Goal: Transaction & Acquisition: Purchase product/service

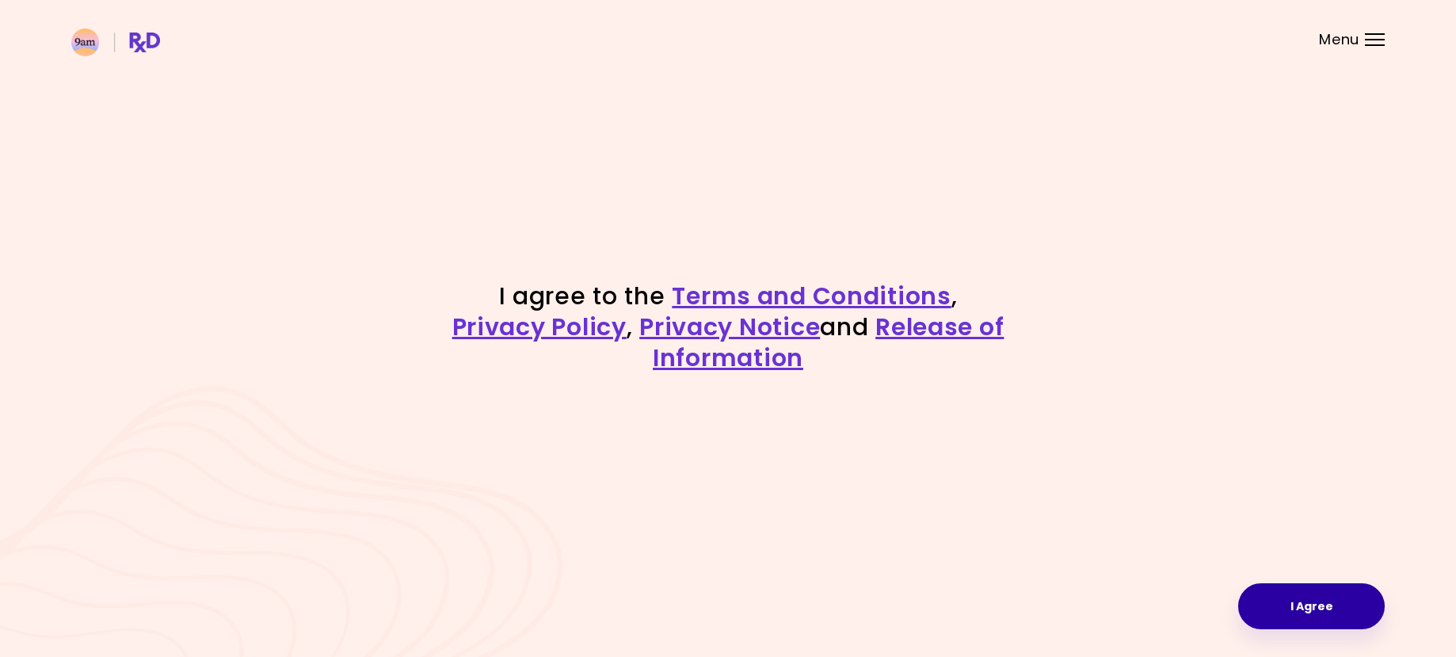
click at [1312, 599] on button "I Agree" at bounding box center [1312, 606] width 147 height 46
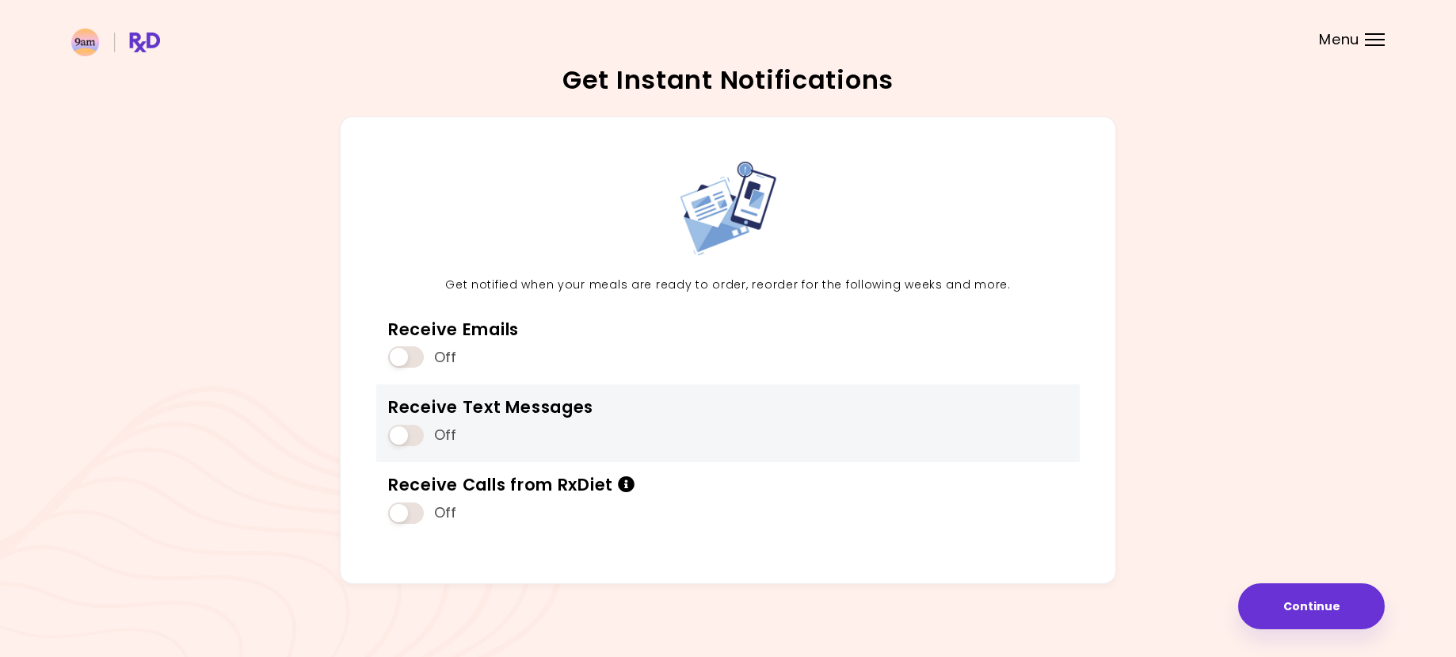
click at [401, 435] on span at bounding box center [406, 435] width 36 height 21
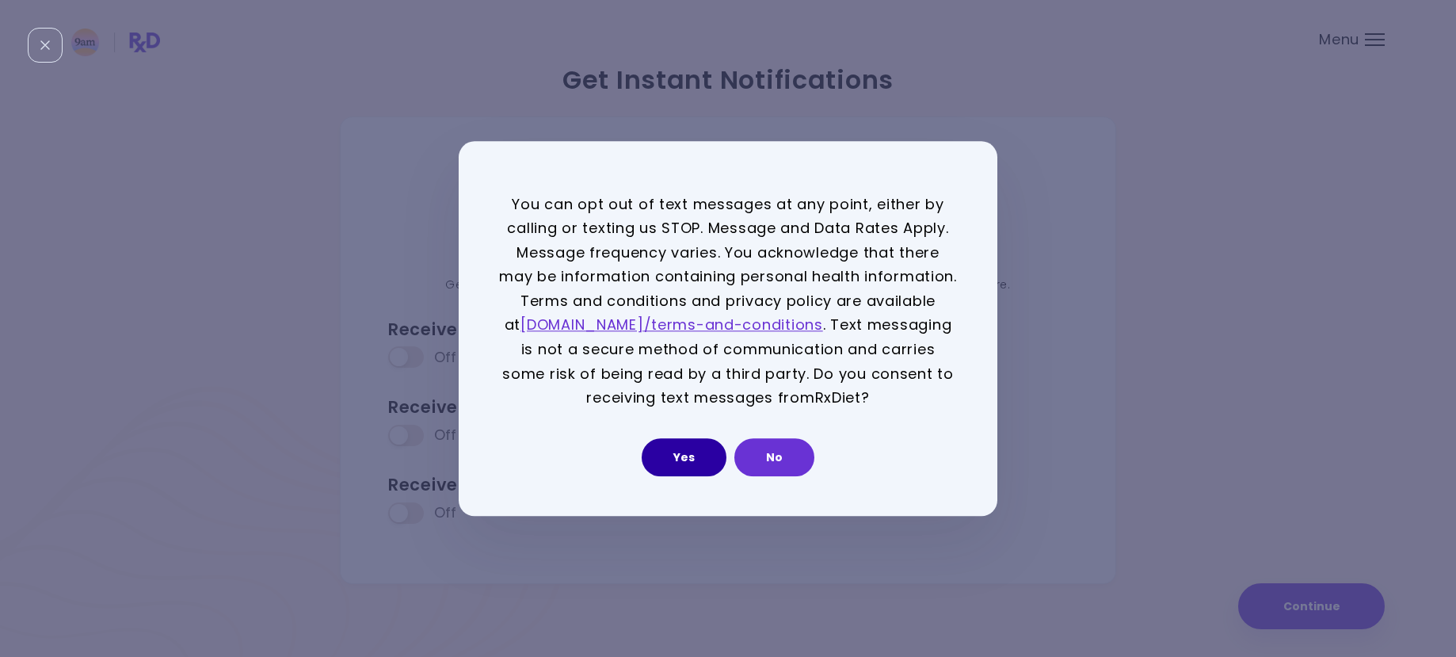
click at [685, 452] on button "Yes" at bounding box center [684, 457] width 85 height 38
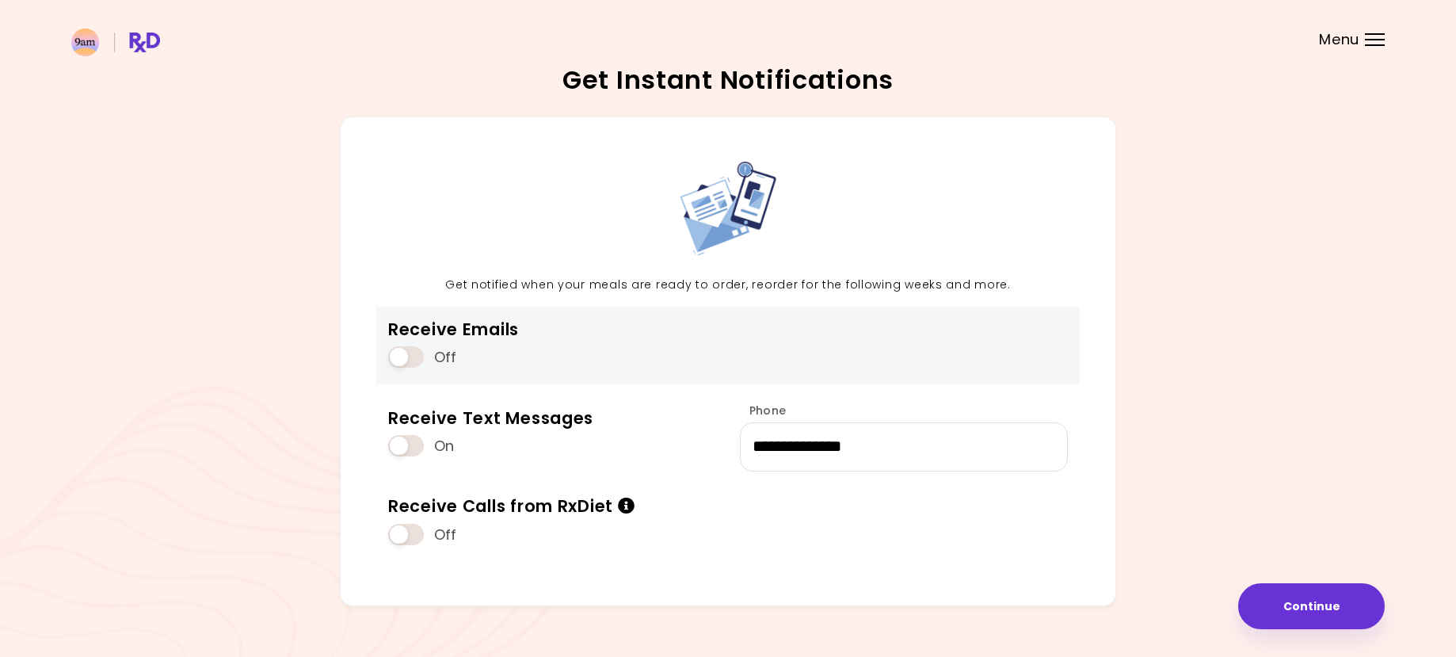
click at [403, 353] on span at bounding box center [406, 356] width 36 height 21
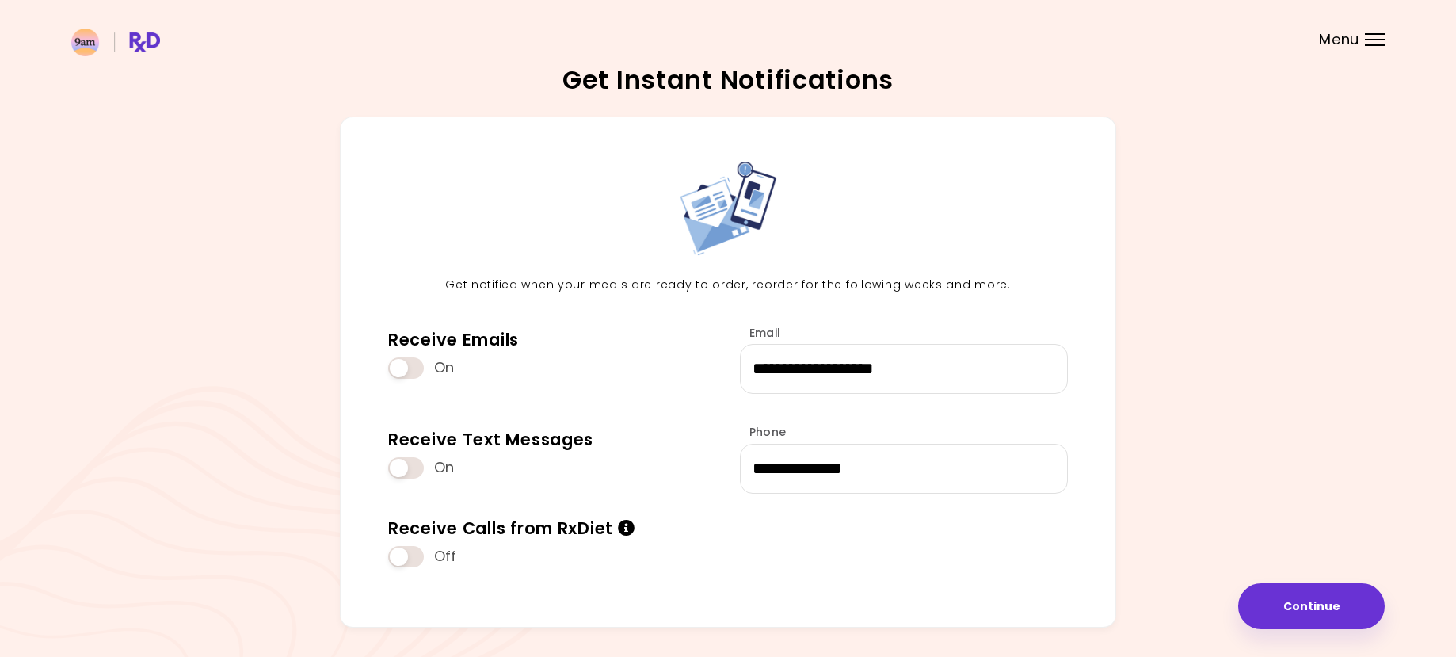
scroll to position [52, 0]
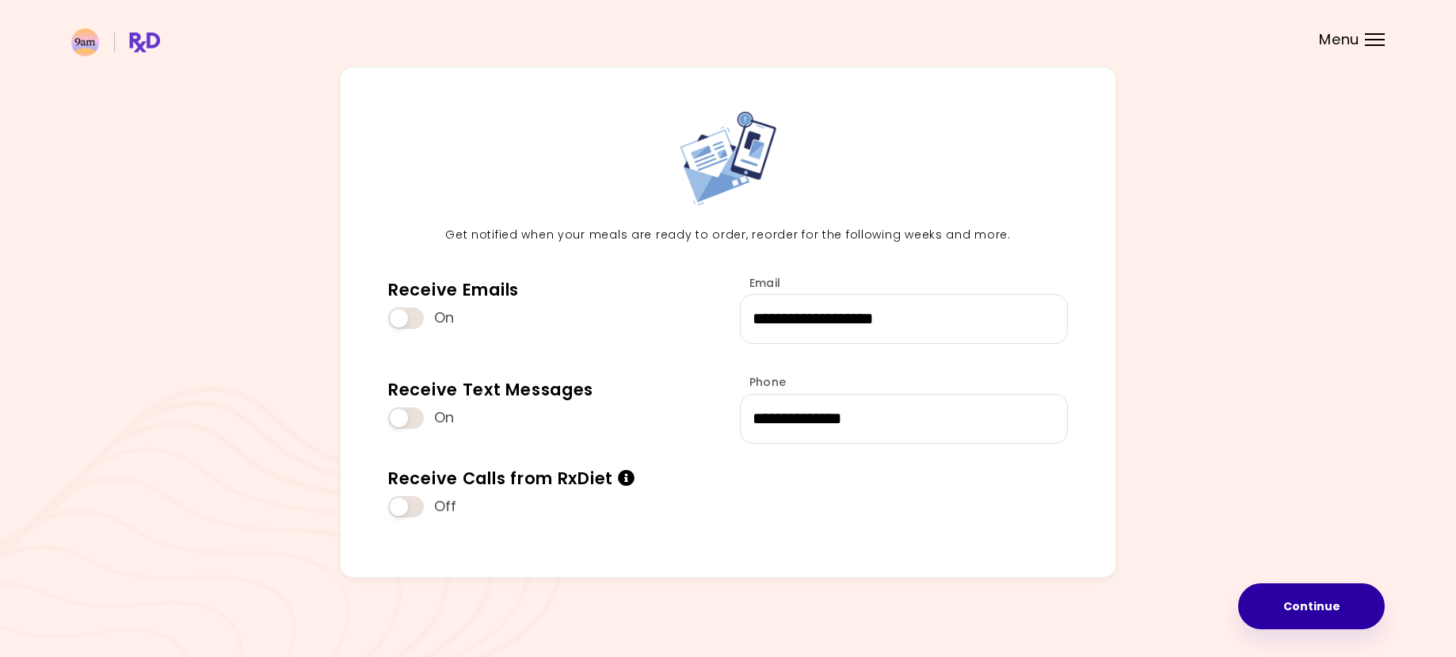
click at [1323, 598] on button "Continue" at bounding box center [1312, 606] width 147 height 46
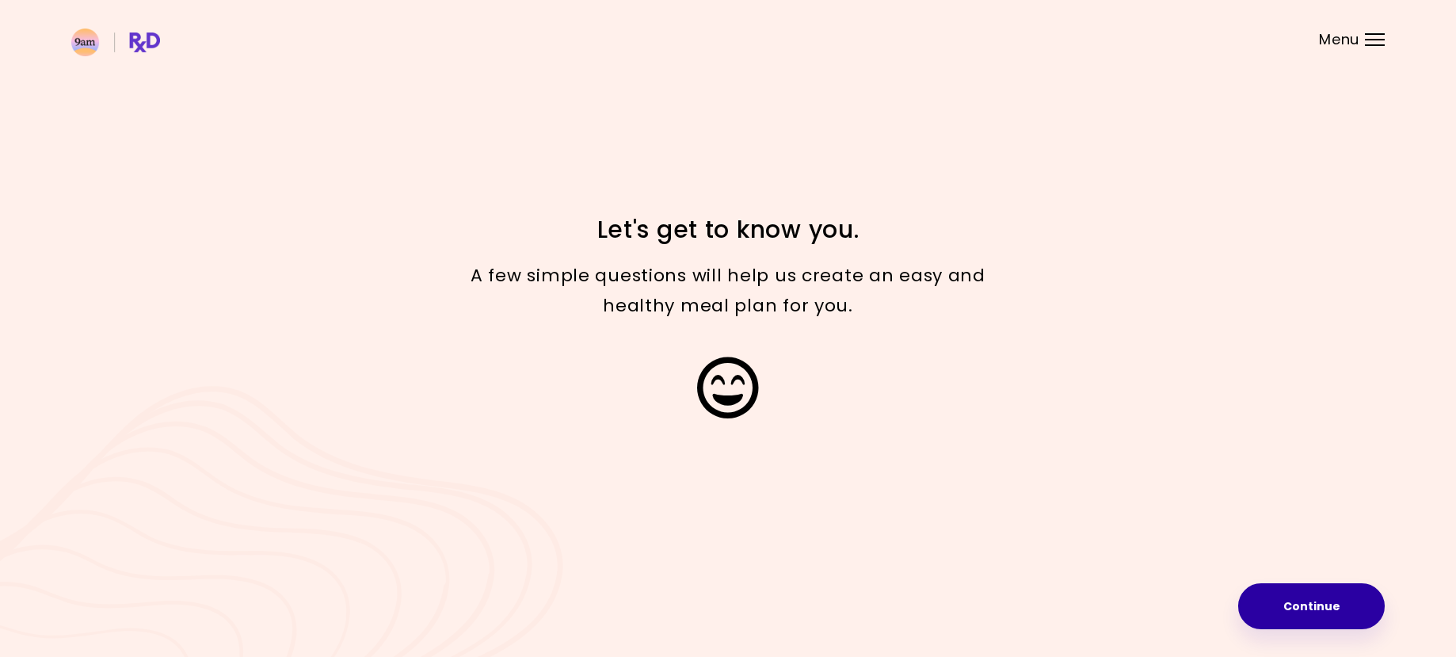
click at [1320, 605] on button "Continue" at bounding box center [1312, 606] width 147 height 46
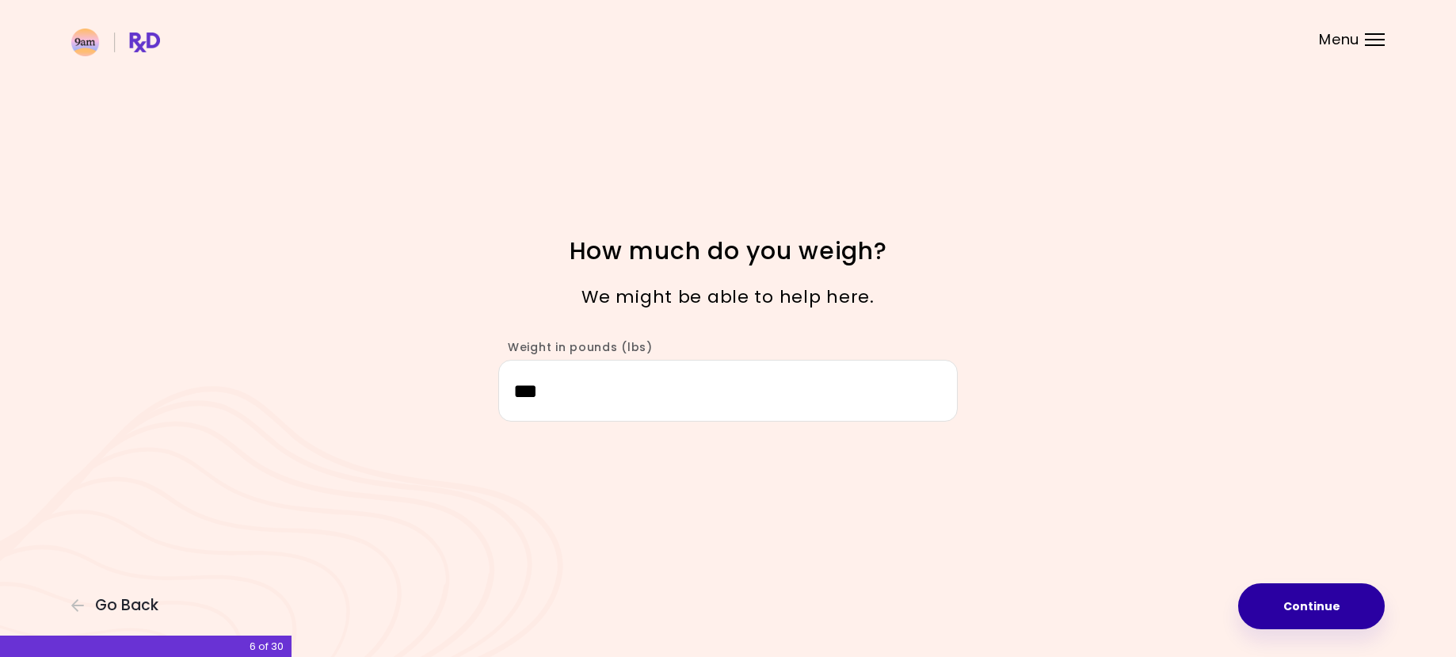
click at [1298, 599] on button "Continue" at bounding box center [1312, 606] width 147 height 46
select select "****"
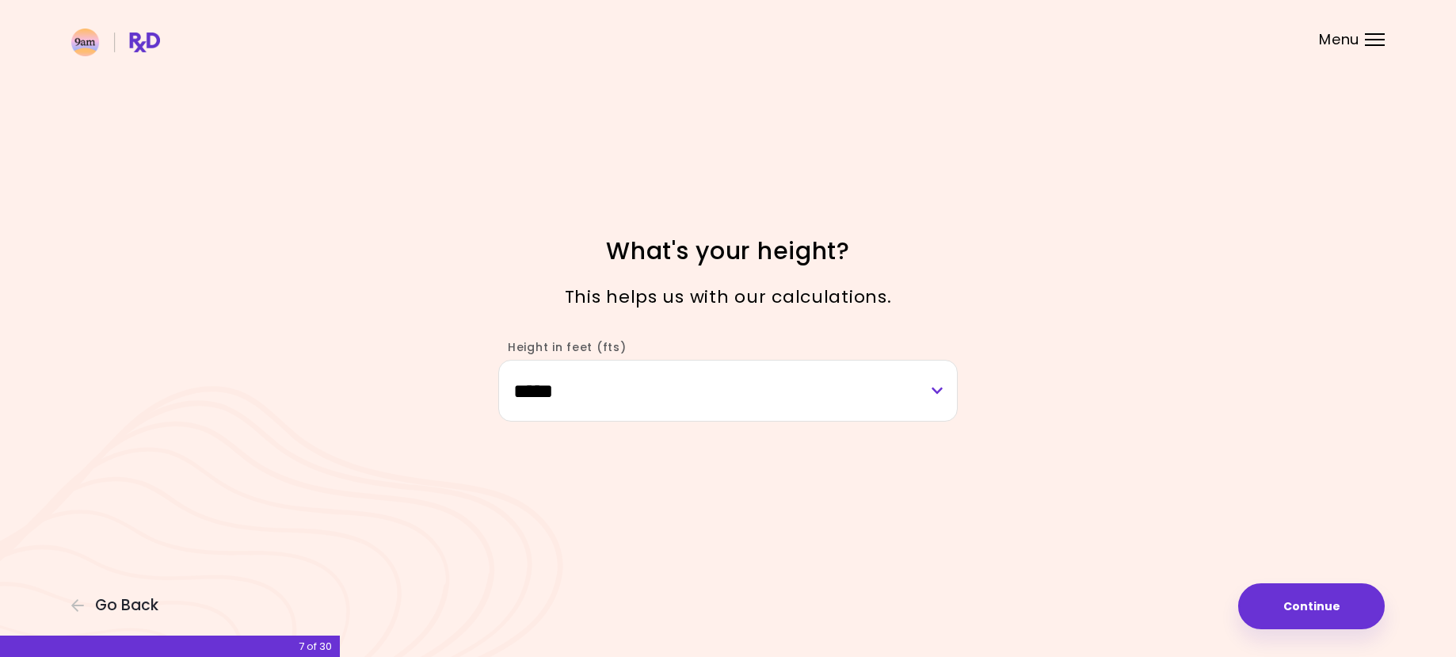
drag, startPoint x: 1307, startPoint y: 605, endPoint x: 1190, endPoint y: 533, distance: 137.7
click at [1307, 605] on button "Continue" at bounding box center [1312, 606] width 147 height 46
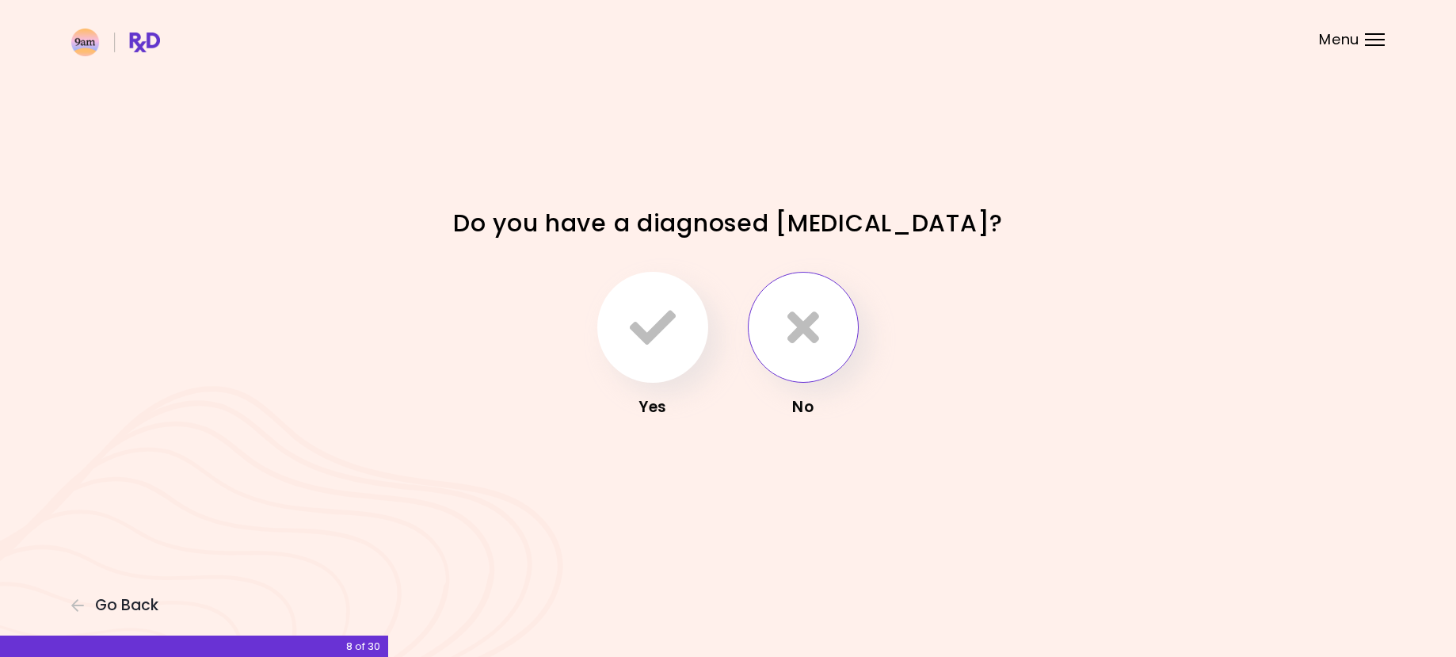
click at [818, 333] on icon "button" at bounding box center [804, 327] width 32 height 46
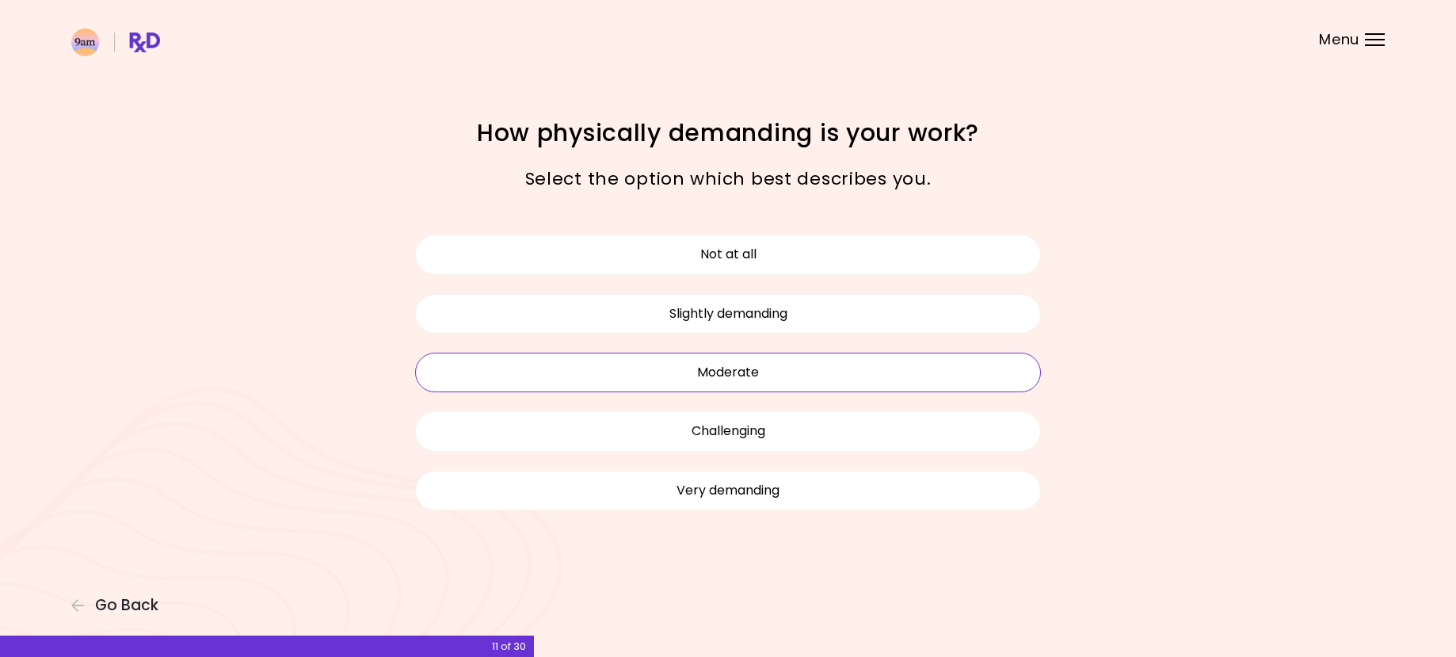
click at [797, 379] on button "Moderate" at bounding box center [728, 373] width 626 height 40
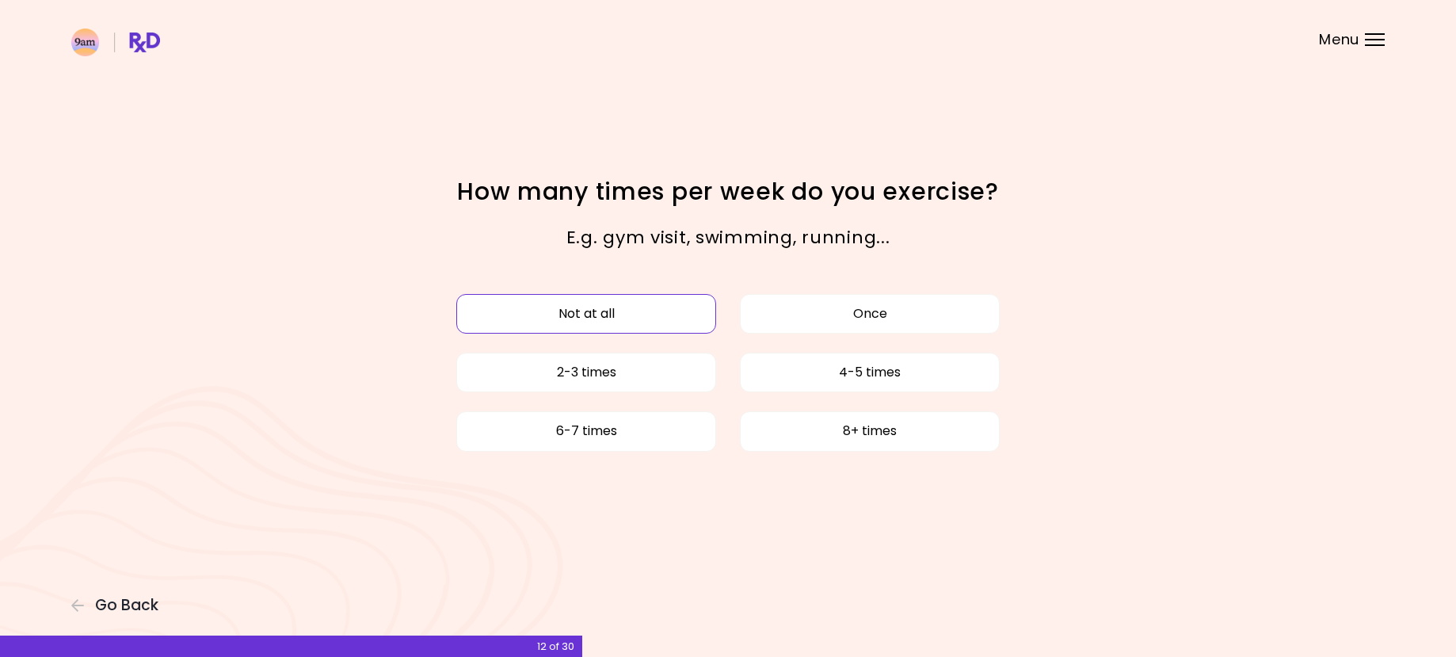
click at [581, 305] on button "Not at all" at bounding box center [586, 314] width 260 height 40
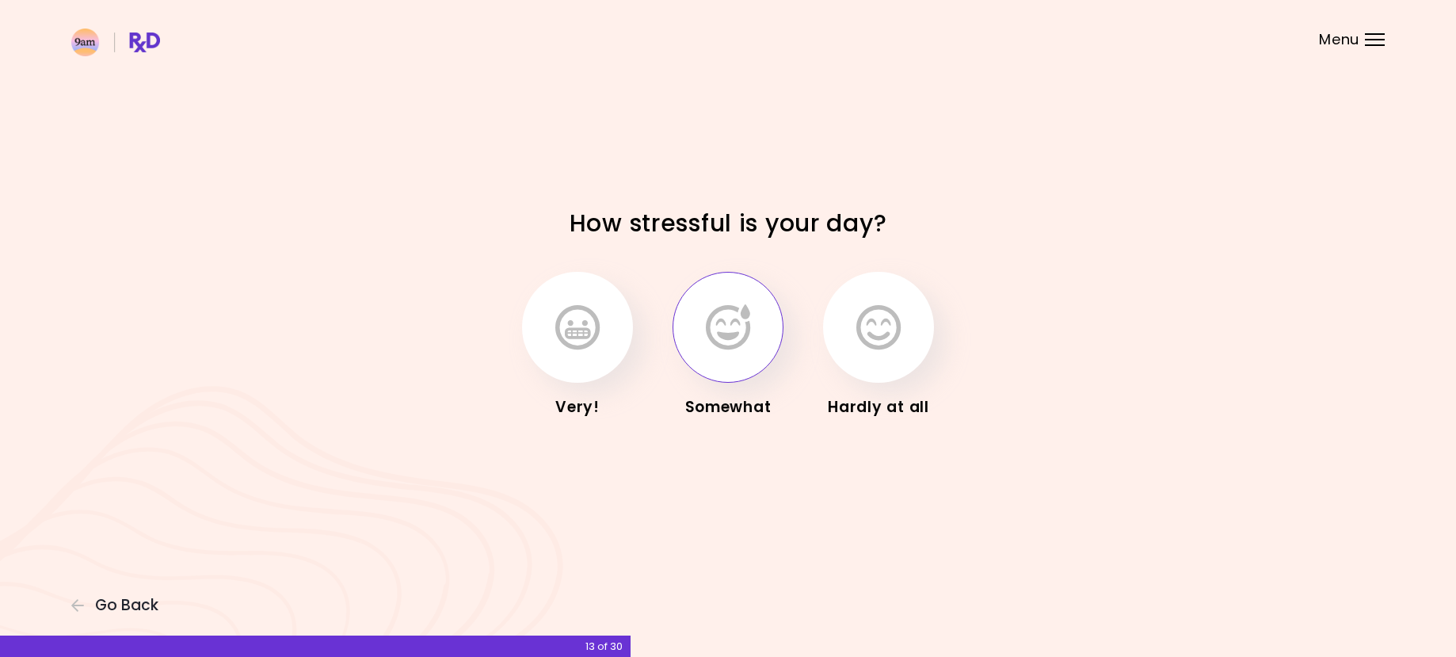
click at [715, 323] on icon "button" at bounding box center [728, 327] width 44 height 46
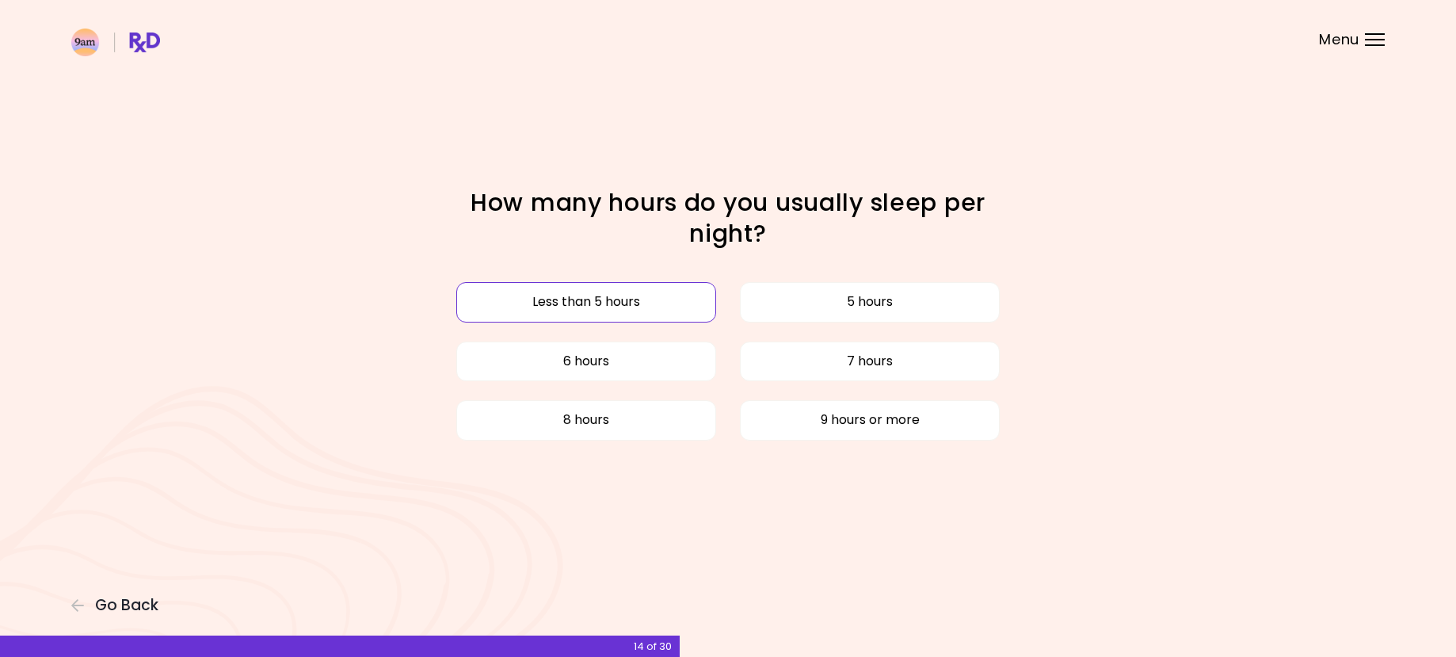
click at [598, 302] on button "Less than 5 hours" at bounding box center [586, 302] width 260 height 40
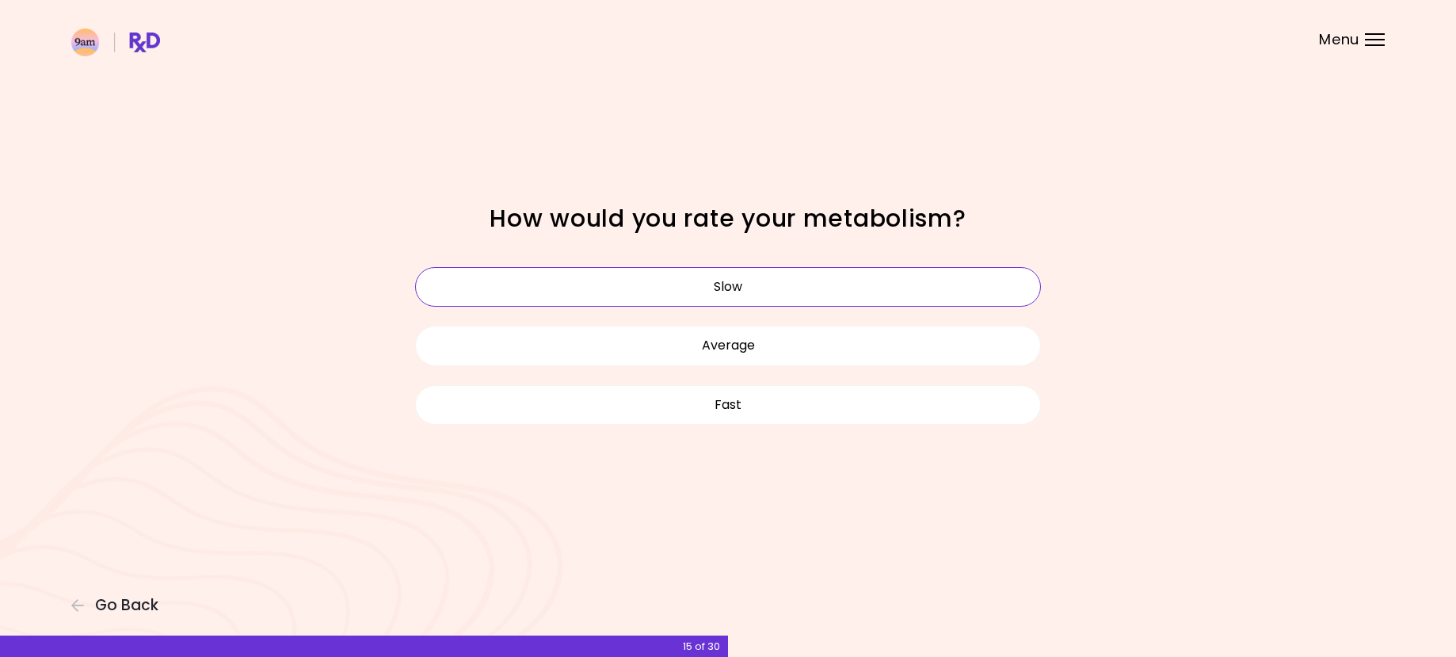
click at [721, 285] on button "Slow" at bounding box center [728, 287] width 626 height 40
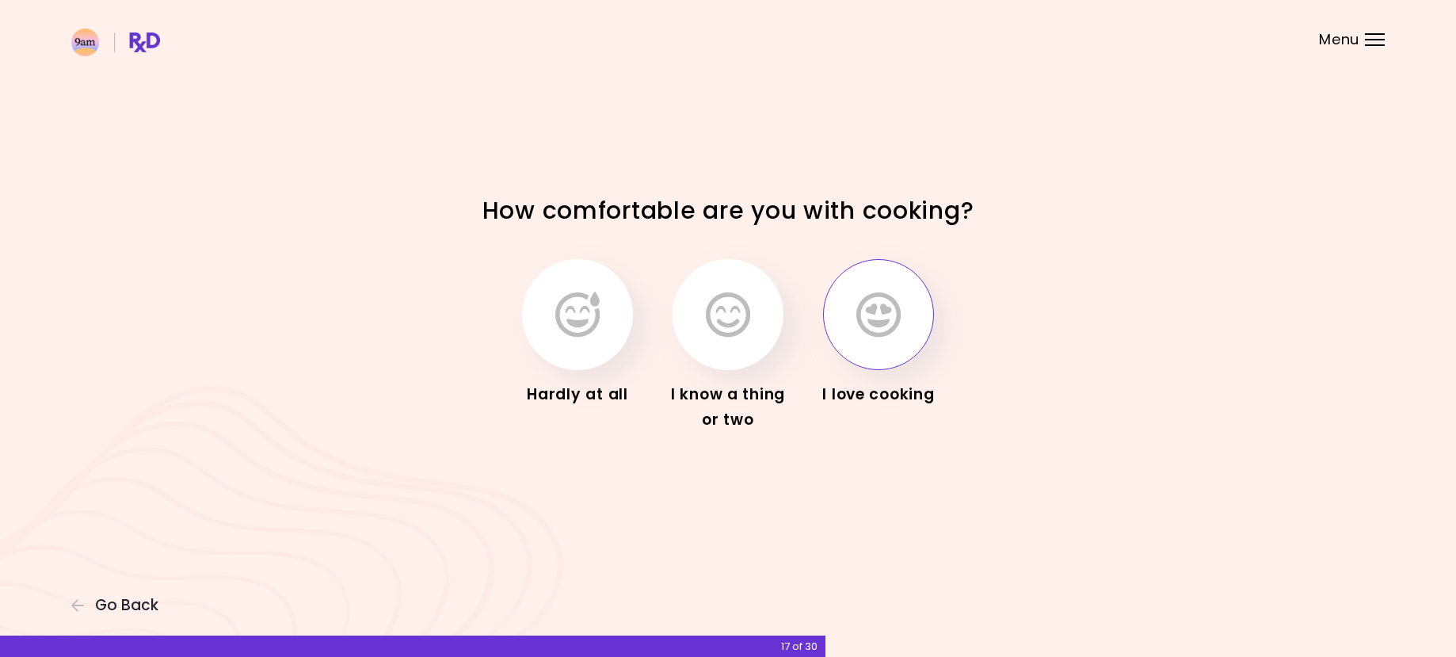
click at [884, 313] on icon "button" at bounding box center [879, 315] width 44 height 46
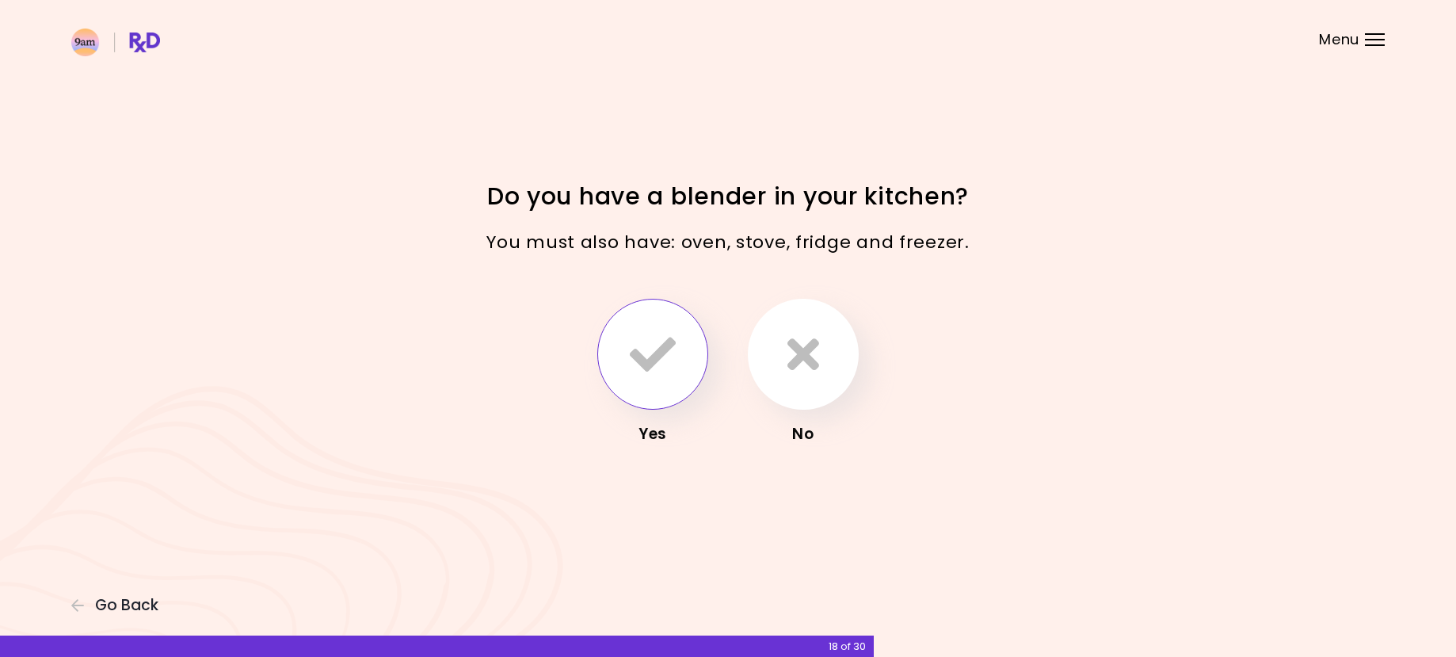
click at [658, 365] on icon "button" at bounding box center [653, 354] width 46 height 46
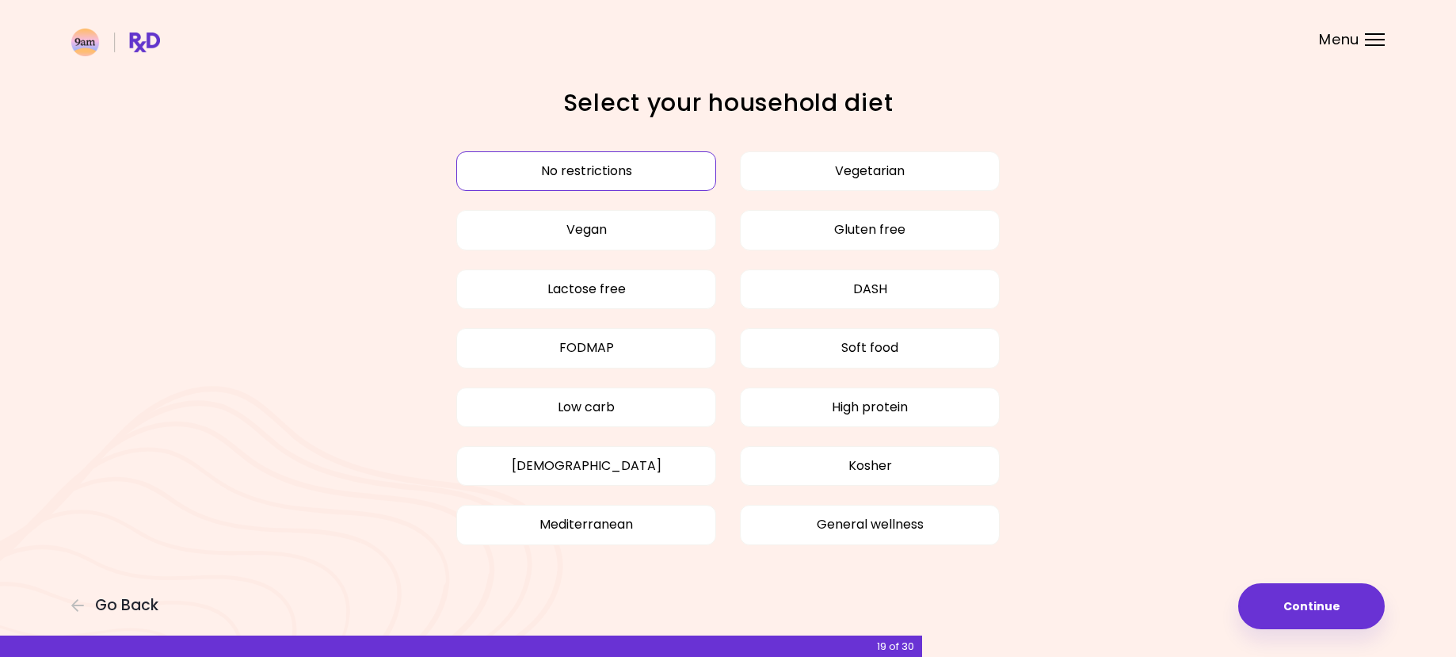
click at [590, 171] on button "No restrictions" at bounding box center [586, 171] width 260 height 40
click at [1305, 606] on button "Continue" at bounding box center [1312, 606] width 147 height 46
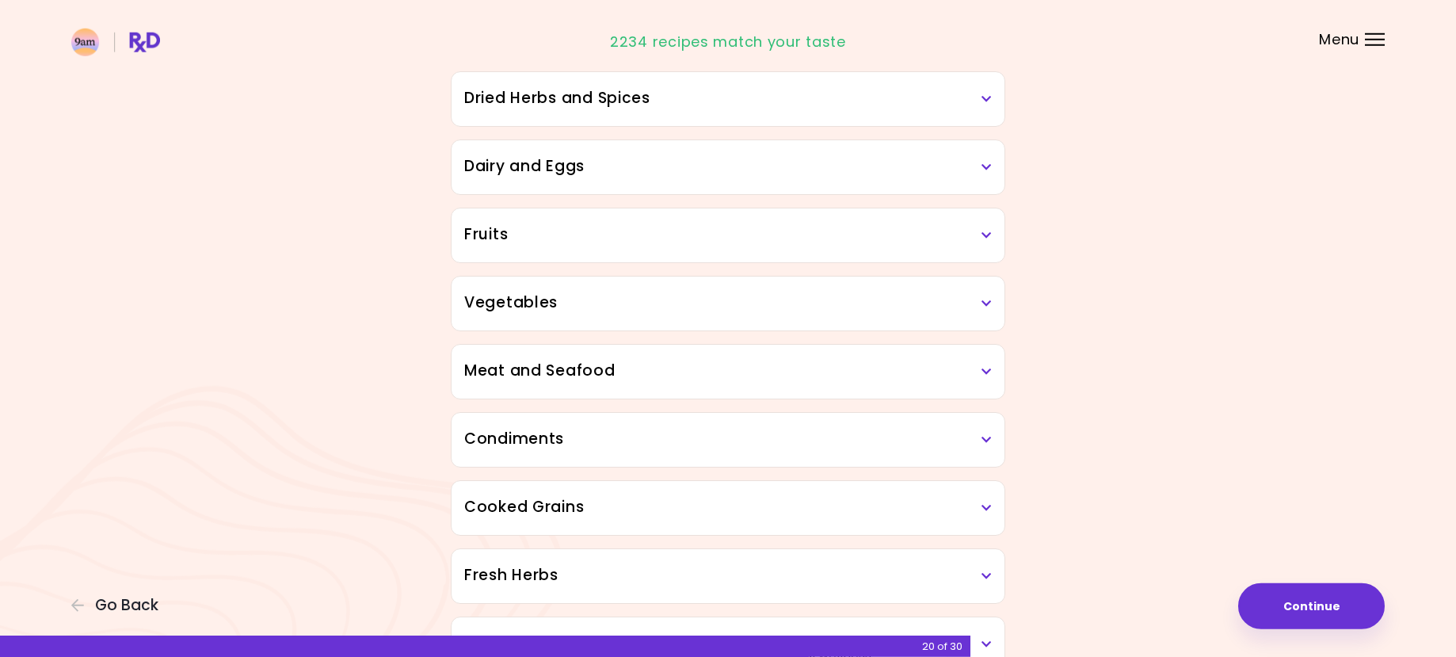
scroll to position [242, 0]
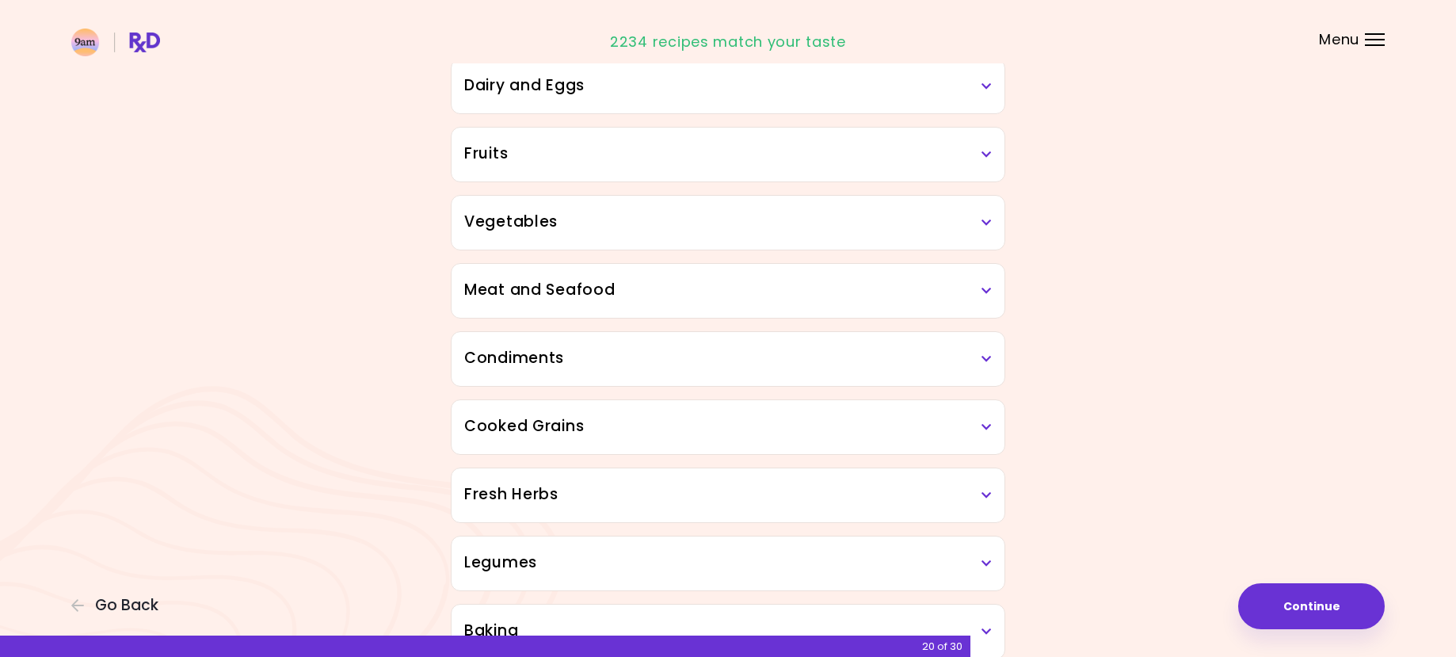
click at [988, 291] on icon at bounding box center [987, 290] width 10 height 11
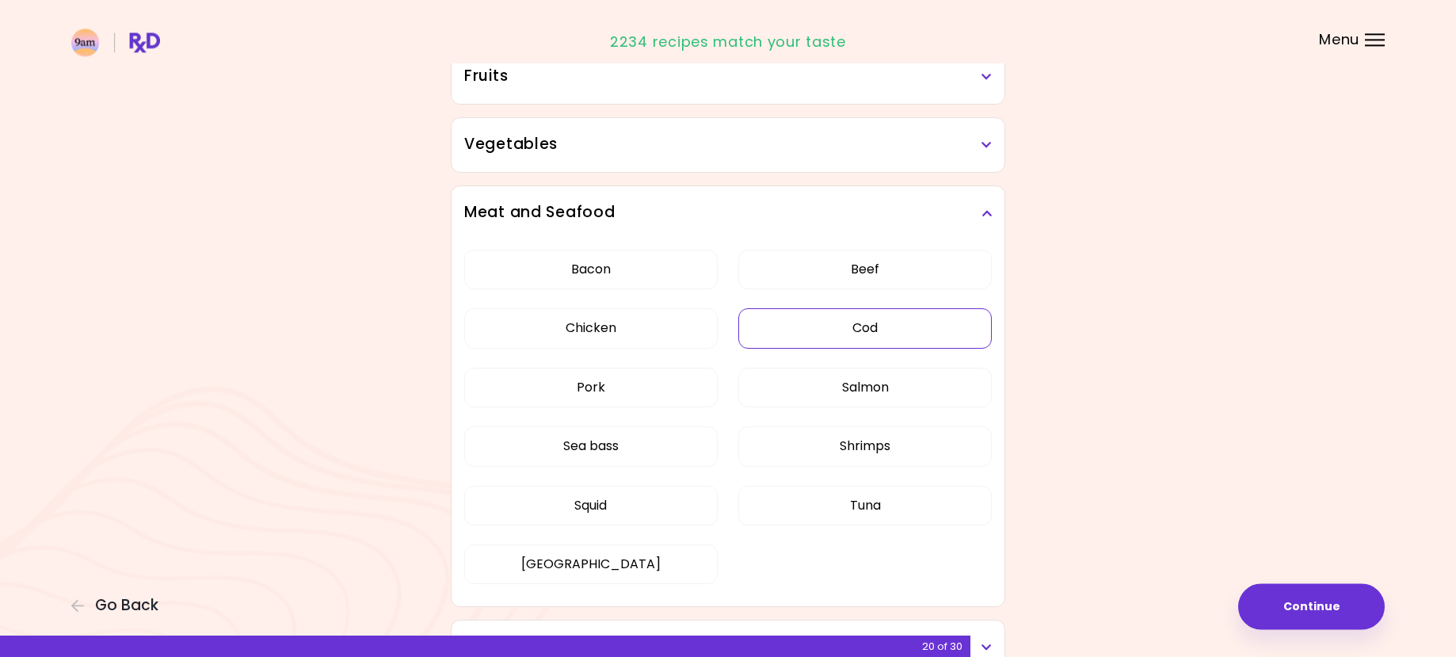
scroll to position [404, 0]
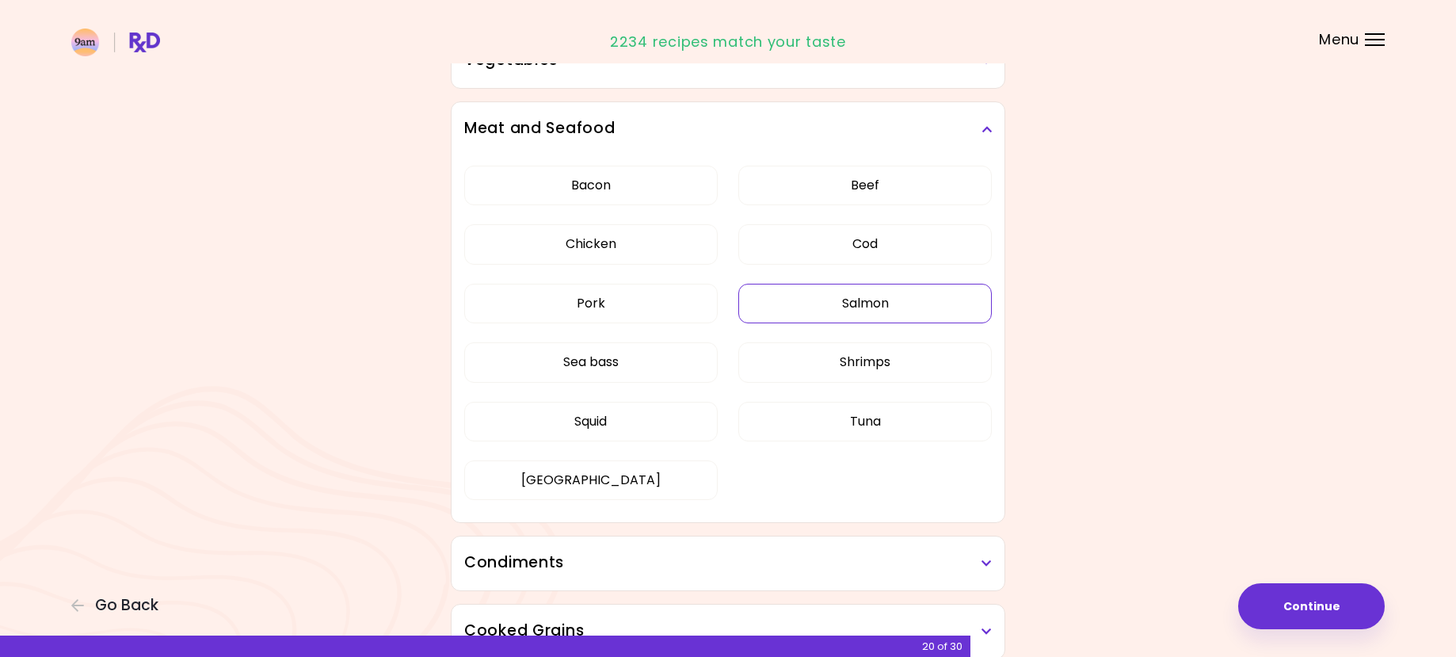
click at [887, 303] on button "Salmon" at bounding box center [866, 304] width 254 height 40
click at [884, 361] on button "Shrimps" at bounding box center [866, 362] width 254 height 40
click at [894, 418] on button "Tuna" at bounding box center [866, 422] width 254 height 40
click at [867, 410] on button "Tuna" at bounding box center [866, 422] width 254 height 40
click at [561, 419] on button "Squid" at bounding box center [591, 422] width 254 height 40
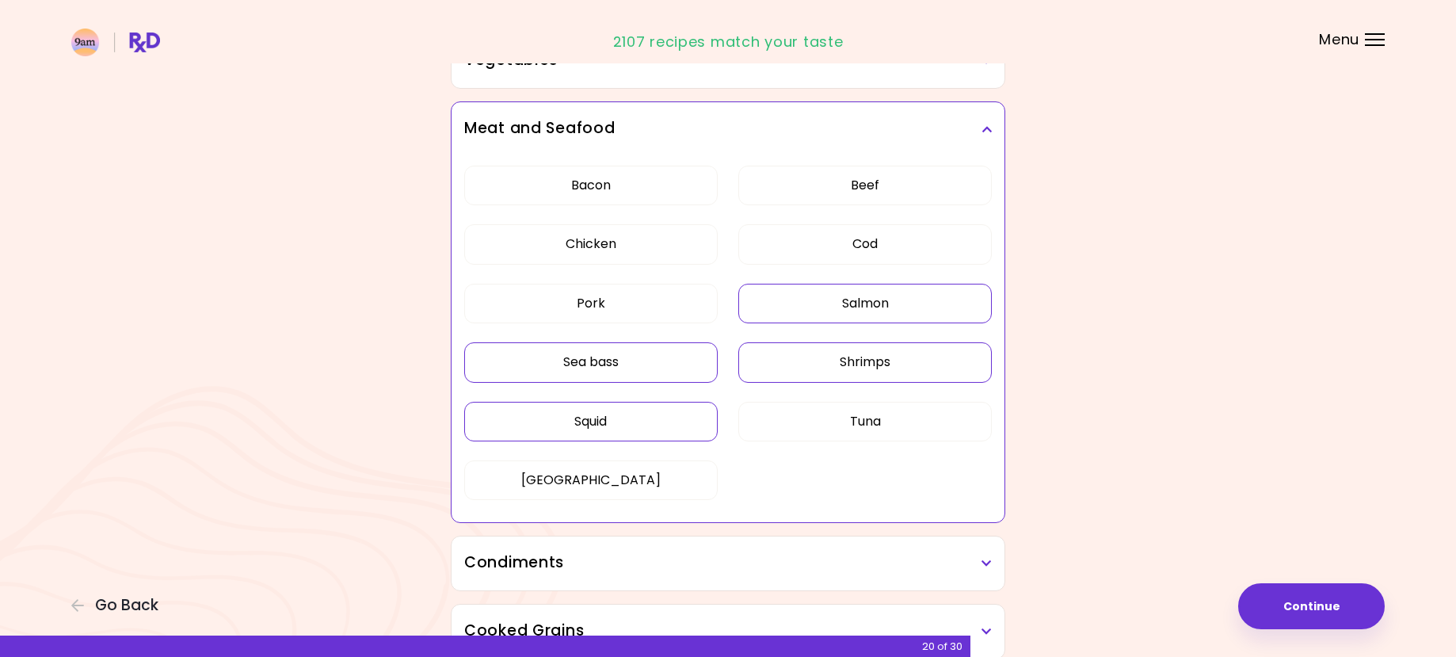
click at [559, 365] on button "Sea bass" at bounding box center [591, 362] width 254 height 40
click at [880, 240] on button "Cod" at bounding box center [866, 244] width 254 height 40
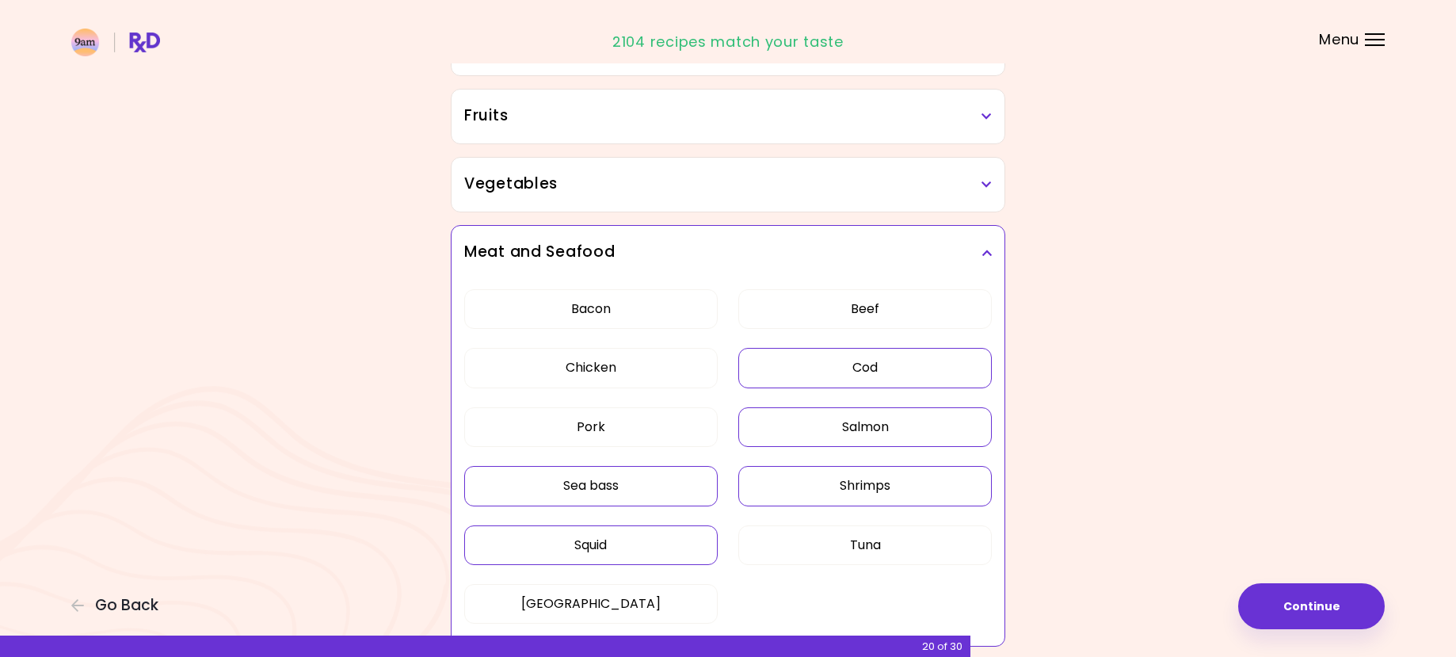
scroll to position [242, 0]
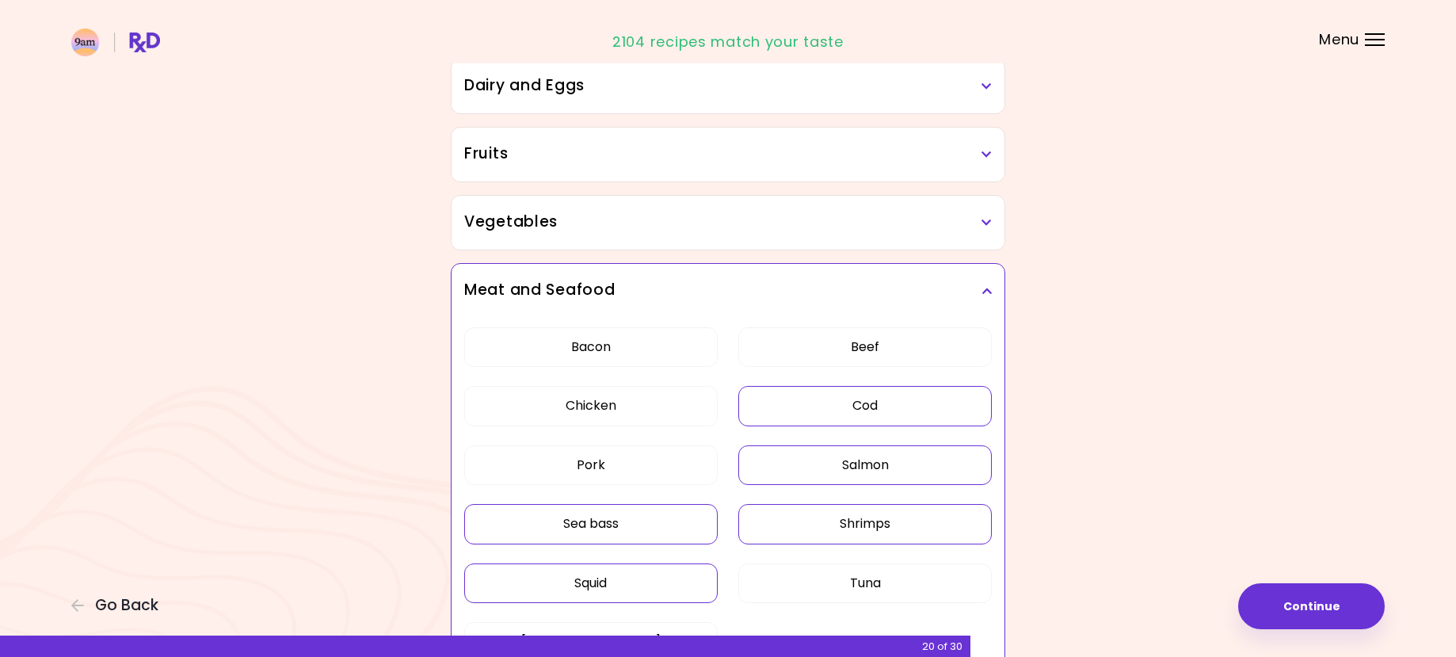
click at [992, 290] on div "Meat and Seafood" at bounding box center [728, 291] width 553 height 54
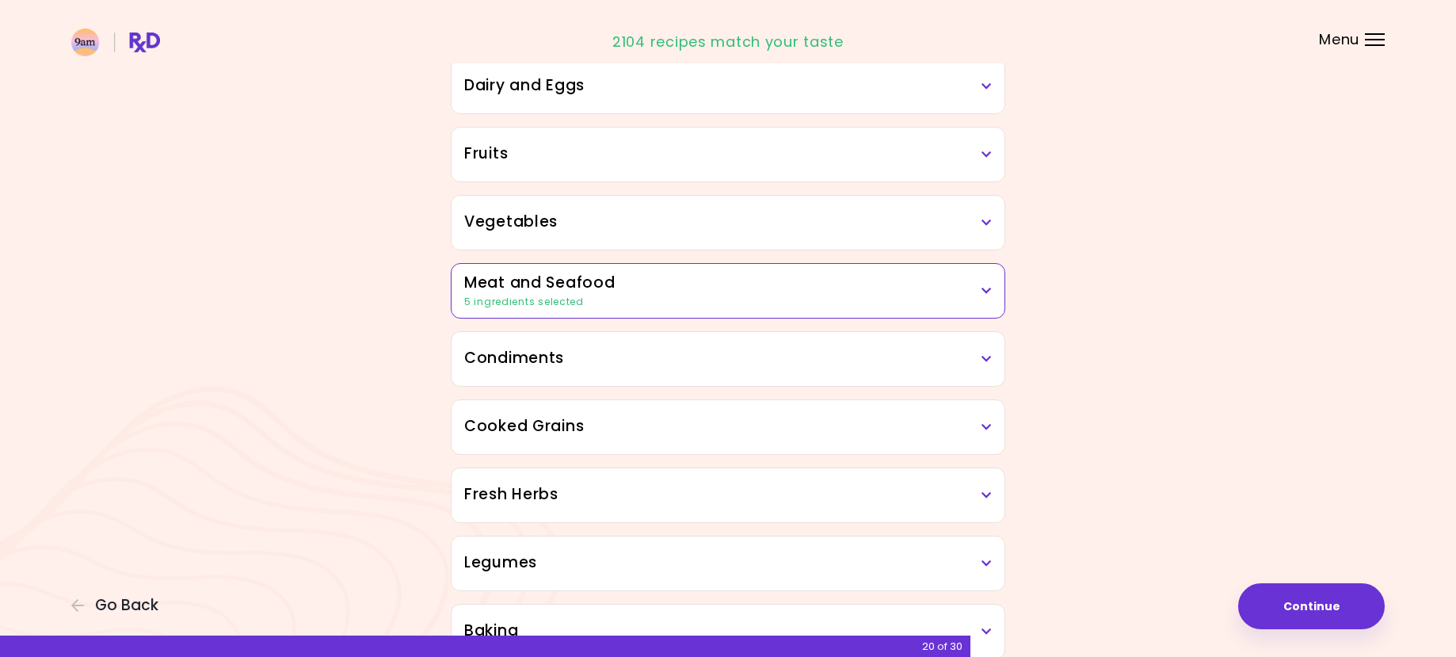
click at [986, 89] on icon at bounding box center [987, 86] width 10 height 11
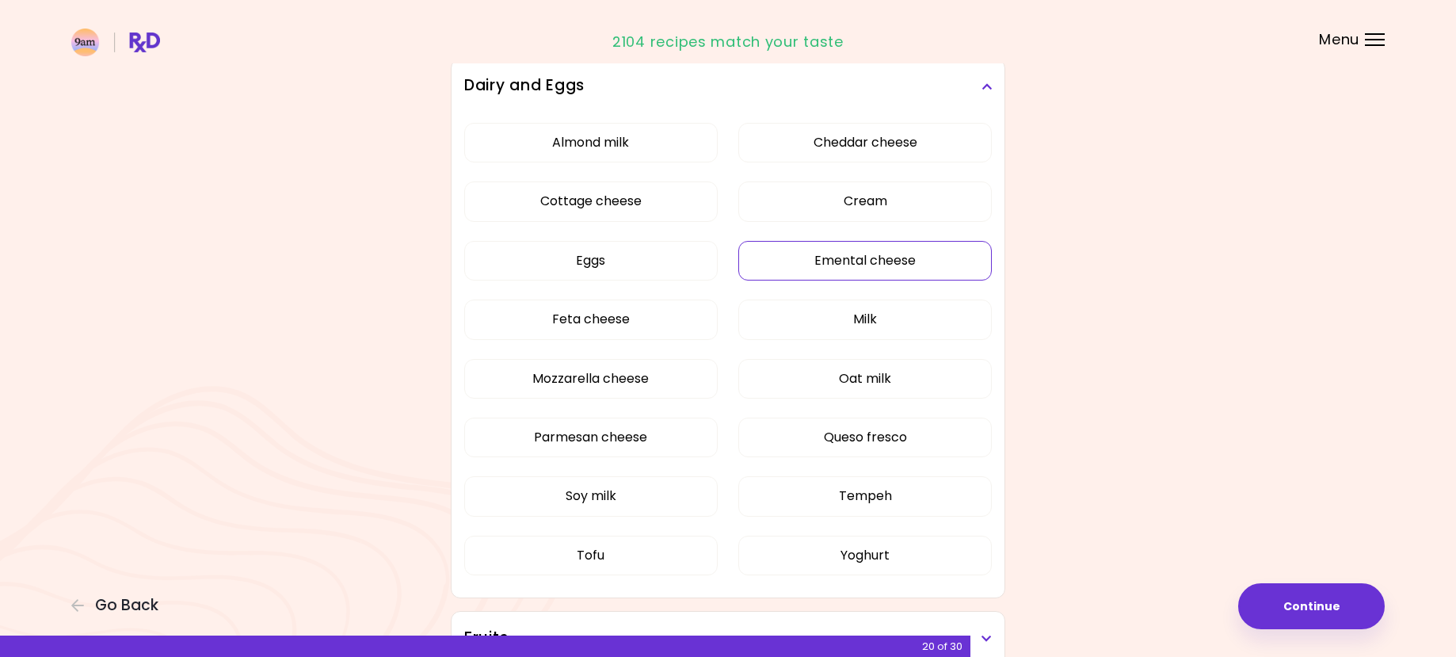
click at [871, 261] on button "Emental cheese" at bounding box center [866, 261] width 254 height 40
click at [630, 319] on button "Feta cheese" at bounding box center [591, 320] width 254 height 40
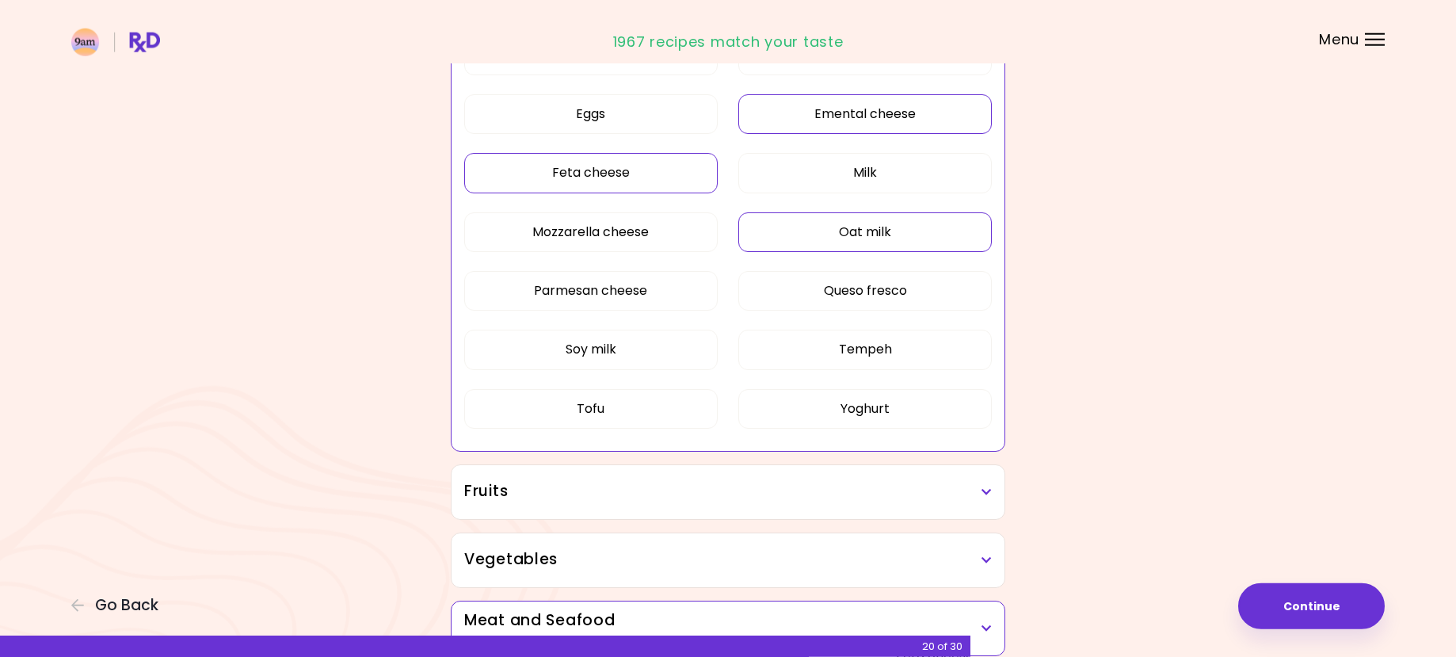
scroll to position [404, 0]
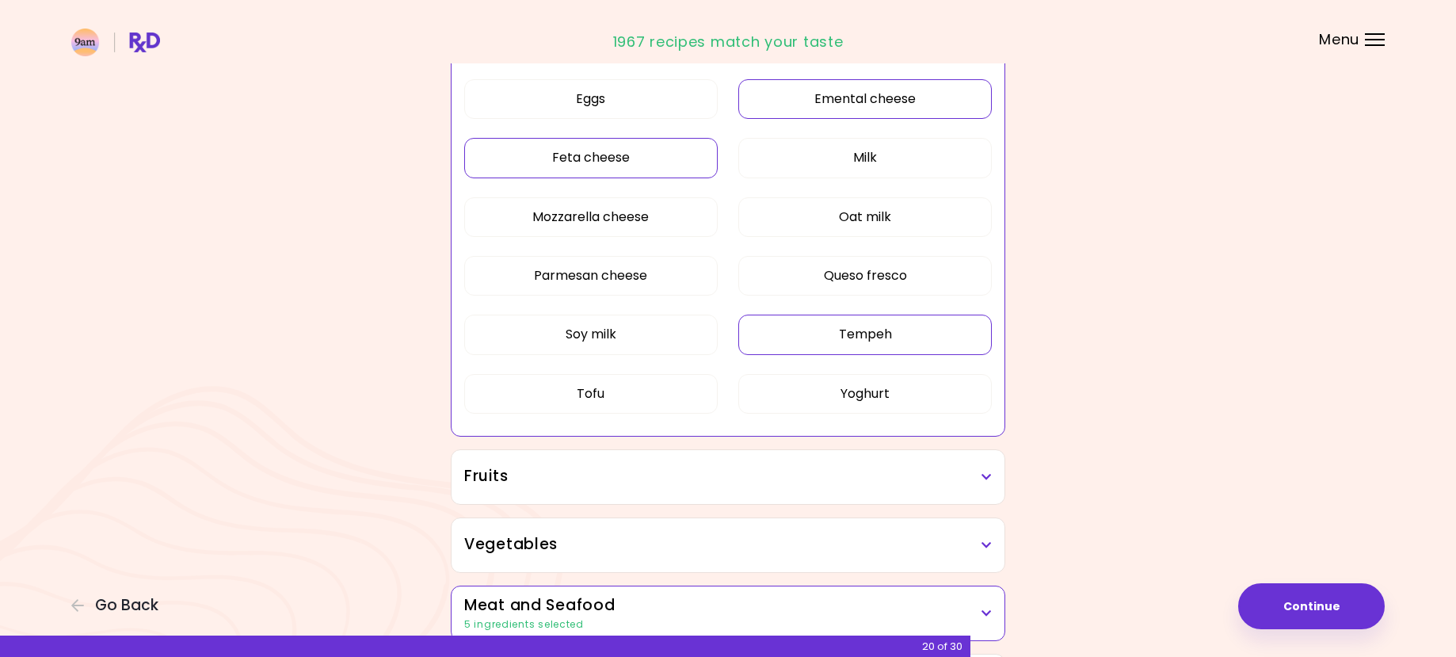
click at [889, 345] on button "Tempeh" at bounding box center [866, 335] width 254 height 40
click at [609, 399] on button "Tofu" at bounding box center [591, 394] width 254 height 40
click at [916, 225] on button "Oat milk" at bounding box center [866, 217] width 254 height 40
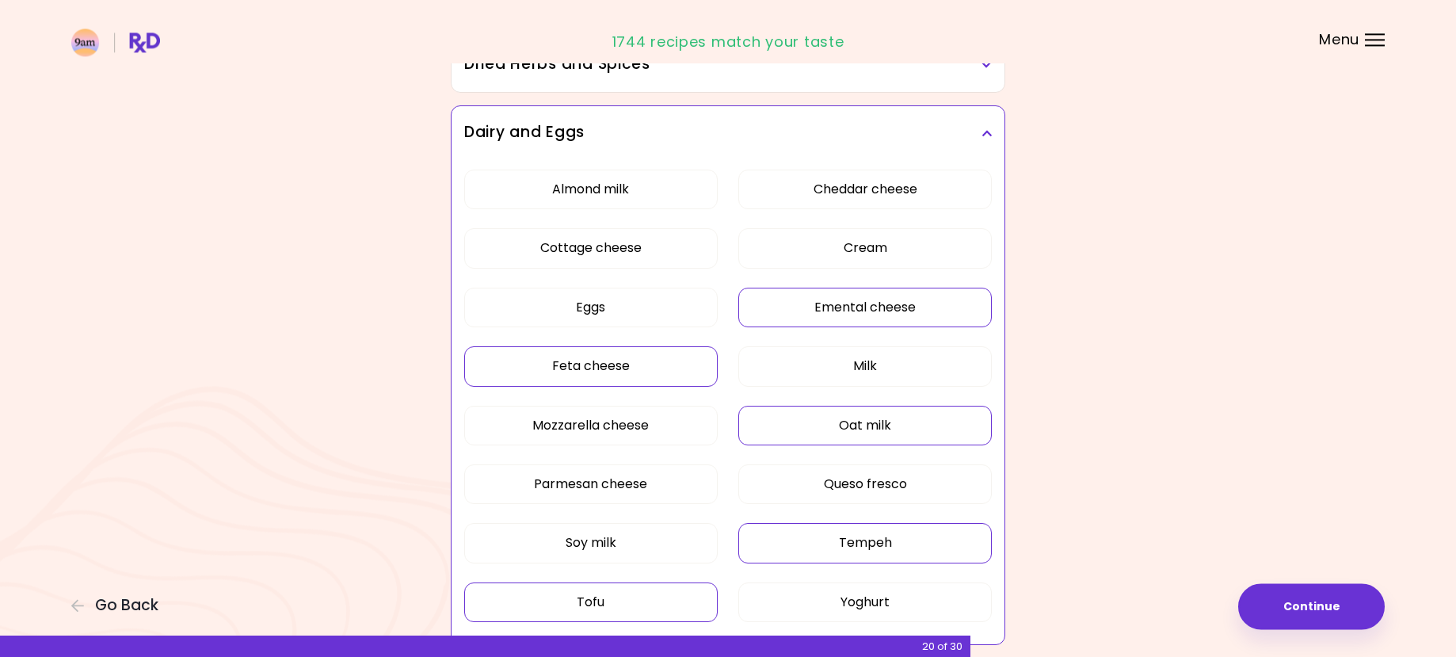
scroll to position [162, 0]
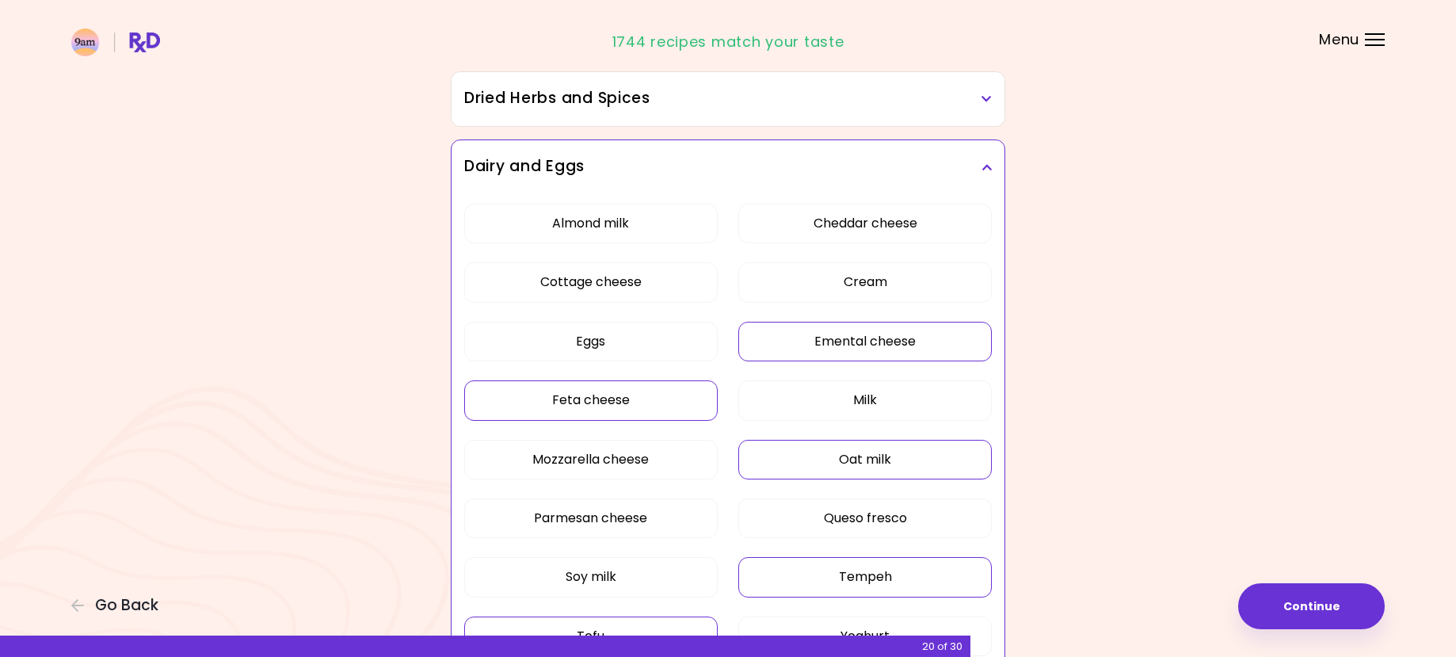
click at [990, 163] on icon at bounding box center [987, 167] width 10 height 11
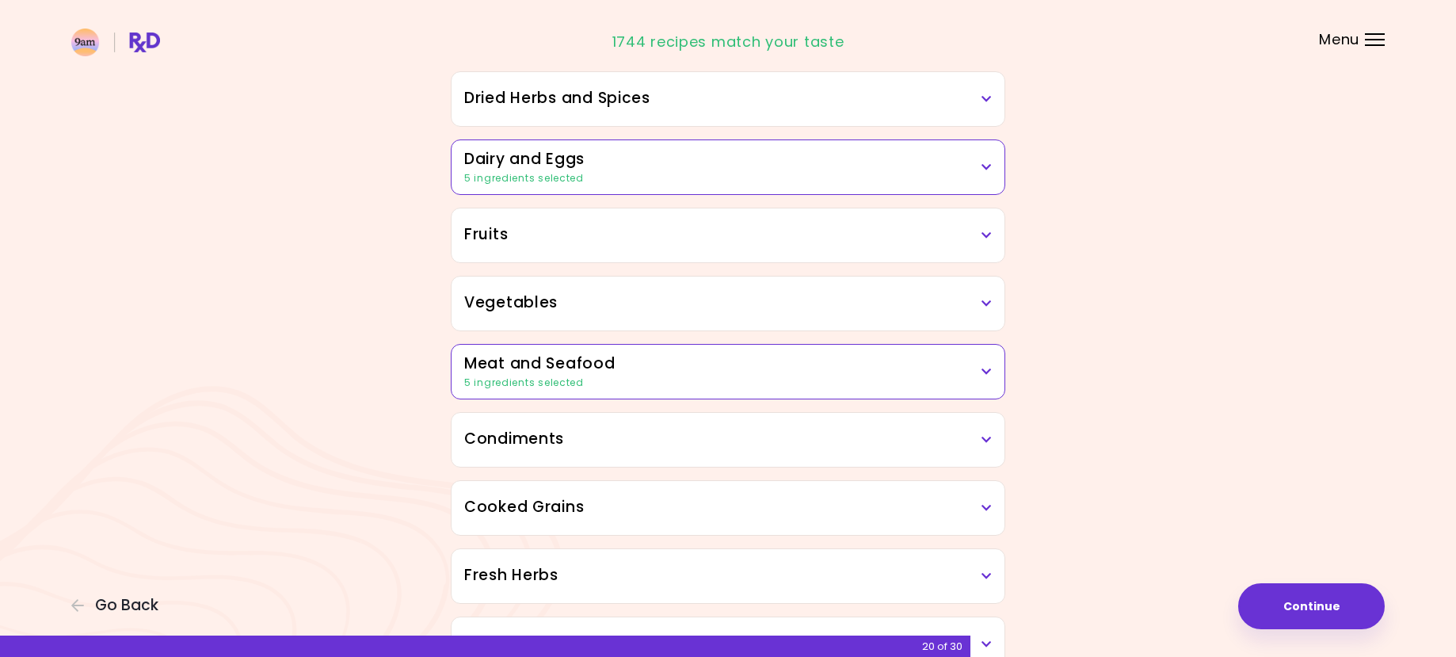
click at [983, 235] on icon at bounding box center [987, 235] width 10 height 11
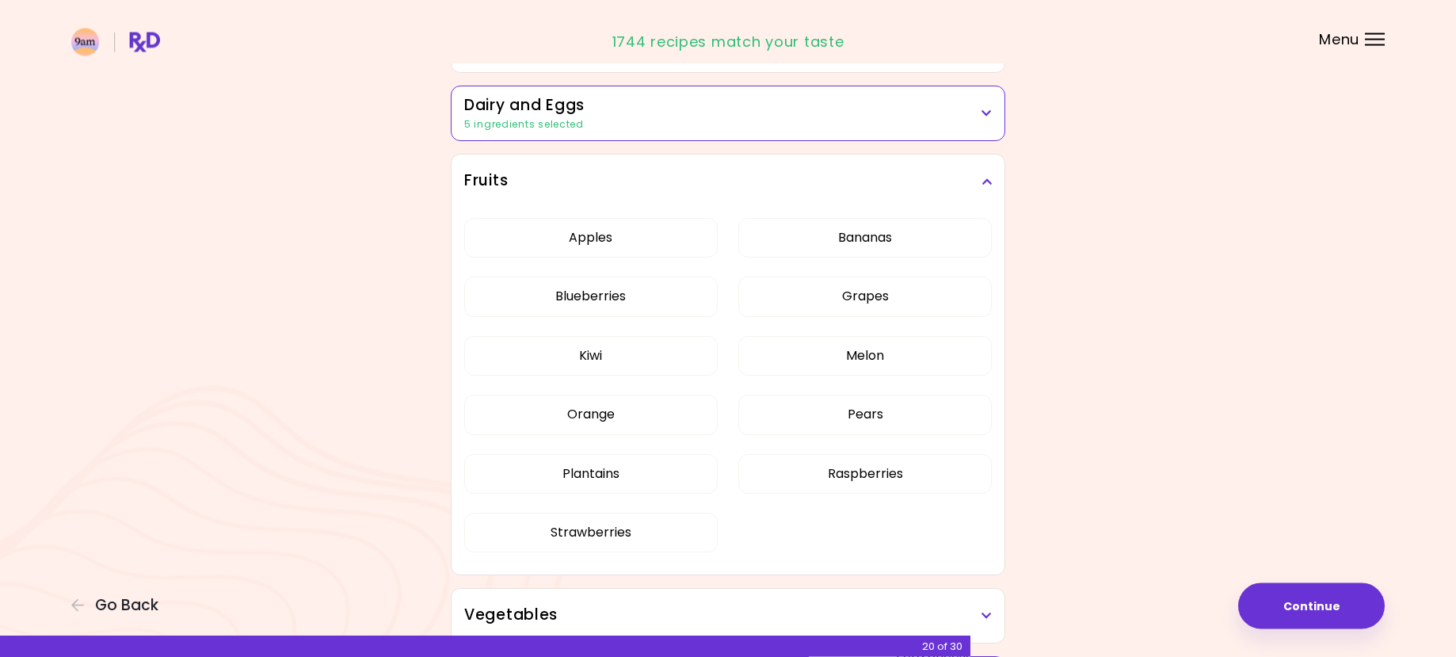
scroll to position [242, 0]
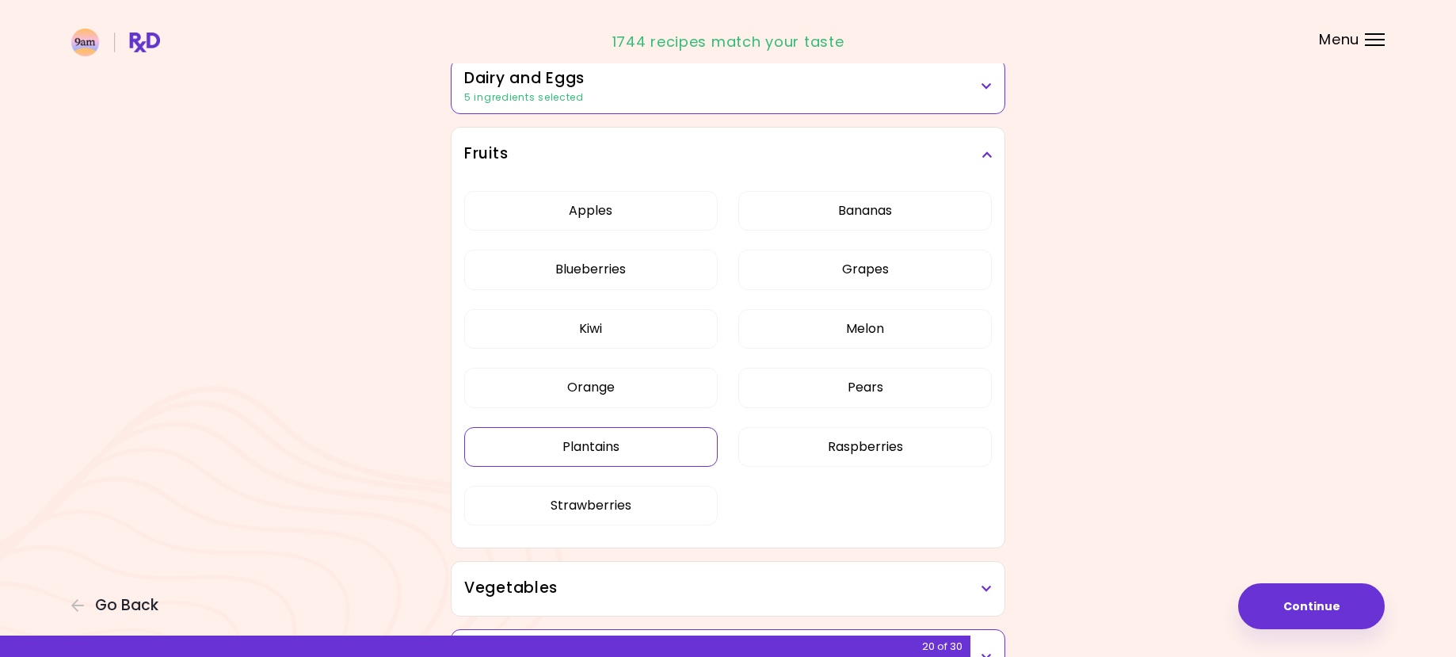
click at [645, 453] on button "Plantains" at bounding box center [591, 447] width 254 height 40
click at [620, 321] on button "Kiwi" at bounding box center [591, 329] width 254 height 40
click at [662, 269] on button "Blueberries" at bounding box center [591, 270] width 254 height 40
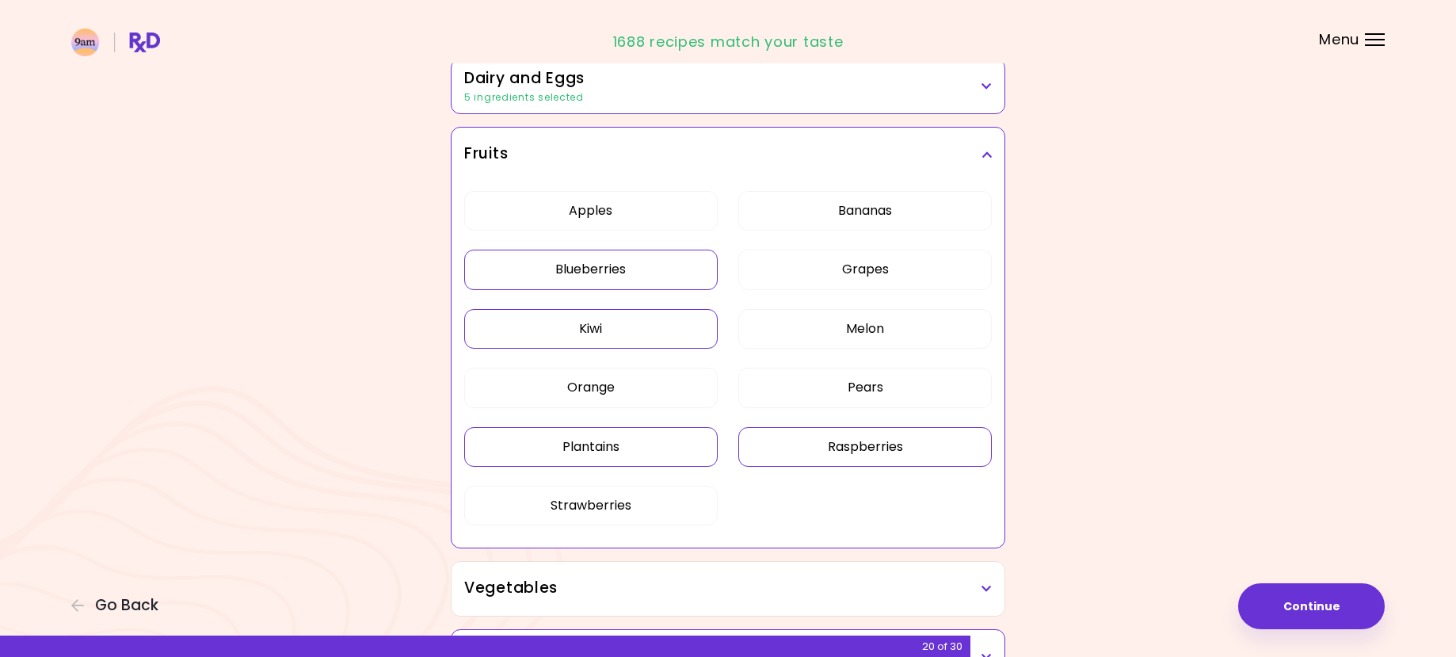
click at [897, 447] on button "Raspberries" at bounding box center [866, 447] width 254 height 40
click at [987, 152] on icon at bounding box center [987, 154] width 10 height 11
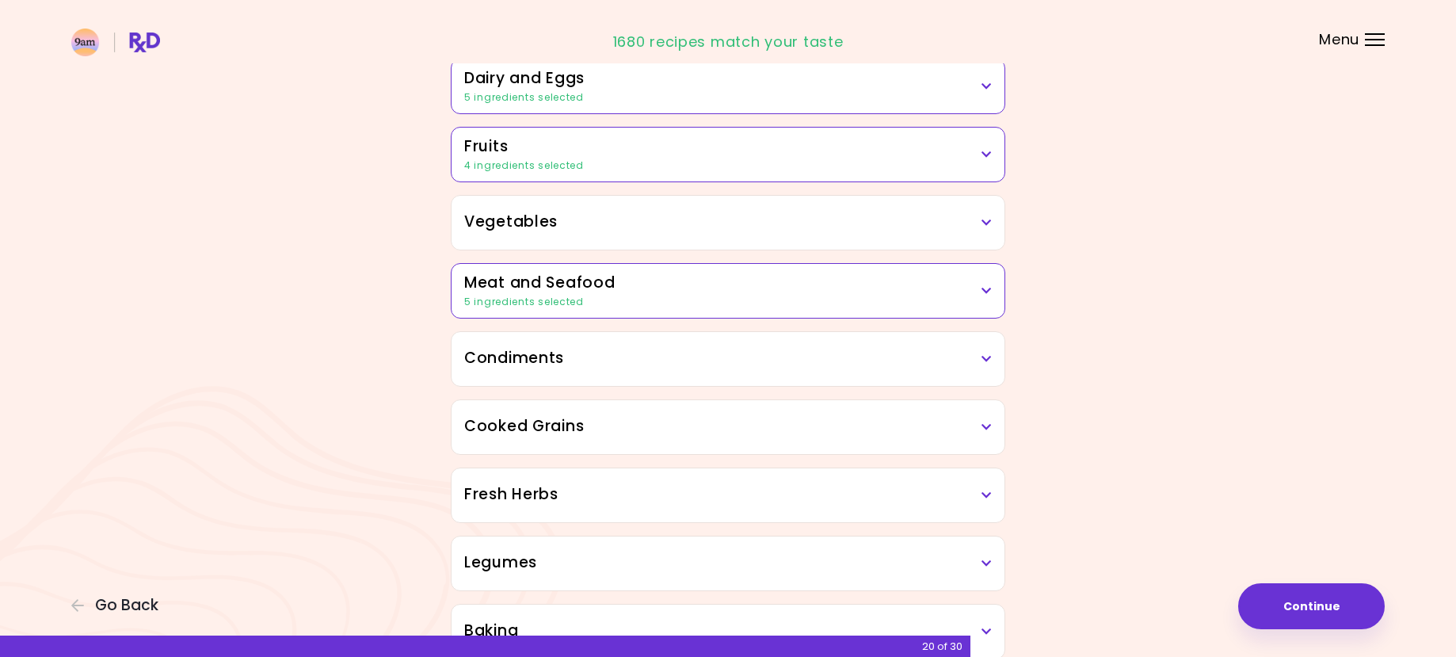
click at [986, 223] on icon at bounding box center [987, 222] width 10 height 11
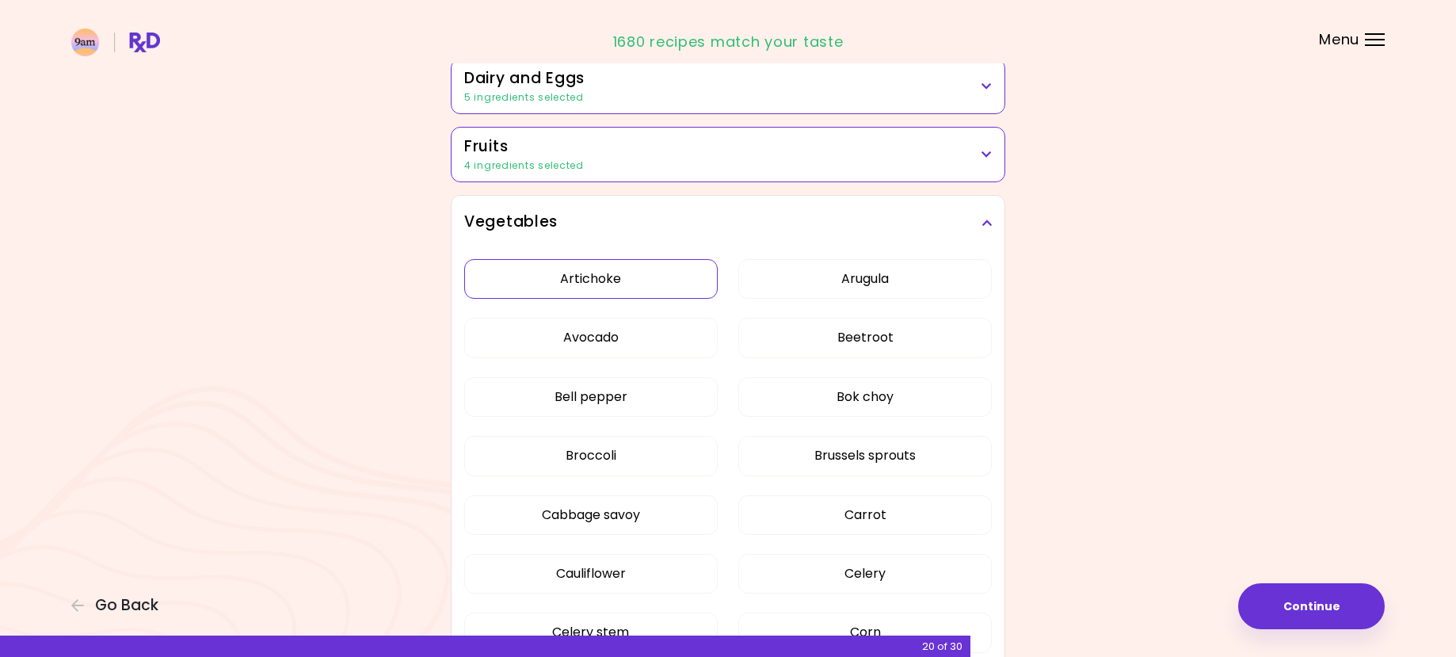
drag, startPoint x: 616, startPoint y: 284, endPoint x: 776, endPoint y: 296, distance: 160.6
click at [616, 284] on button "Artichoke" at bounding box center [591, 279] width 254 height 40
click at [818, 276] on button "Arugula" at bounding box center [866, 279] width 254 height 40
click at [642, 350] on button "Avocado" at bounding box center [591, 338] width 254 height 40
click at [791, 336] on button "Beetroot" at bounding box center [866, 338] width 254 height 40
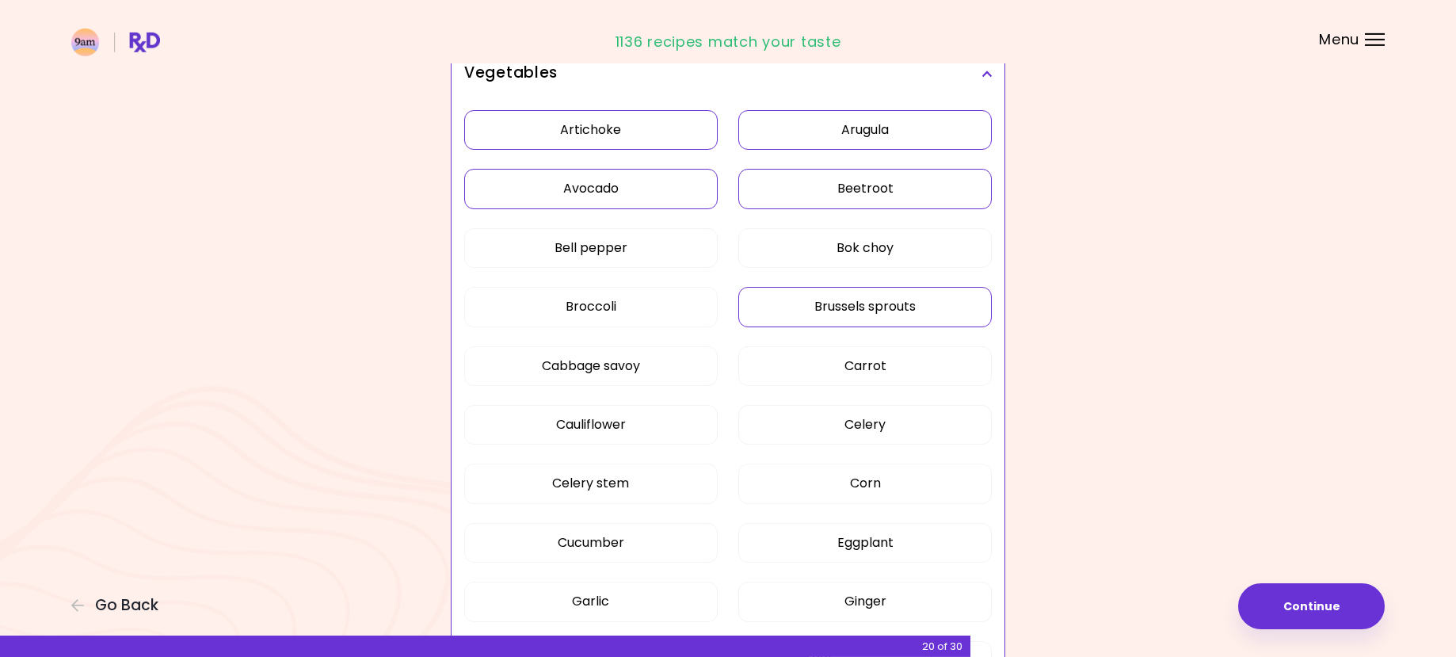
scroll to position [404, 0]
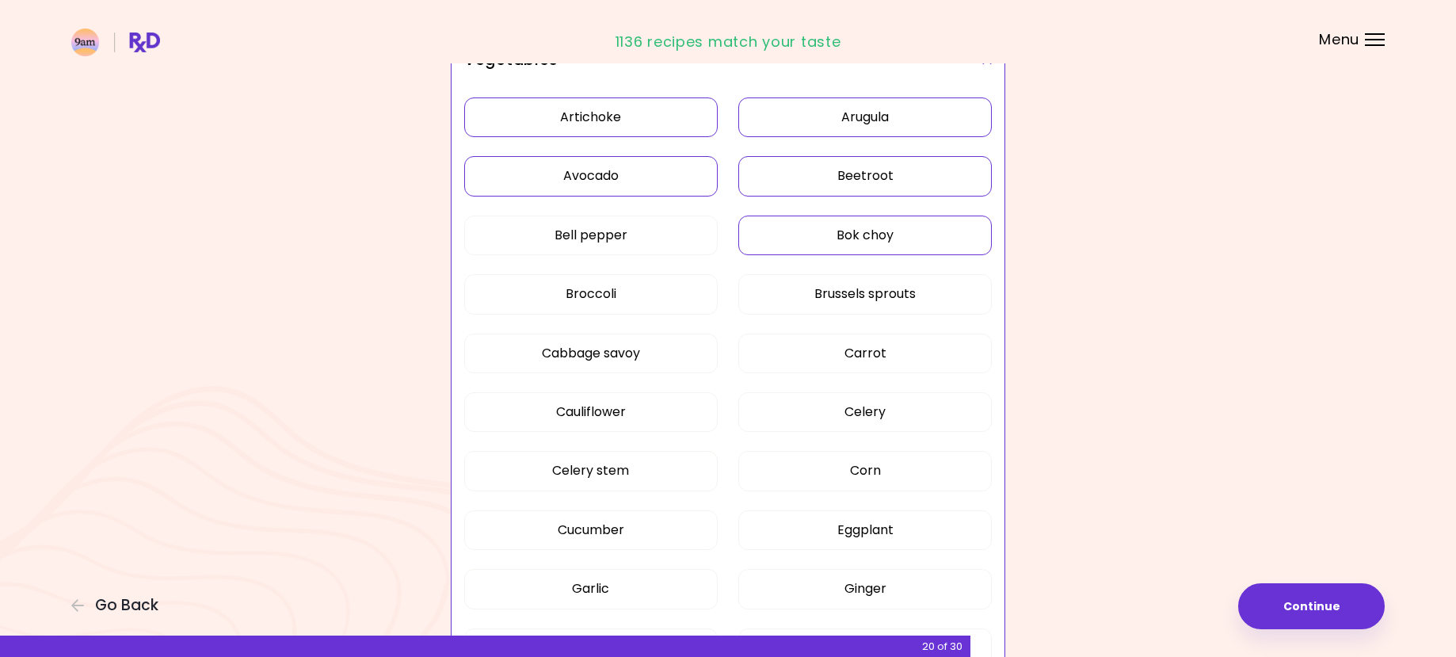
click at [816, 243] on button "Bok choy" at bounding box center [866, 236] width 254 height 40
click at [822, 295] on button "Brussels sprouts" at bounding box center [866, 294] width 254 height 40
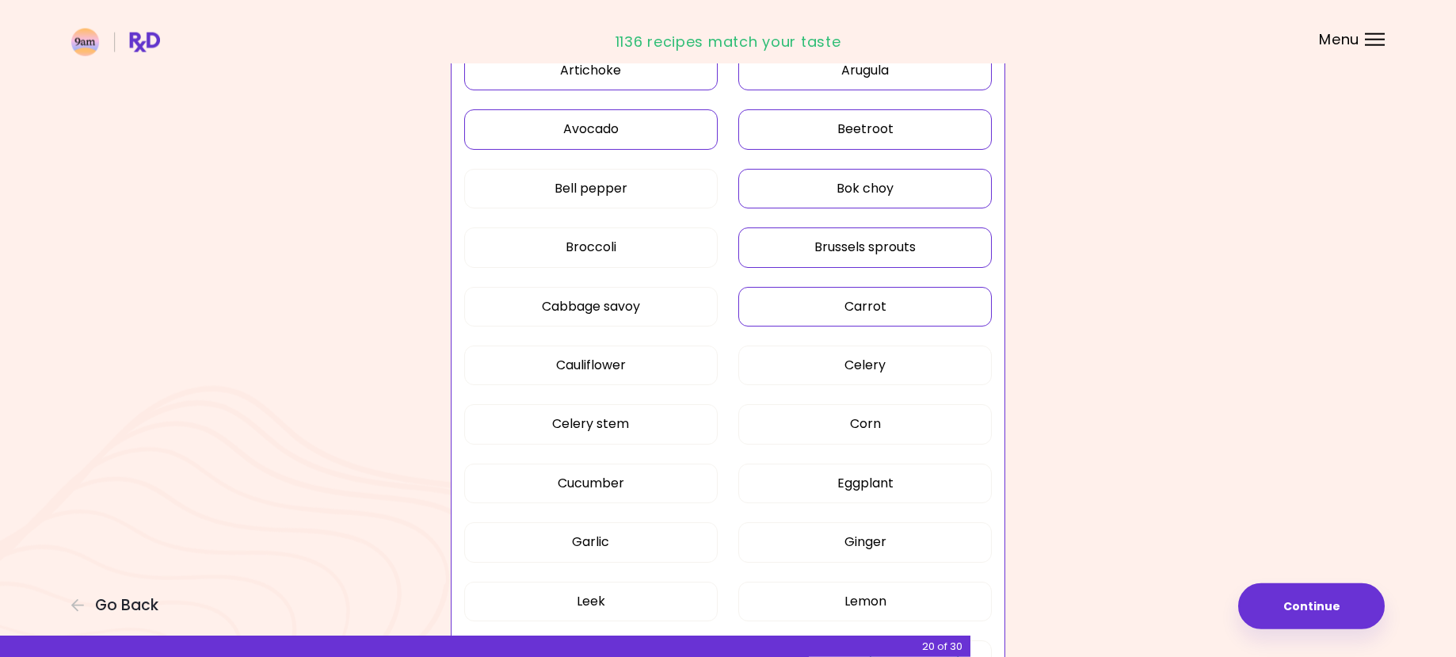
scroll to position [485, 0]
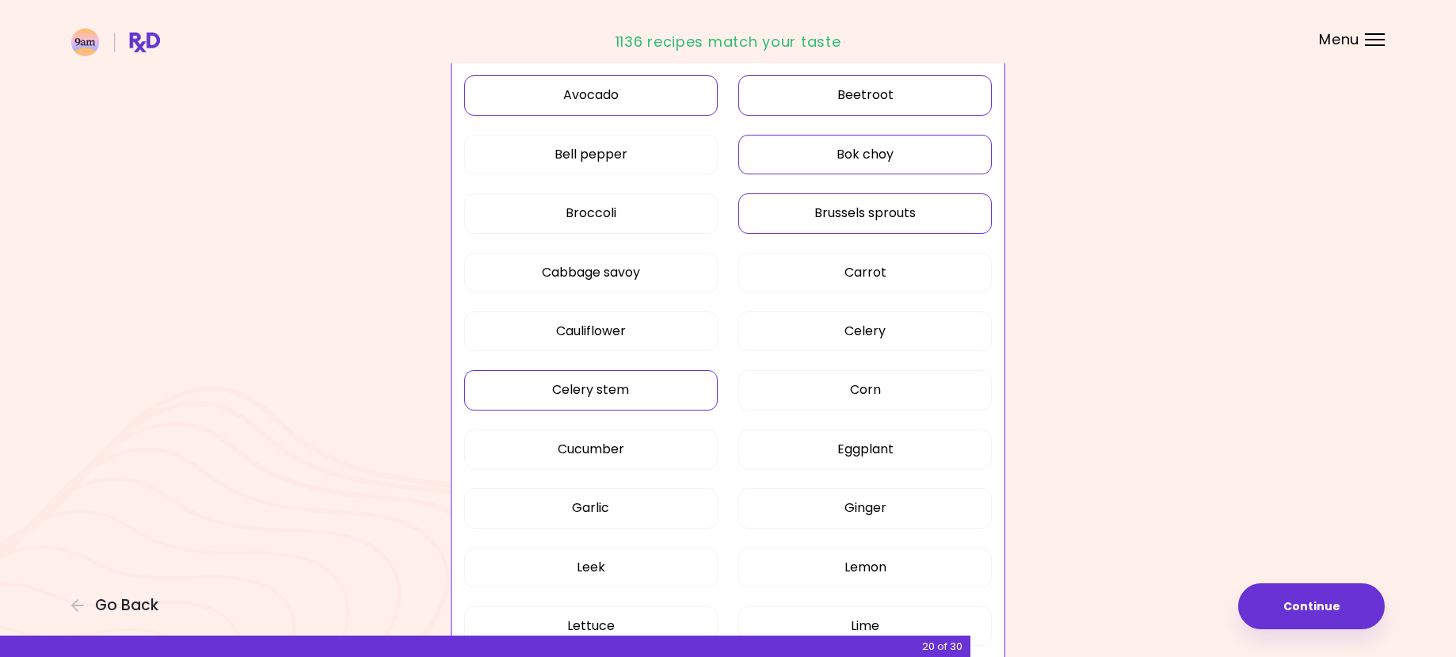
click at [609, 384] on button "Celery stem" at bounding box center [591, 390] width 254 height 40
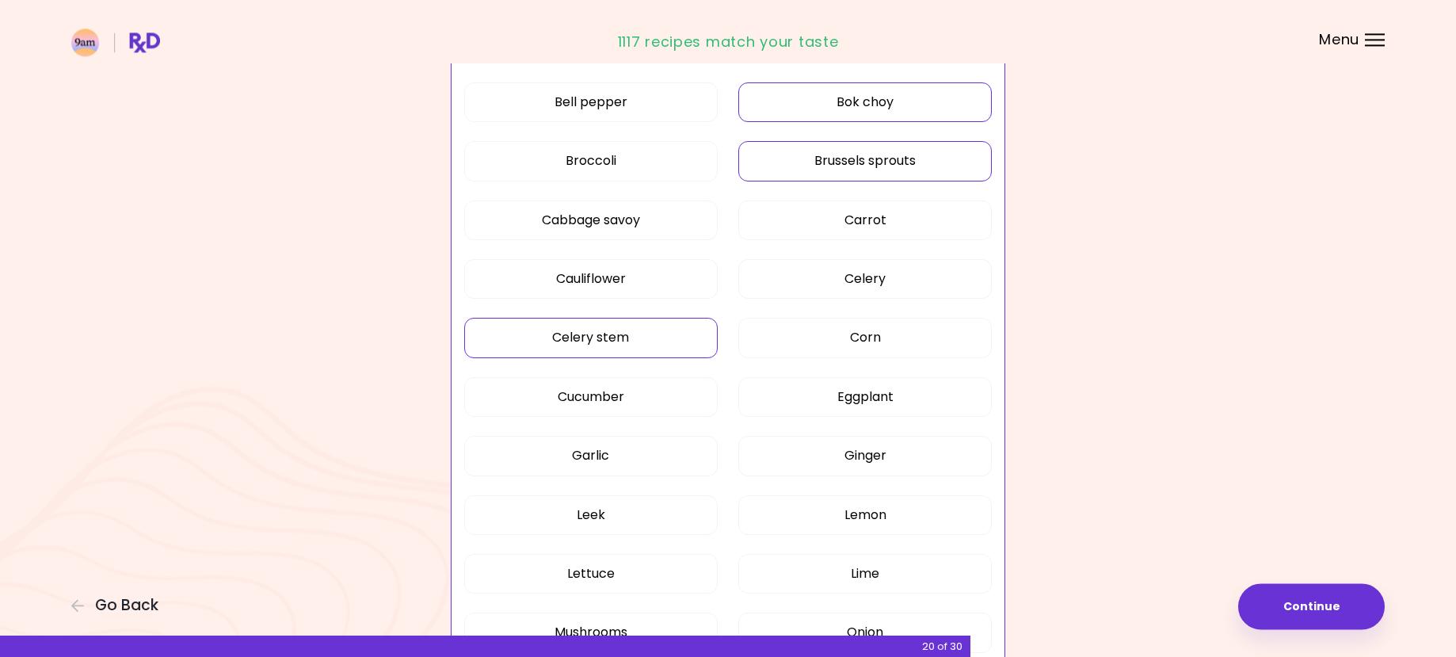
scroll to position [647, 0]
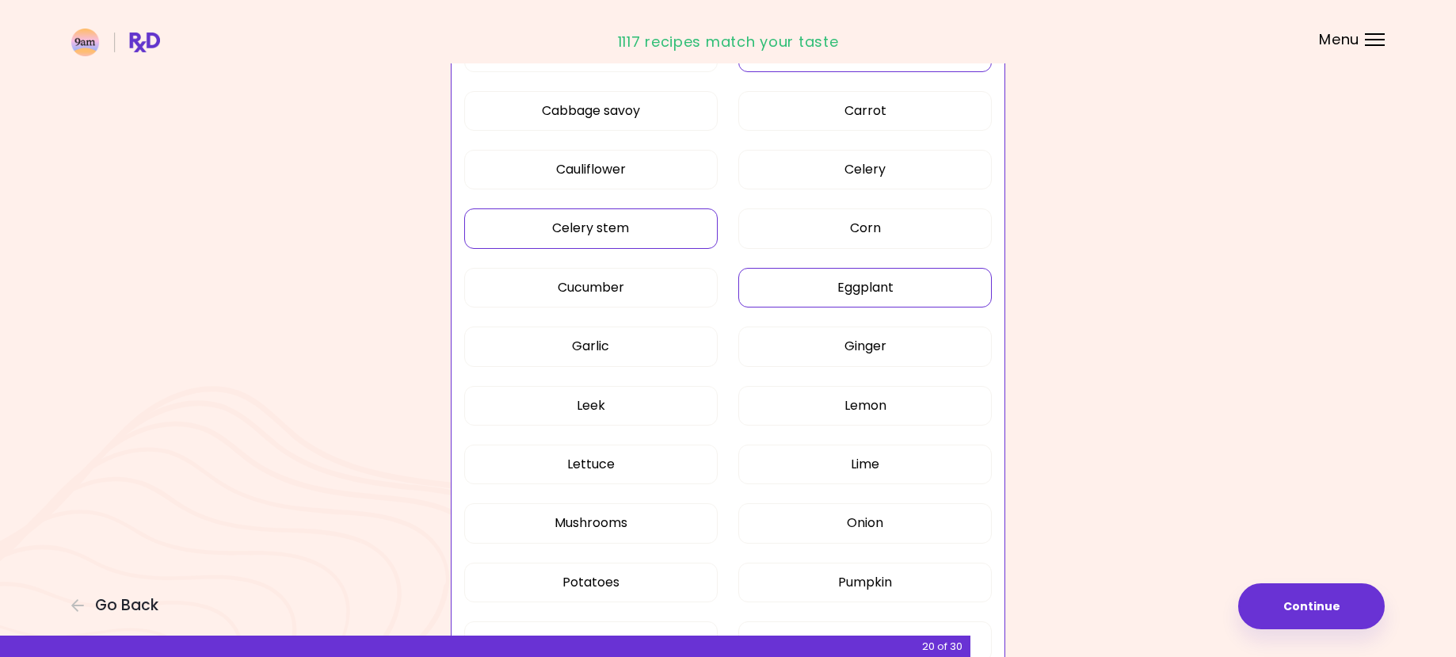
click at [883, 294] on button "Eggplant" at bounding box center [866, 288] width 254 height 40
click at [871, 349] on button "Ginger" at bounding box center [866, 346] width 254 height 40
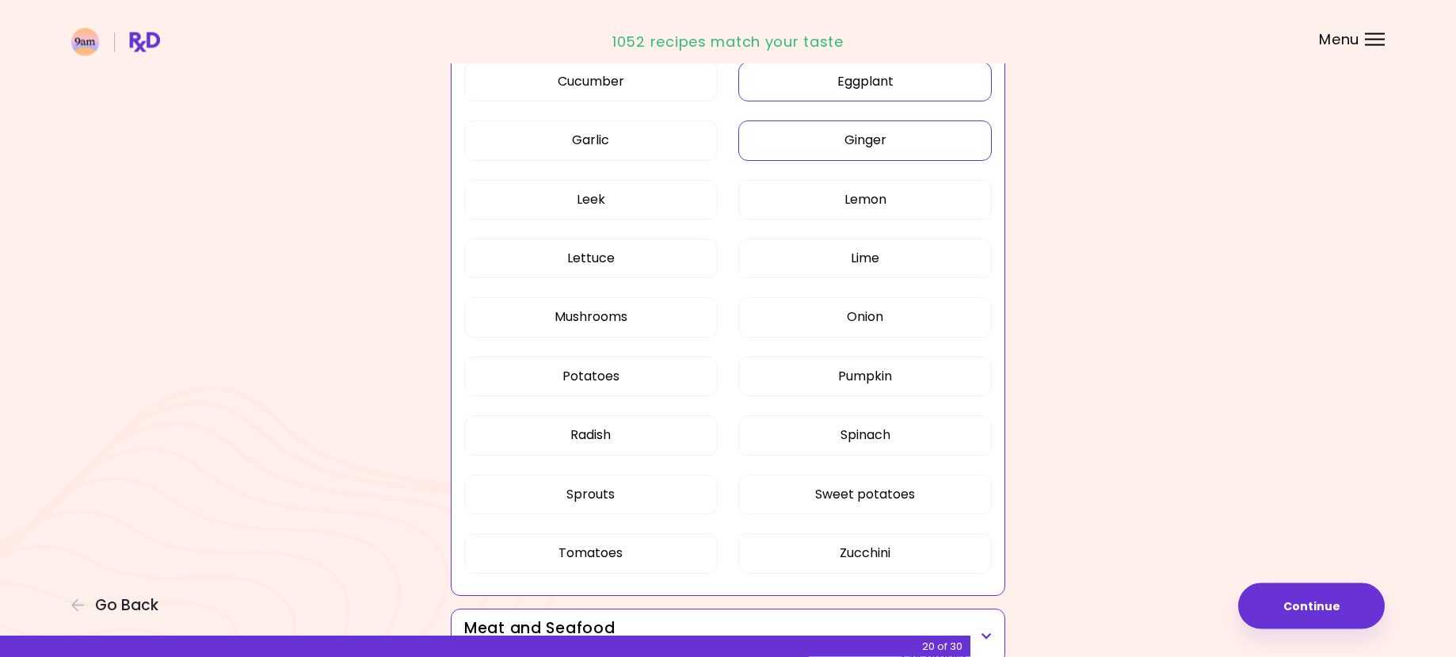
scroll to position [889, 0]
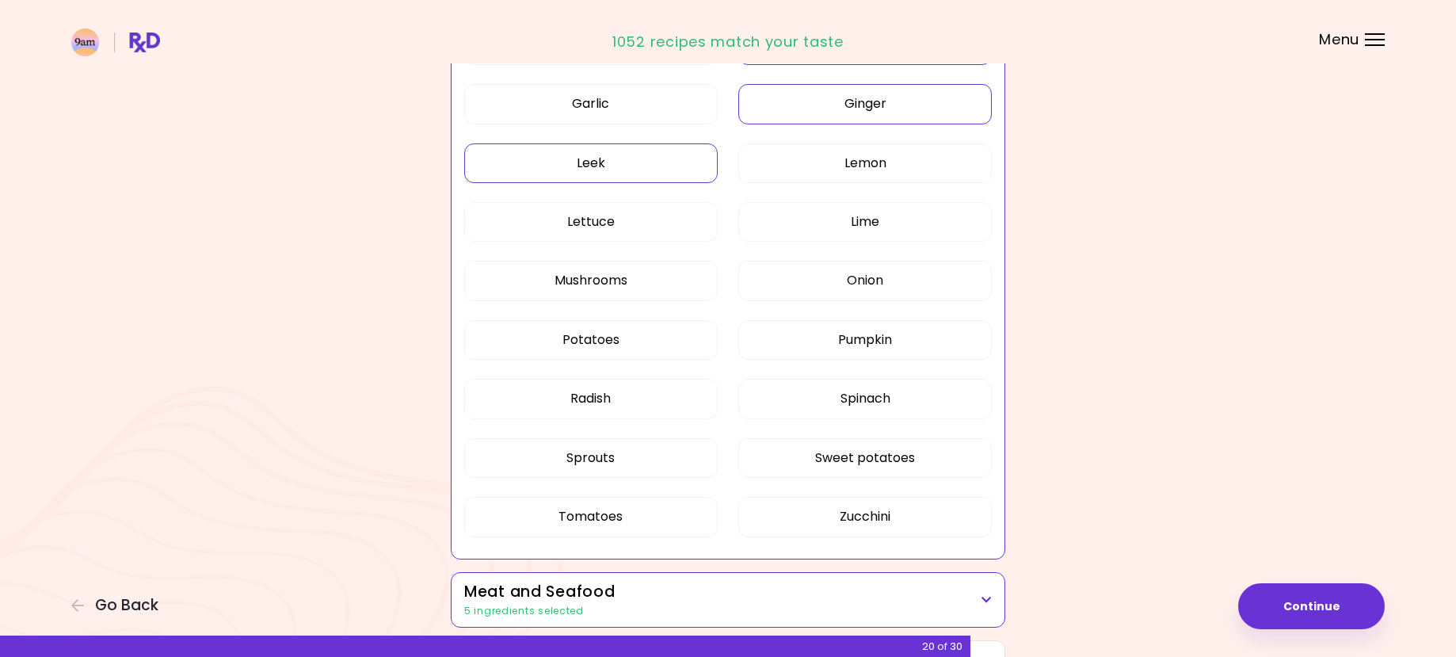
click at [592, 160] on button "Leek" at bounding box center [591, 163] width 254 height 40
click at [615, 394] on button "Radish" at bounding box center [591, 399] width 254 height 40
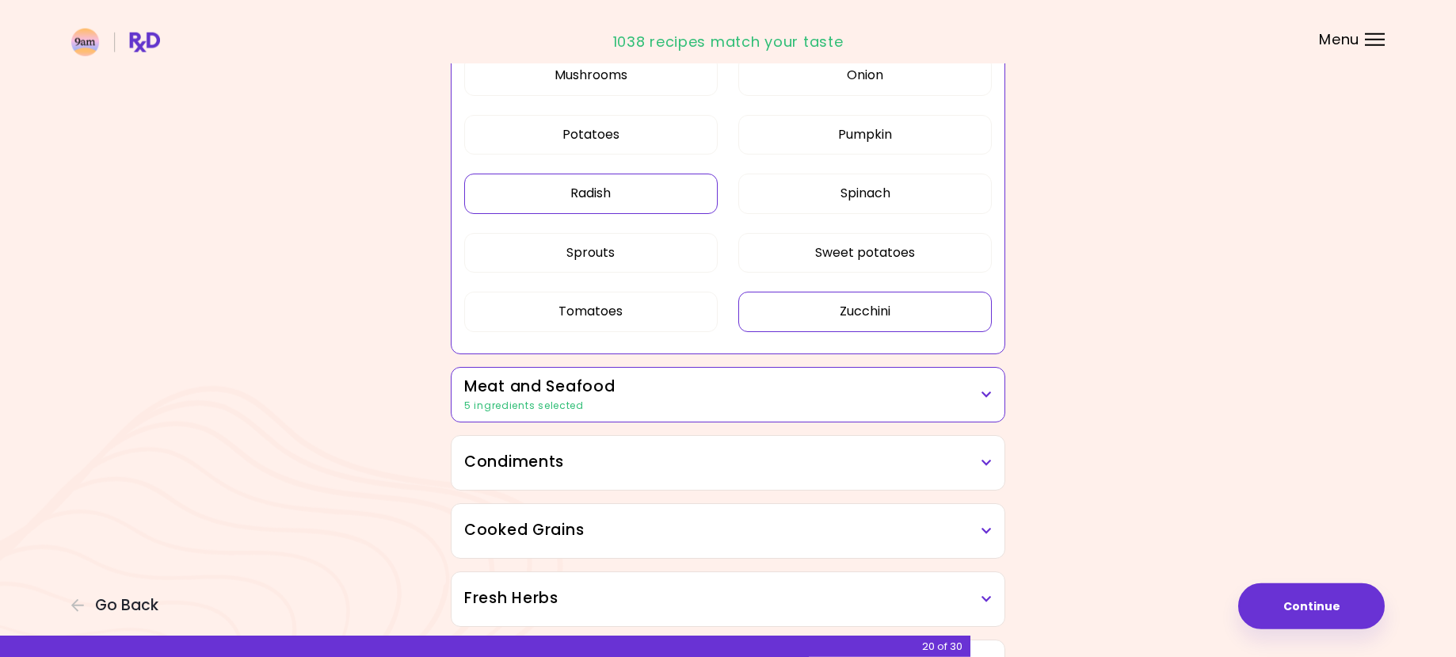
scroll to position [1051, 0]
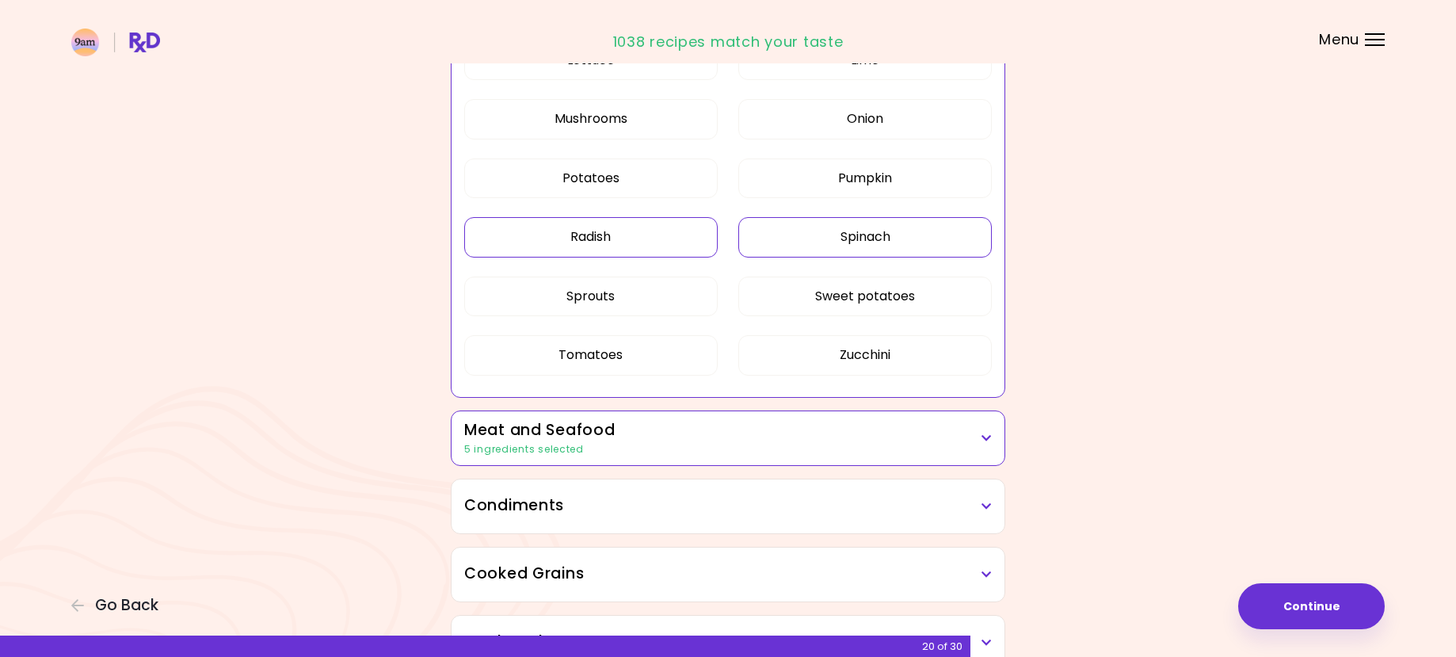
click at [869, 237] on button "Spinach" at bounding box center [866, 237] width 254 height 40
click at [580, 297] on button "Sprouts" at bounding box center [591, 297] width 254 height 40
click at [592, 356] on button "Tomatoes" at bounding box center [591, 355] width 254 height 40
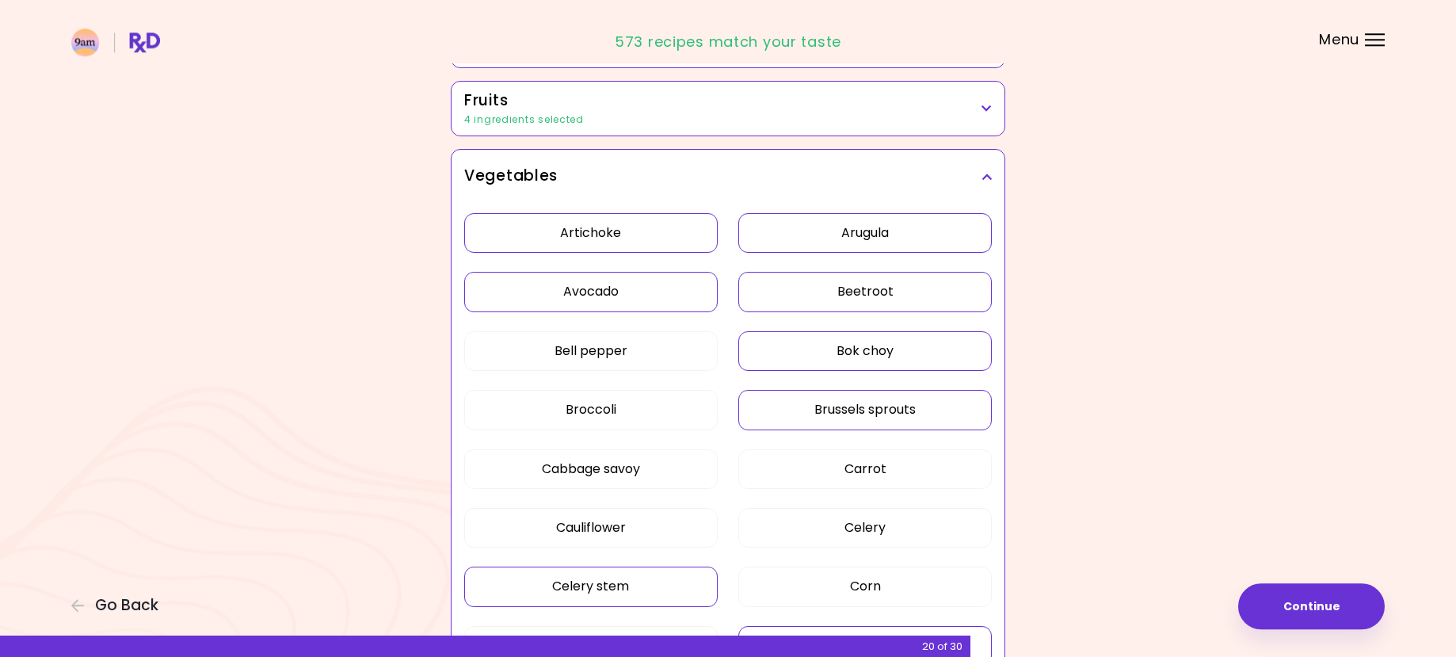
scroll to position [242, 0]
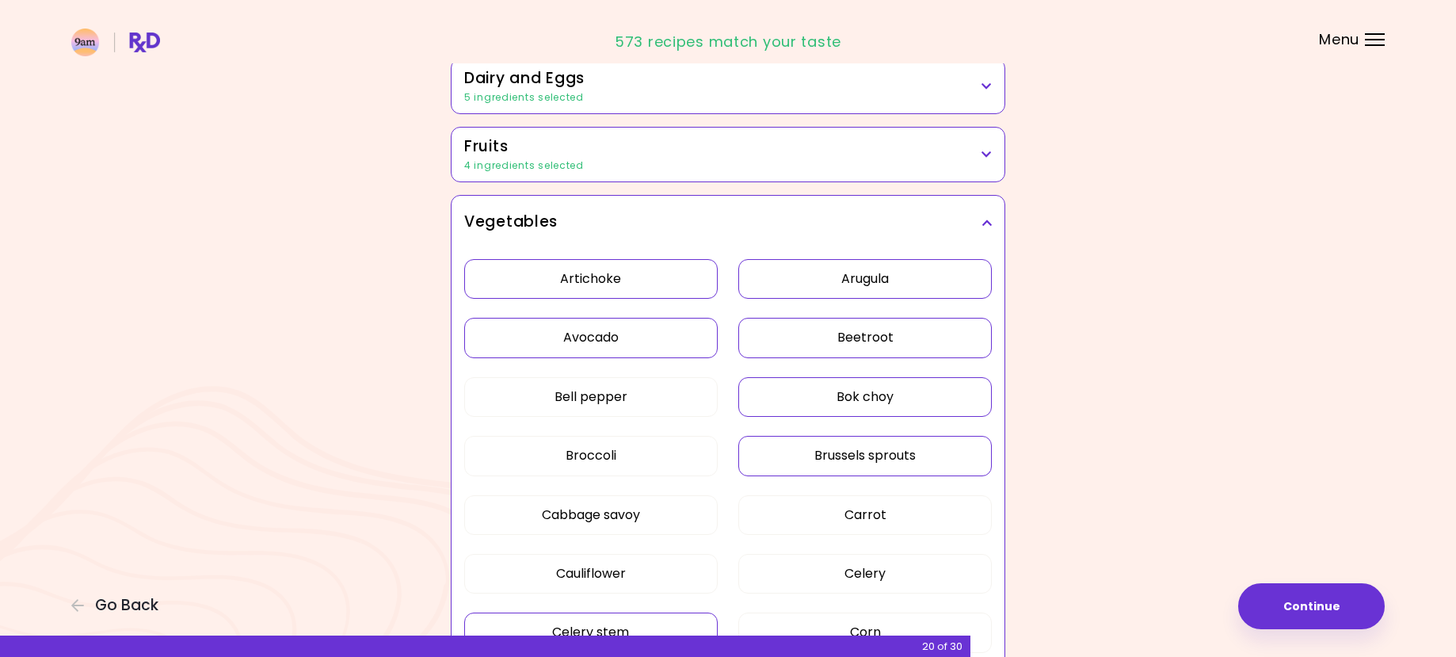
click at [984, 217] on icon at bounding box center [987, 222] width 10 height 11
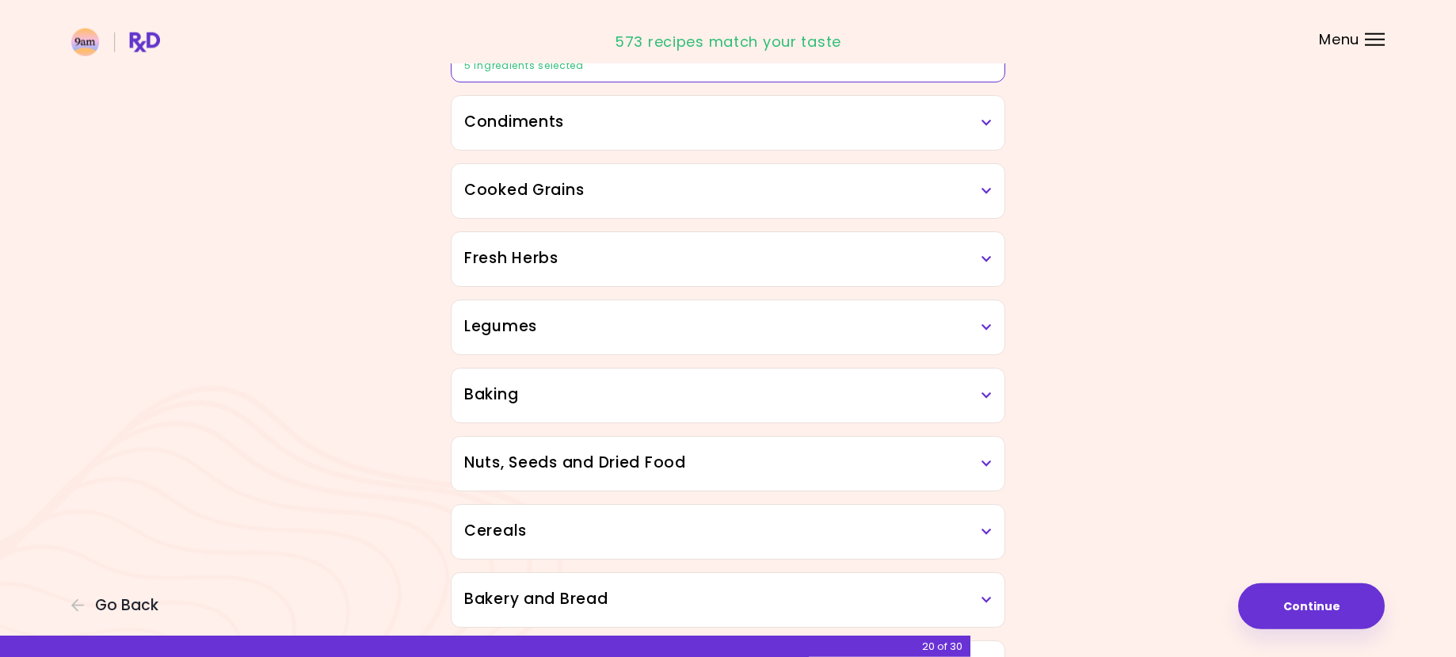
scroll to position [485, 0]
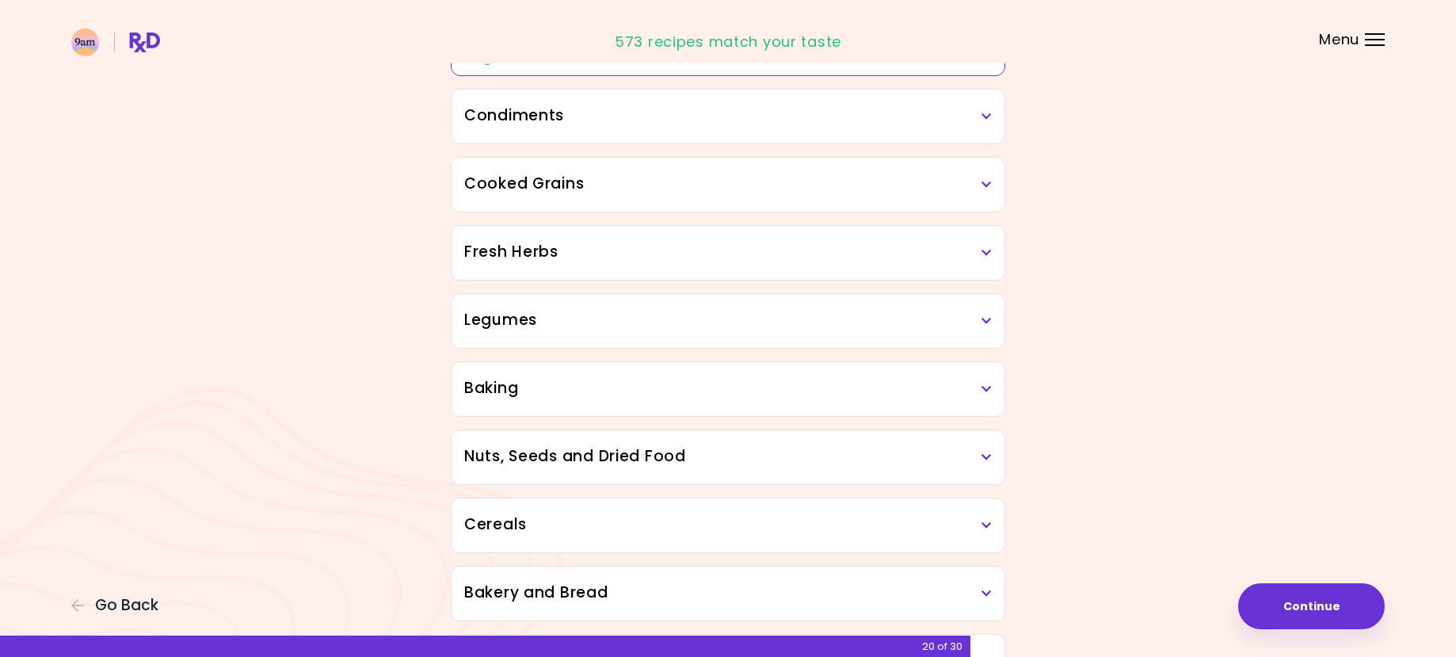
click at [983, 116] on icon at bounding box center [987, 116] width 10 height 11
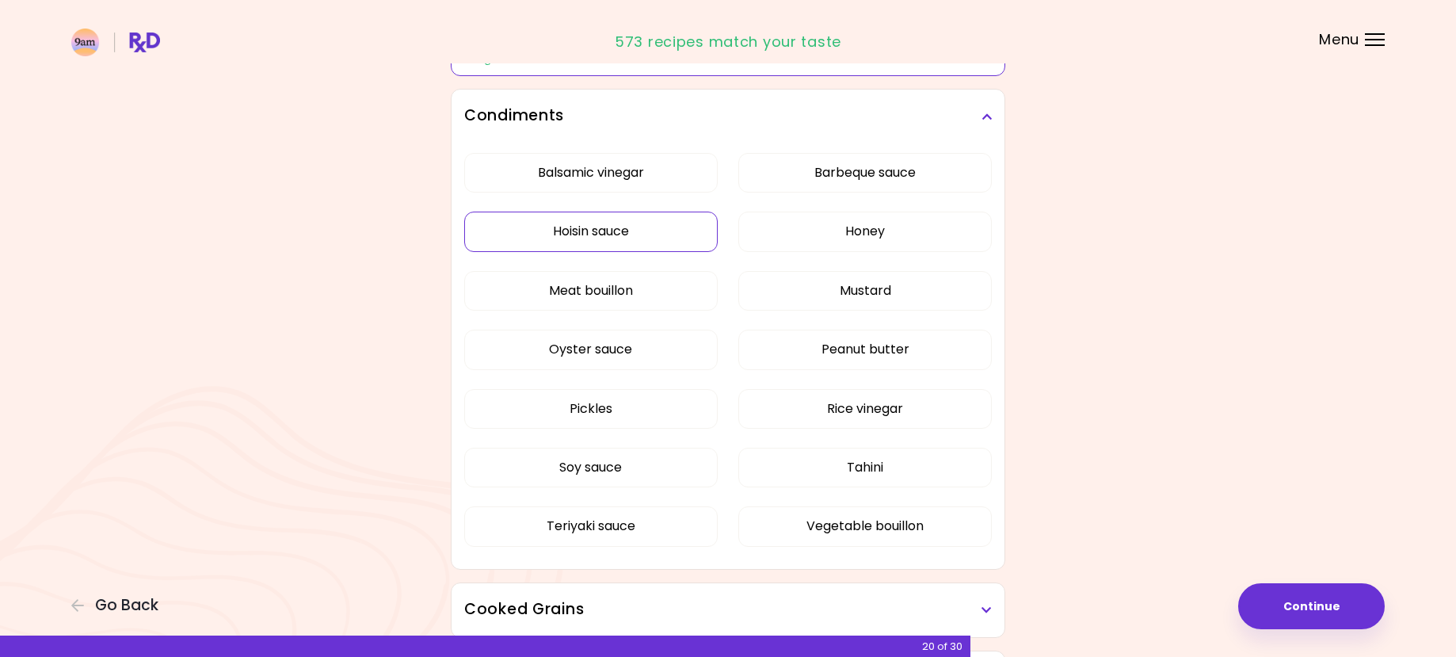
click at [522, 231] on button "Hoisin sauce" at bounding box center [591, 232] width 254 height 40
click at [814, 466] on button "Tahini" at bounding box center [866, 468] width 254 height 40
click at [554, 359] on button "Oyster sauce" at bounding box center [591, 350] width 254 height 40
click at [986, 119] on icon at bounding box center [987, 116] width 10 height 11
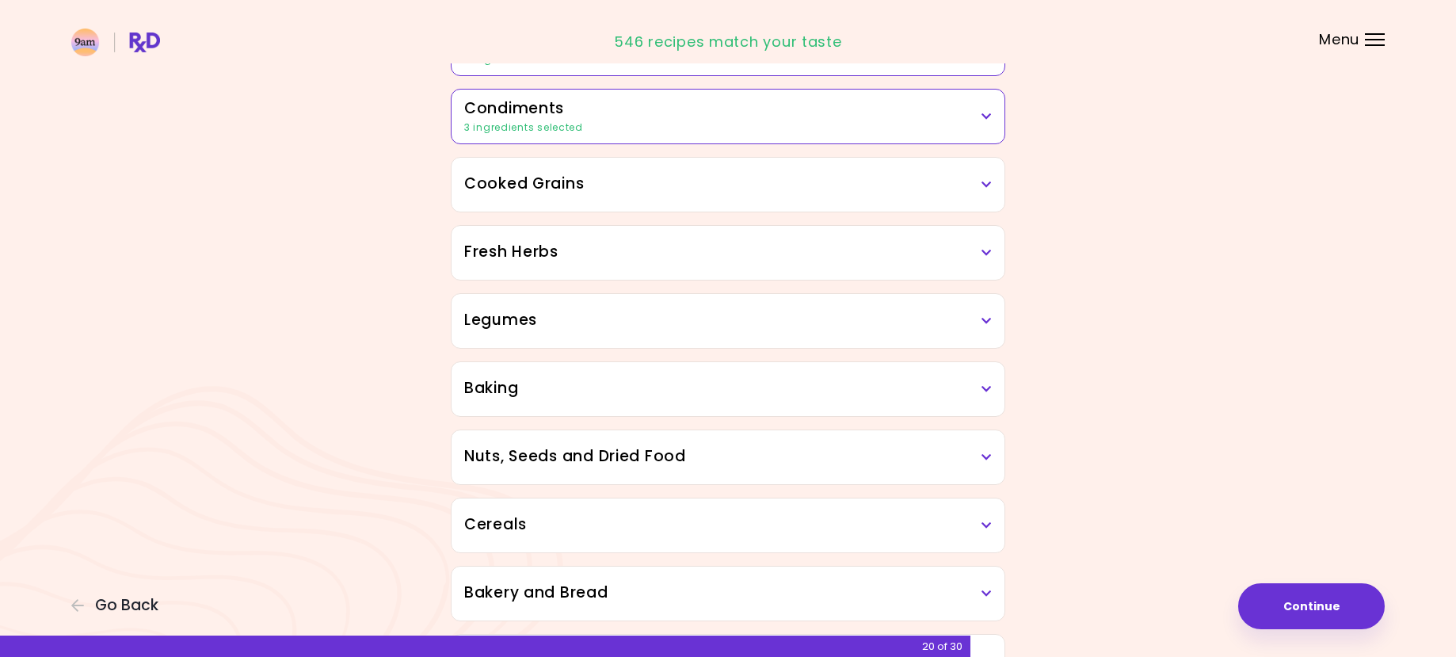
click at [981, 185] on h3 "Cooked Grains" at bounding box center [728, 184] width 528 height 23
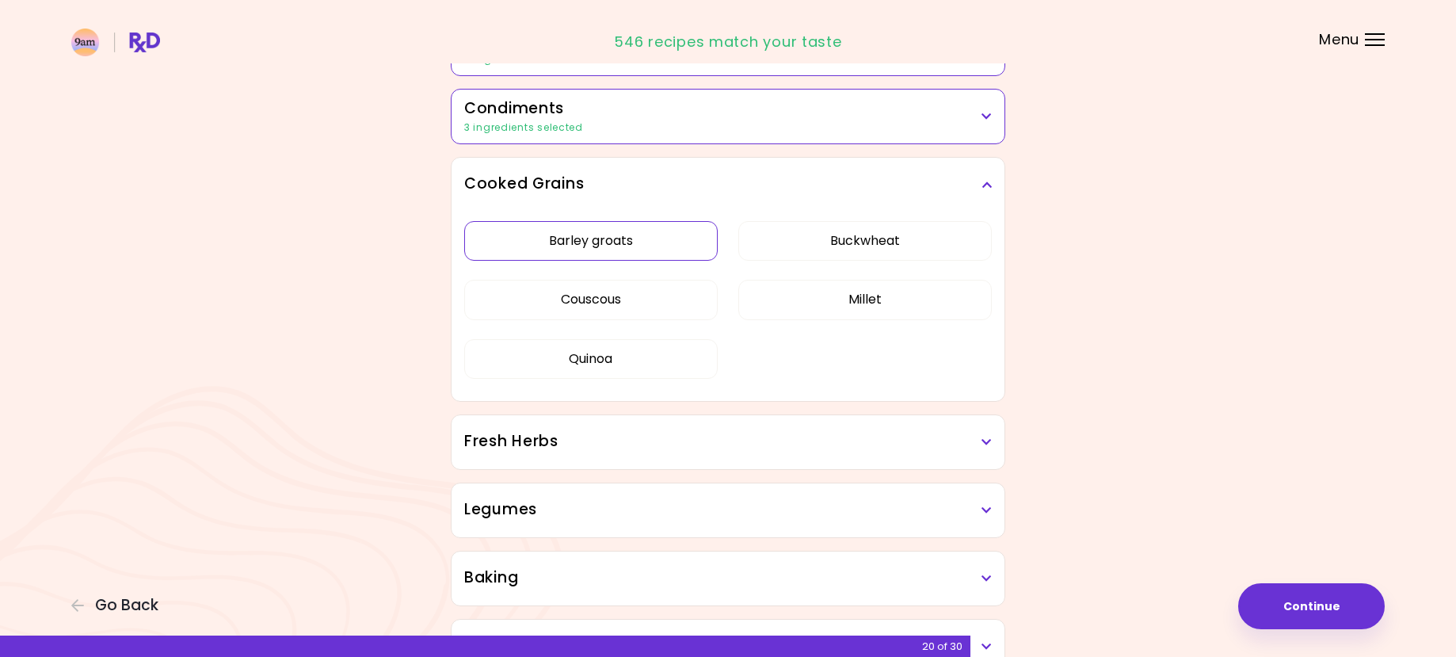
click at [545, 239] on button "Barley groats" at bounding box center [591, 241] width 254 height 40
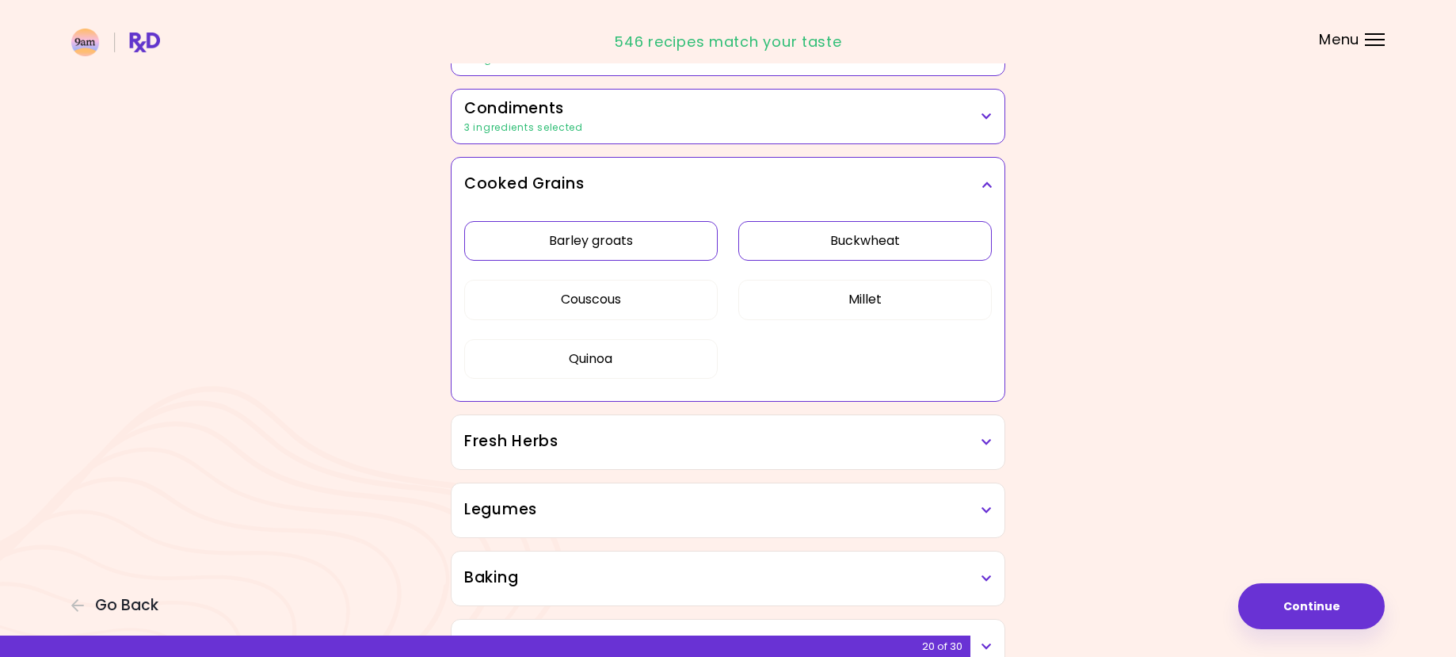
click at [843, 239] on button "Buckwheat" at bounding box center [866, 241] width 254 height 40
click at [800, 321] on div "Barley groats Buckwheat Couscous Millet Quinoa" at bounding box center [728, 306] width 528 height 189
click at [823, 305] on button "Millet" at bounding box center [866, 300] width 254 height 40
click at [985, 183] on icon at bounding box center [987, 184] width 10 height 11
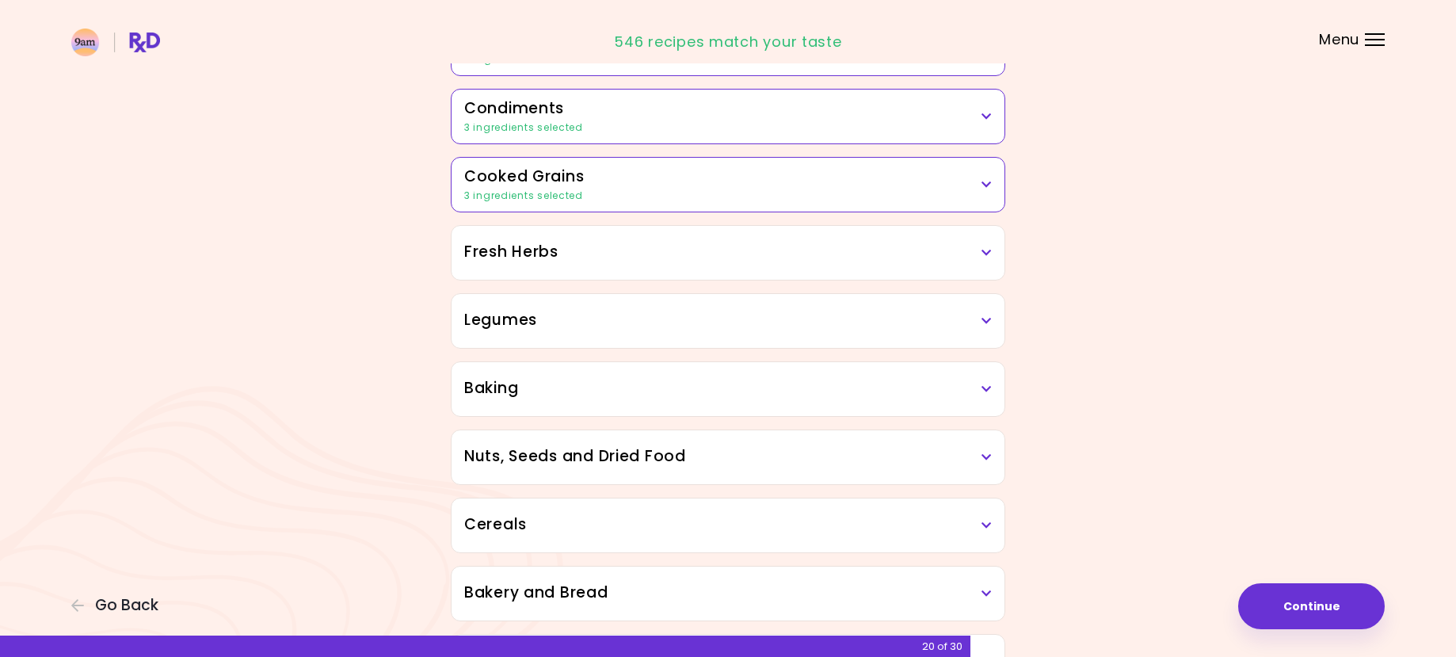
click at [988, 255] on icon at bounding box center [987, 252] width 10 height 11
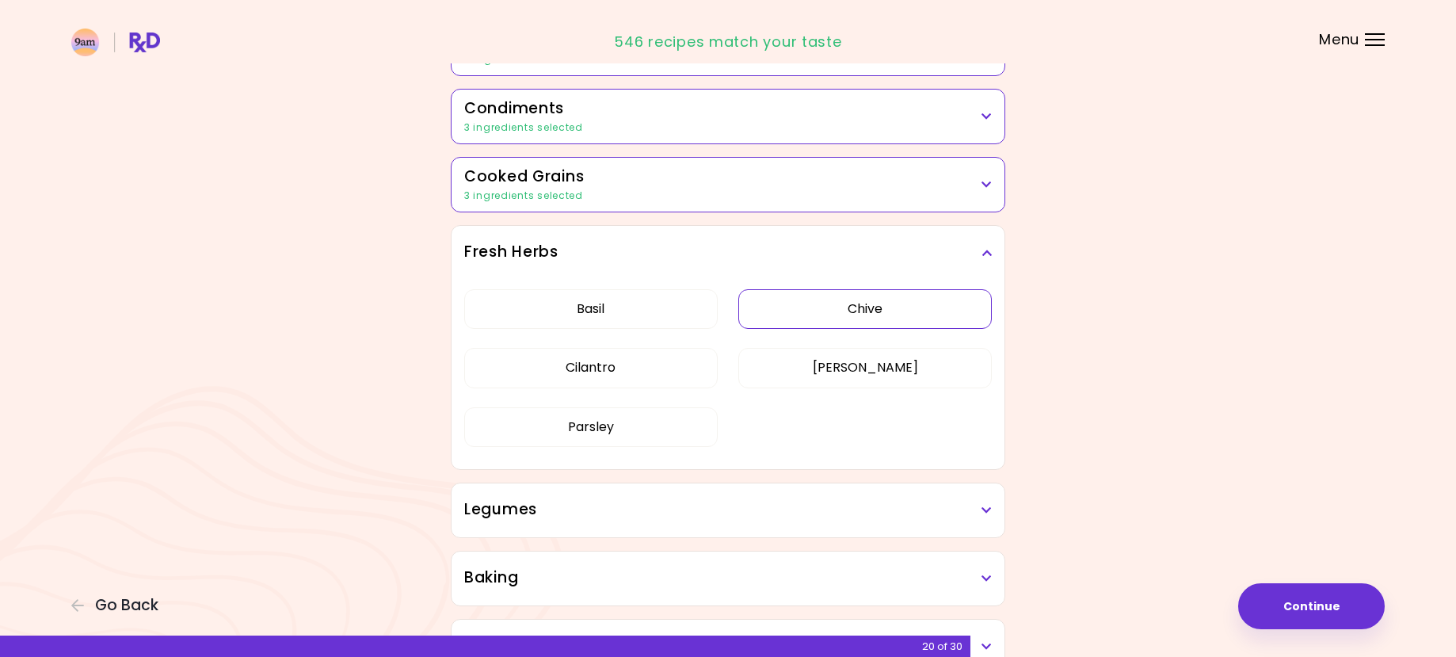
click at [847, 309] on button "Chive" at bounding box center [866, 309] width 254 height 40
click at [843, 357] on button "Dill" at bounding box center [866, 368] width 254 height 40
click at [978, 256] on h3 "Fresh Herbs" at bounding box center [728, 252] width 528 height 23
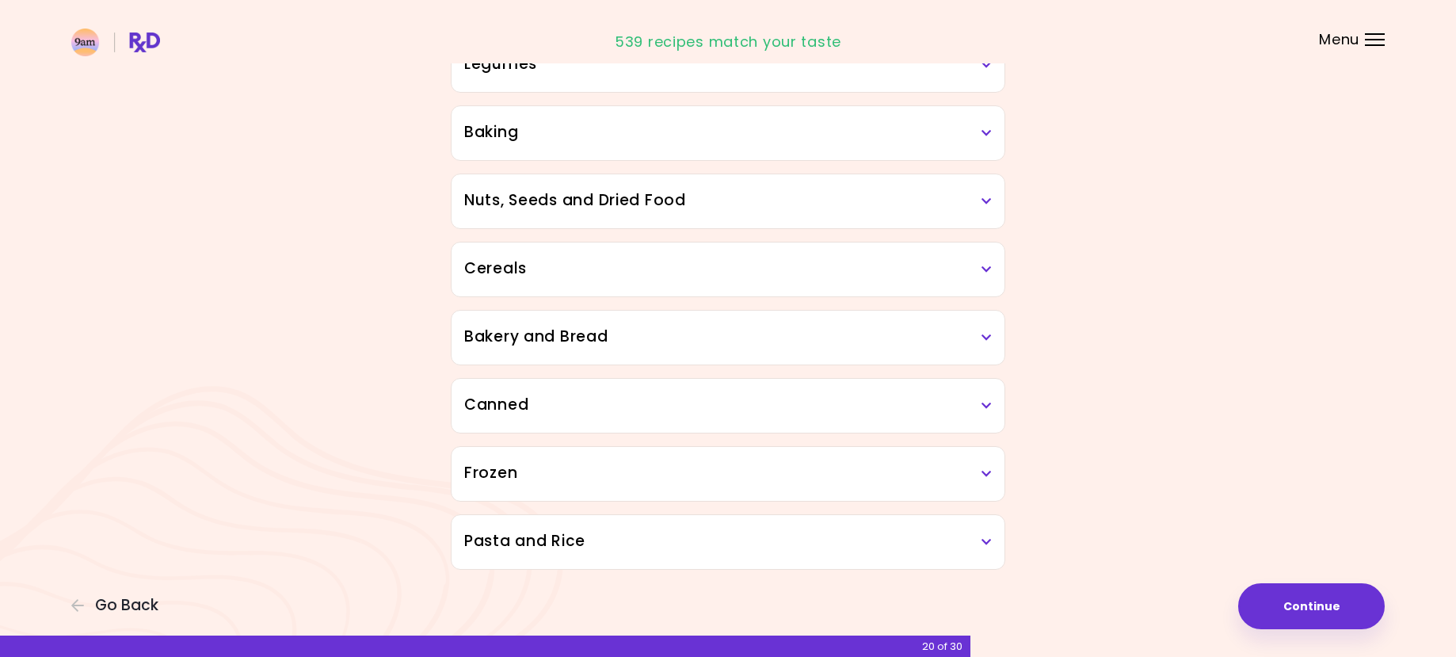
scroll to position [660, 0]
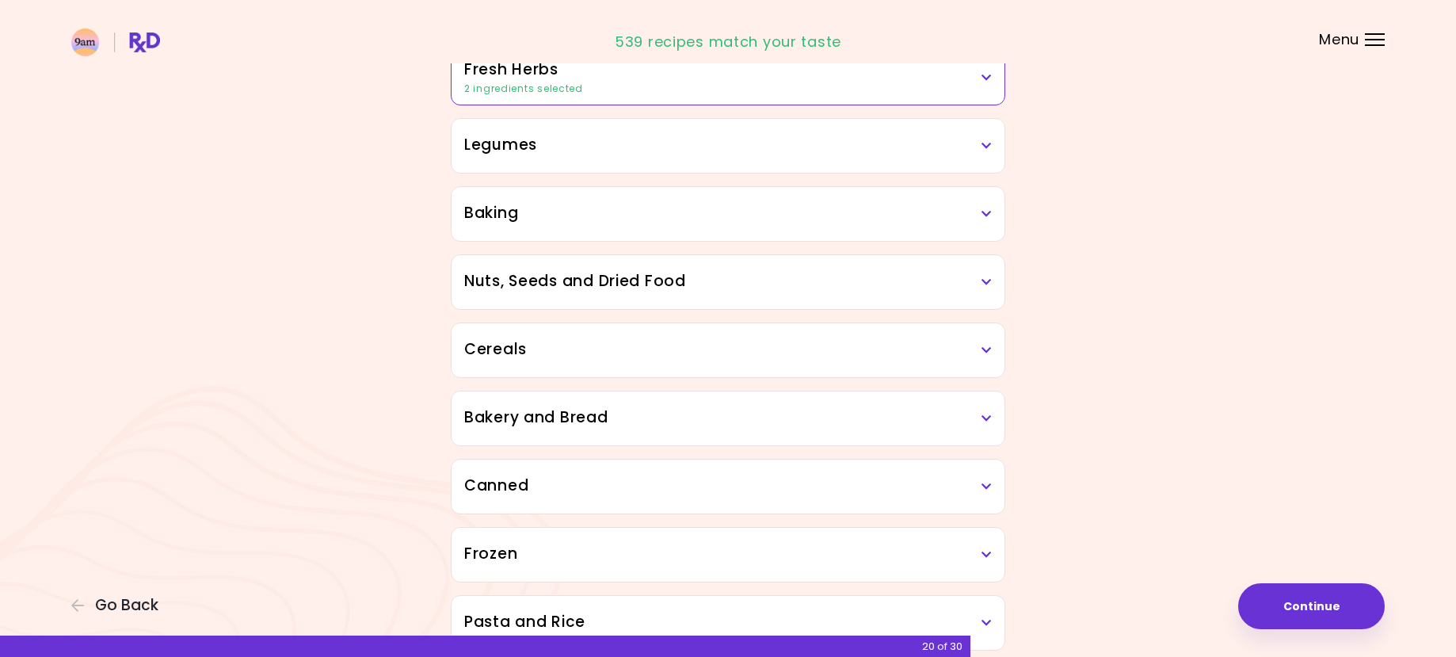
click at [985, 147] on icon at bounding box center [987, 145] width 10 height 11
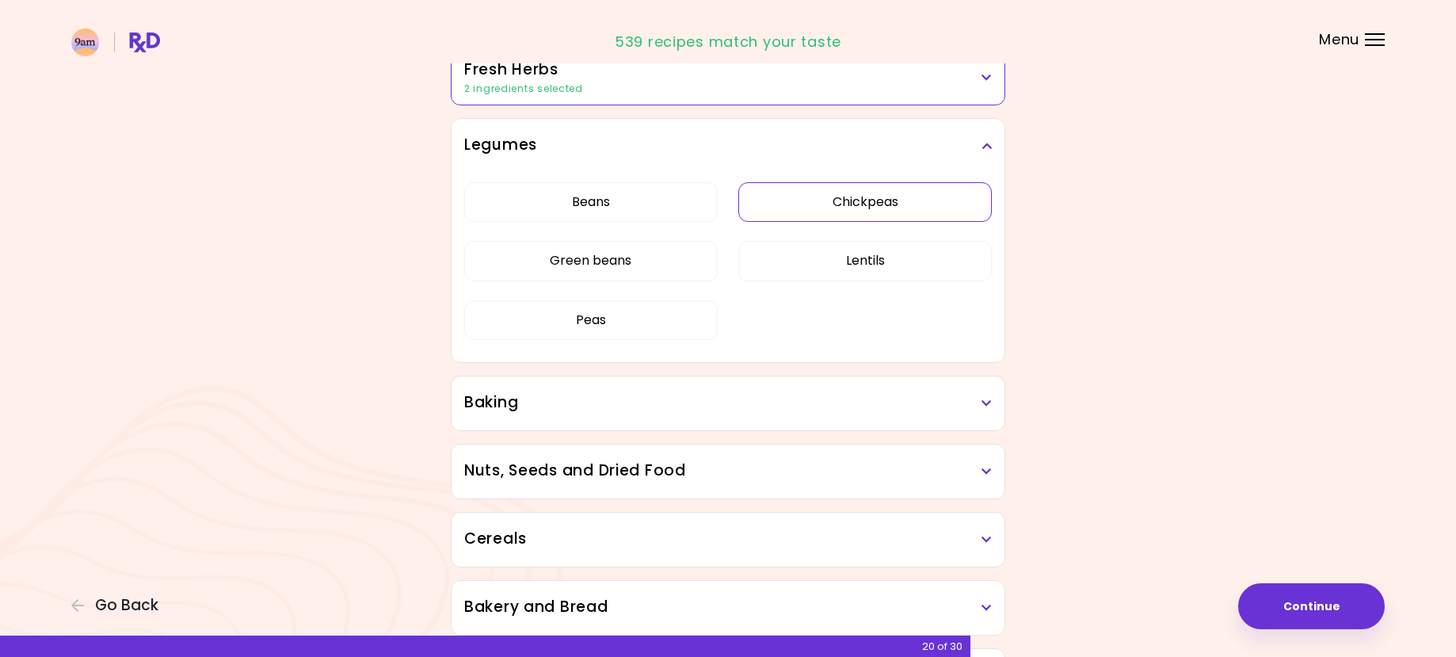
click at [824, 197] on button "Chickpeas" at bounding box center [866, 202] width 254 height 40
click at [862, 260] on button "Lentils" at bounding box center [866, 261] width 254 height 40
click at [987, 143] on icon at bounding box center [987, 145] width 10 height 11
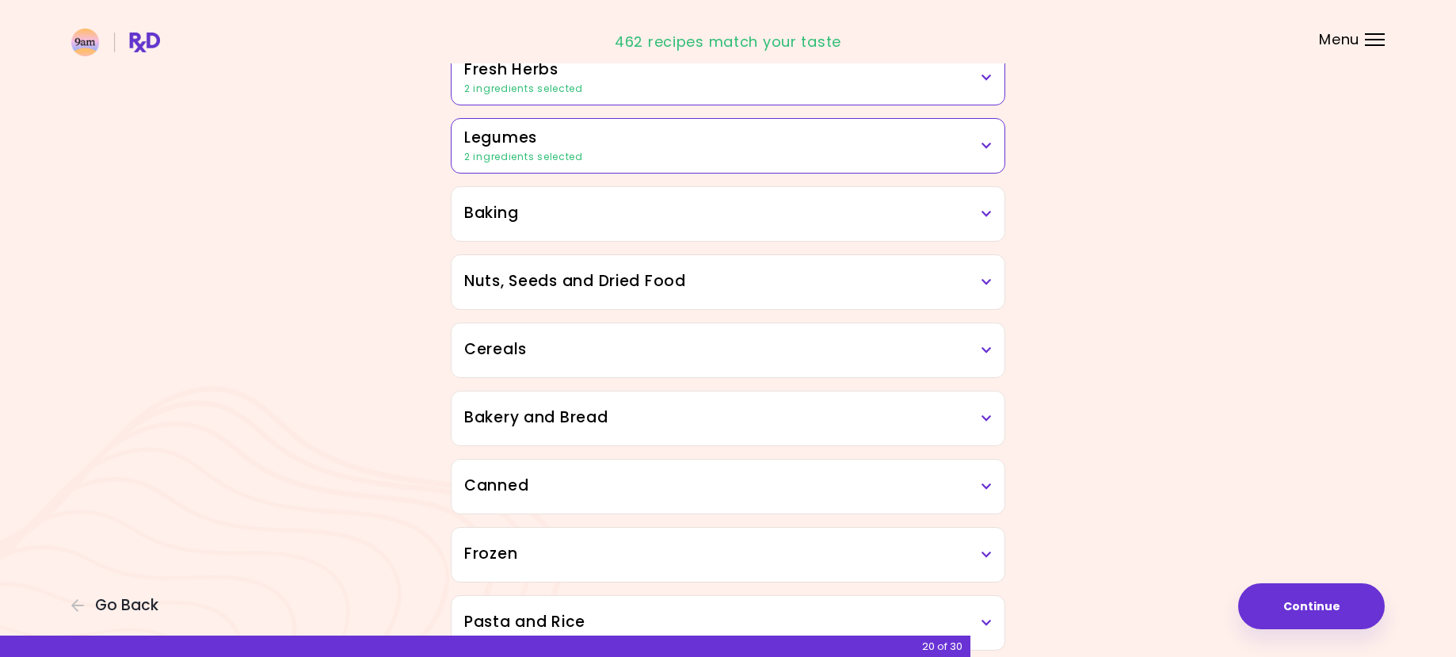
click at [981, 207] on div "Baking" at bounding box center [728, 214] width 553 height 54
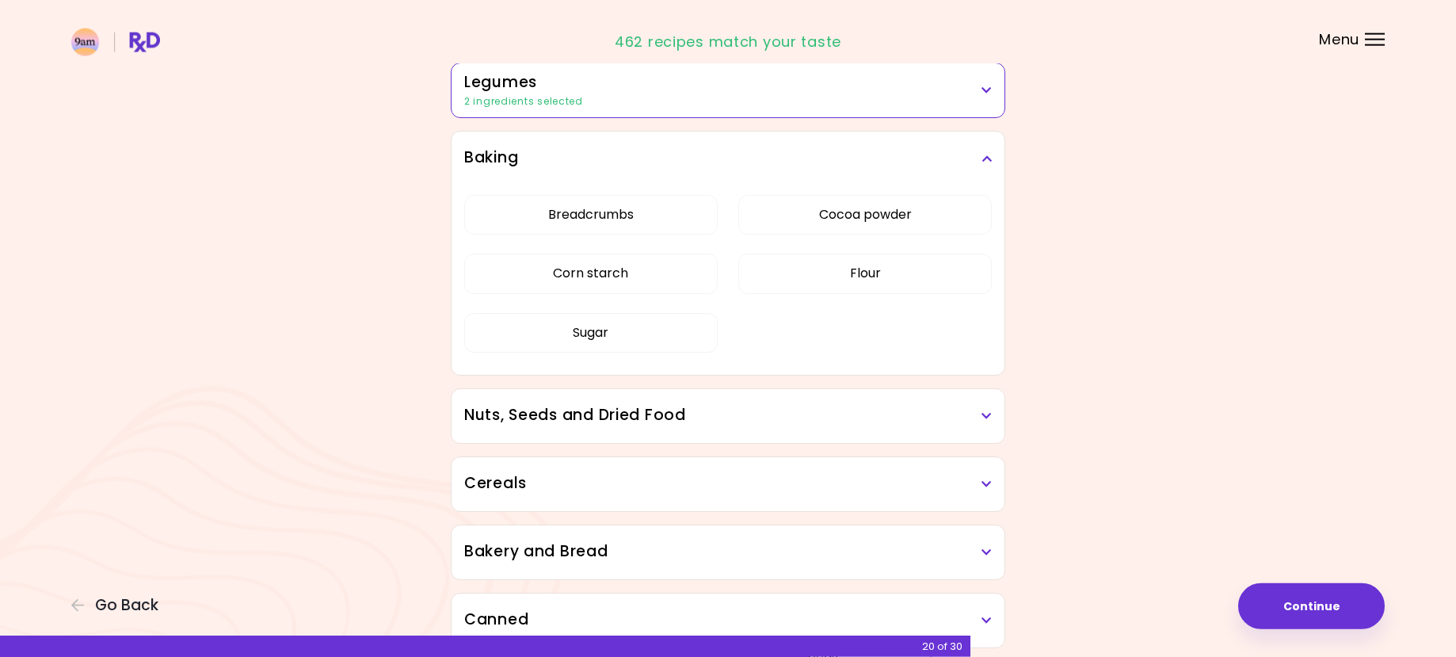
scroll to position [741, 0]
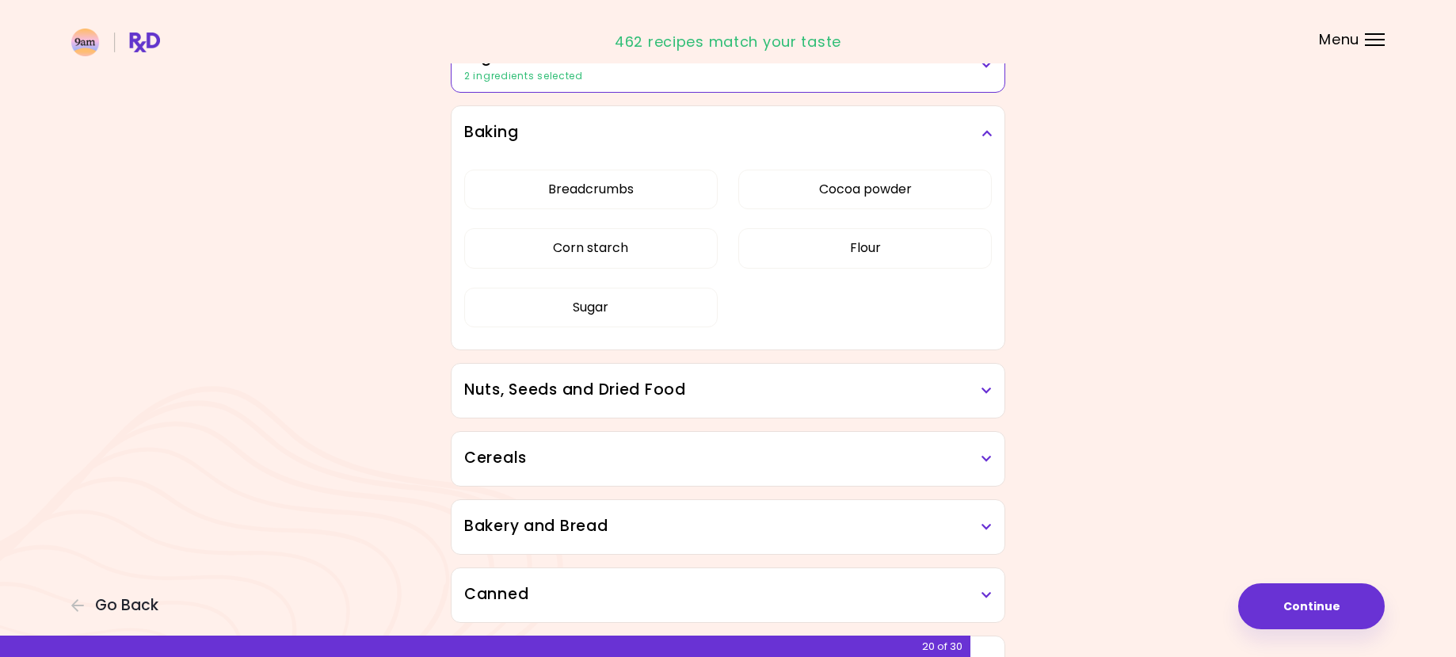
click at [987, 132] on icon at bounding box center [987, 133] width 10 height 11
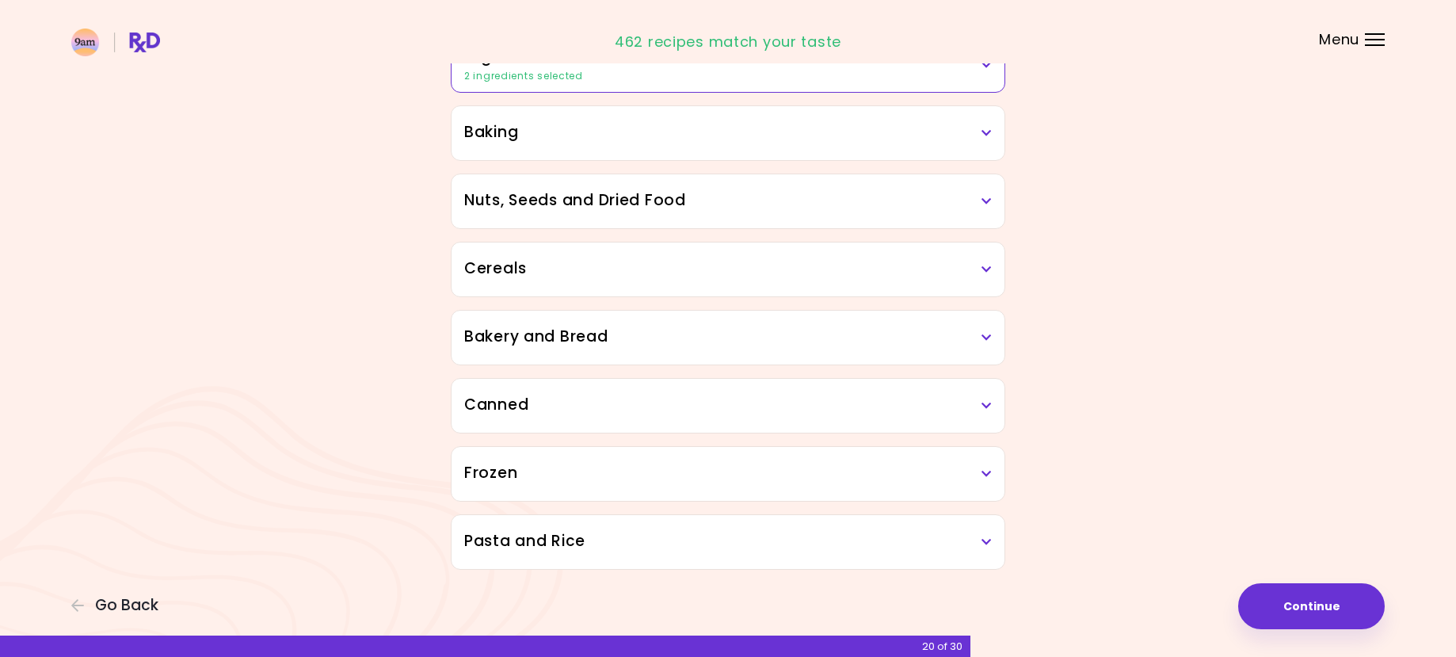
click at [990, 200] on icon at bounding box center [987, 201] width 10 height 11
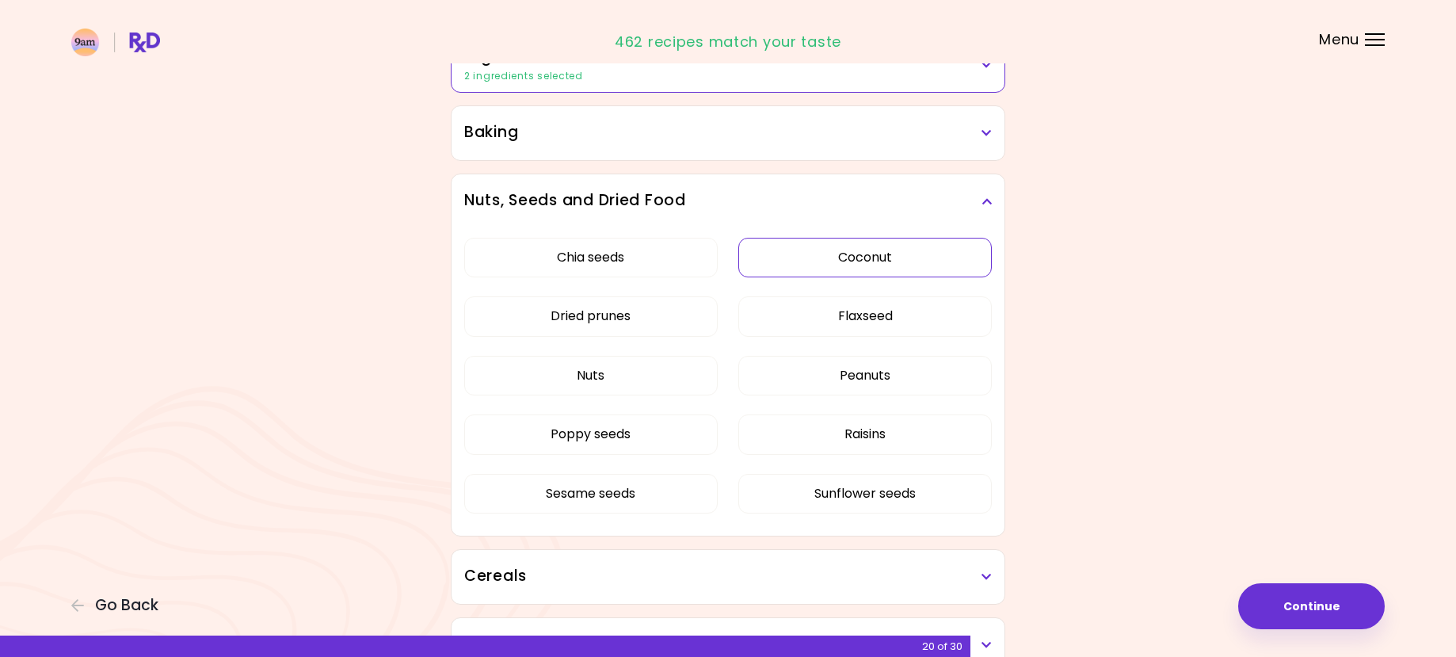
click at [799, 266] on button "Coconut" at bounding box center [866, 258] width 254 height 40
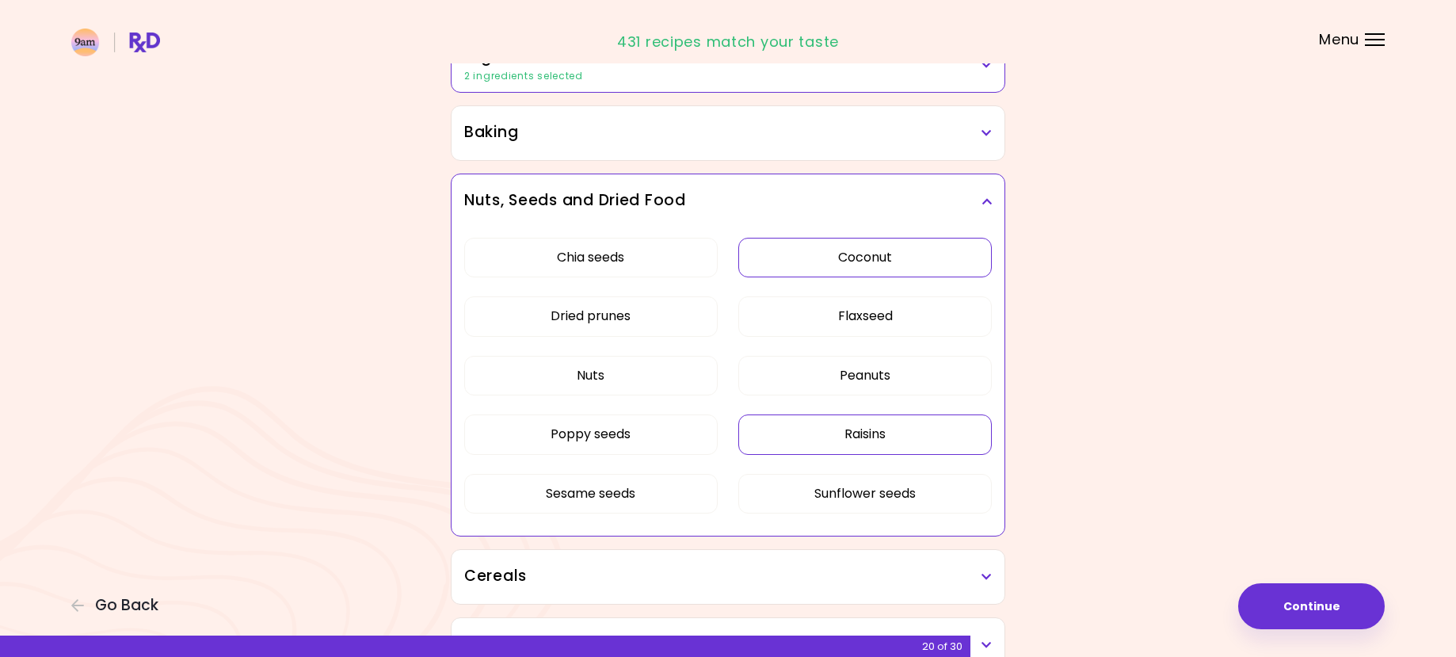
click at [814, 446] on button "Raisins" at bounding box center [866, 434] width 254 height 40
click at [537, 433] on button "Poppy seeds" at bounding box center [591, 434] width 254 height 40
click at [488, 313] on button "Dried prunes" at bounding box center [591, 316] width 254 height 40
click at [1251, 189] on div "Focusable invisible element Do you dislike any of the following ingredients? Dr…" at bounding box center [728, 111] width 1456 height 1705
click at [983, 199] on icon at bounding box center [987, 201] width 10 height 11
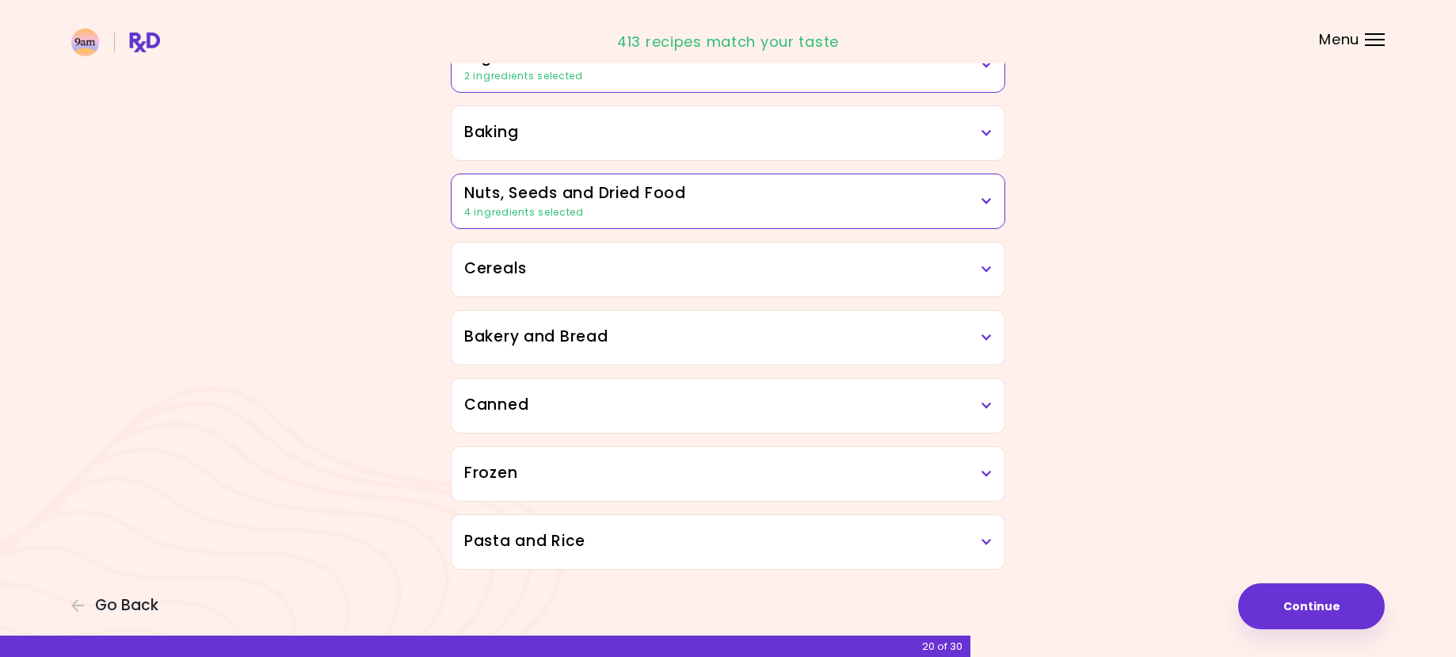
click at [992, 265] on div "Cereals" at bounding box center [728, 269] width 553 height 54
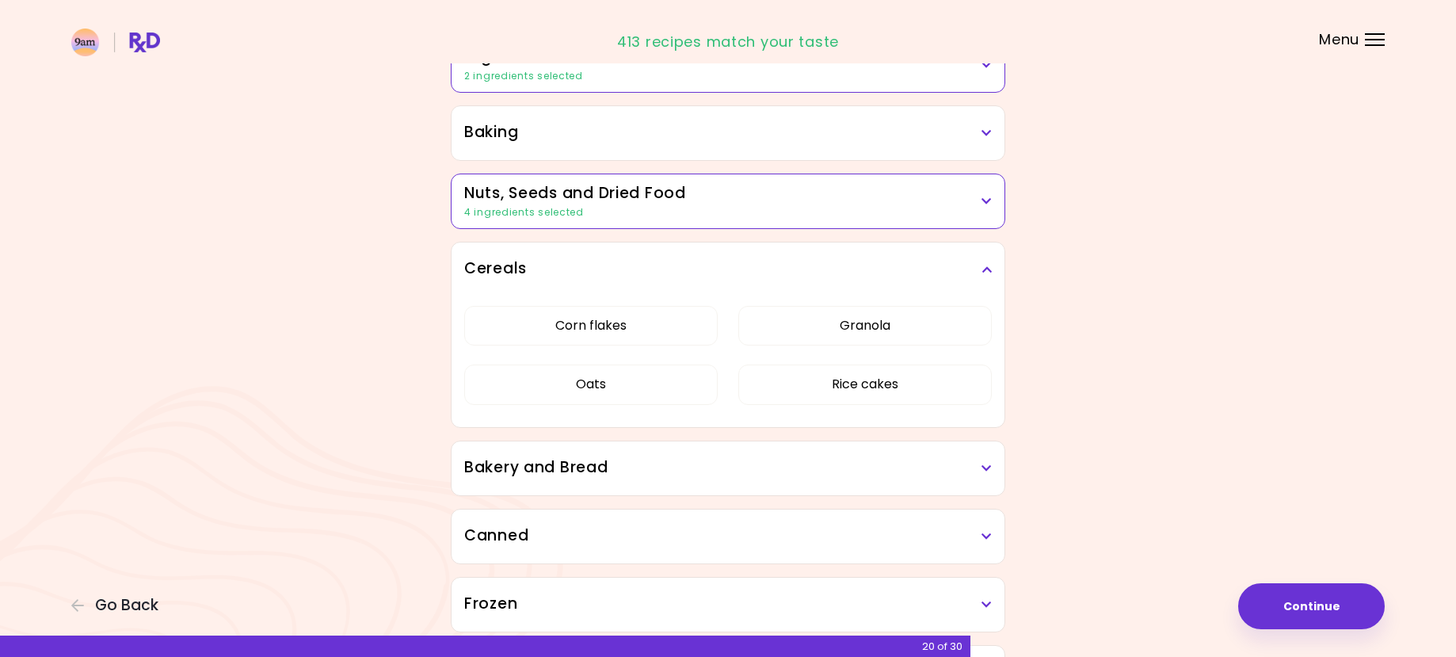
click at [984, 263] on h3 "Cereals" at bounding box center [728, 269] width 528 height 23
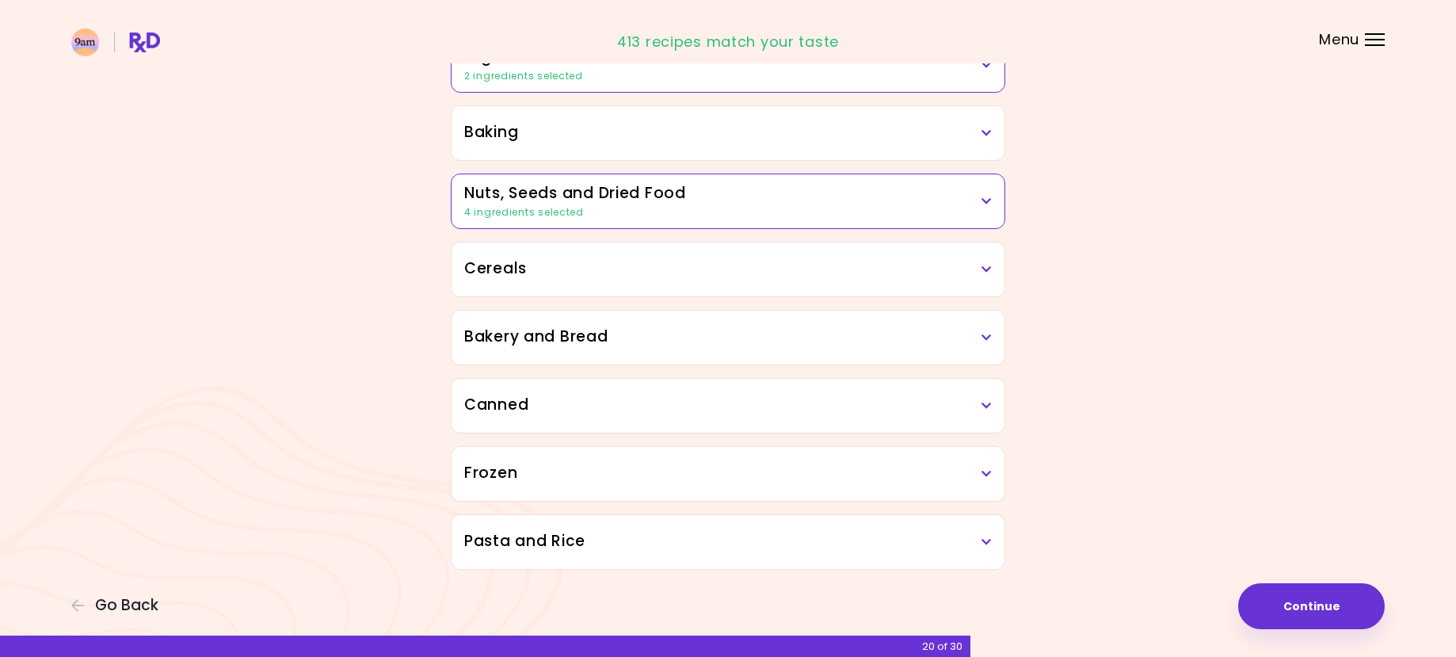
click at [990, 334] on icon at bounding box center [987, 337] width 10 height 11
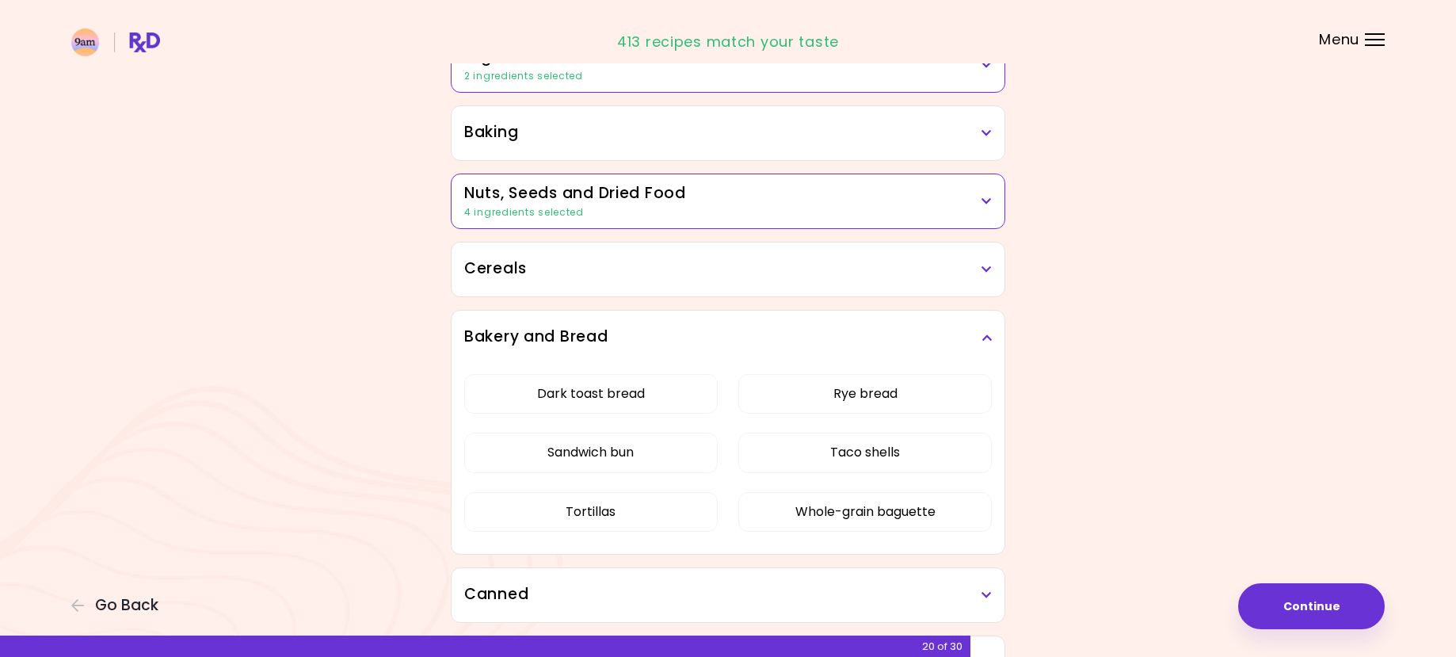
click at [987, 333] on icon at bounding box center [987, 337] width 10 height 11
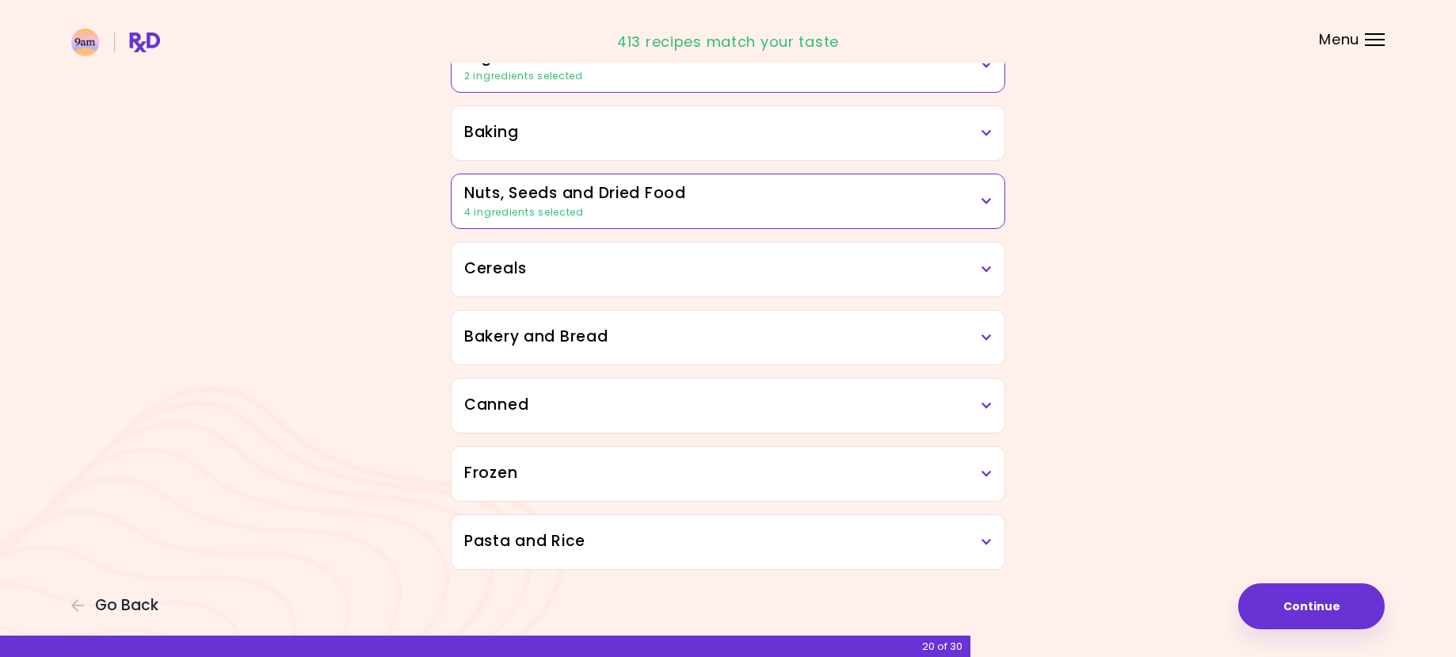
click at [980, 402] on h3 "Canned" at bounding box center [728, 405] width 528 height 23
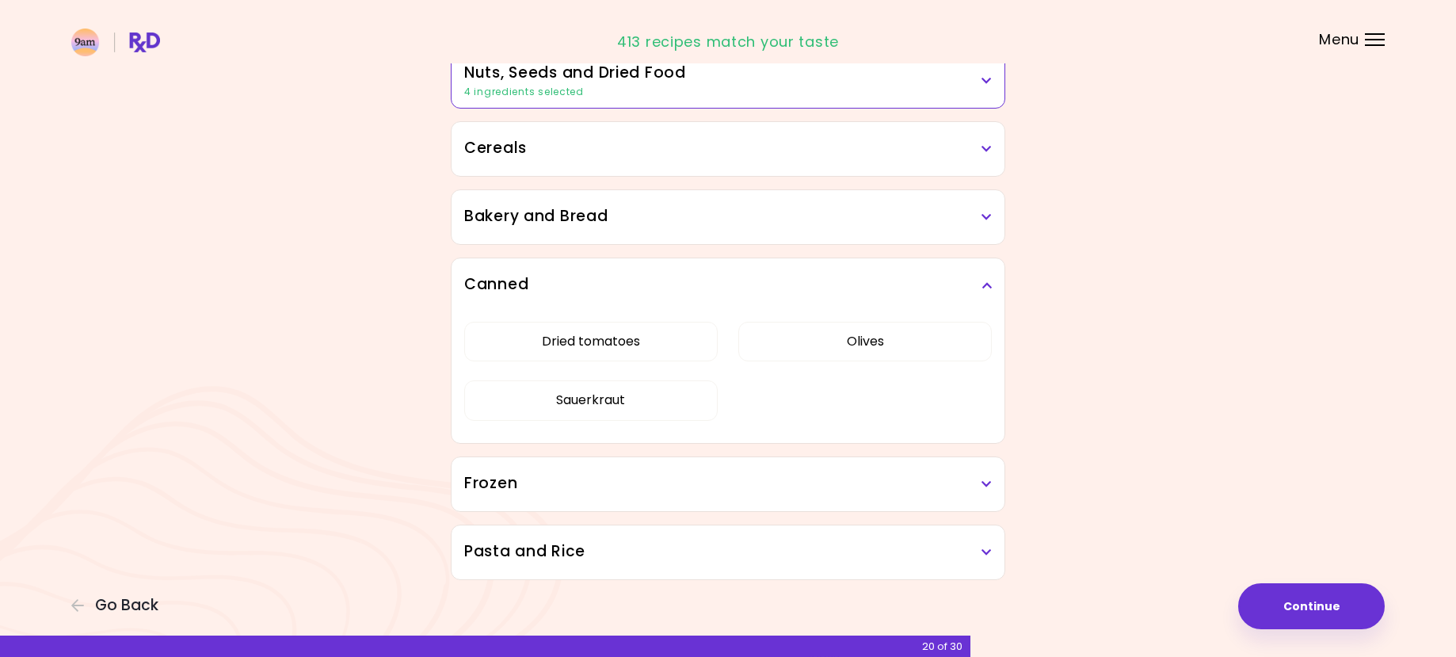
scroll to position [872, 0]
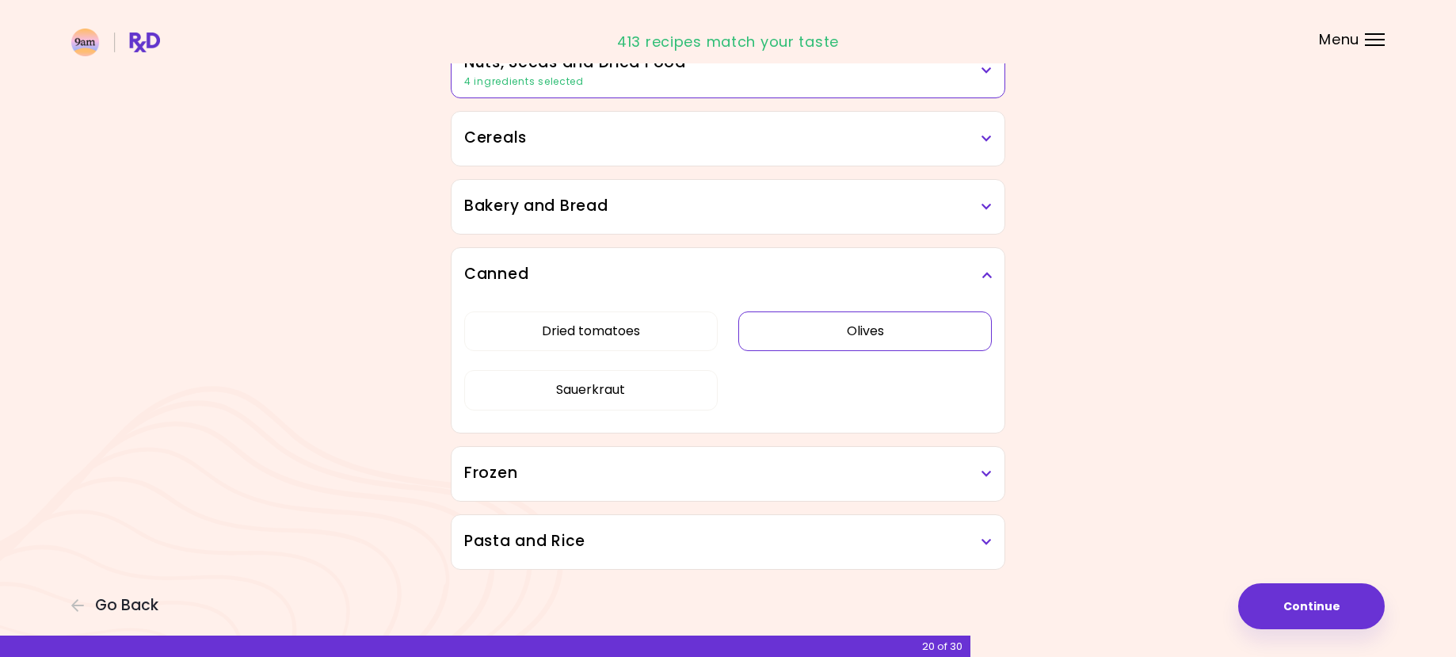
drag, startPoint x: 829, startPoint y: 329, endPoint x: 819, endPoint y: 334, distance: 11.7
click at [828, 330] on button "Olives" at bounding box center [866, 331] width 254 height 40
click at [654, 387] on button "Sauerkraut" at bounding box center [591, 390] width 254 height 40
click at [535, 325] on button "Dried tomatoes" at bounding box center [591, 331] width 254 height 40
click at [983, 275] on icon at bounding box center [987, 274] width 10 height 11
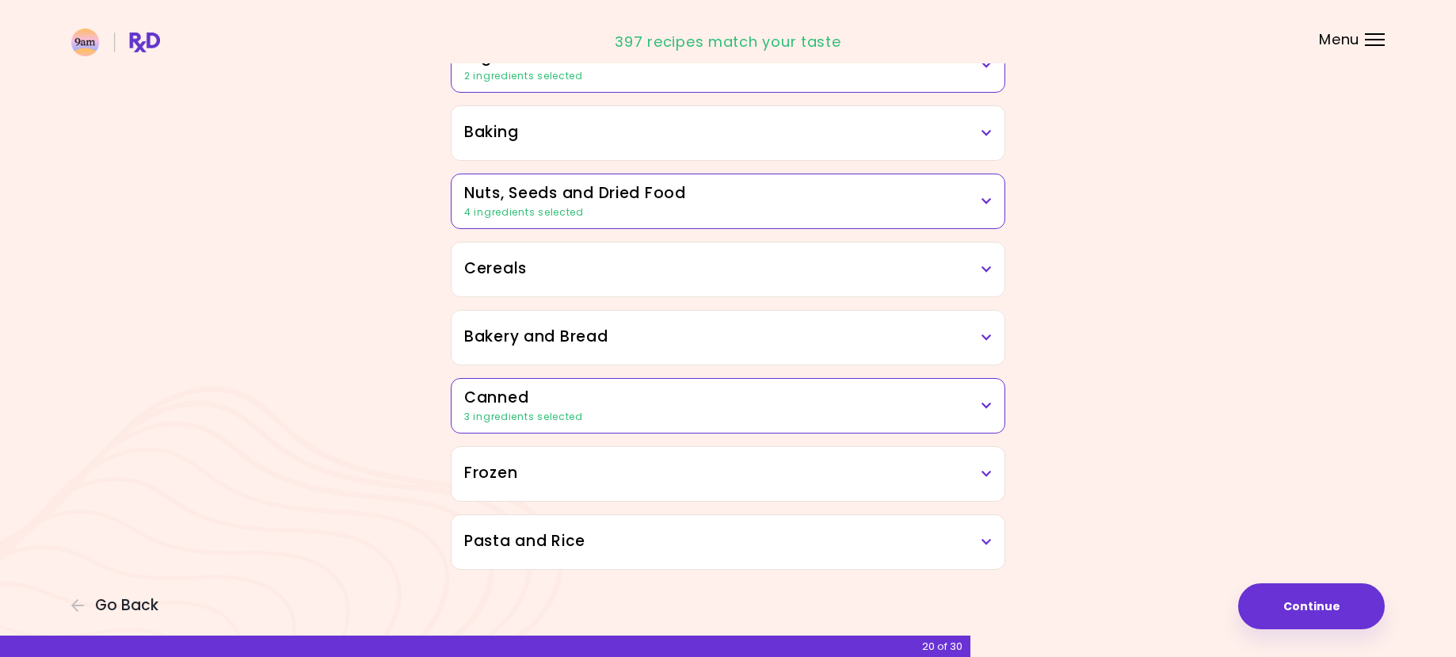
scroll to position [741, 0]
click at [984, 472] on icon at bounding box center [987, 473] width 10 height 11
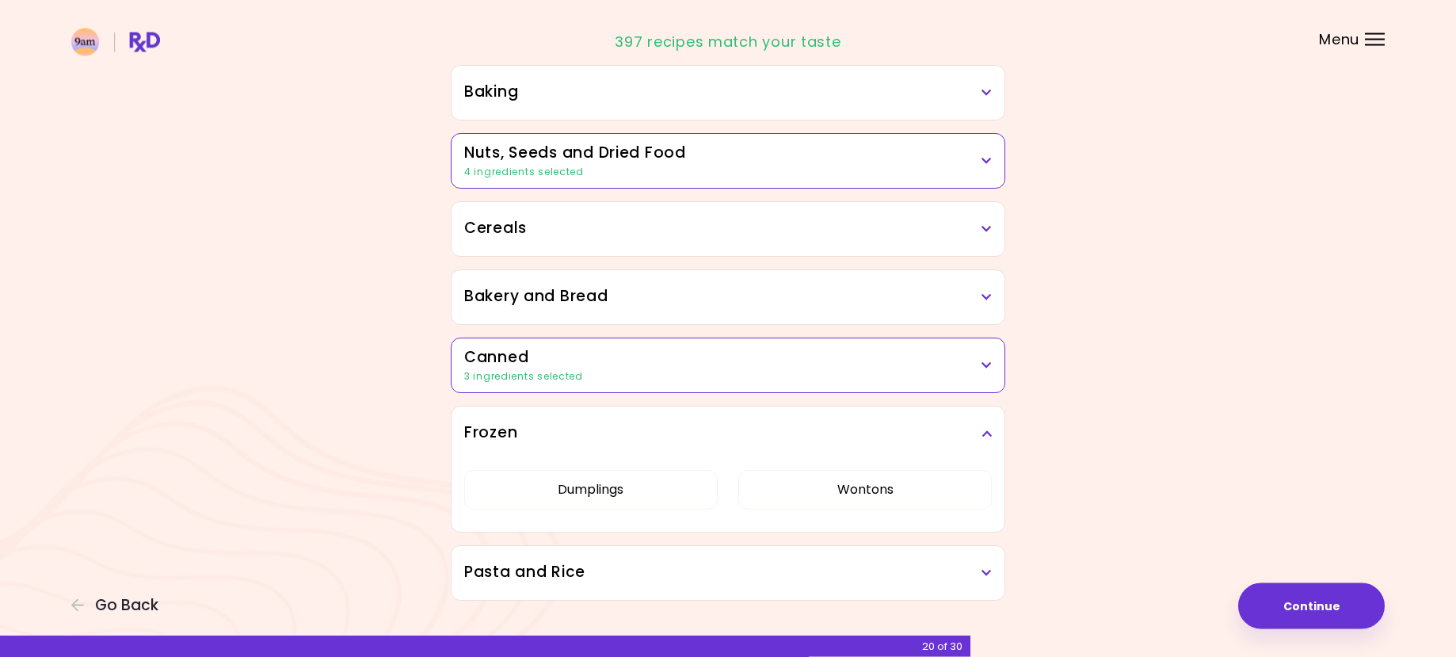
scroll to position [812, 0]
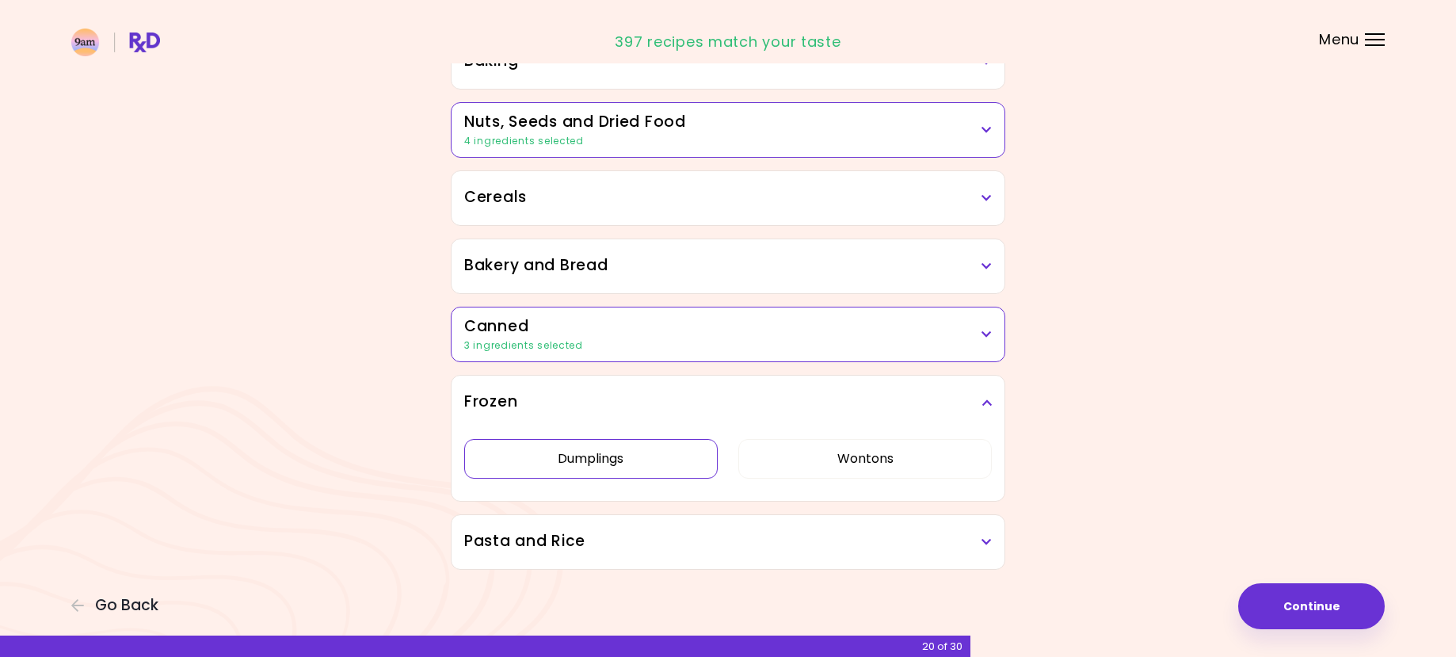
drag, startPoint x: 626, startPoint y: 459, endPoint x: 692, endPoint y: 458, distance: 65.8
click at [627, 458] on button "Dumplings" at bounding box center [591, 459] width 254 height 40
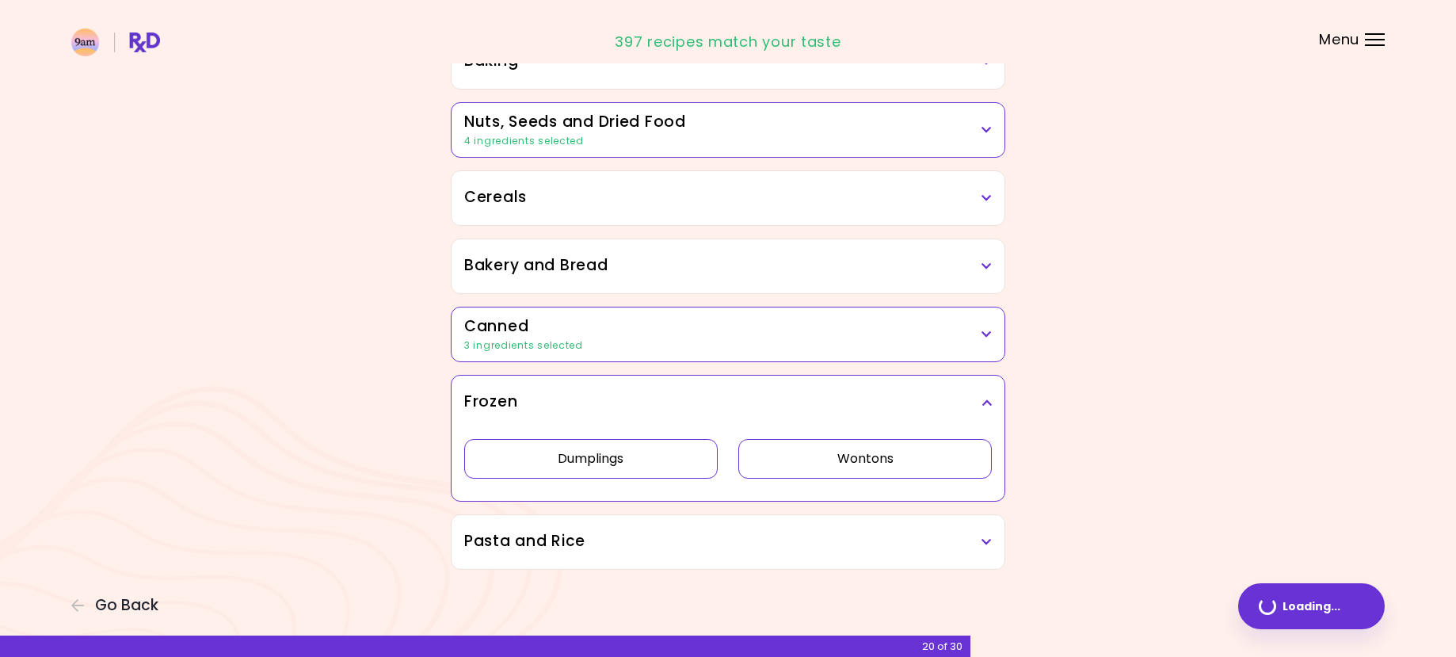
click at [800, 468] on button "Wontons" at bounding box center [866, 459] width 254 height 40
click at [989, 400] on icon at bounding box center [987, 402] width 10 height 11
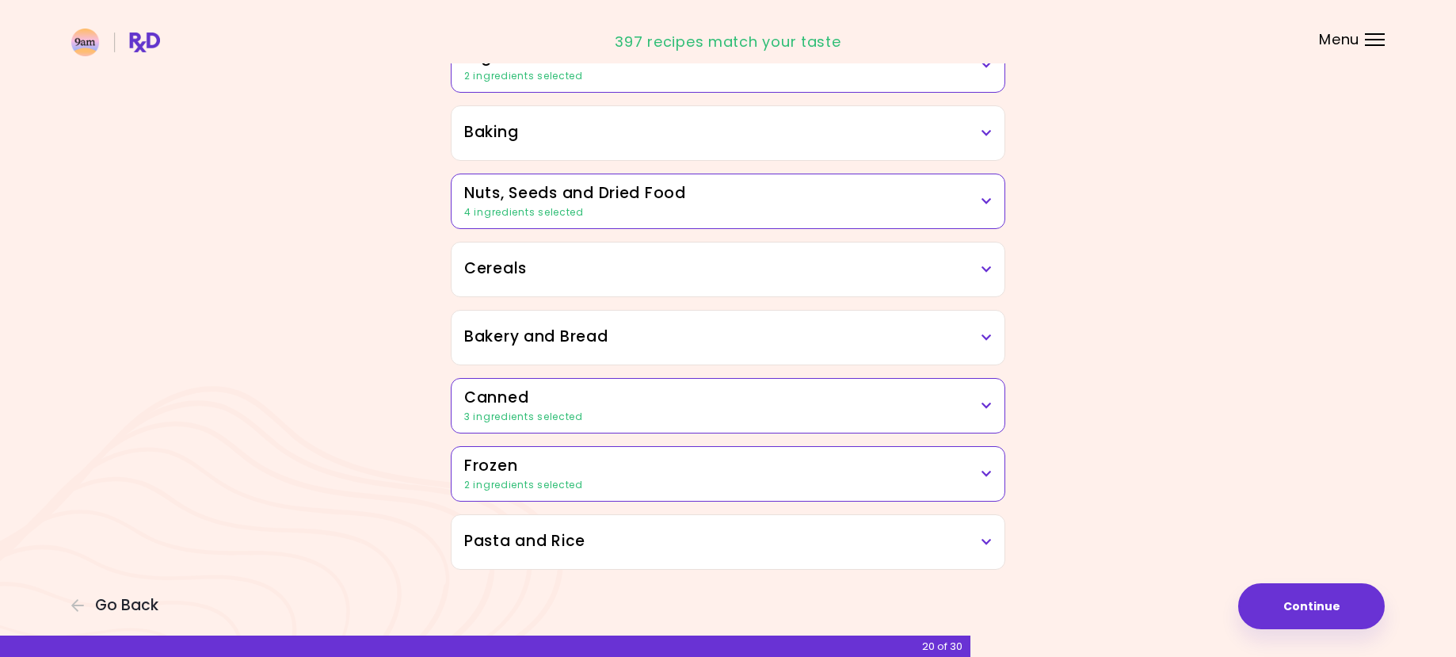
scroll to position [741, 0]
click at [989, 545] on icon at bounding box center [987, 541] width 10 height 11
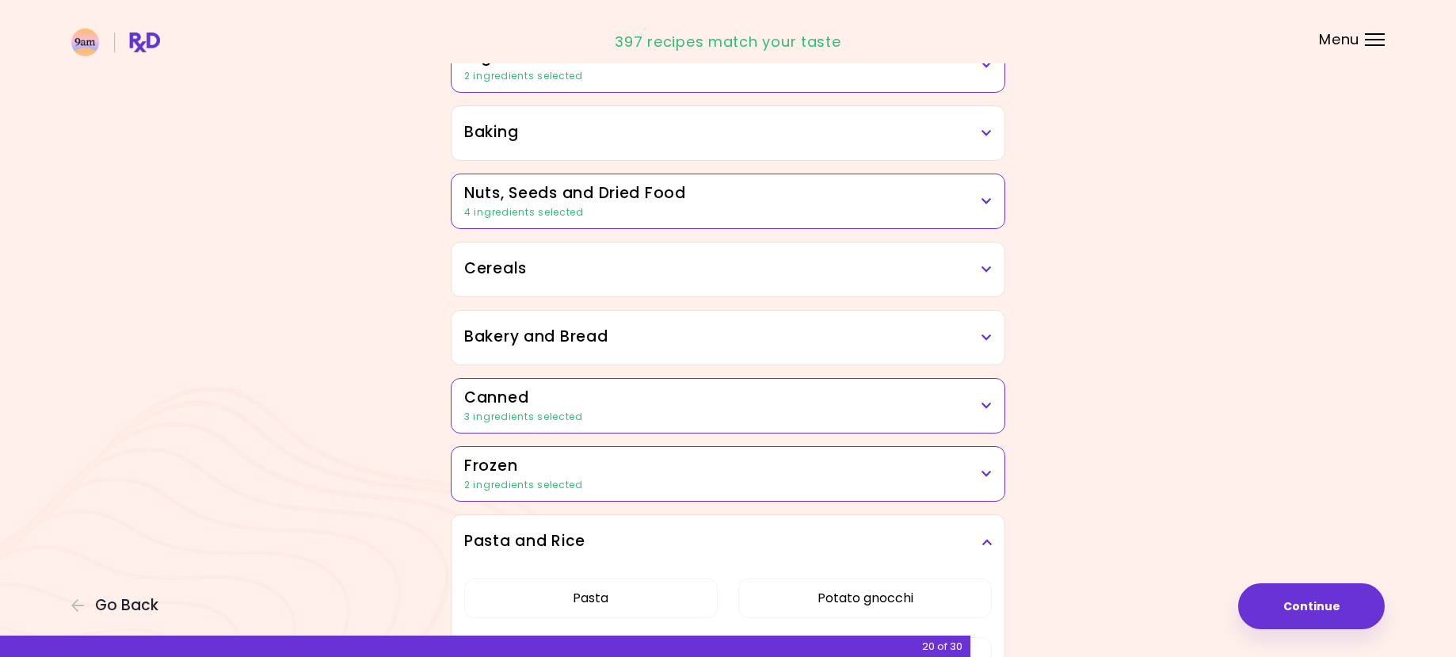
scroll to position [872, 0]
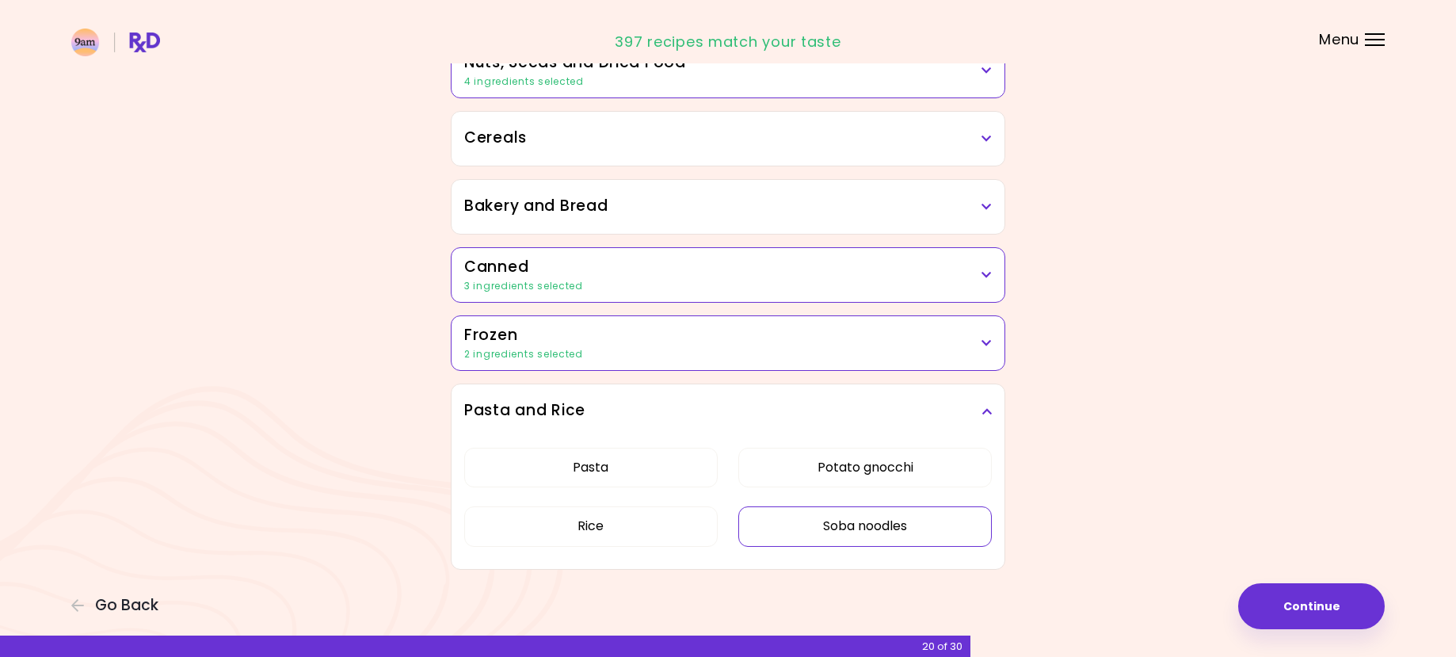
drag, startPoint x: 822, startPoint y: 526, endPoint x: 821, endPoint y: 510, distance: 16.7
click at [821, 525] on button "Soba noodles" at bounding box center [866, 526] width 254 height 40
click at [831, 465] on button "Potato gnocchi" at bounding box center [866, 468] width 254 height 40
drag, startPoint x: 984, startPoint y: 410, endPoint x: 975, endPoint y: 406, distance: 10.3
click at [981, 410] on div "Pasta and Rice" at bounding box center [728, 411] width 553 height 54
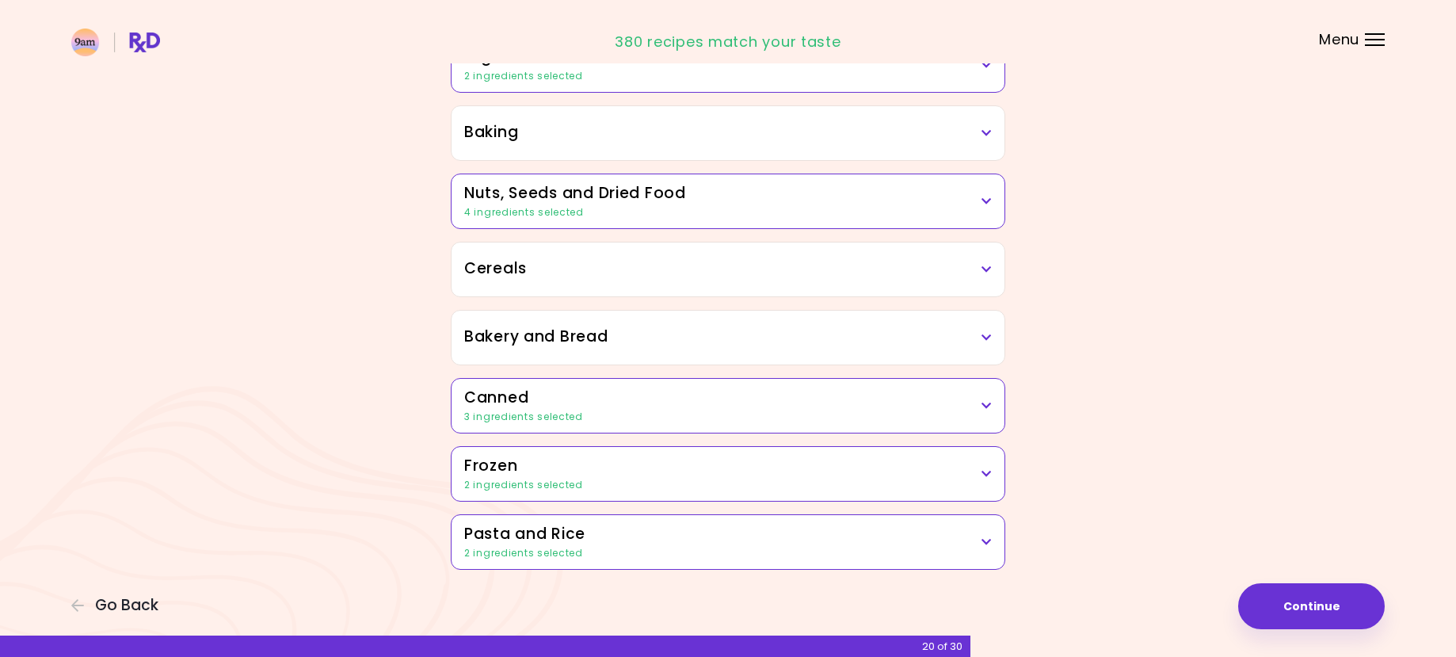
scroll to position [741, 0]
click at [1283, 598] on button "Continue" at bounding box center [1312, 606] width 147 height 46
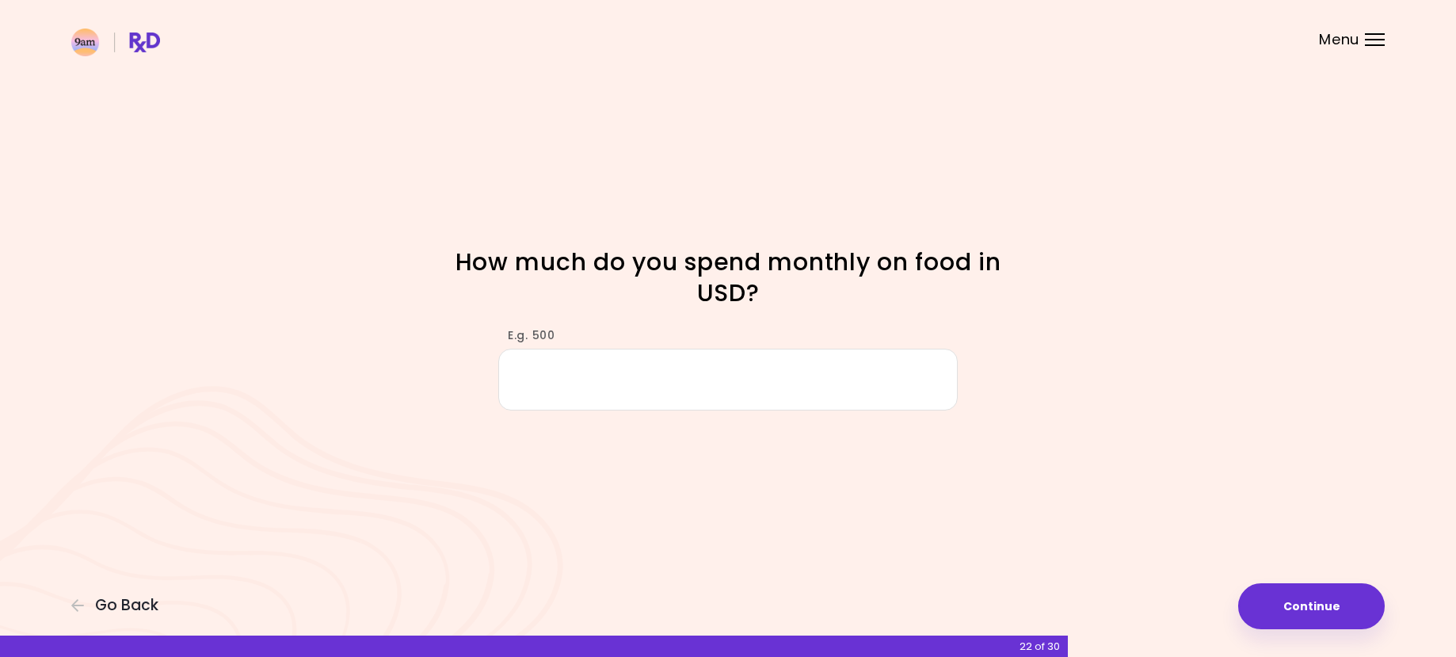
type input "*"
type input "***"
click at [1305, 600] on button "Continue" at bounding box center [1312, 606] width 147 height 46
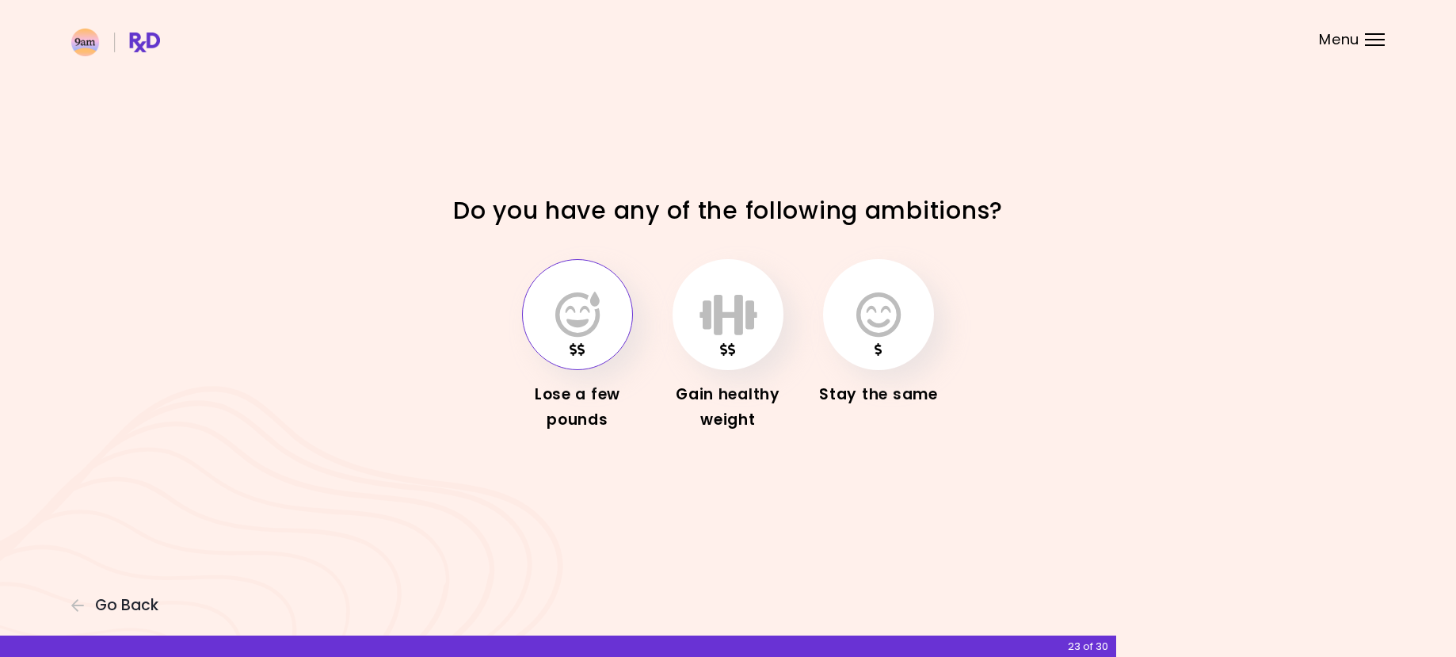
click at [584, 302] on icon "button" at bounding box center [577, 315] width 44 height 46
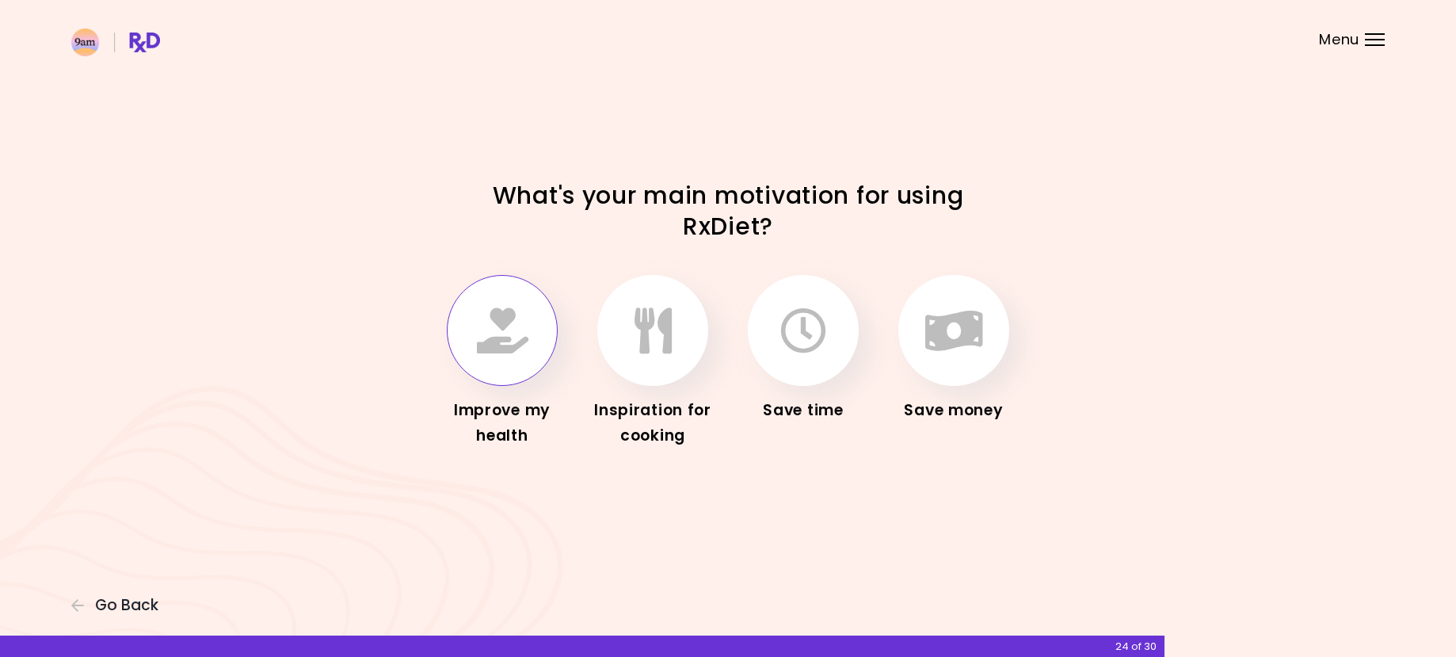
click at [515, 330] on icon "button" at bounding box center [503, 330] width 52 height 46
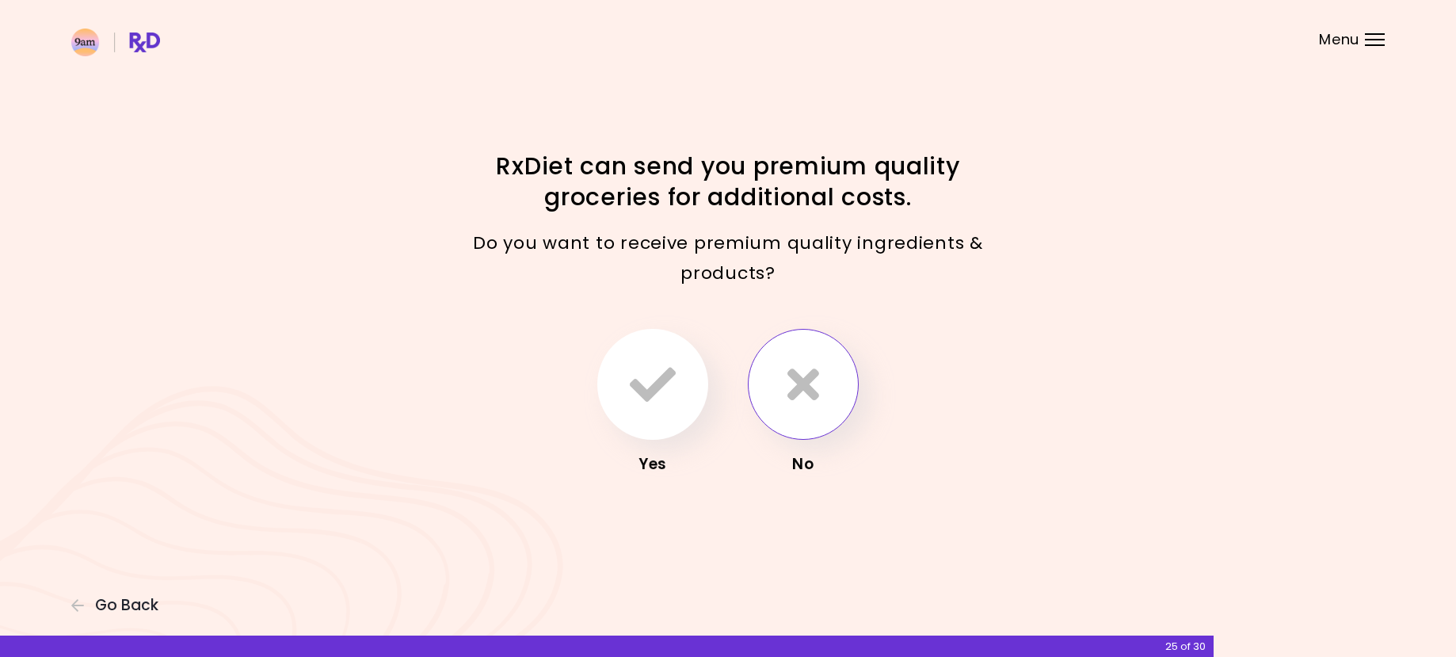
click at [820, 406] on button "button" at bounding box center [803, 384] width 111 height 111
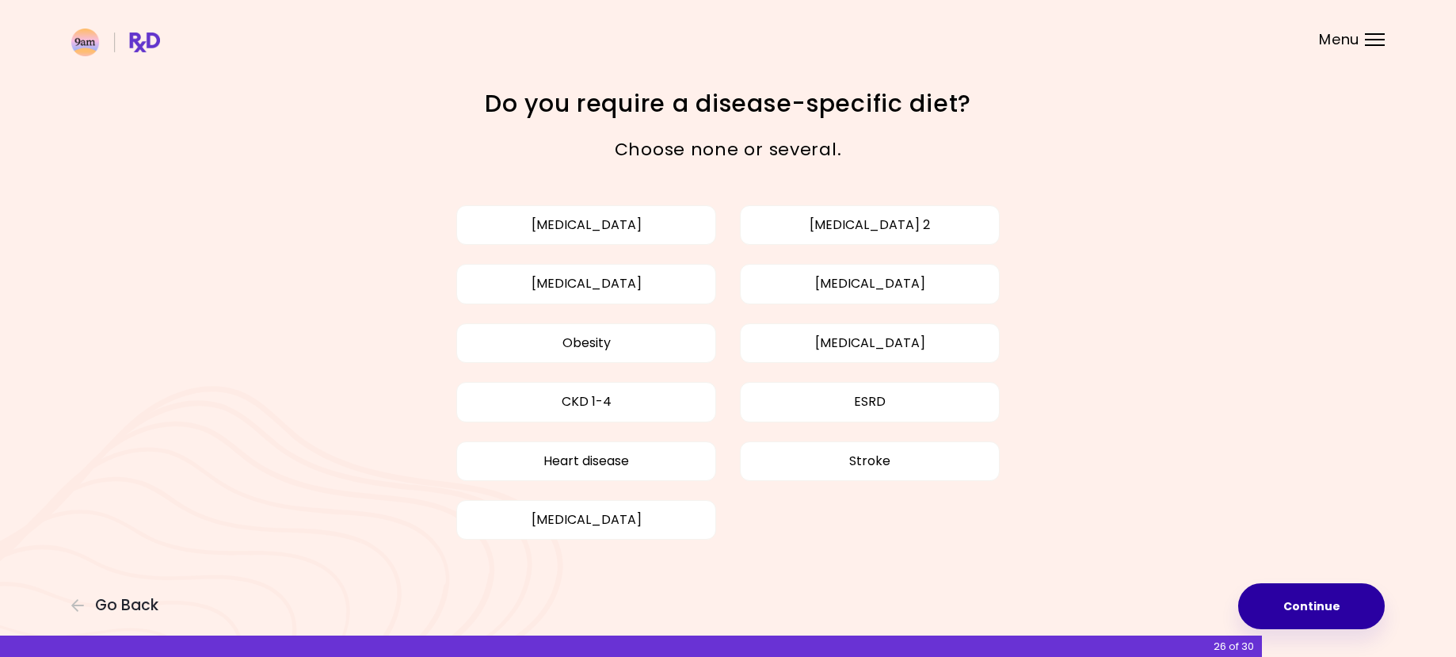
click at [1332, 607] on button "Continue" at bounding box center [1312, 606] width 147 height 46
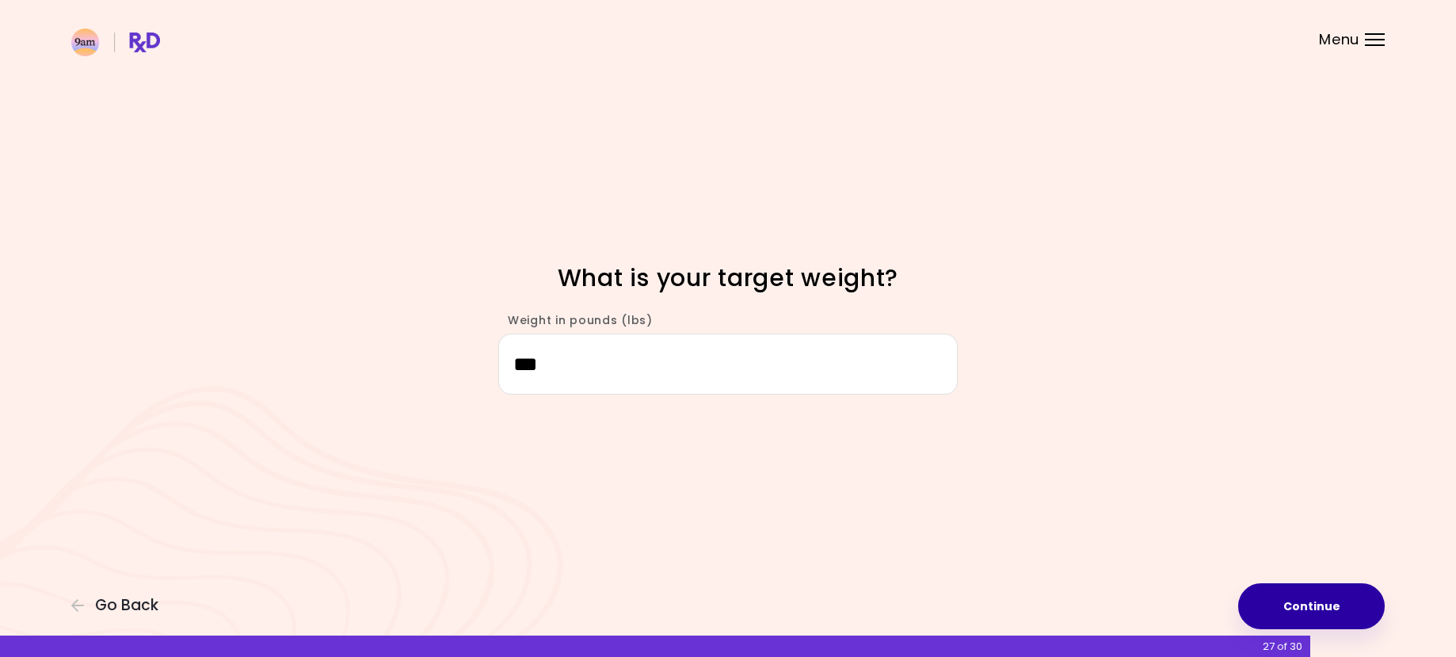
type input "***"
drag, startPoint x: 1315, startPoint y: 599, endPoint x: 1289, endPoint y: 567, distance: 41.7
click at [1311, 594] on button "Continue" at bounding box center [1312, 606] width 147 height 46
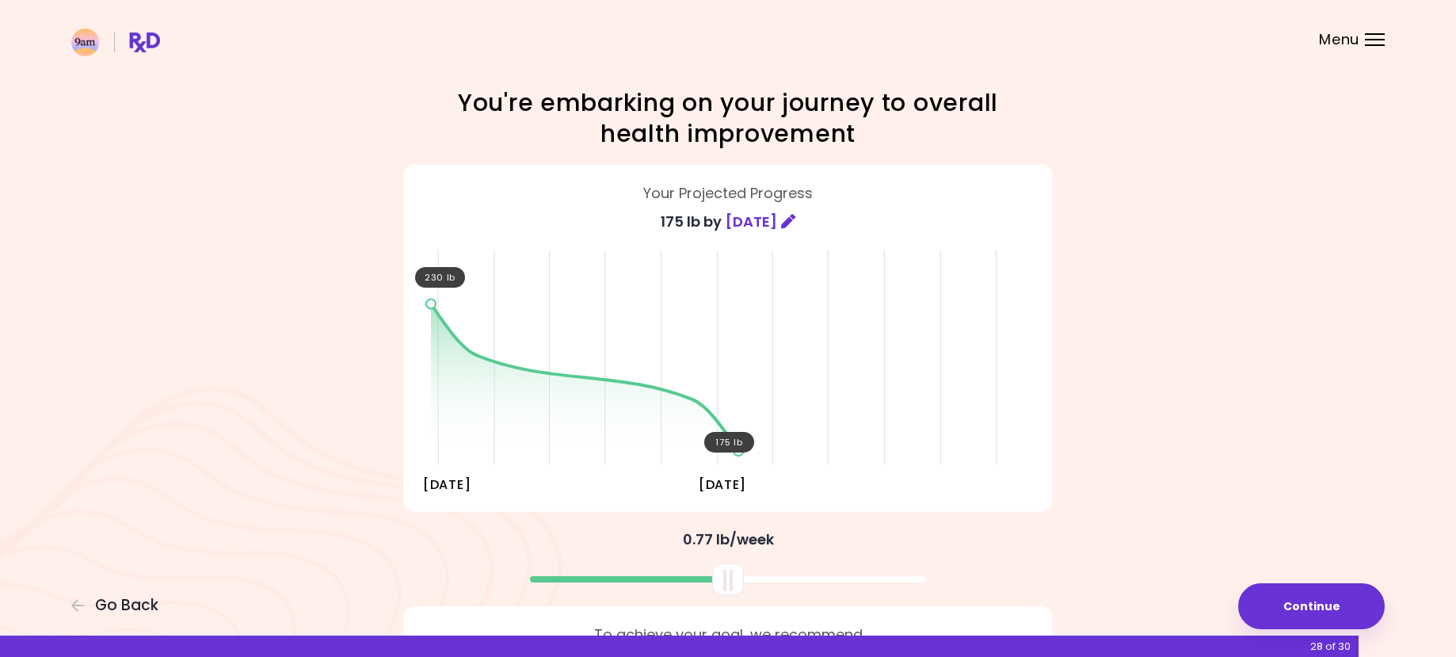
click at [1296, 631] on div "Focusable invisible element You're embarking on your journey to overall health …" at bounding box center [728, 410] width 1456 height 820
click at [1294, 603] on button "Continue" at bounding box center [1312, 606] width 147 height 46
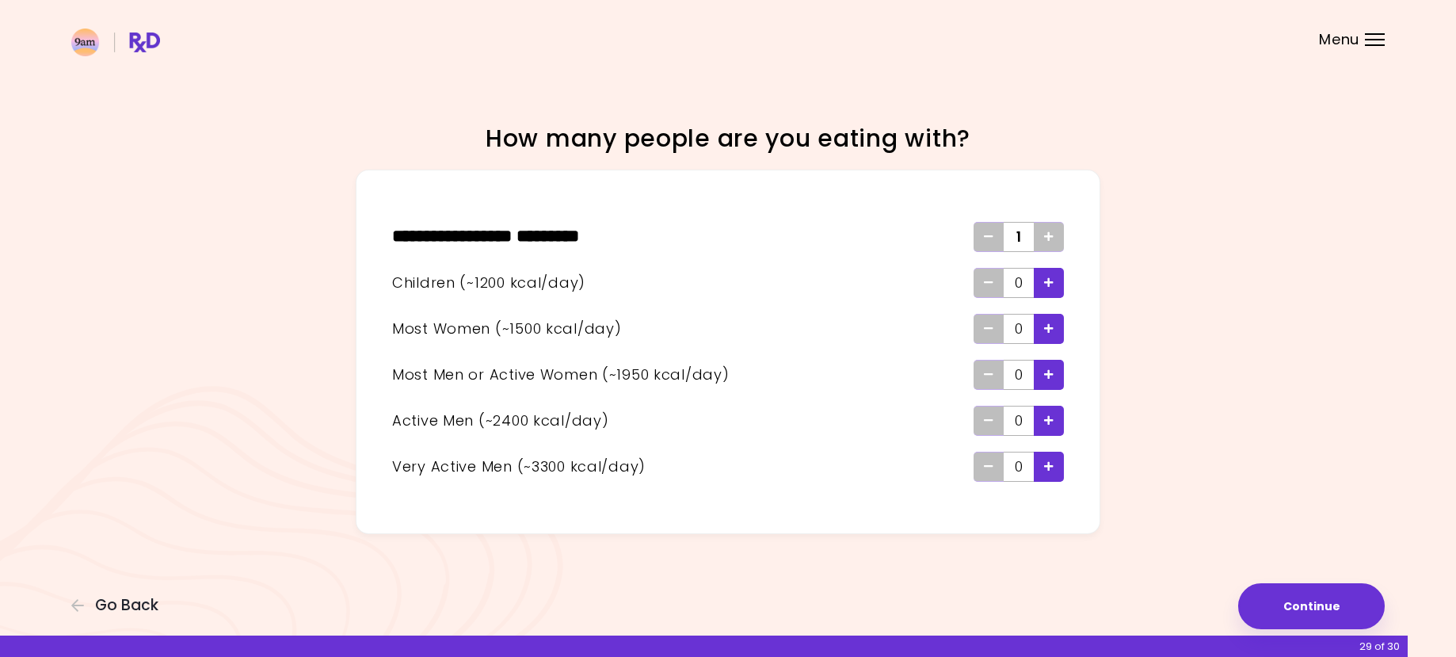
click at [1051, 327] on icon "Add - Woman" at bounding box center [1049, 328] width 10 height 10
click at [1052, 419] on icon "Add - Active Man" at bounding box center [1049, 420] width 10 height 10
click at [1307, 604] on button "Continue" at bounding box center [1312, 606] width 147 height 46
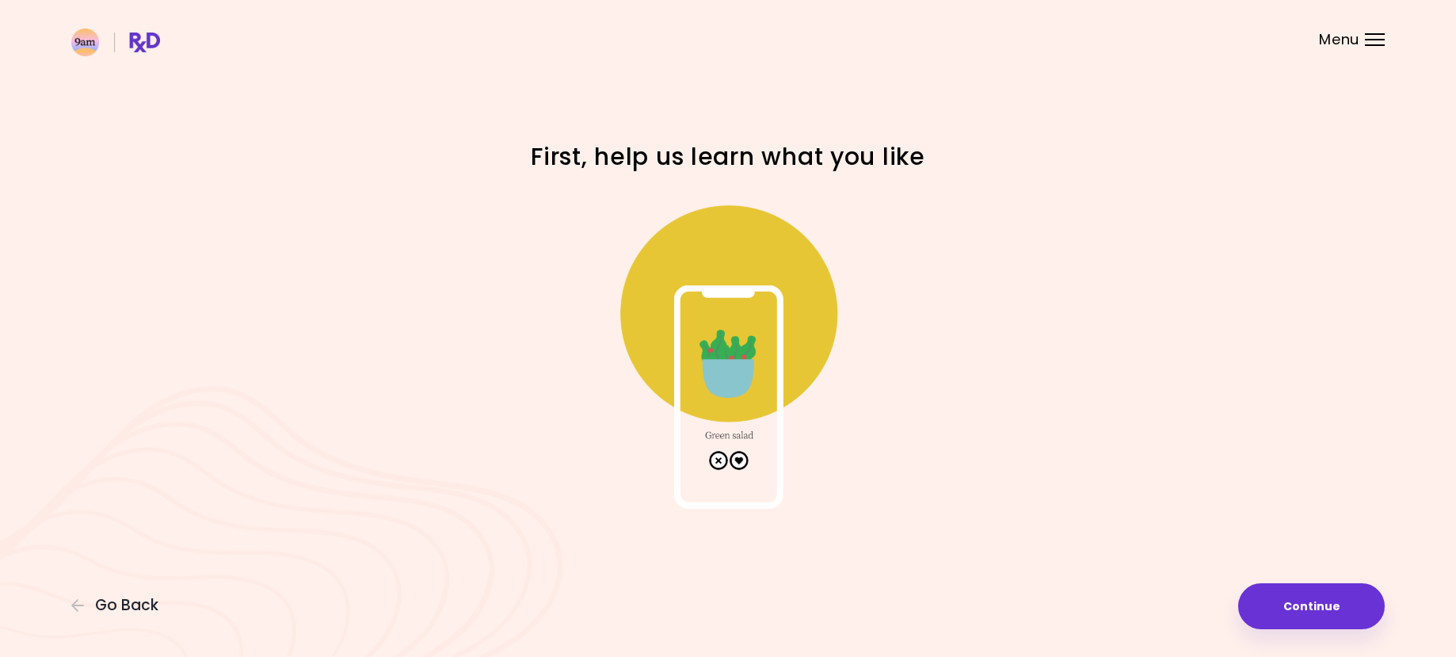
click at [741, 457] on img at bounding box center [728, 350] width 317 height 317
click at [718, 348] on img at bounding box center [728, 350] width 317 height 317
click at [1329, 605] on button "Continue" at bounding box center [1312, 606] width 147 height 46
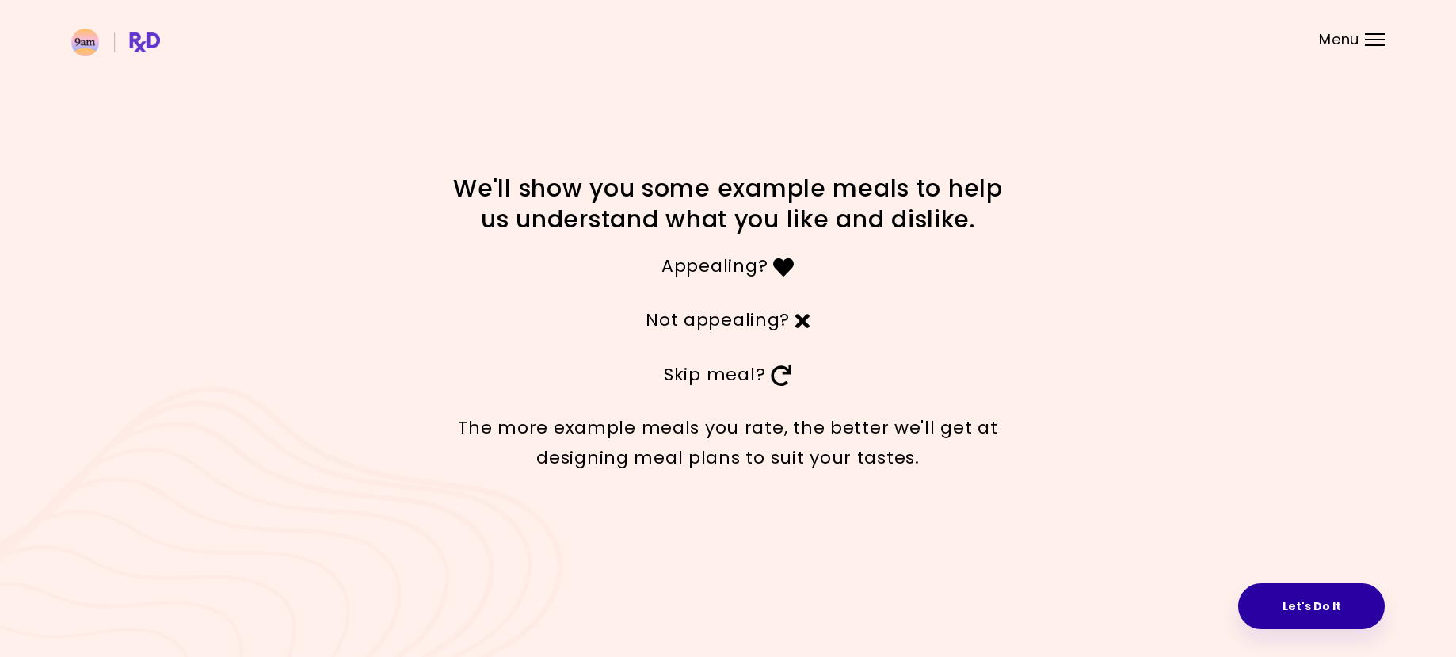
click at [1303, 599] on button "Let's Do It" at bounding box center [1312, 606] width 147 height 46
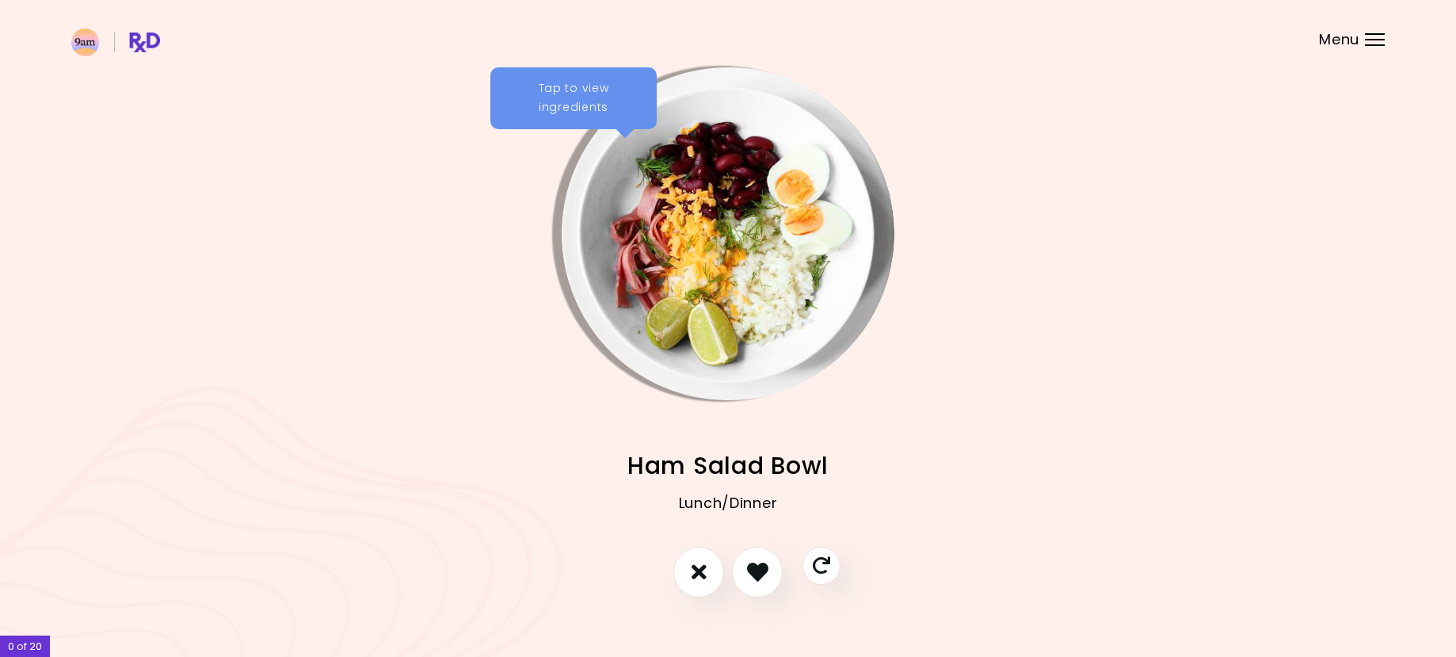
click at [630, 224] on img "Info - Ham Salad Bowl" at bounding box center [728, 233] width 333 height 333
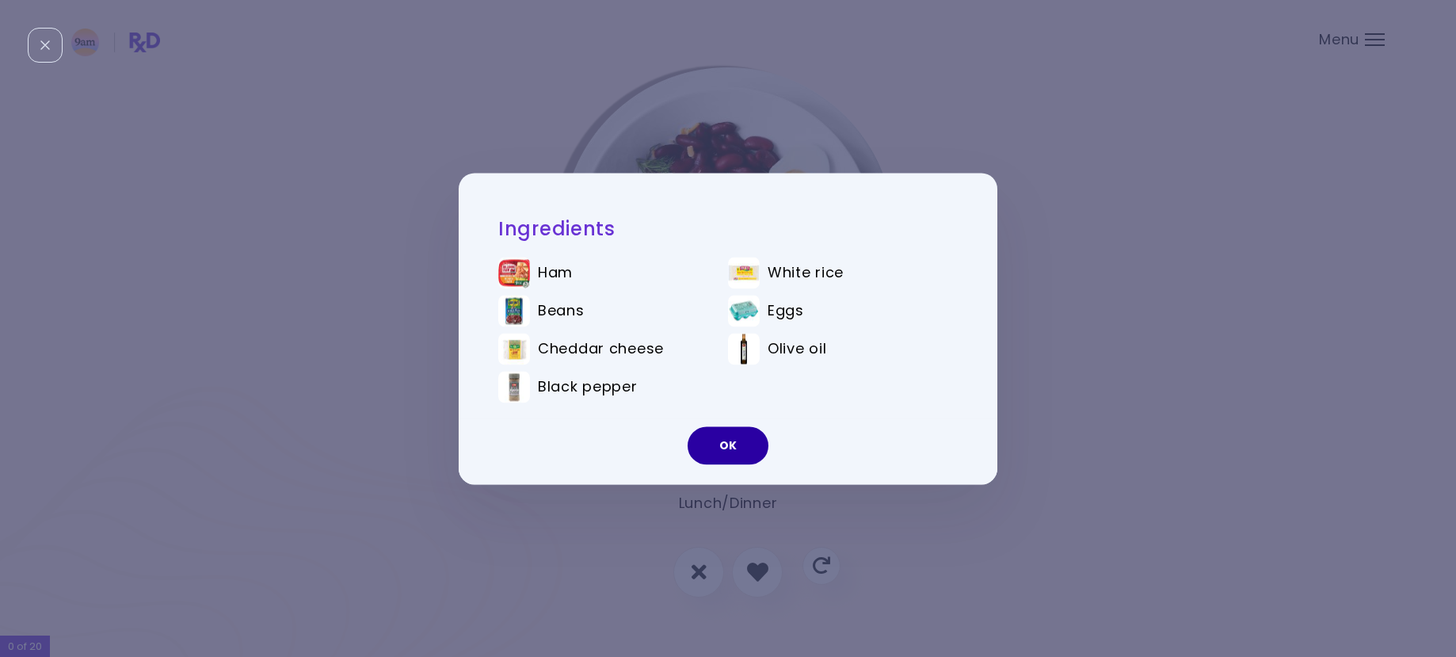
click at [729, 454] on button "OK" at bounding box center [728, 445] width 81 height 38
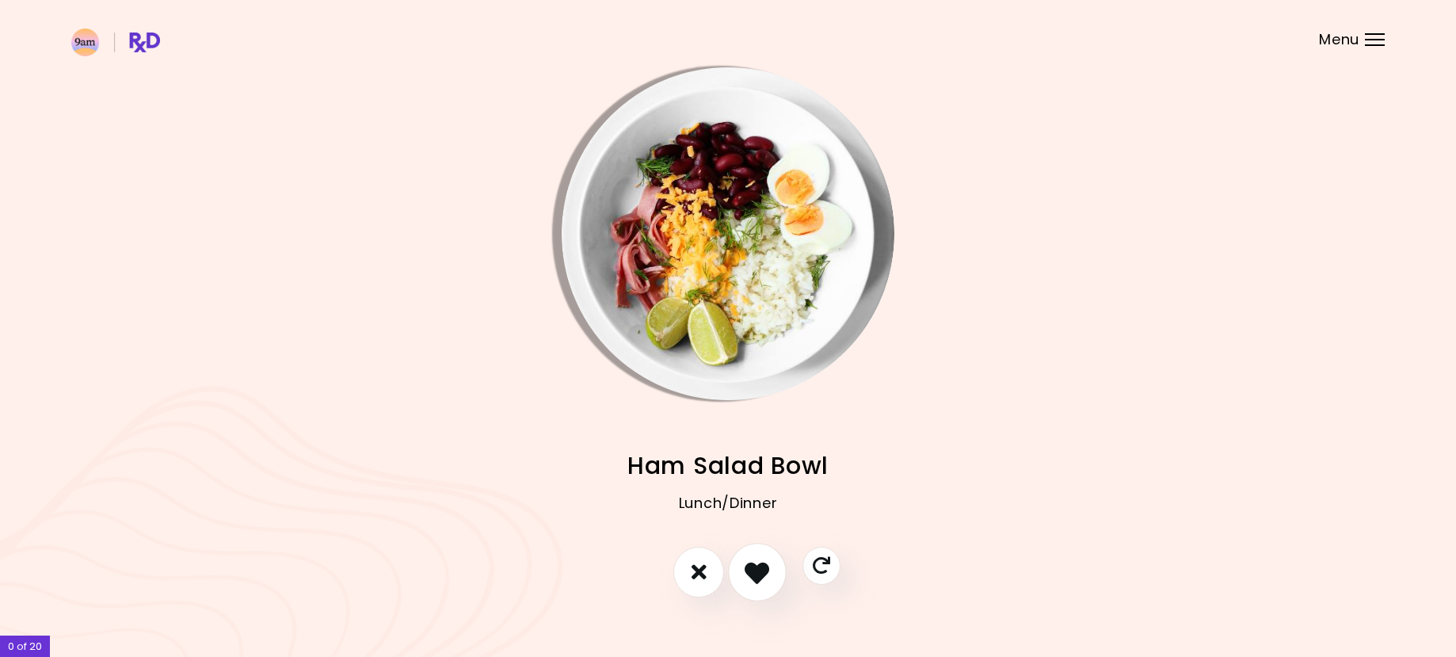
click at [758, 566] on icon "I like this recipe" at bounding box center [757, 571] width 25 height 25
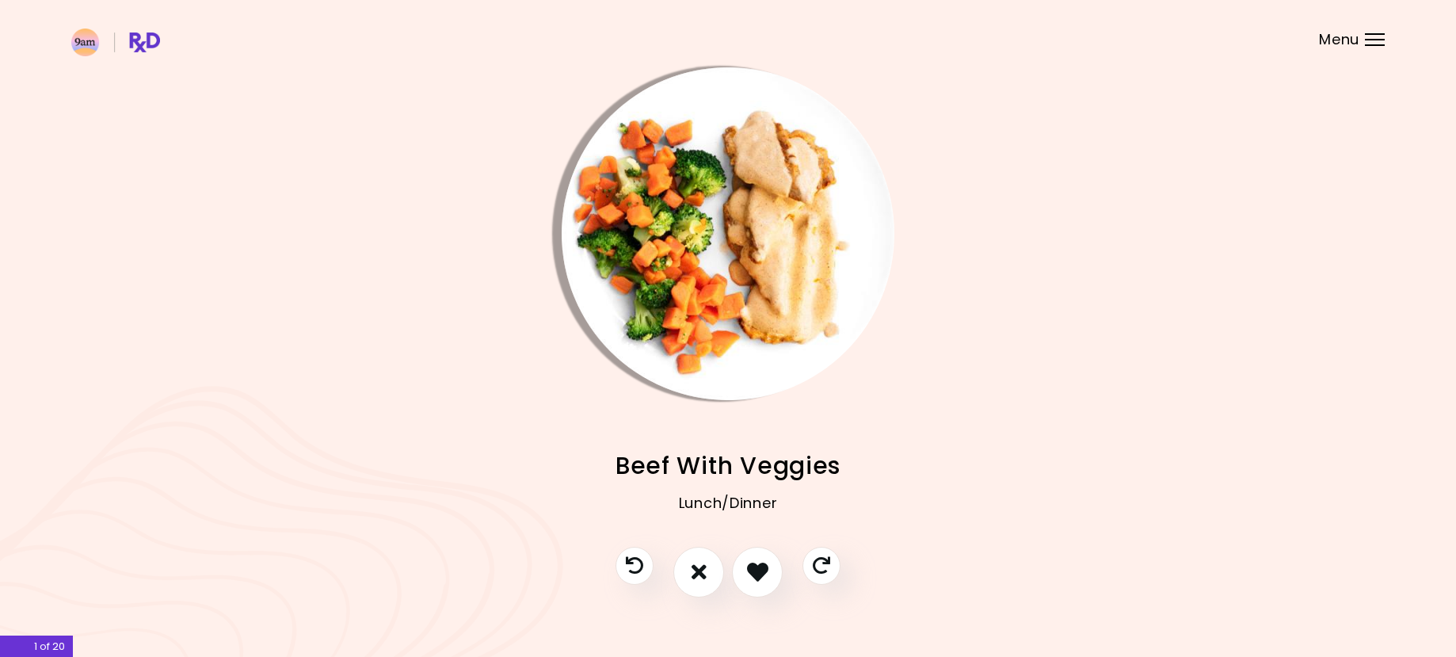
click at [804, 231] on img "Info - Beef With Veggies" at bounding box center [728, 233] width 333 height 333
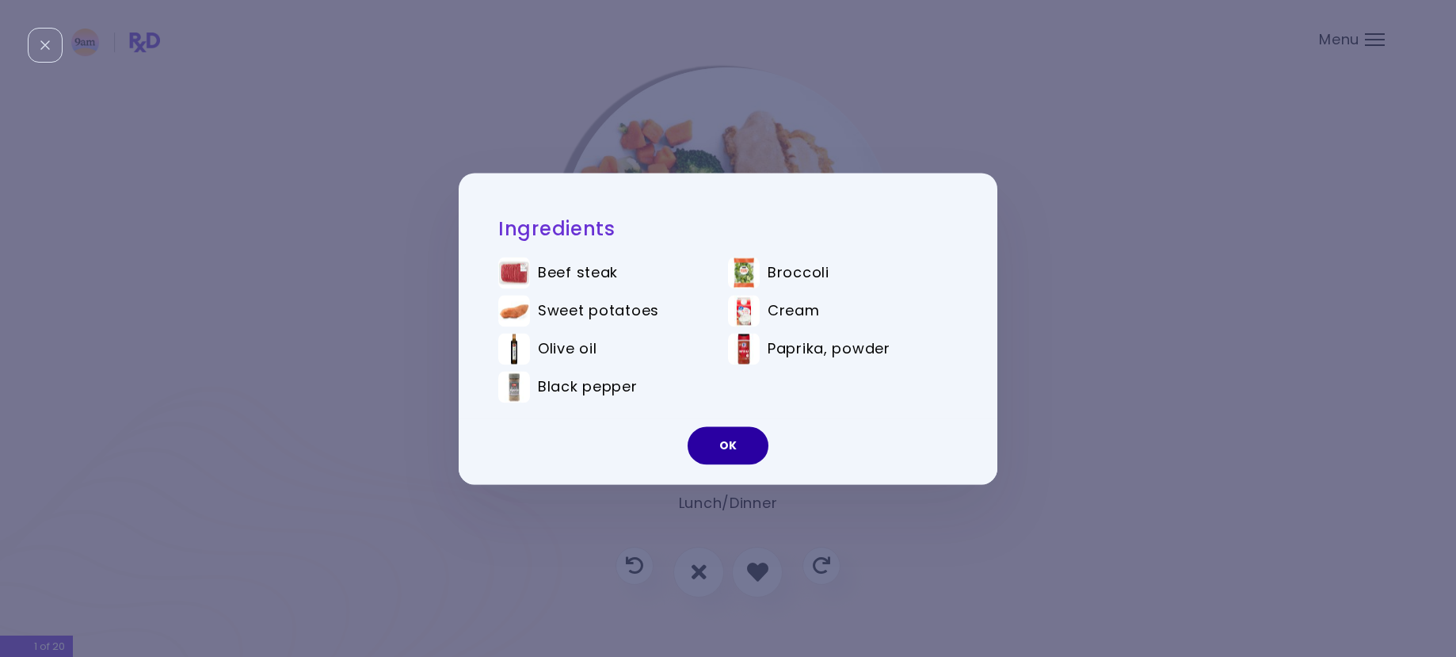
click at [742, 444] on button "OK" at bounding box center [728, 445] width 81 height 38
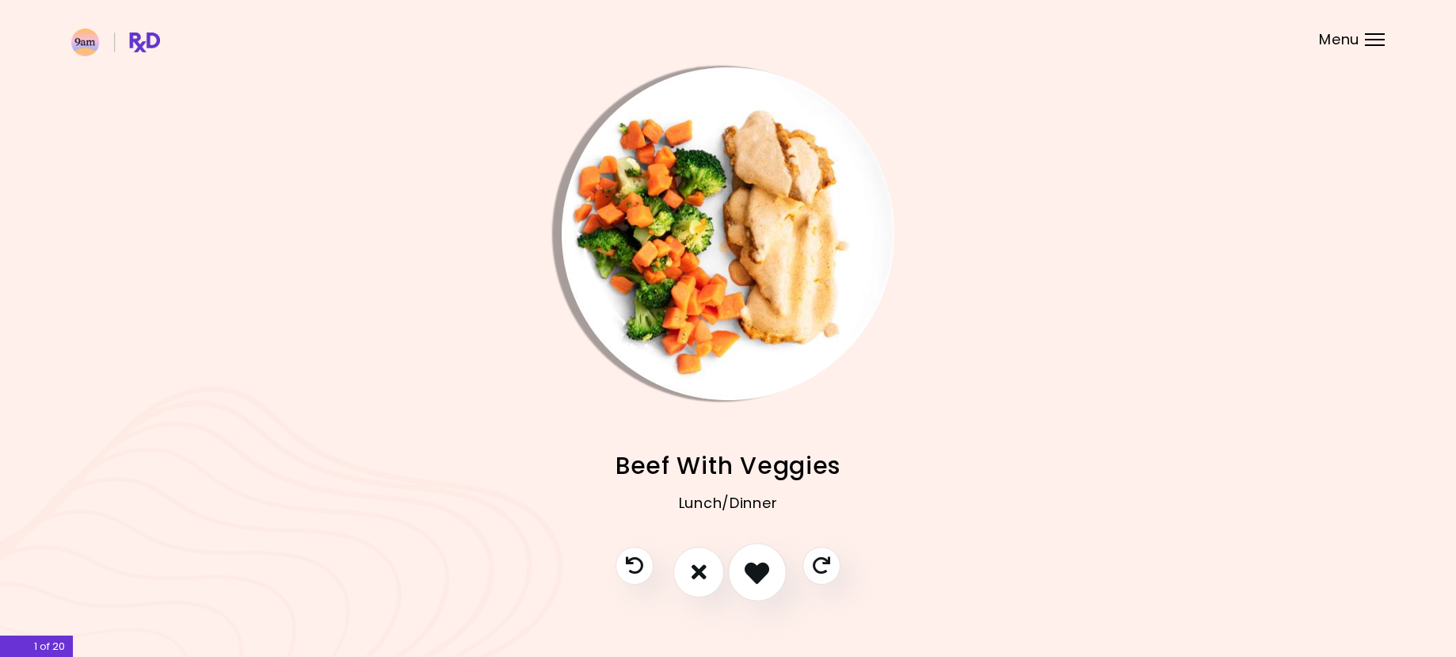
click at [751, 570] on icon "I like this recipe" at bounding box center [757, 571] width 25 height 25
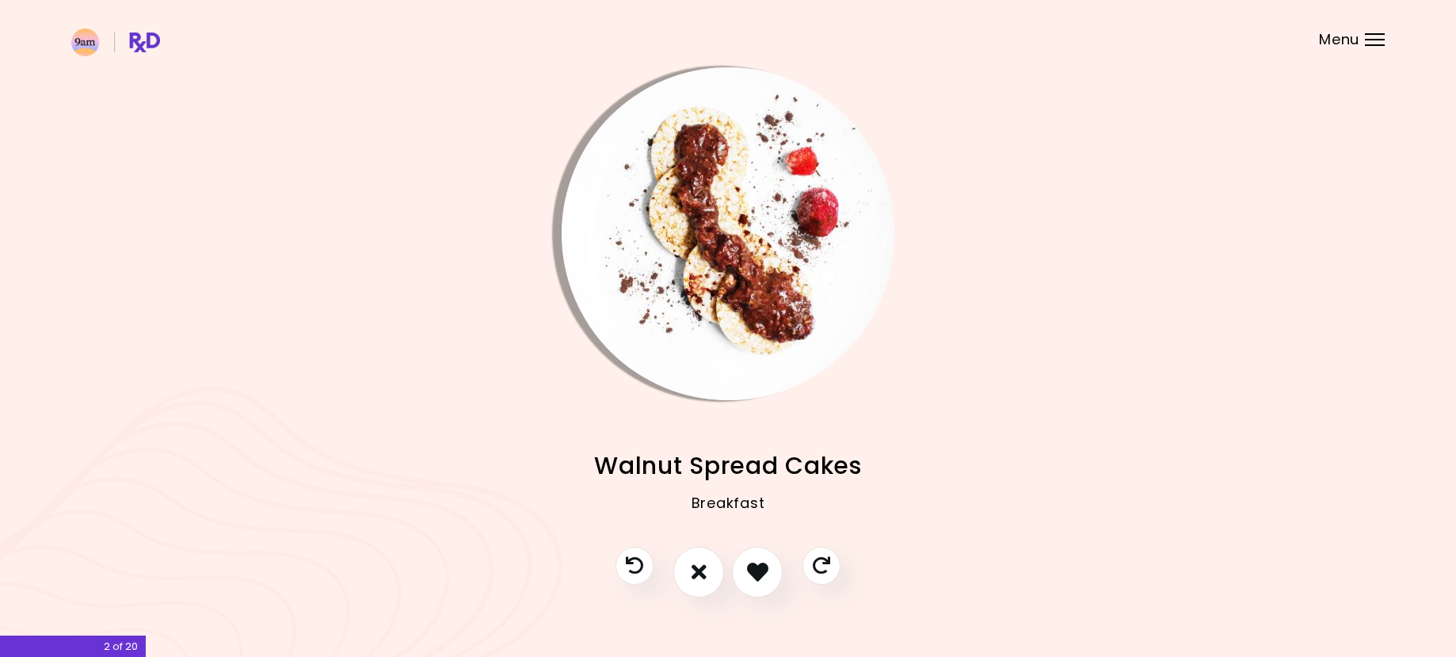
click at [713, 246] on img "Info - Walnut Spread Cakes" at bounding box center [728, 233] width 333 height 333
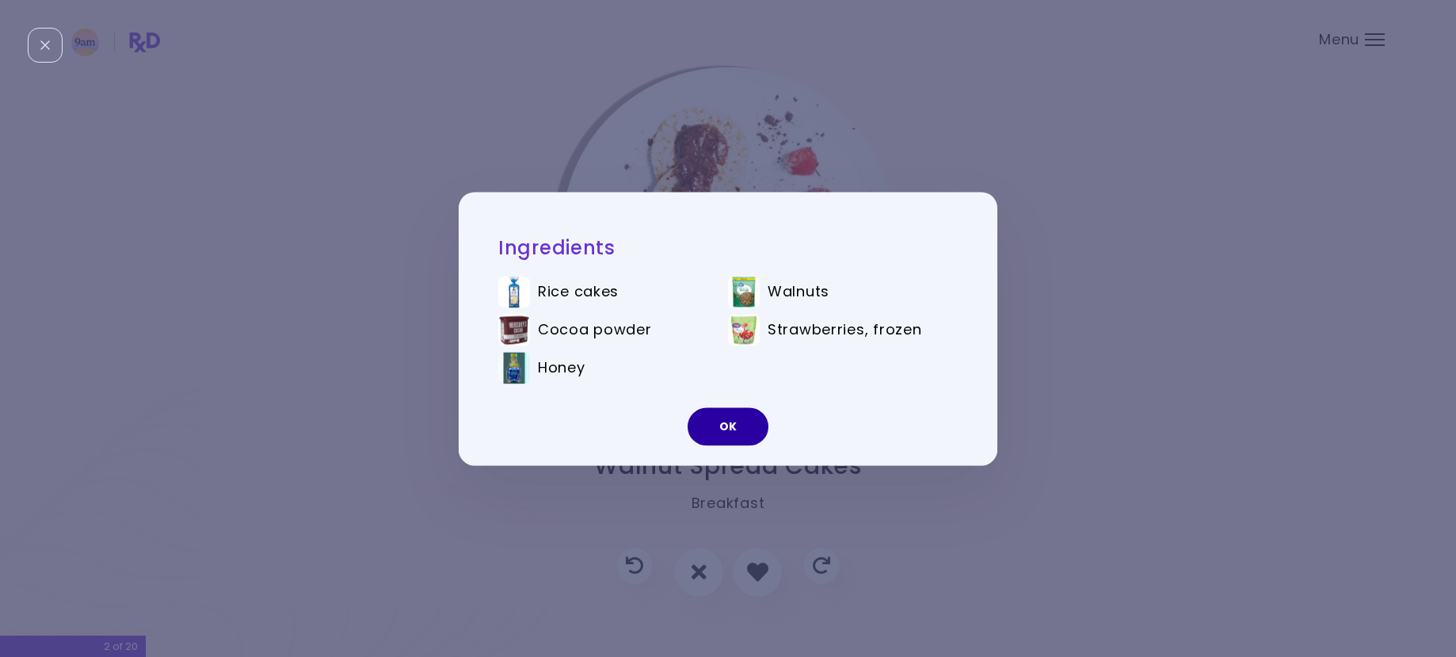
click at [719, 436] on button "OK" at bounding box center [728, 426] width 81 height 38
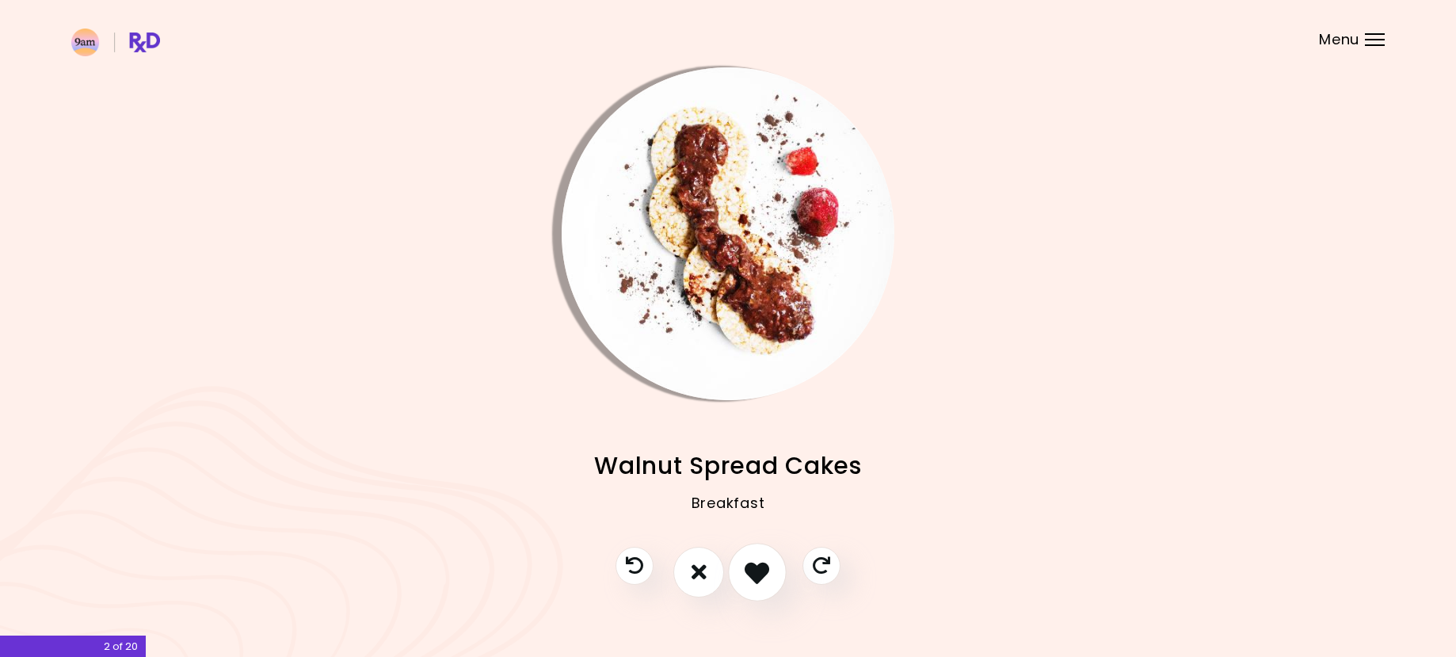
drag, startPoint x: 740, startPoint y: 577, endPoint x: 739, endPoint y: 567, distance: 9.5
click at [740, 576] on button "I like this recipe" at bounding box center [757, 572] width 59 height 59
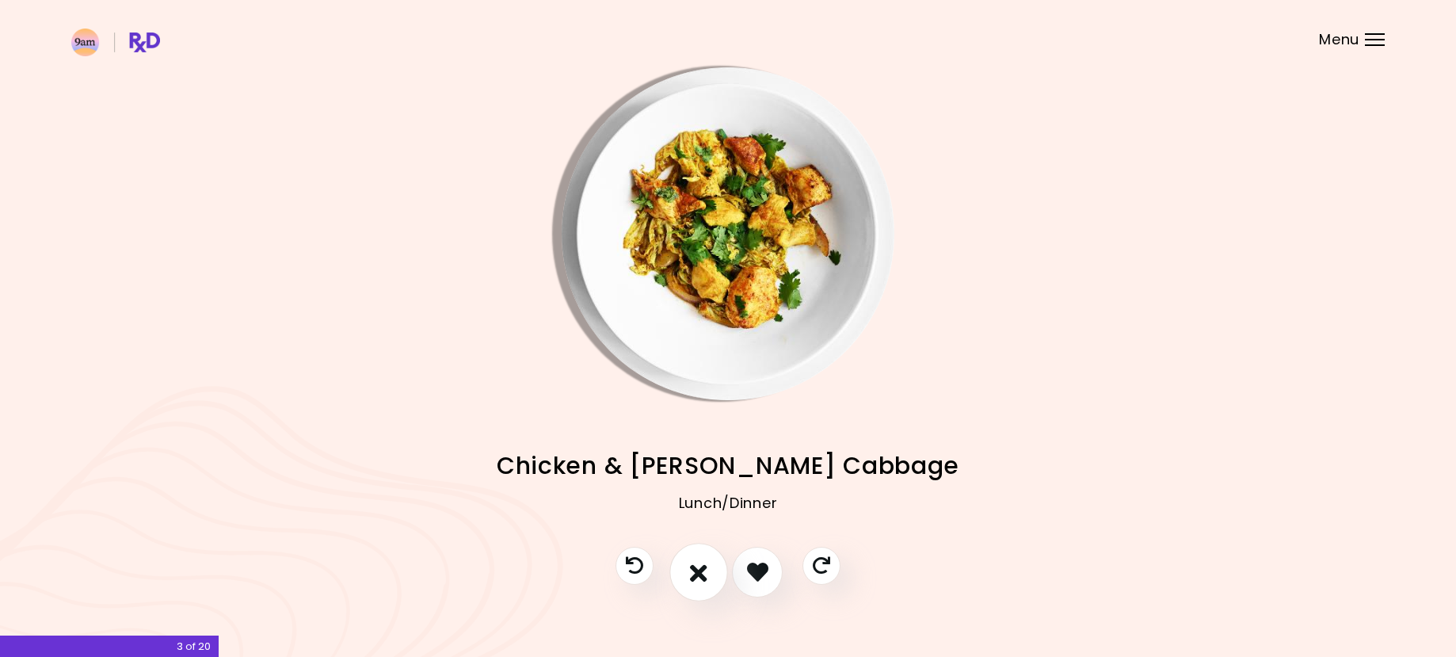
click at [693, 573] on icon "I don't like this recipe" at bounding box center [698, 571] width 17 height 25
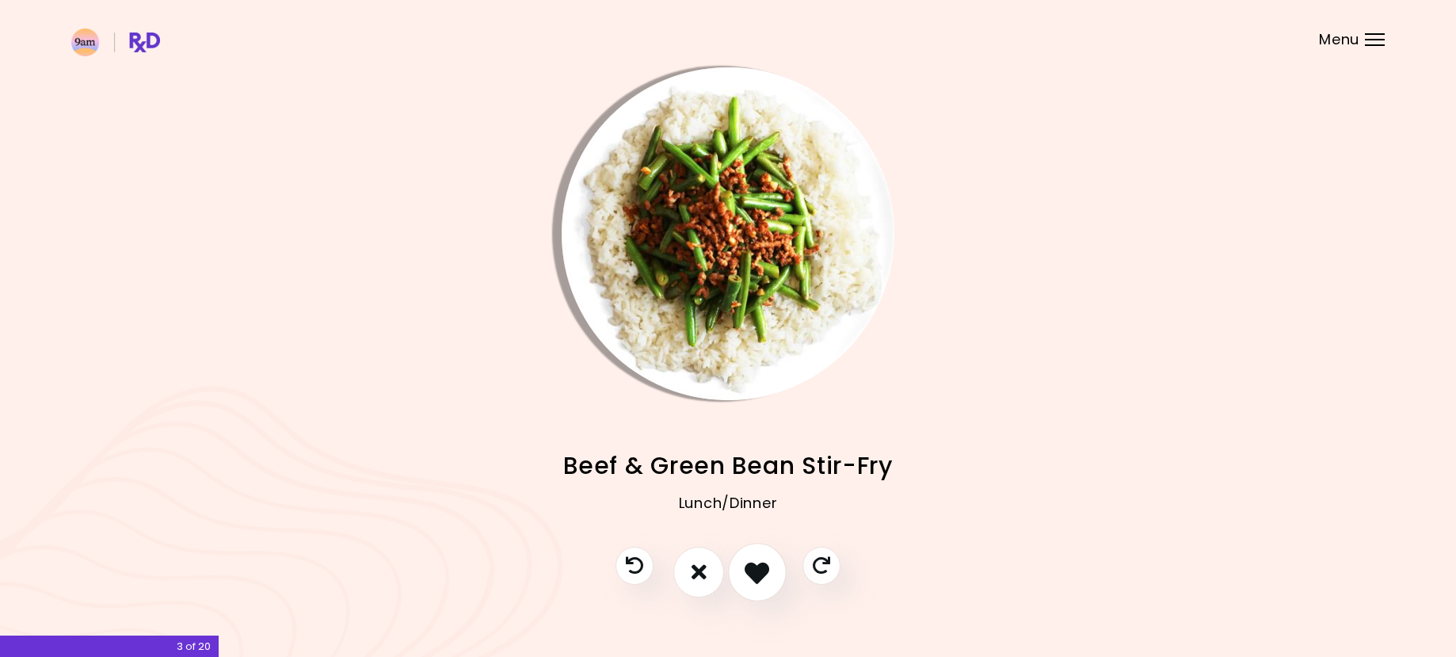
click at [755, 564] on icon "I like this recipe" at bounding box center [757, 571] width 25 height 25
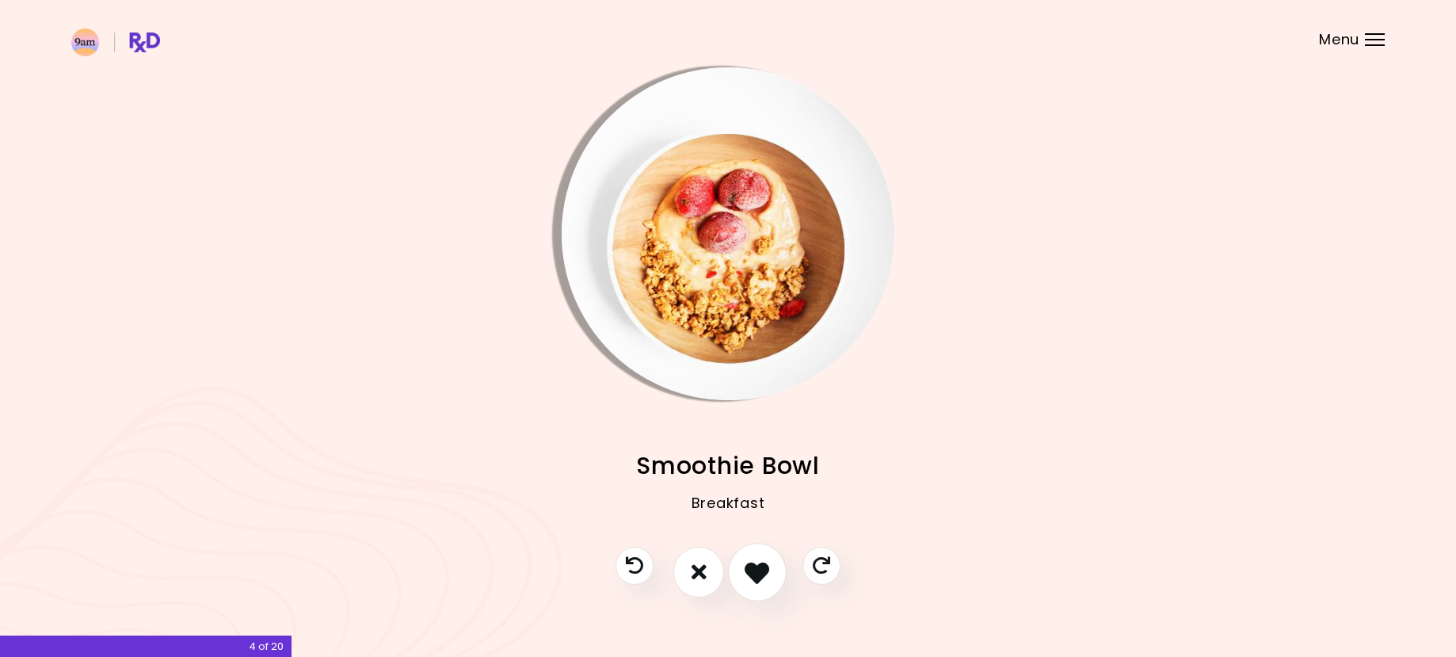
click at [756, 567] on icon "I like this recipe" at bounding box center [757, 571] width 25 height 25
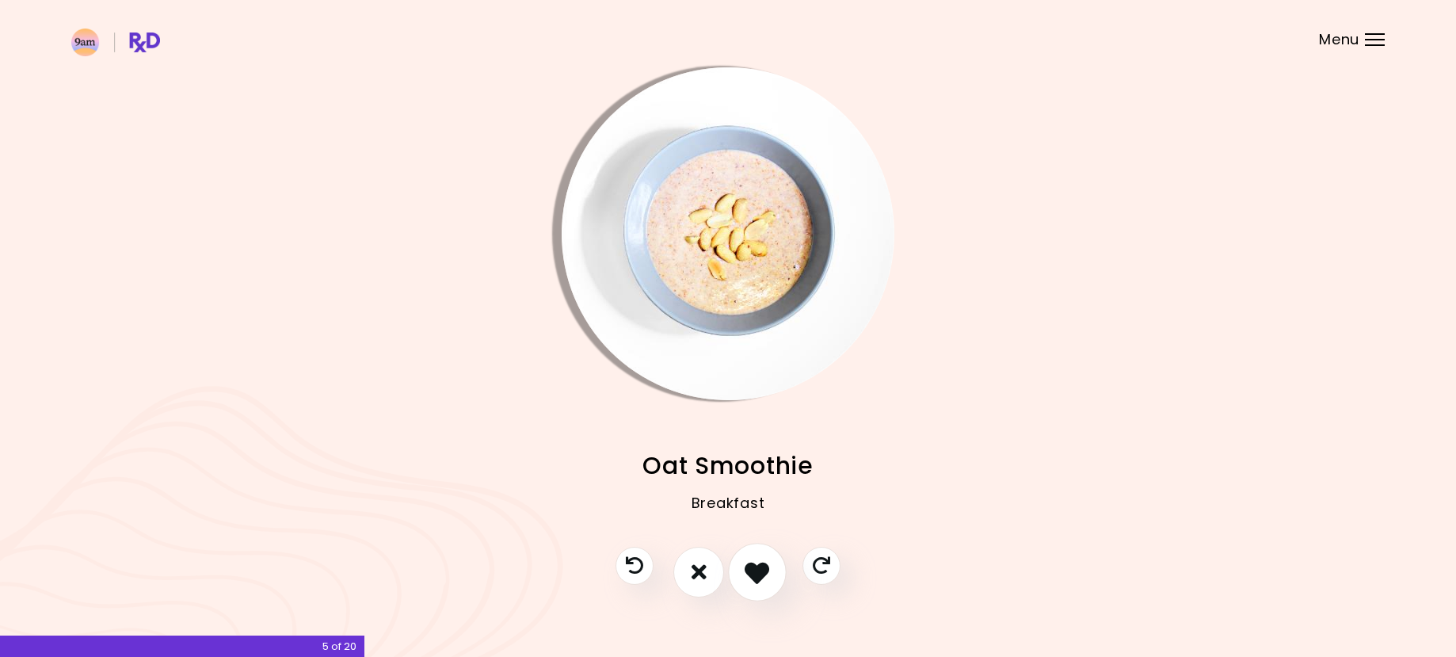
click at [754, 561] on icon "I like this recipe" at bounding box center [757, 571] width 25 height 25
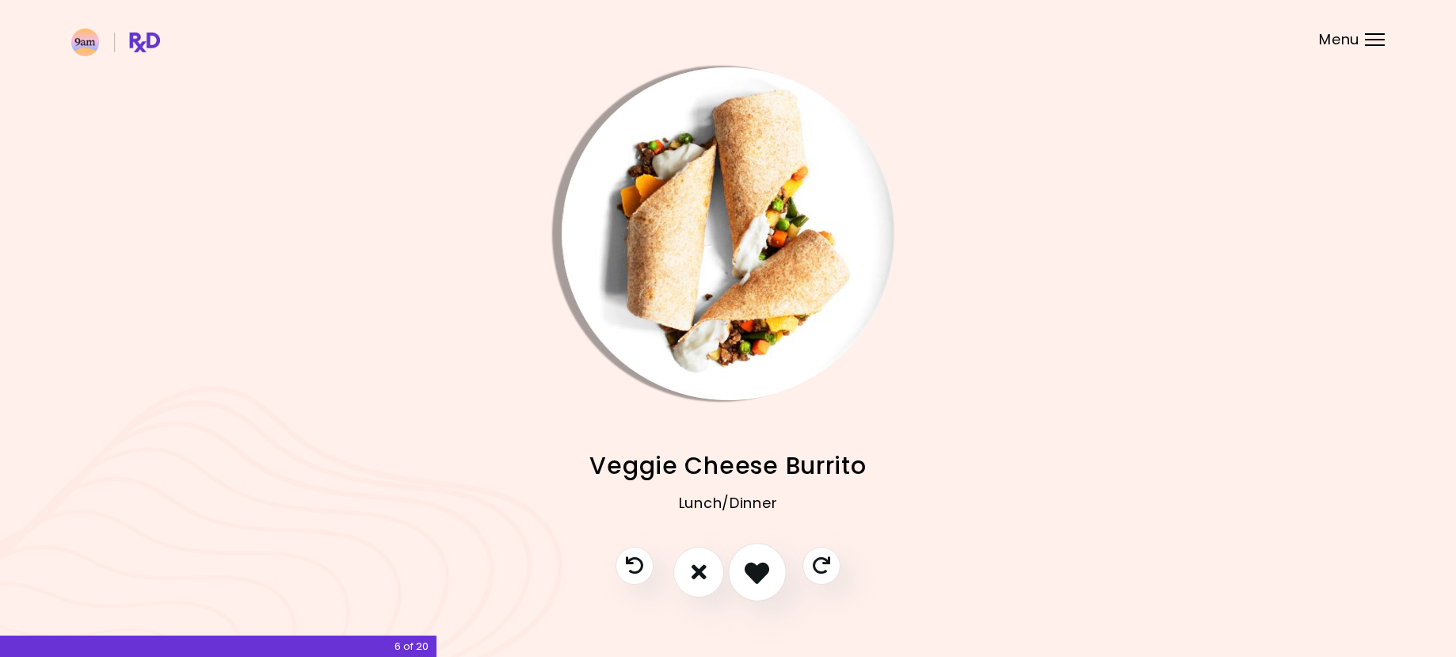
click at [750, 568] on icon "I like this recipe" at bounding box center [757, 571] width 25 height 25
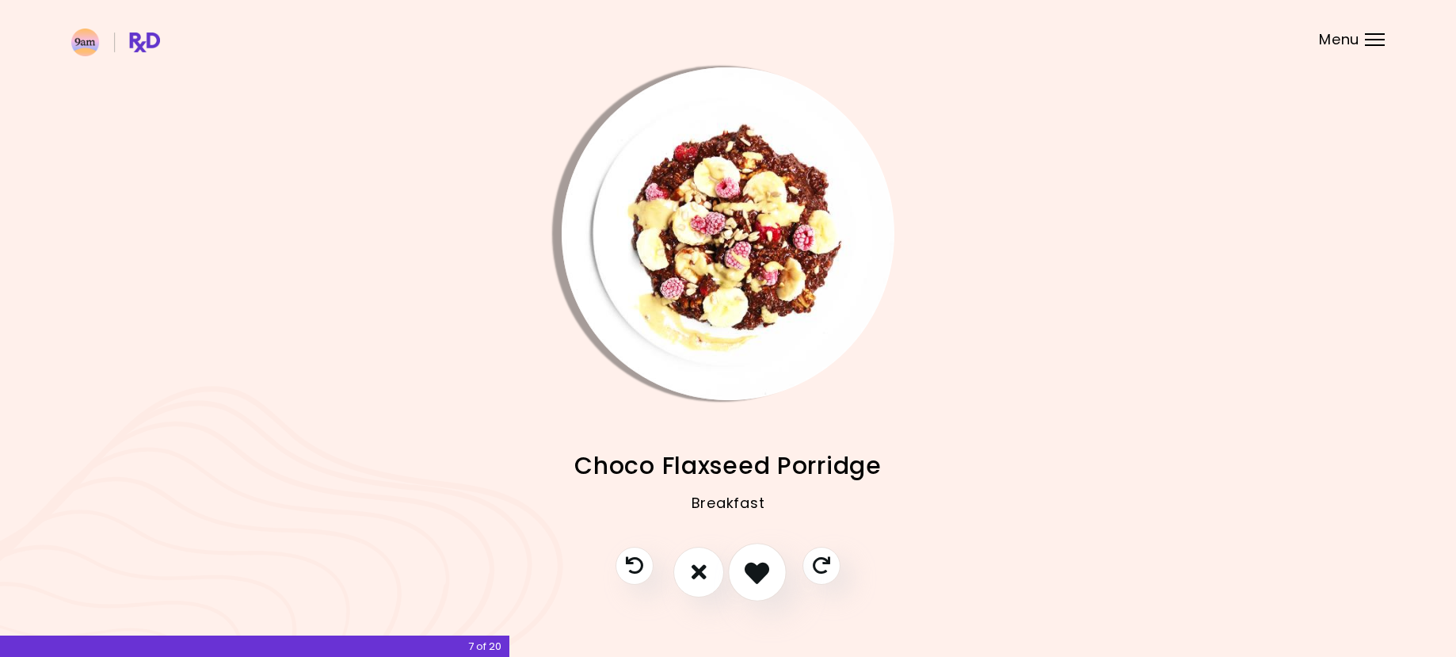
click at [754, 570] on icon "I like this recipe" at bounding box center [757, 571] width 25 height 25
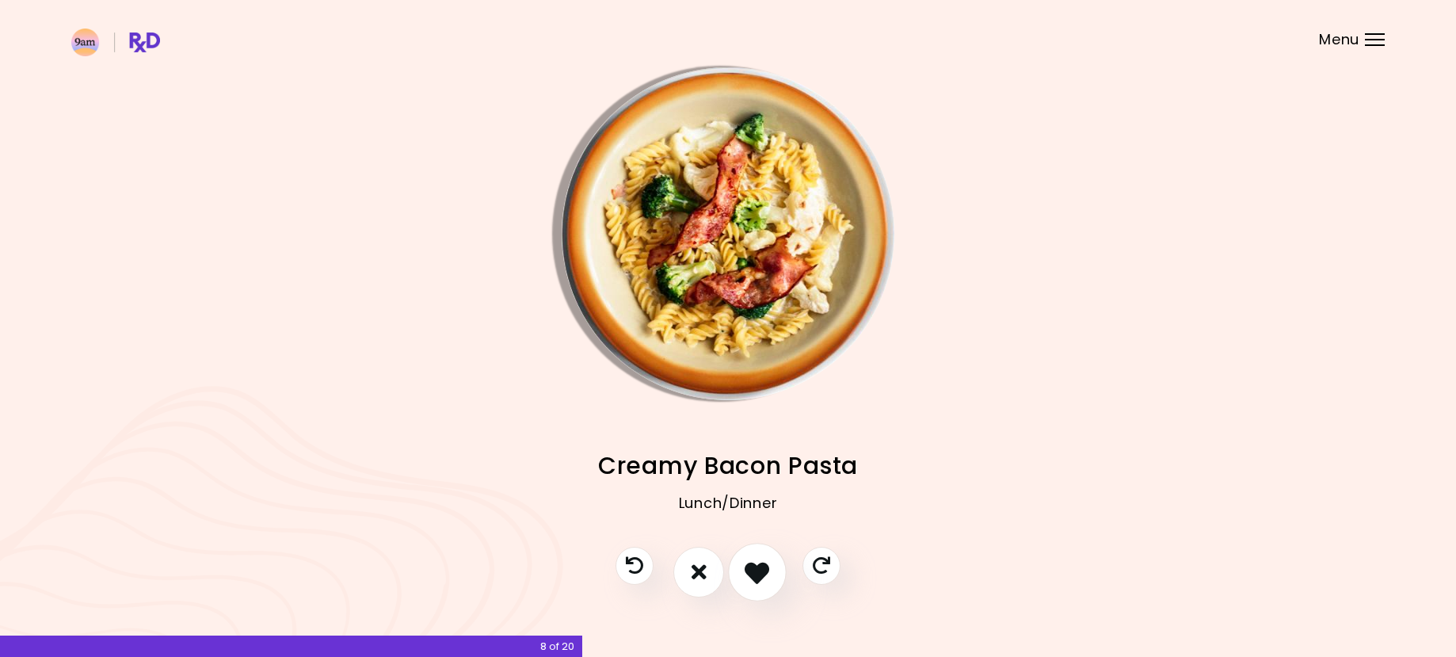
click at [757, 563] on icon "I like this recipe" at bounding box center [757, 571] width 25 height 25
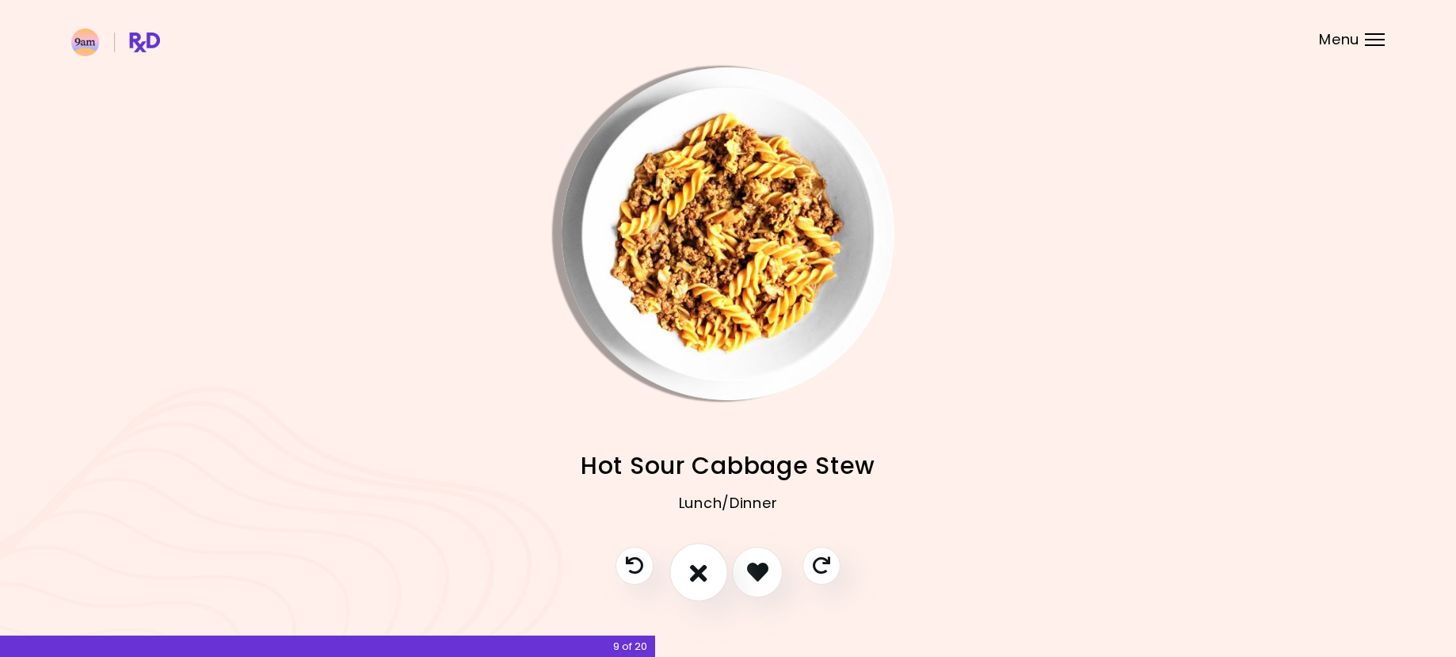
click at [694, 567] on icon "I don't like this recipe" at bounding box center [698, 571] width 17 height 25
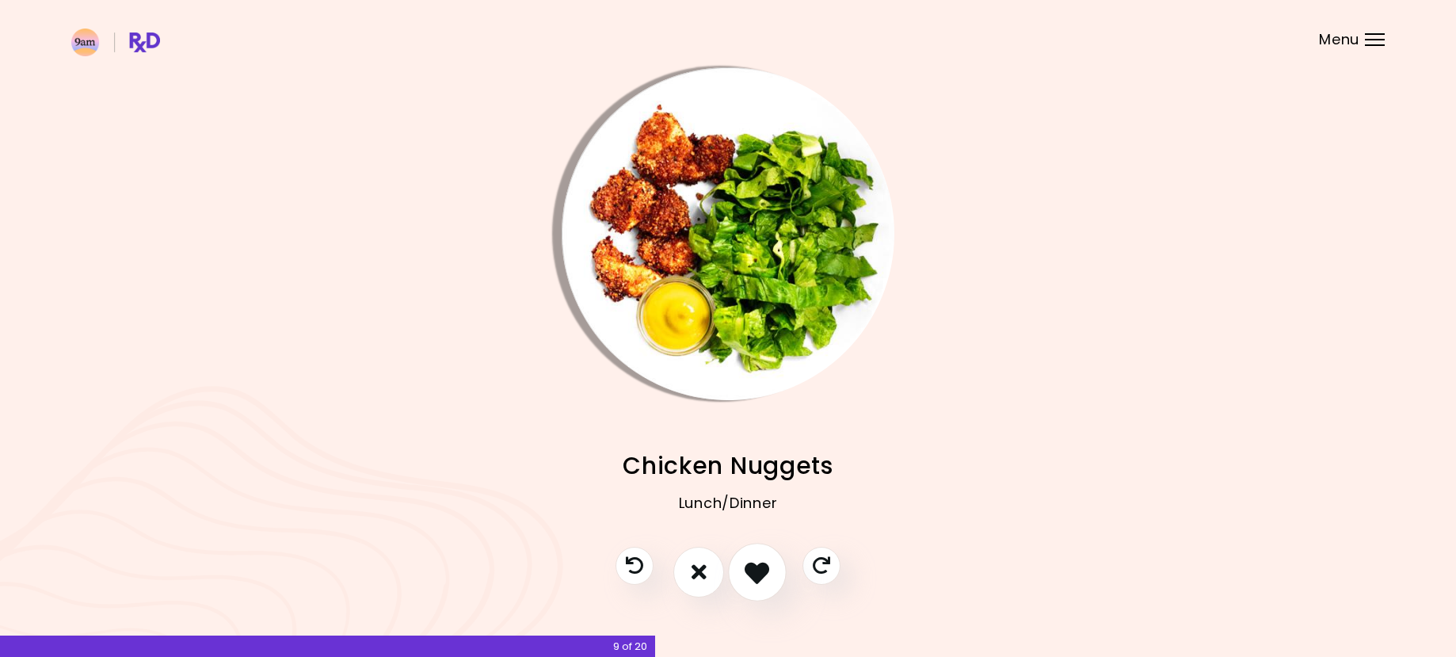
click at [763, 569] on icon "I like this recipe" at bounding box center [757, 571] width 25 height 25
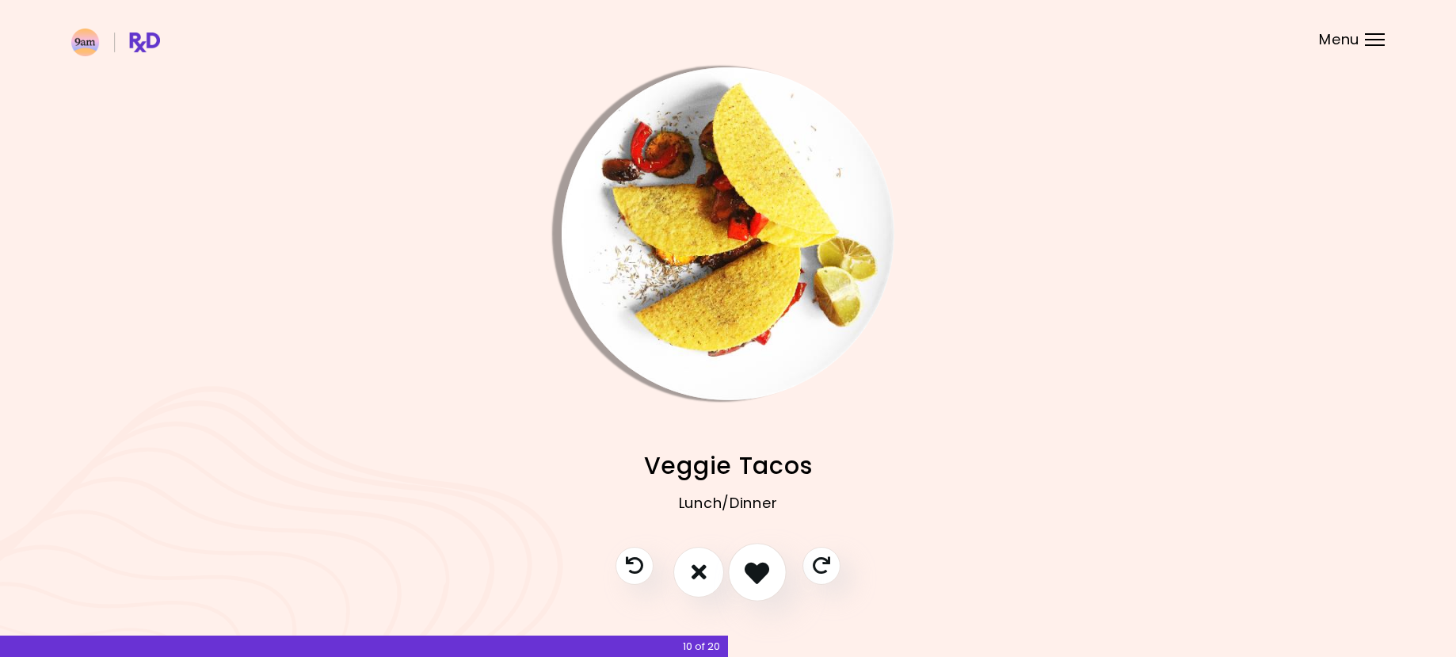
click at [761, 566] on icon "I like this recipe" at bounding box center [757, 571] width 25 height 25
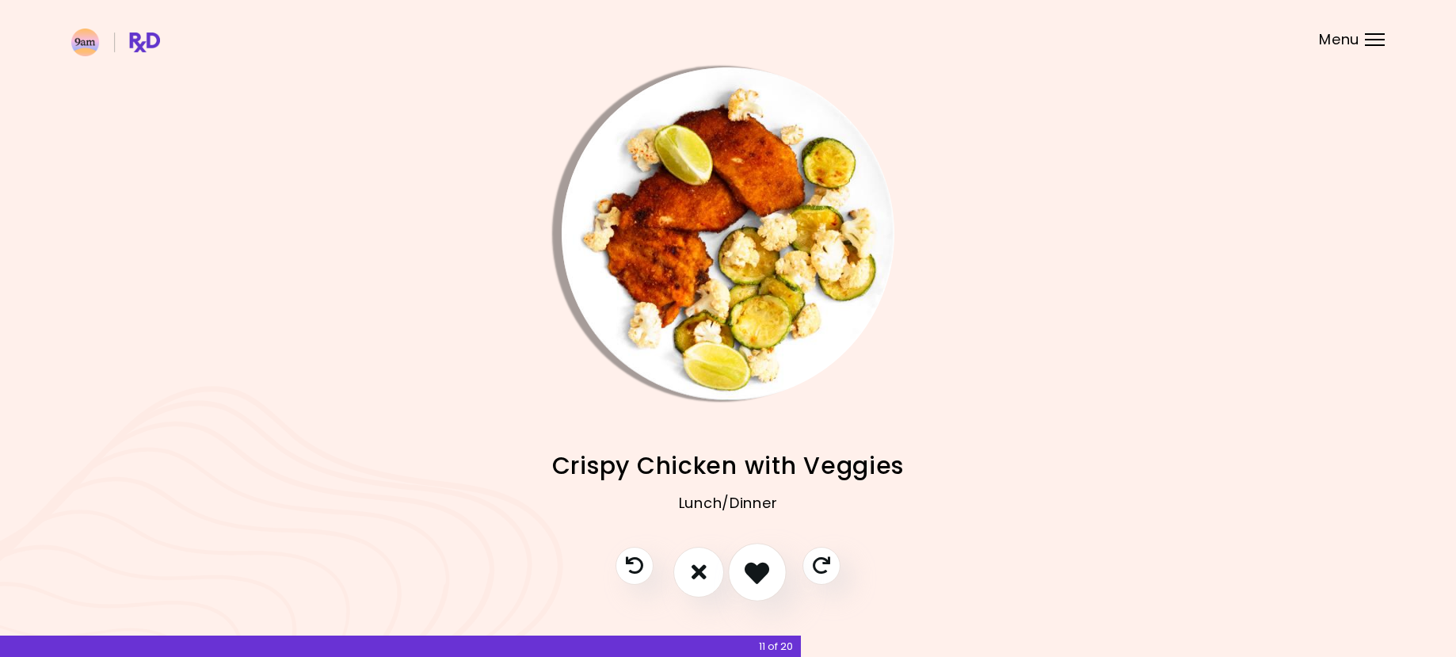
click at [758, 567] on icon "I like this recipe" at bounding box center [757, 571] width 25 height 25
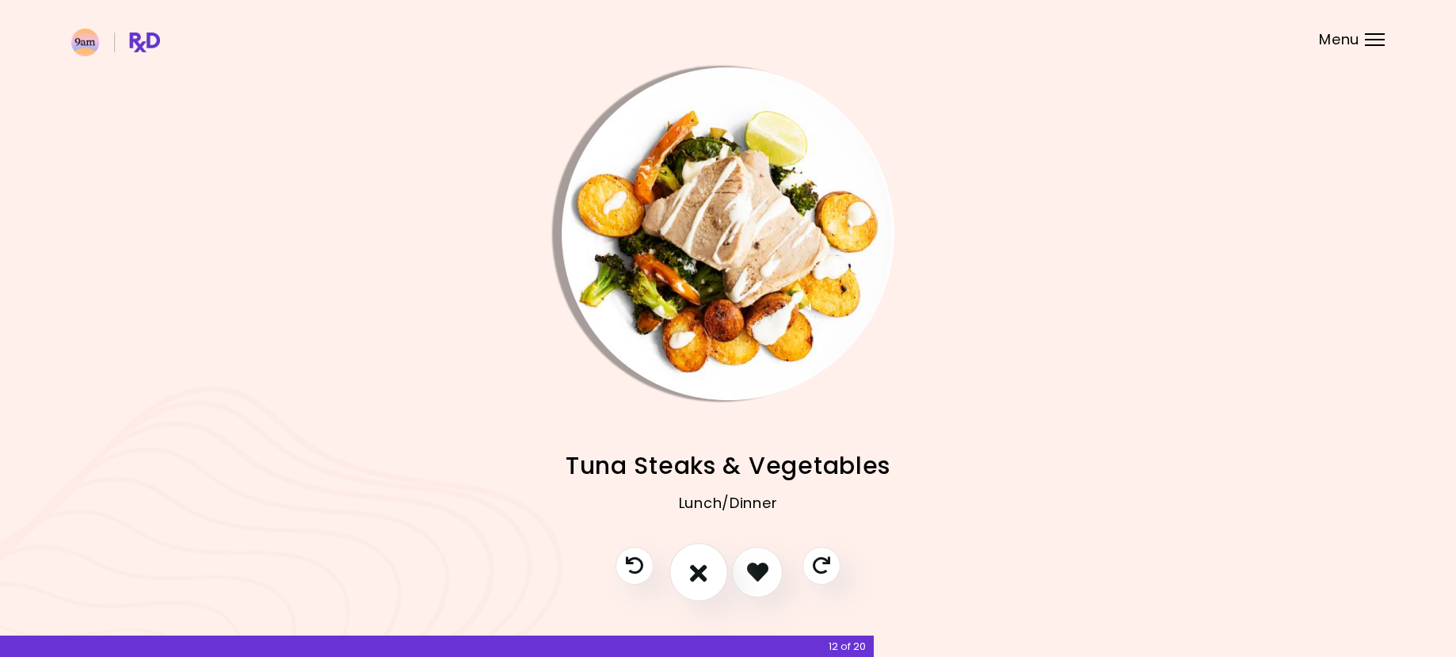
click at [696, 573] on icon "I don't like this recipe" at bounding box center [698, 571] width 17 height 25
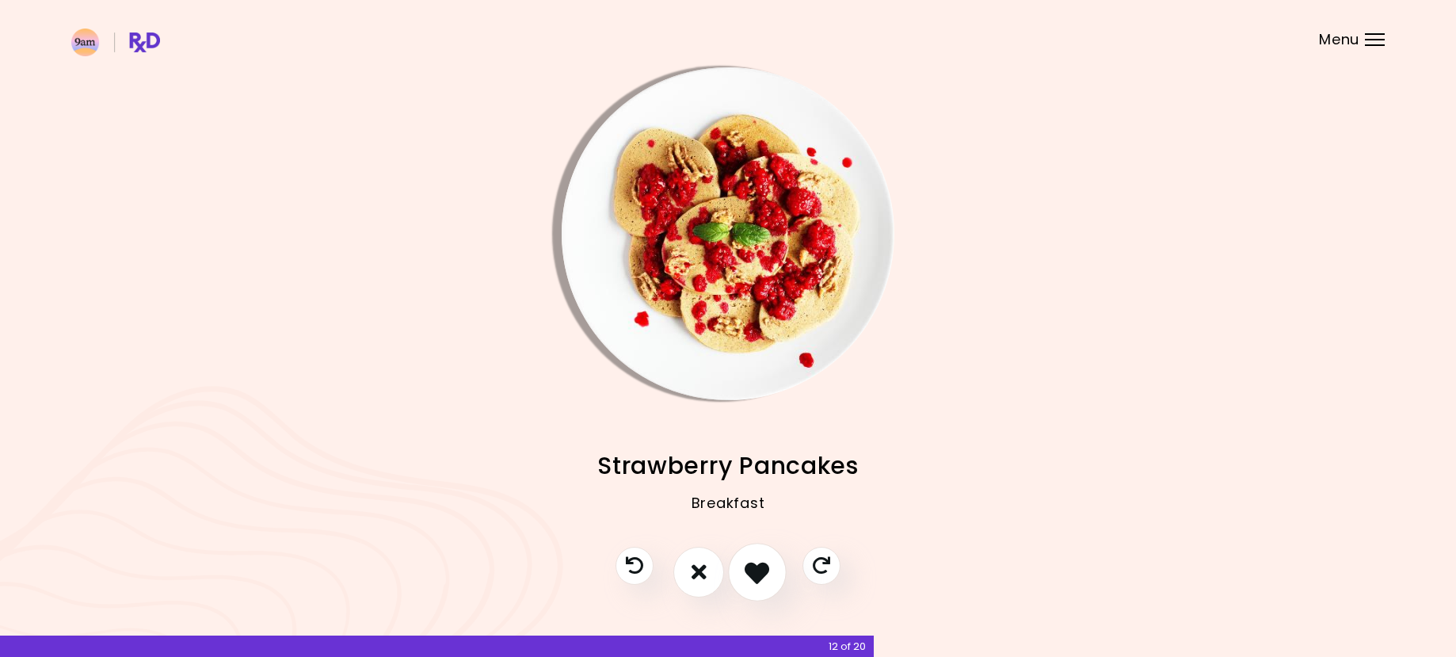
click at [761, 570] on icon "I like this recipe" at bounding box center [757, 571] width 25 height 25
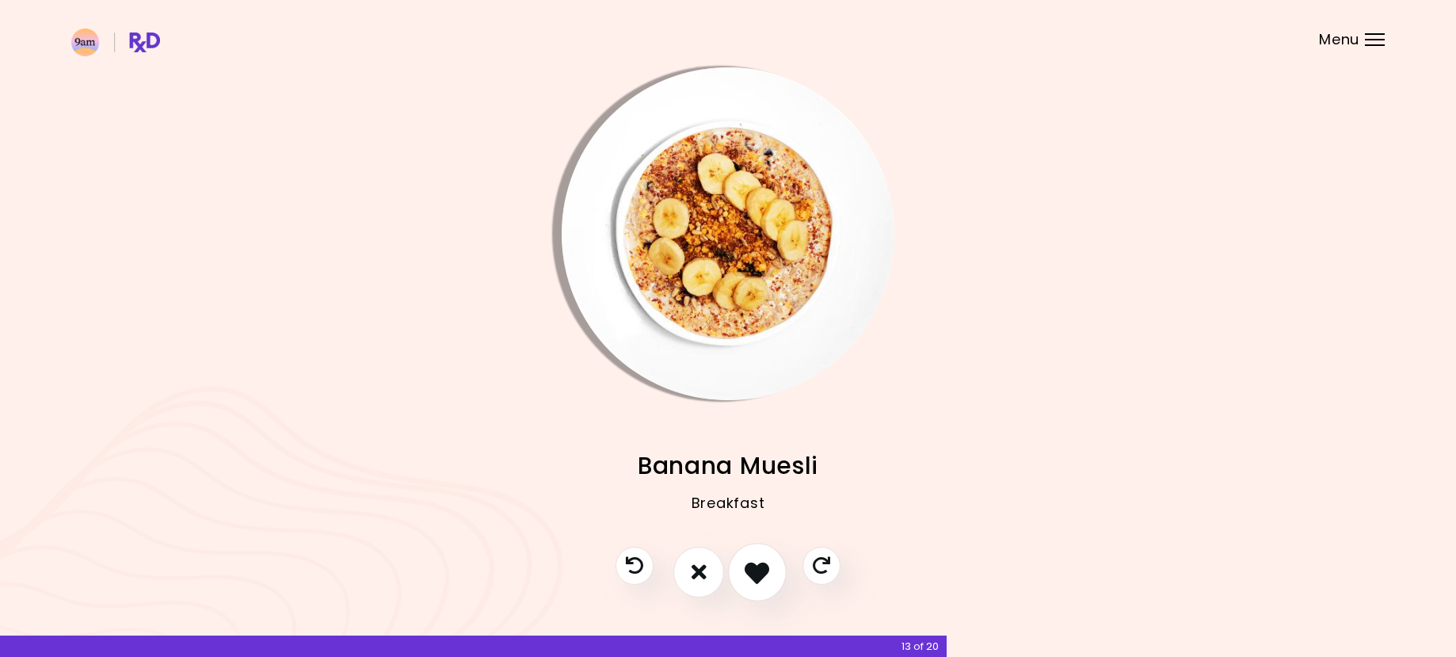
click at [761, 570] on icon "I like this recipe" at bounding box center [757, 571] width 25 height 25
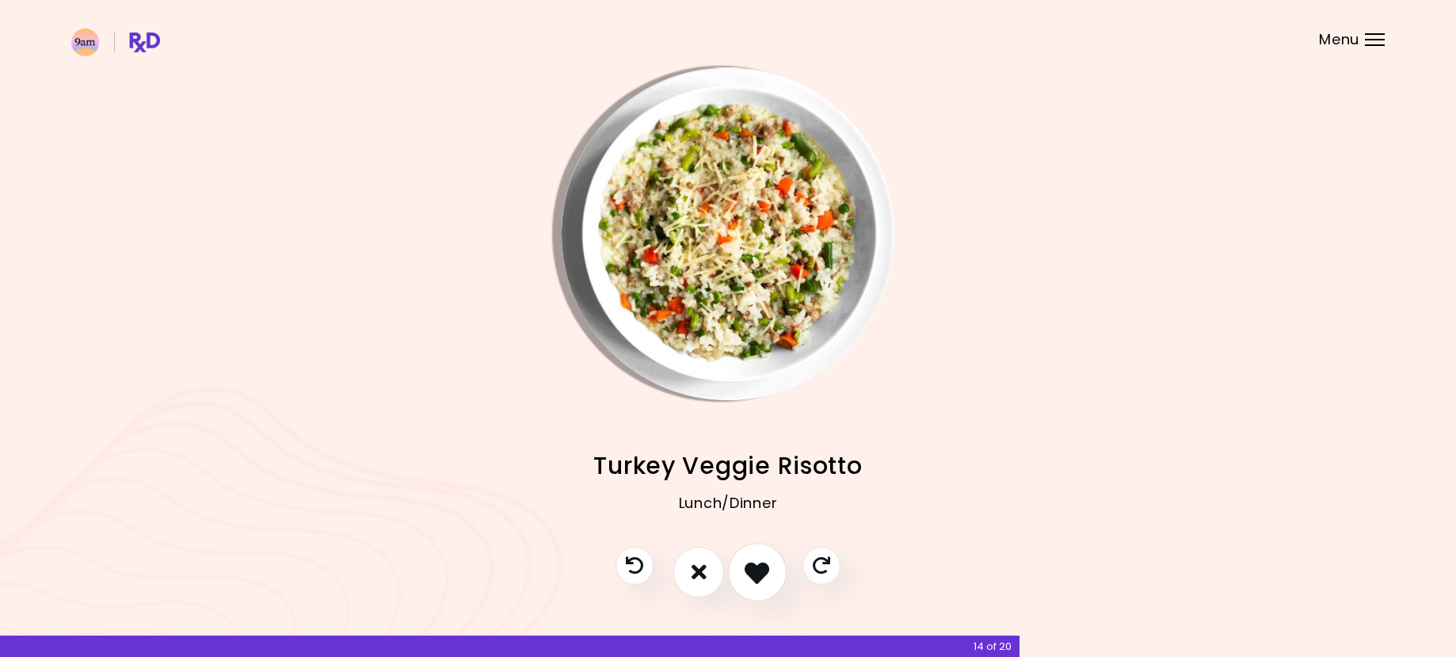
click at [755, 569] on icon "I like this recipe" at bounding box center [757, 571] width 25 height 25
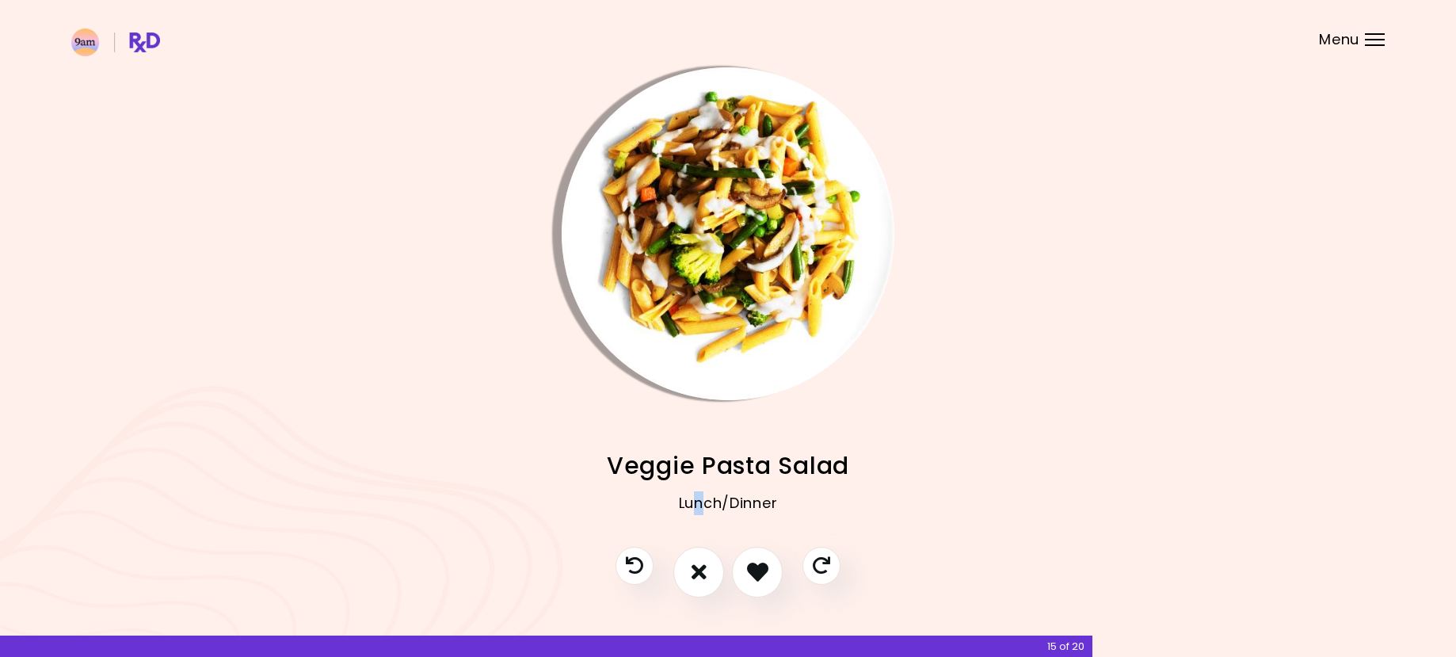
drag, startPoint x: 690, startPoint y: 515, endPoint x: 704, endPoint y: 515, distance: 14.3
click at [704, 515] on div "Lunch/Dinner" at bounding box center [728, 514] width 1314 height 63
click at [693, 204] on img "Info - Veggie Pasta Salad" at bounding box center [728, 233] width 333 height 333
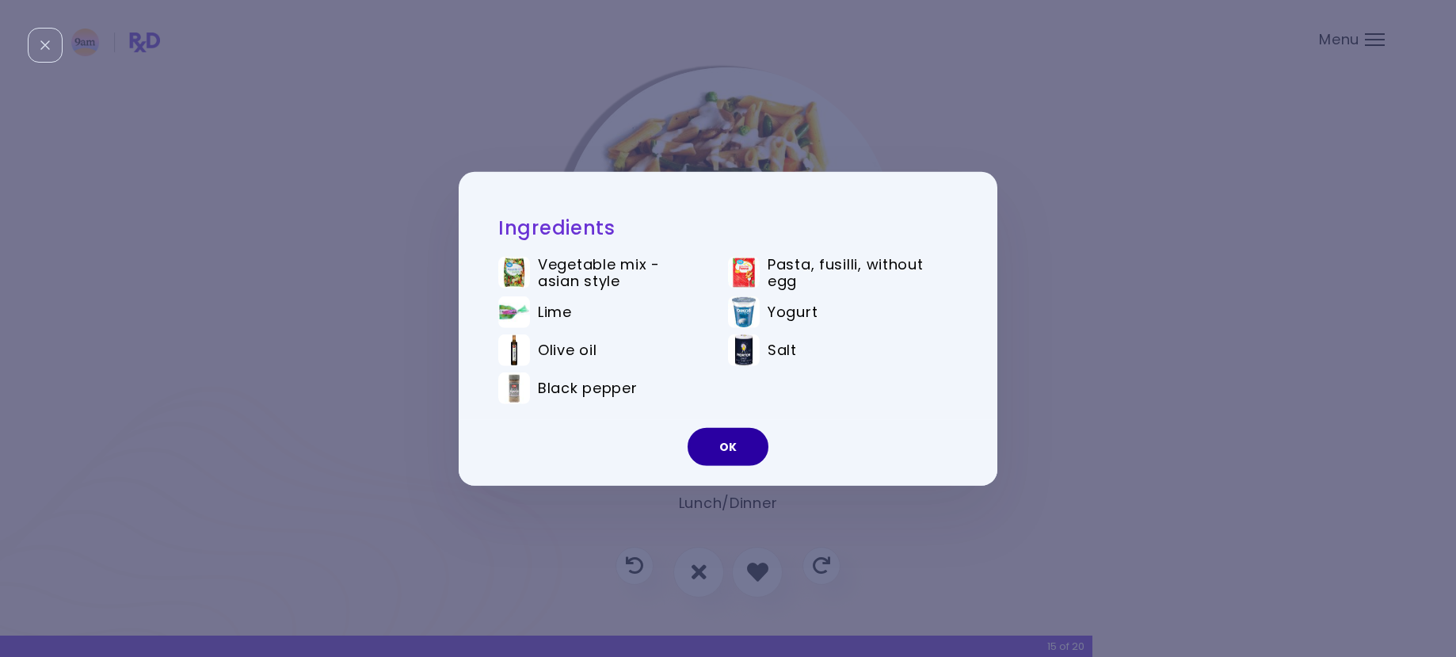
click at [716, 445] on button "OK" at bounding box center [728, 447] width 81 height 38
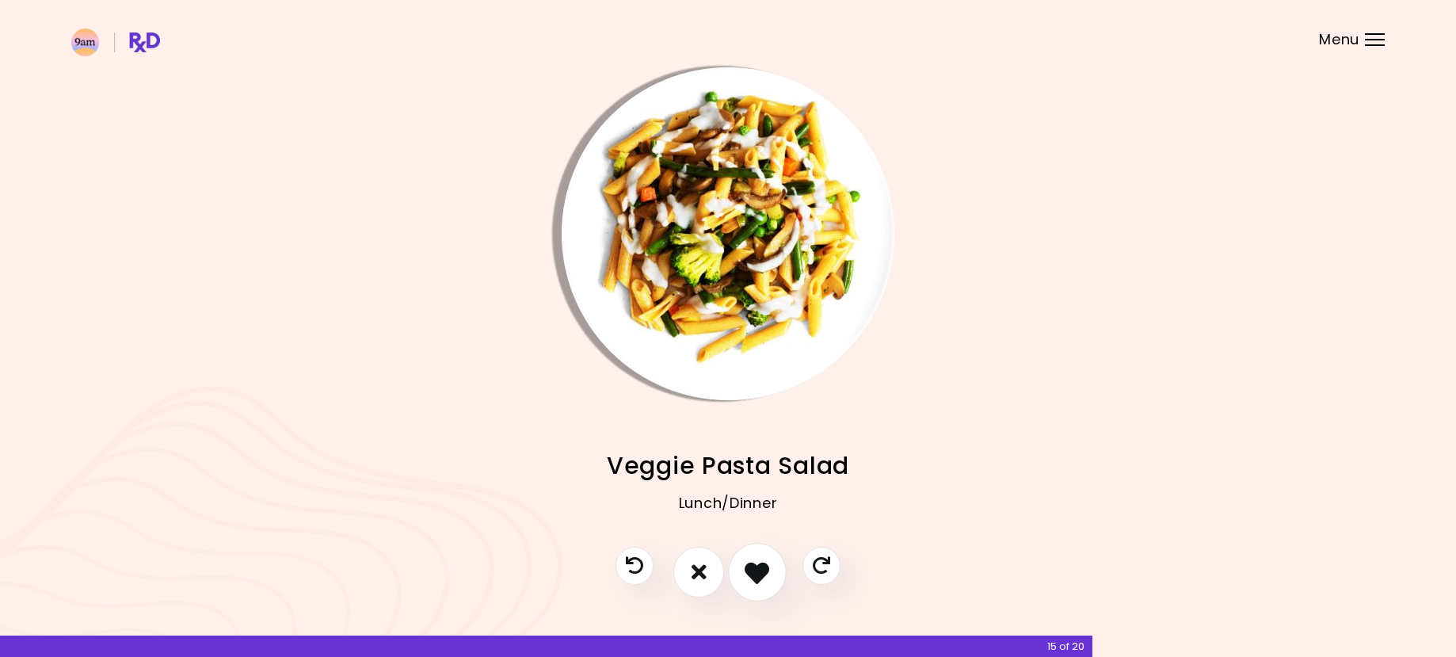
click at [750, 574] on icon "I like this recipe" at bounding box center [757, 571] width 25 height 25
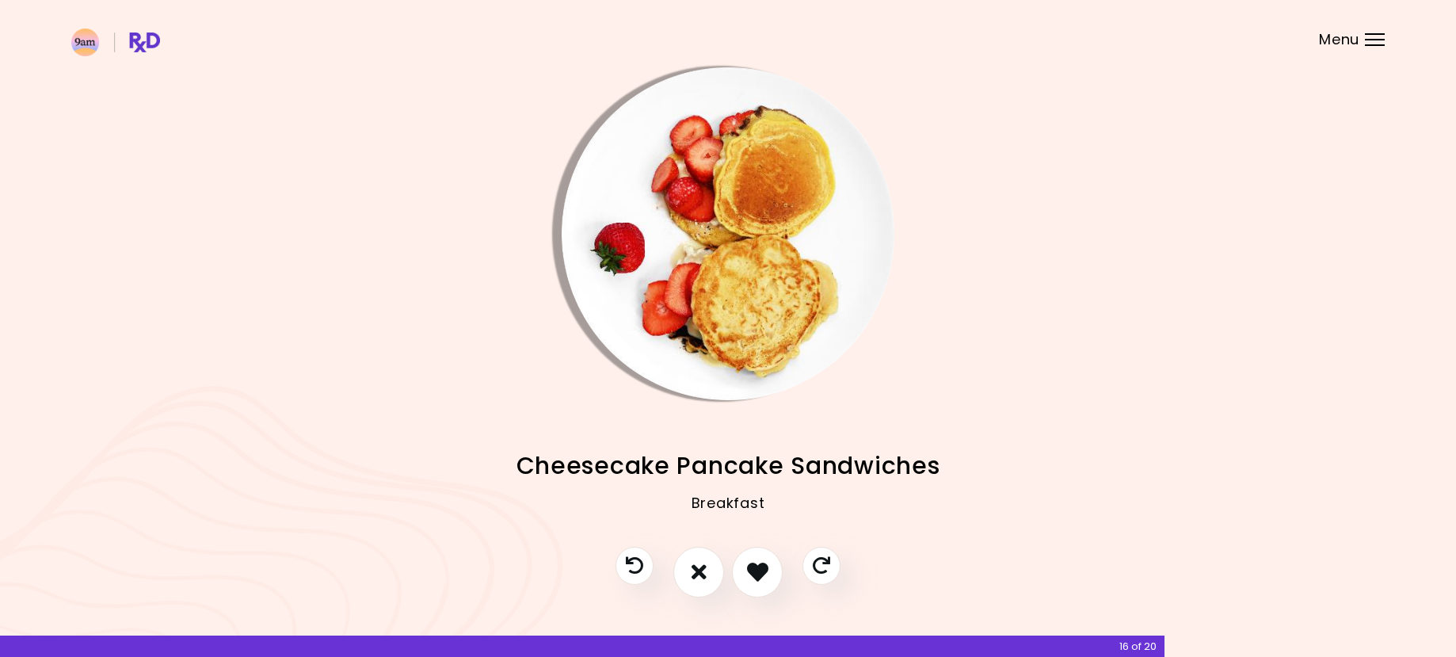
click at [749, 200] on img "Info - Cheesecake Pancake Sandwiches" at bounding box center [728, 233] width 333 height 333
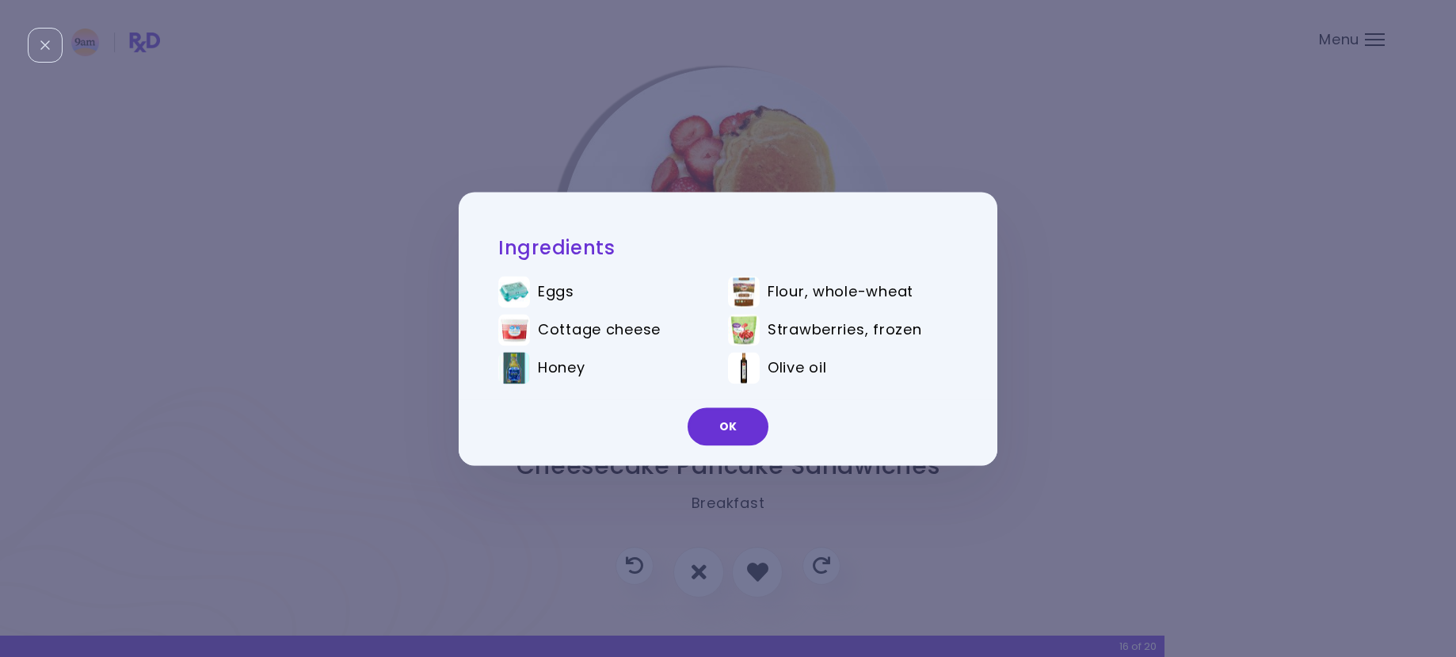
click at [937, 125] on div "Ingredients Eggs Flour, whole-wheat Cottage cheese Strawberries, frozen Honey O…" at bounding box center [728, 328] width 1456 height 657
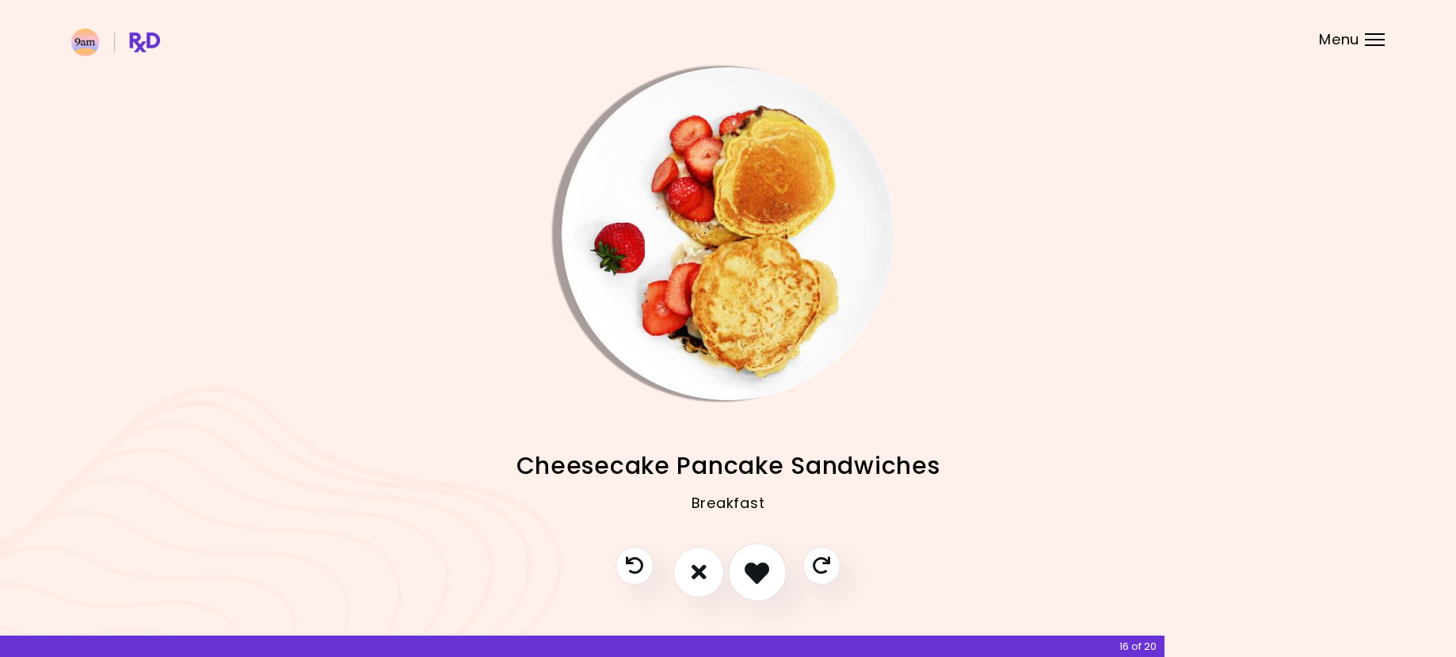
click at [757, 572] on icon "I like this recipe" at bounding box center [757, 571] width 25 height 25
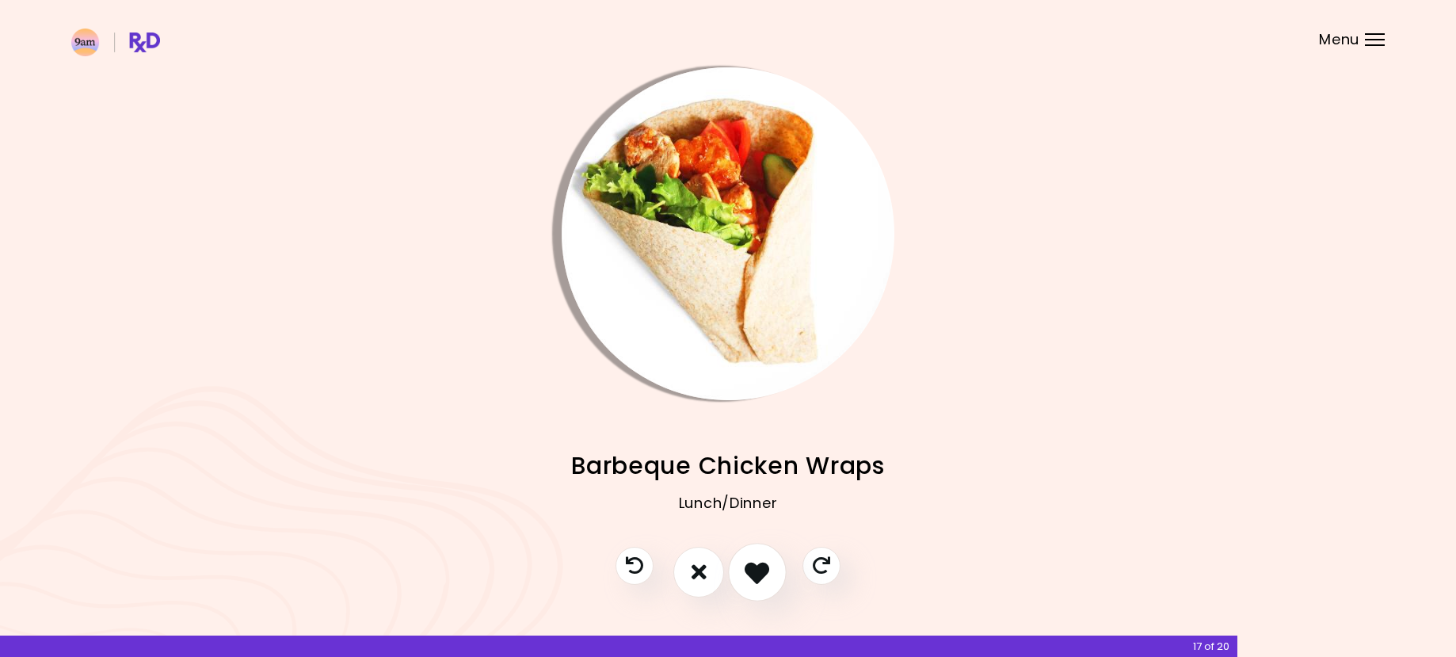
click at [750, 570] on icon "I like this recipe" at bounding box center [757, 571] width 25 height 25
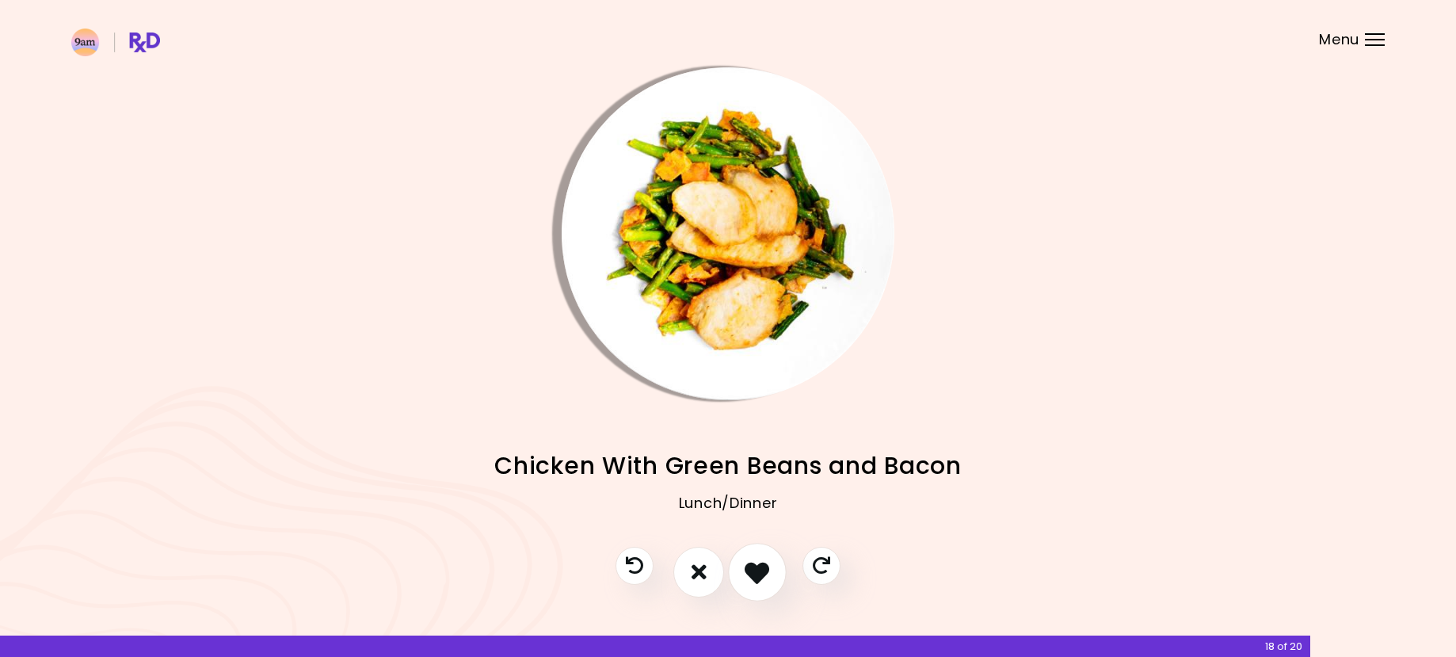
click at [755, 568] on icon "I like this recipe" at bounding box center [757, 571] width 25 height 25
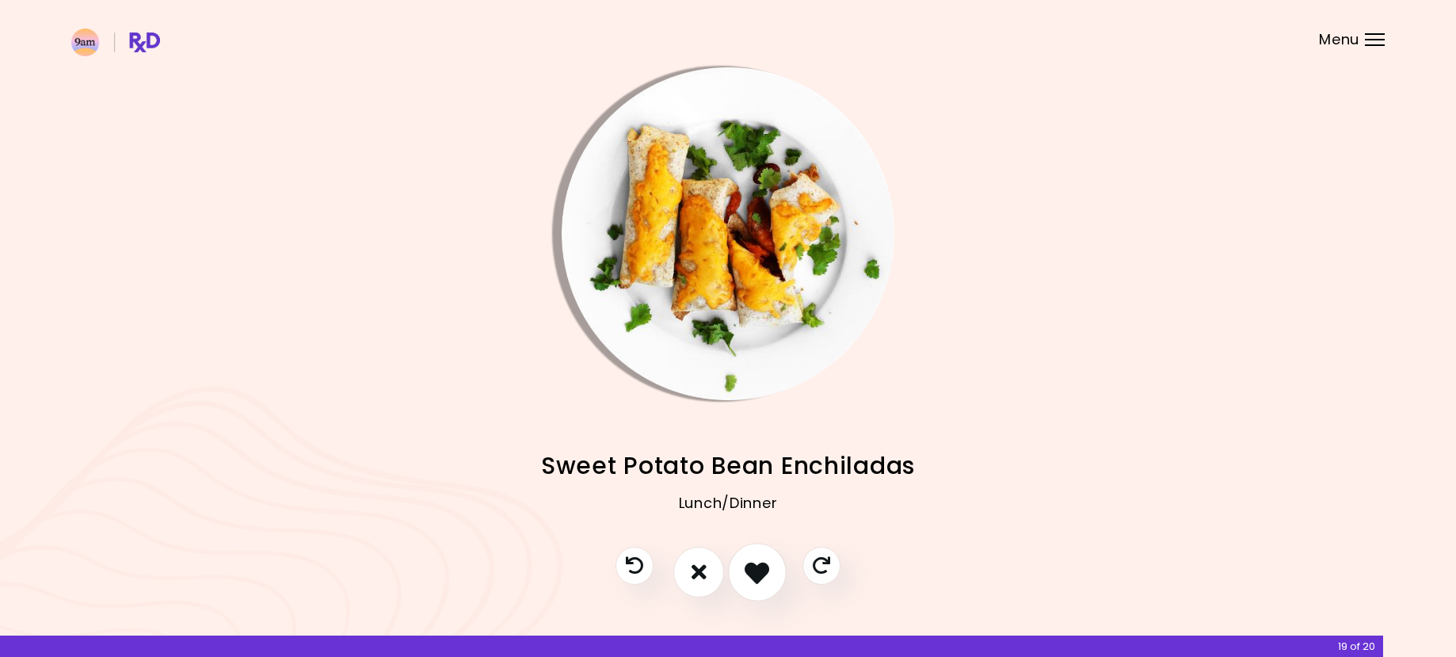
click at [754, 565] on icon "I like this recipe" at bounding box center [757, 571] width 25 height 25
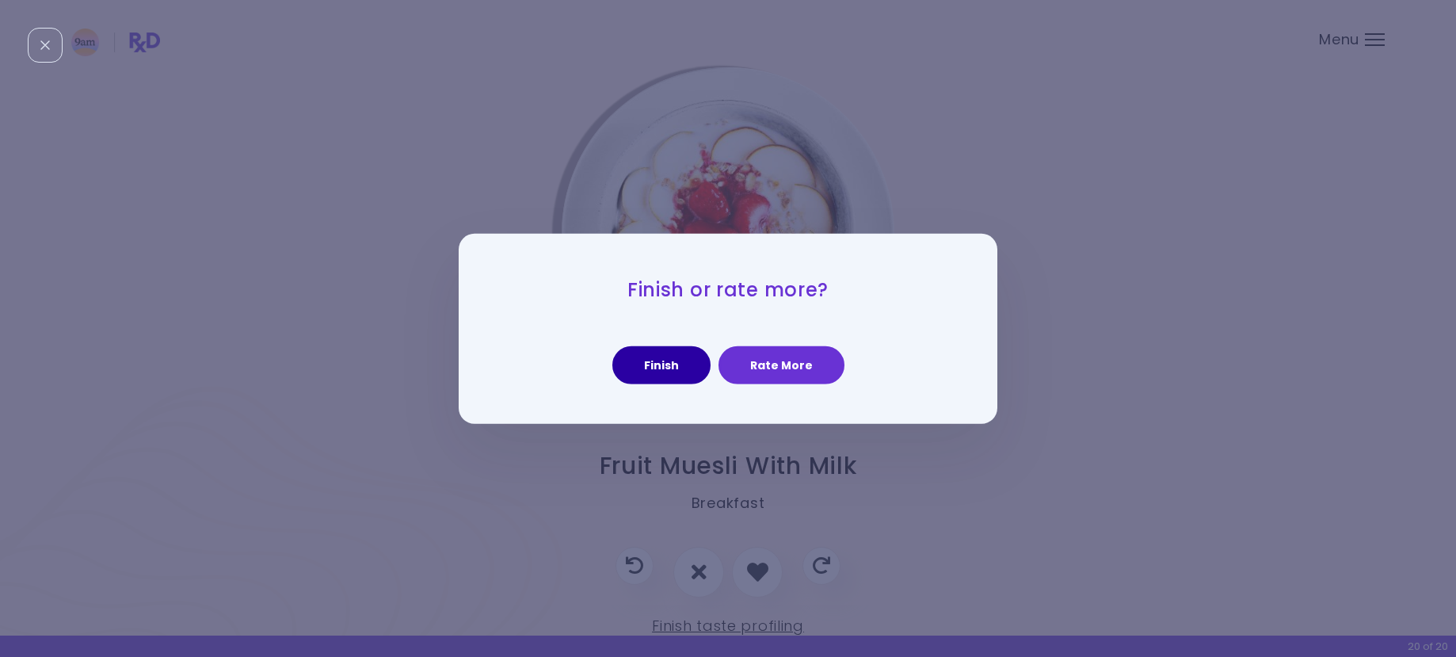
click at [678, 362] on button "Finish" at bounding box center [662, 365] width 98 height 38
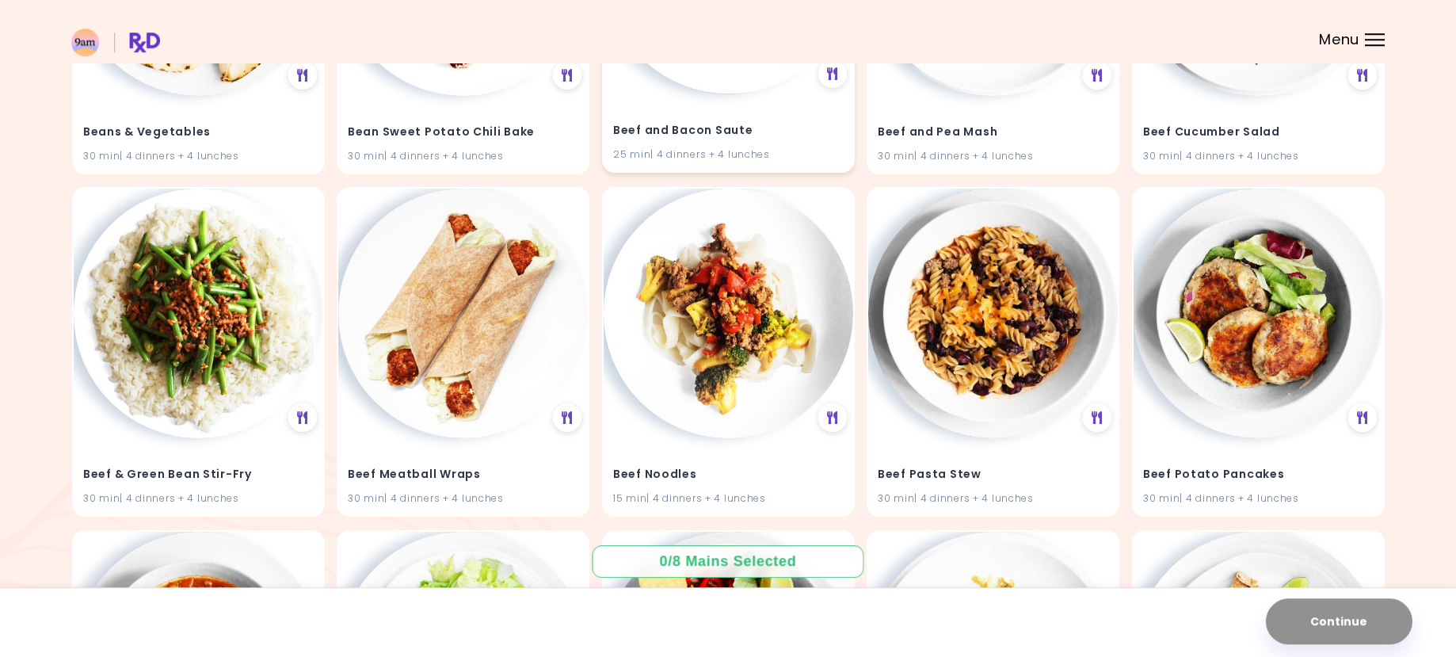
scroll to position [2182, 0]
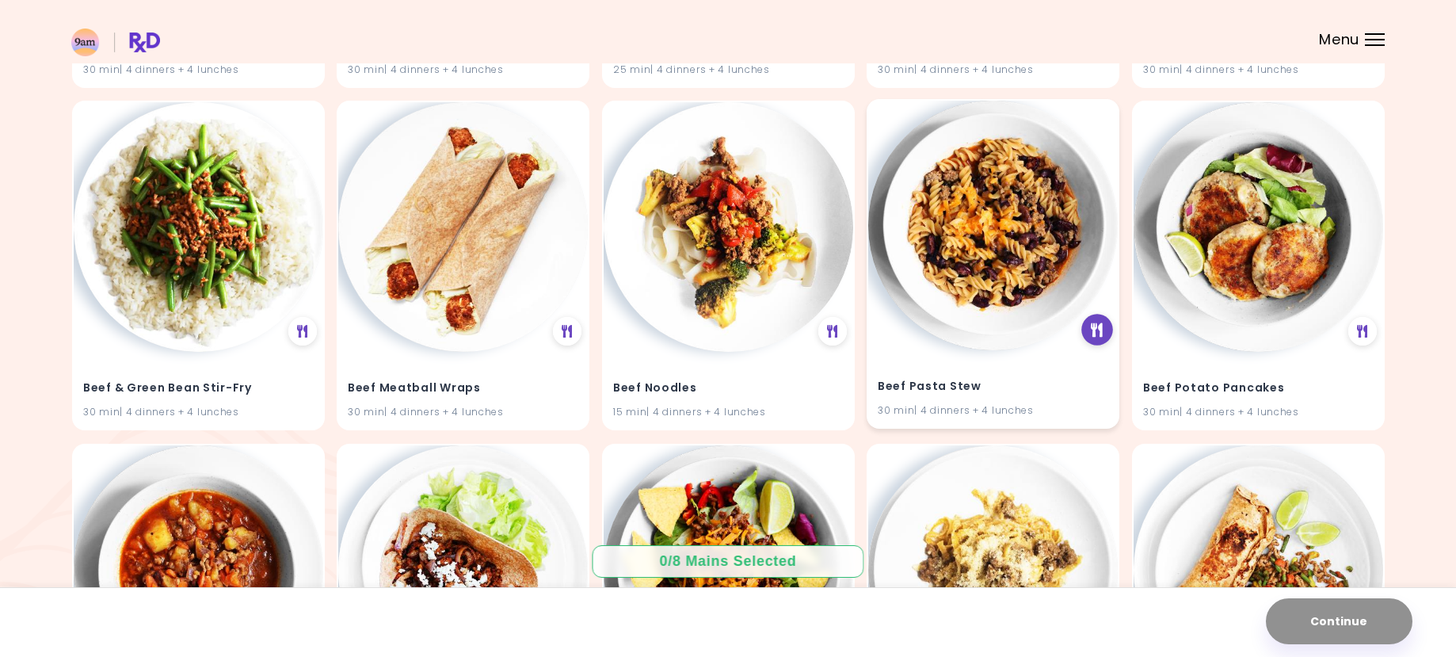
click at [1095, 326] on icon at bounding box center [1097, 330] width 12 height 14
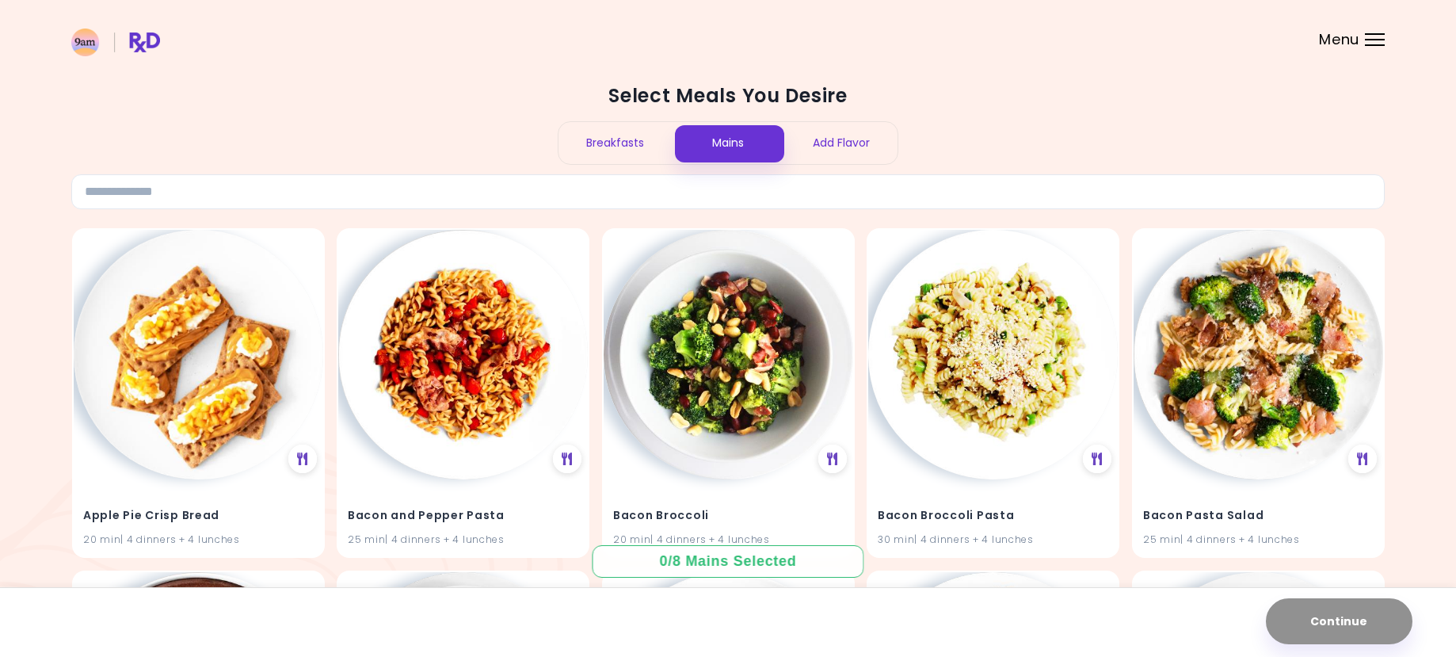
scroll to position [81, 0]
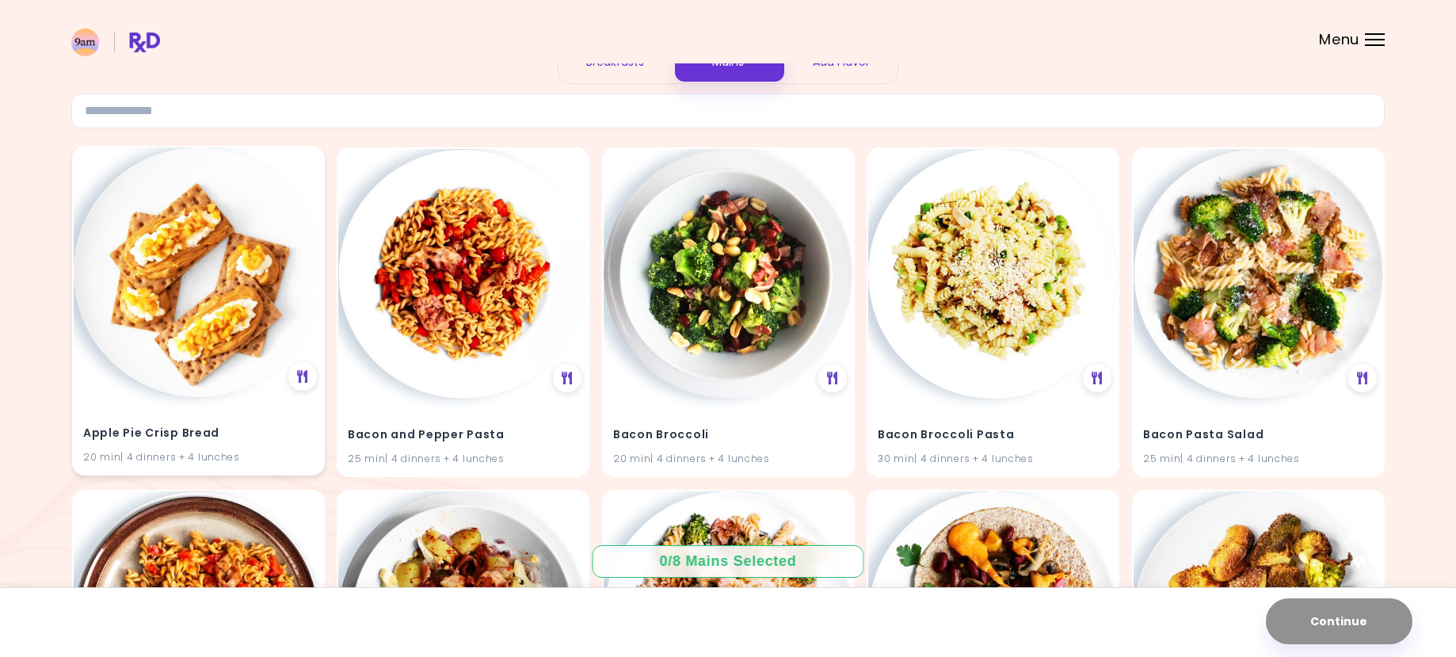
click at [168, 433] on h4 "Apple Pie Crisp Bread" at bounding box center [198, 433] width 231 height 25
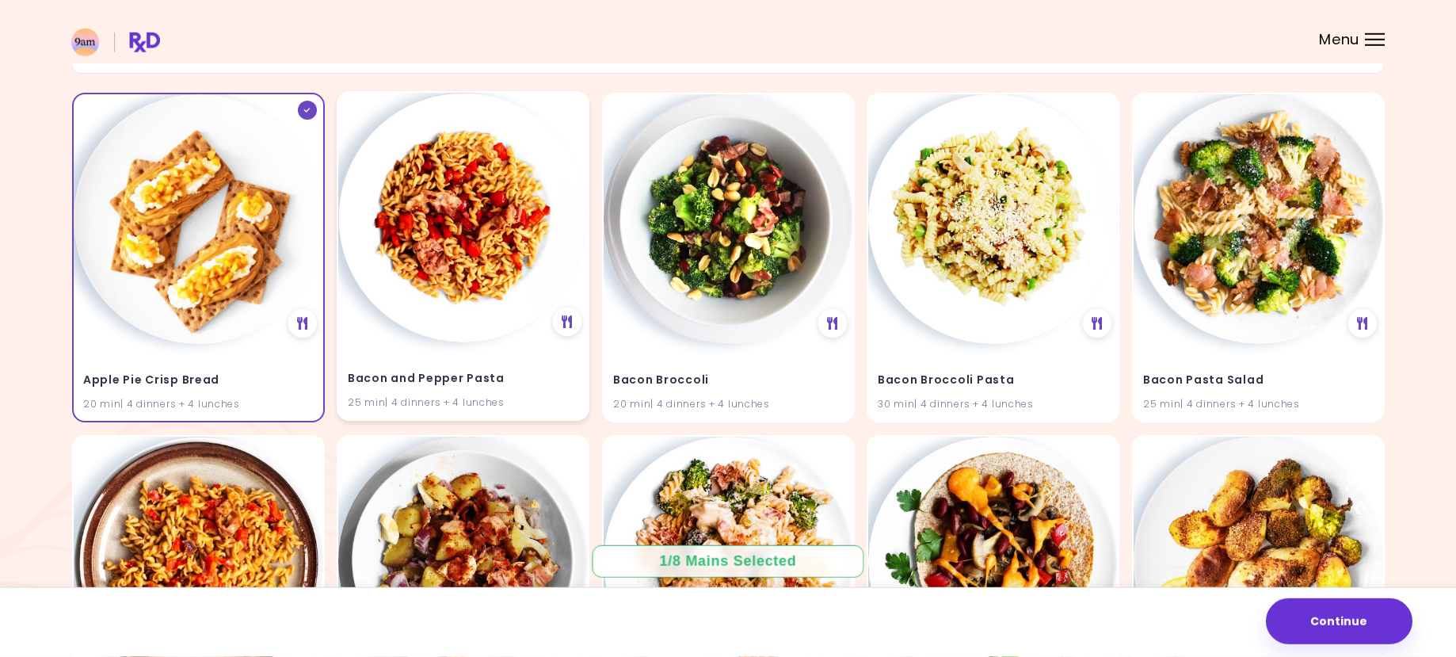
scroll to position [162, 0]
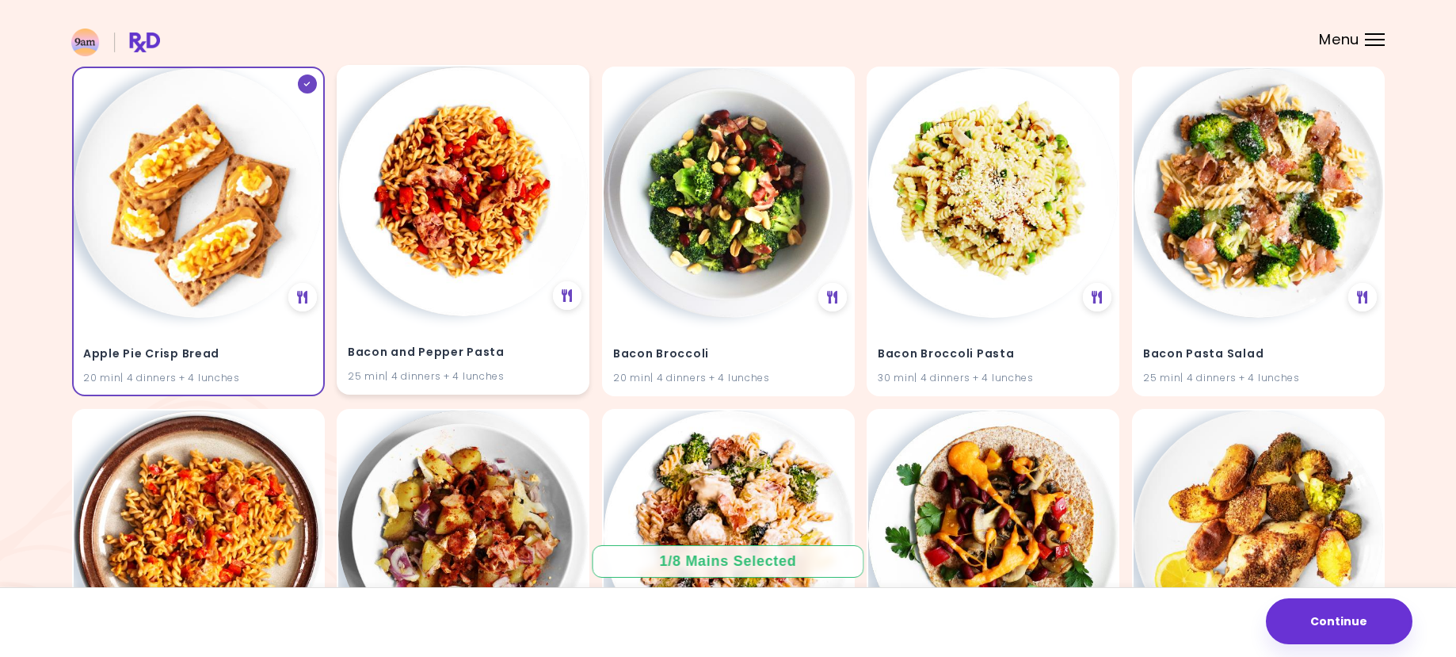
click at [491, 353] on h4 "Bacon and Pepper Pasta" at bounding box center [463, 352] width 231 height 25
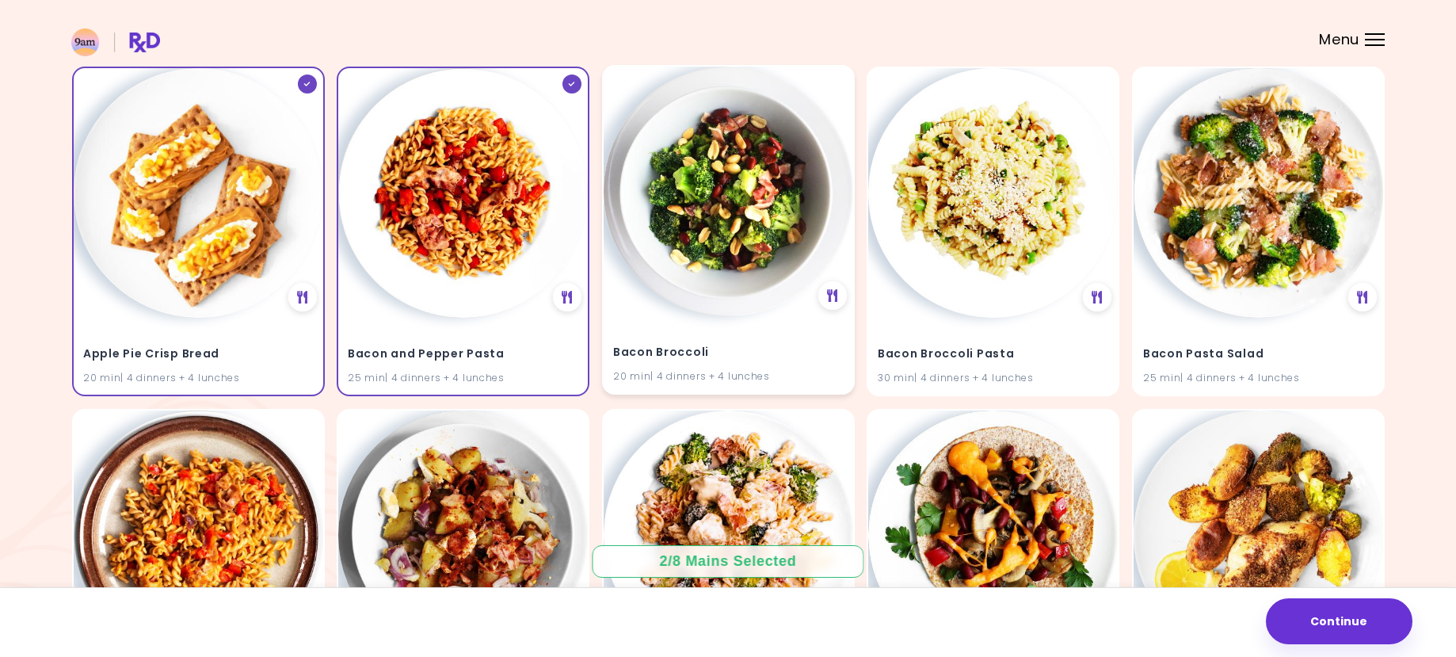
click at [739, 353] on h4 "Bacon Broccoli" at bounding box center [728, 352] width 231 height 25
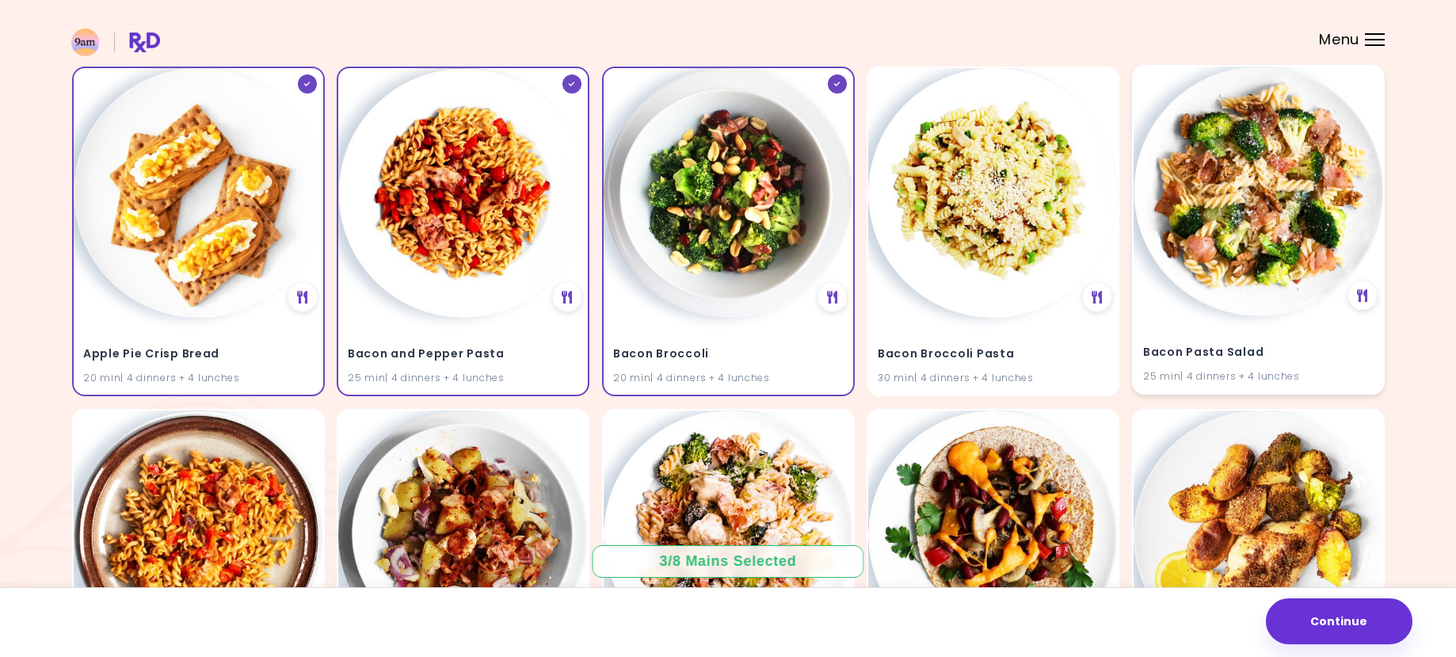
click at [1179, 361] on h4 "Bacon Pasta Salad" at bounding box center [1258, 352] width 231 height 25
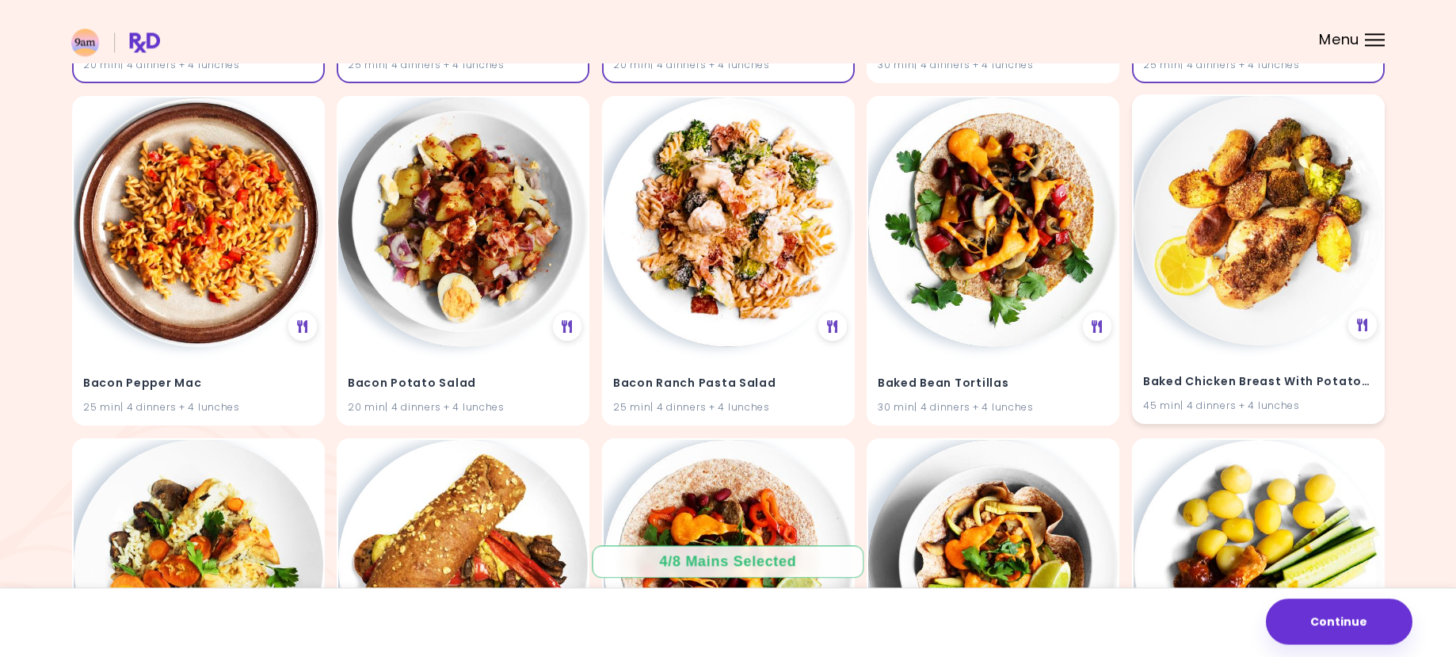
scroll to position [485, 0]
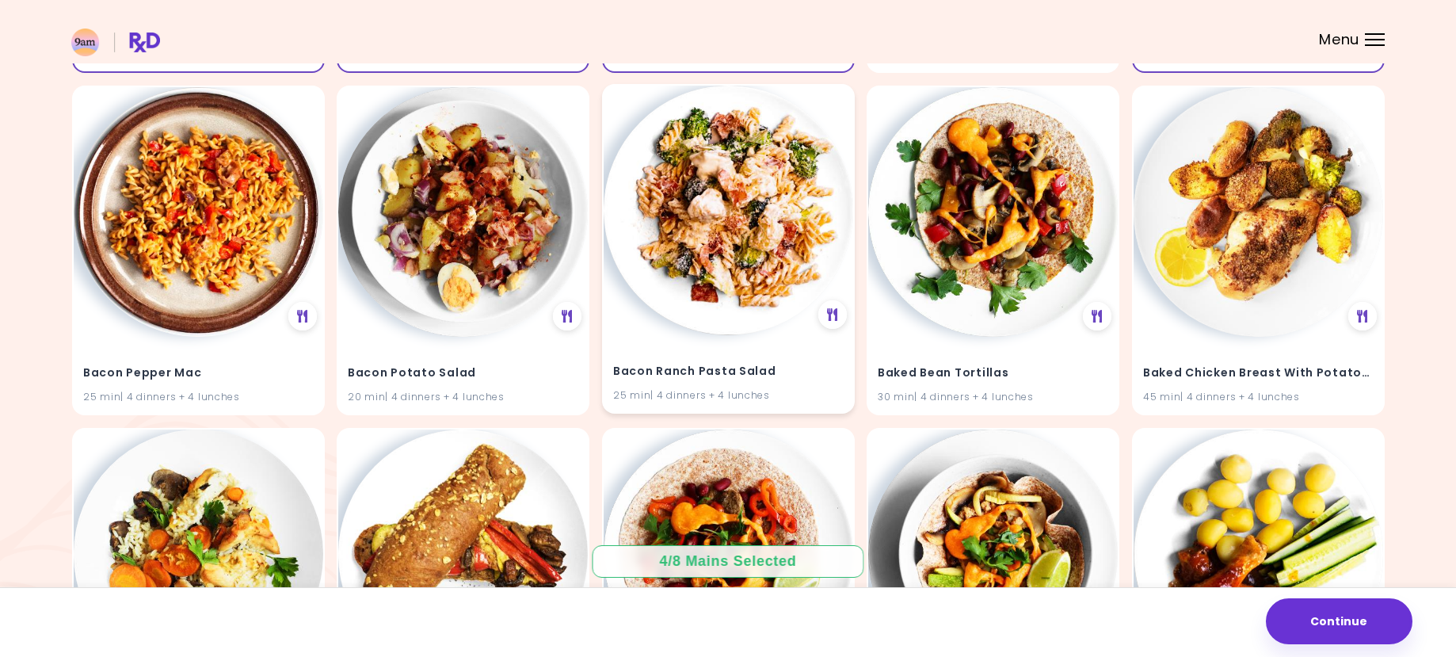
click at [786, 284] on img at bounding box center [729, 211] width 250 height 250
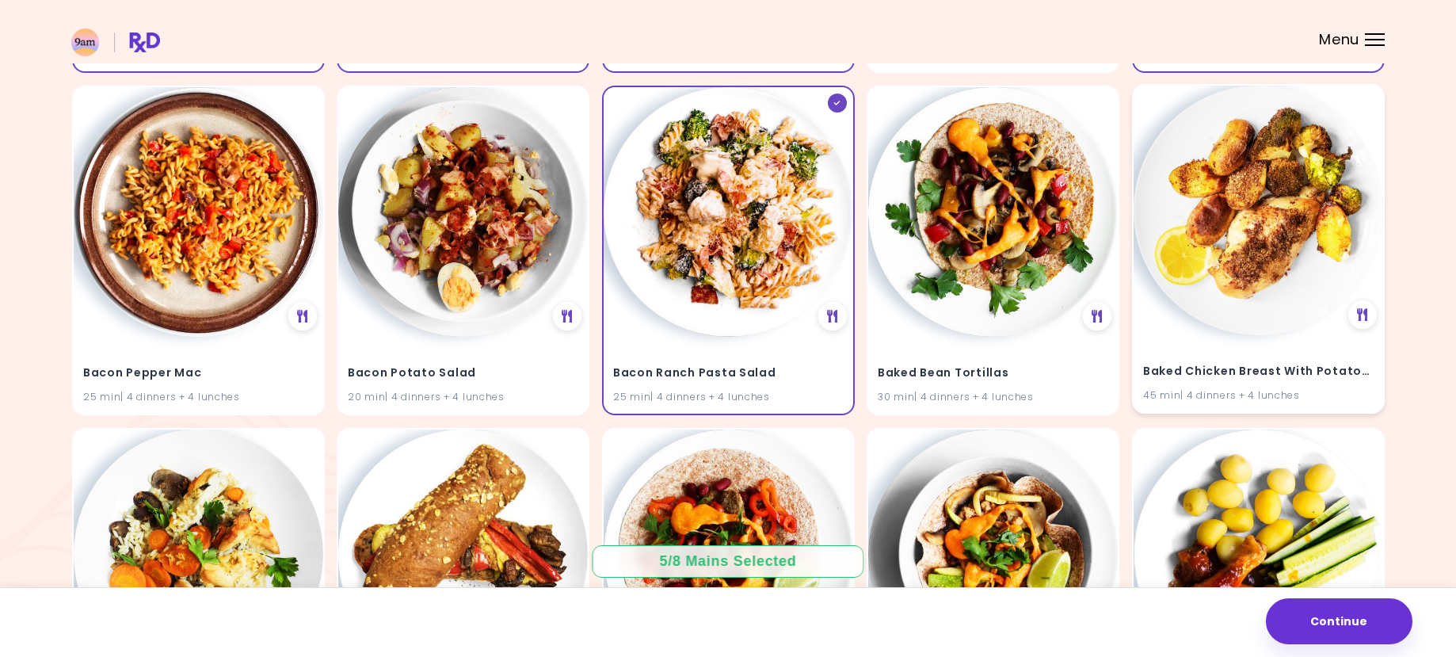
click at [1216, 197] on img at bounding box center [1259, 211] width 250 height 250
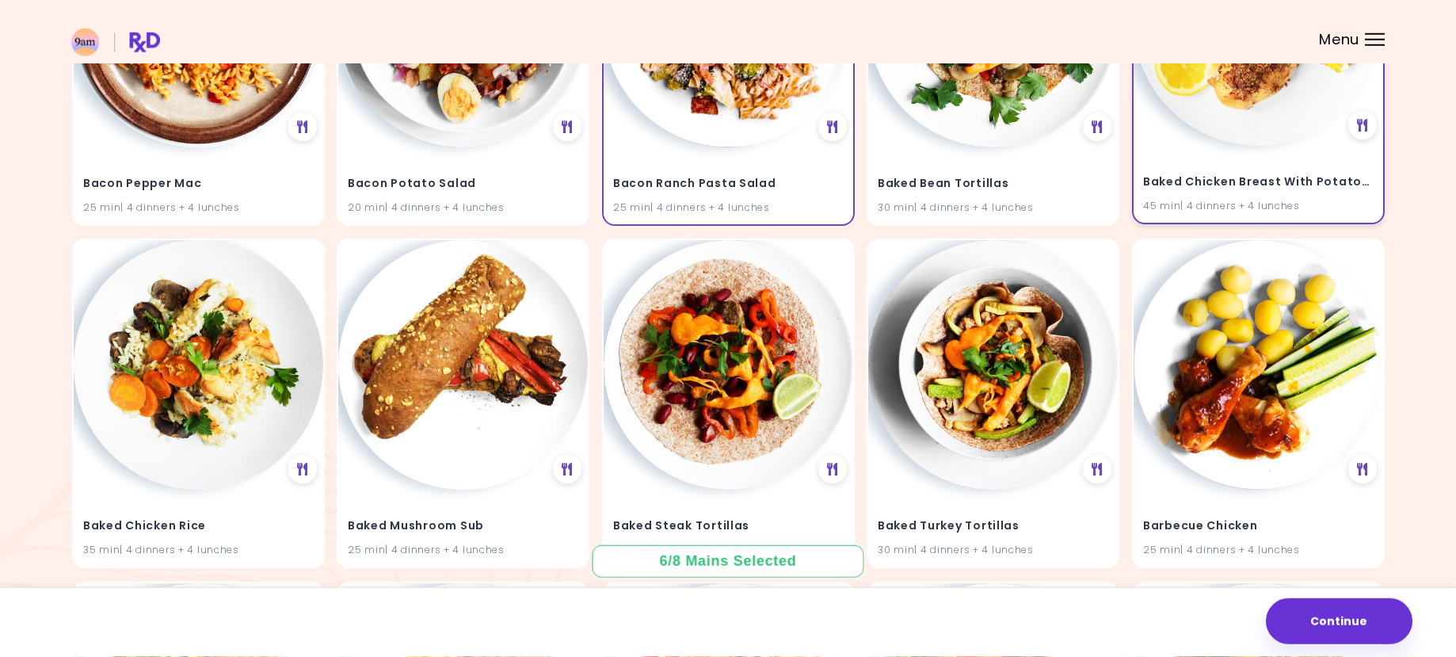
scroll to position [727, 0]
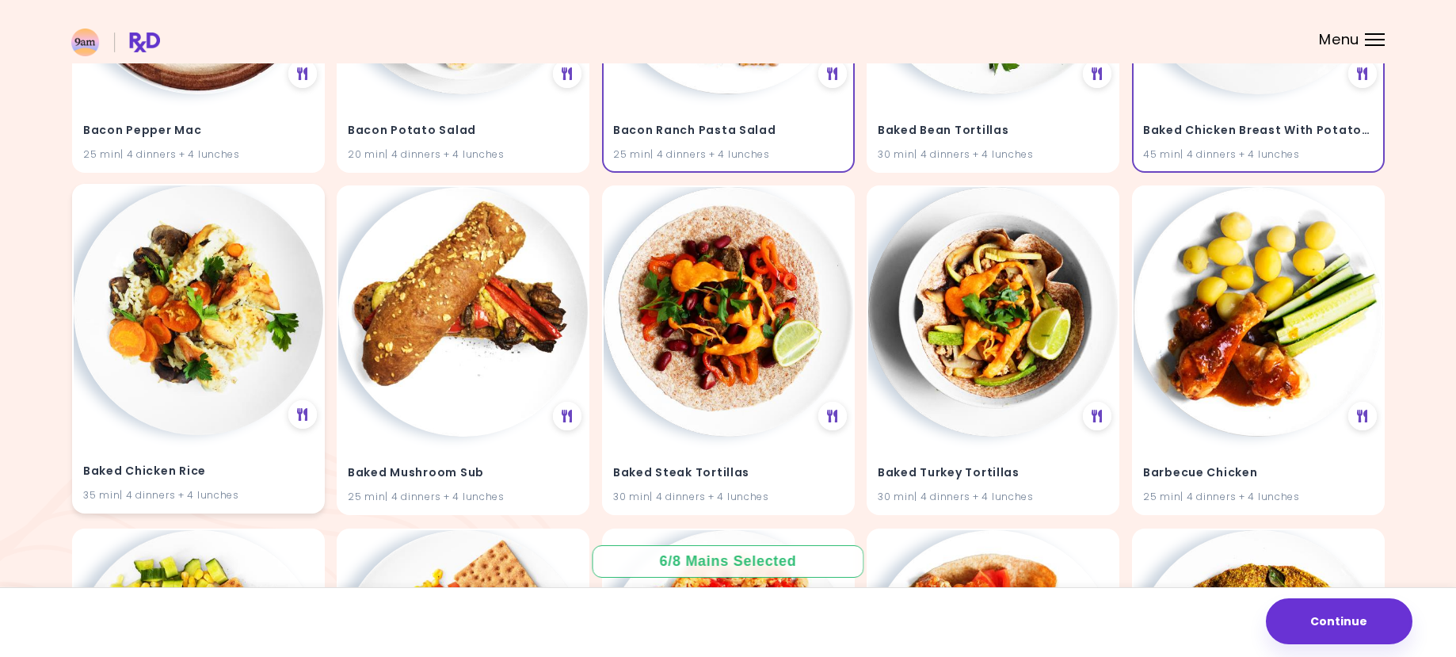
click at [162, 321] on img at bounding box center [199, 310] width 250 height 250
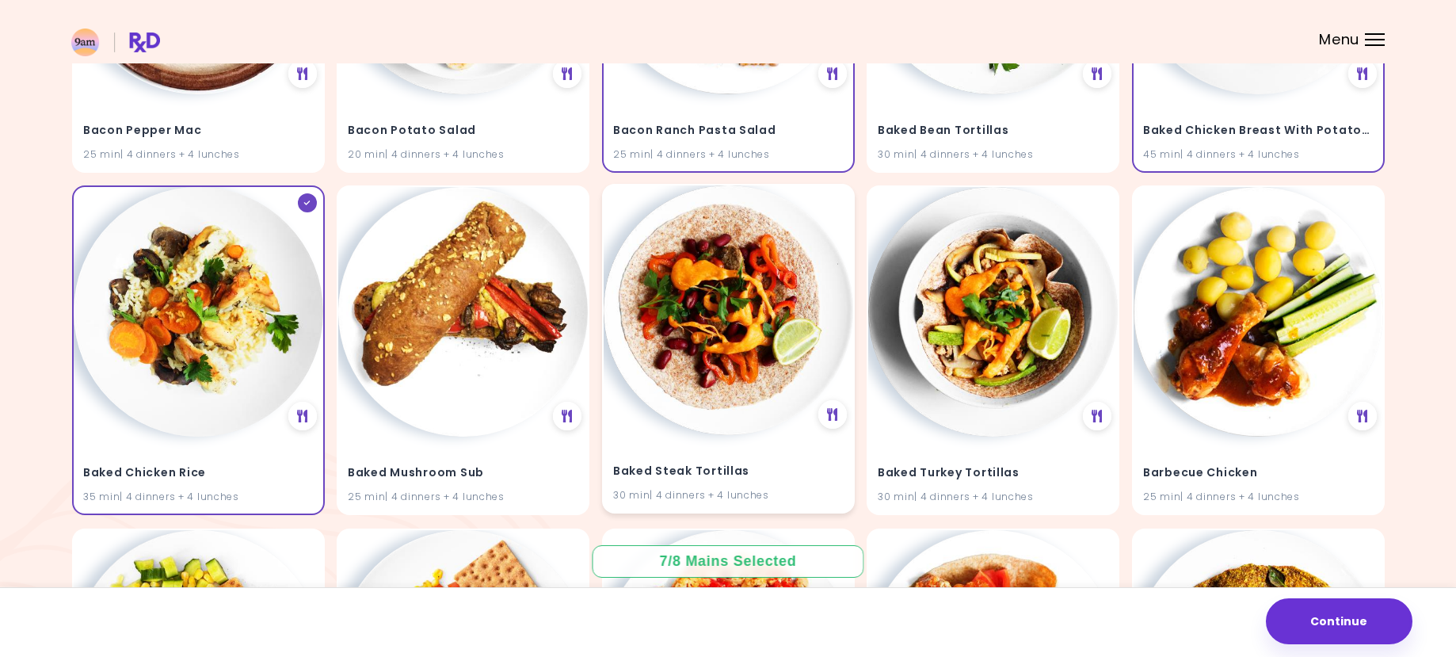
click at [682, 487] on div "Baked Steak Tortillas 30 min | 4 dinners + 4 lunches" at bounding box center [729, 474] width 250 height 78
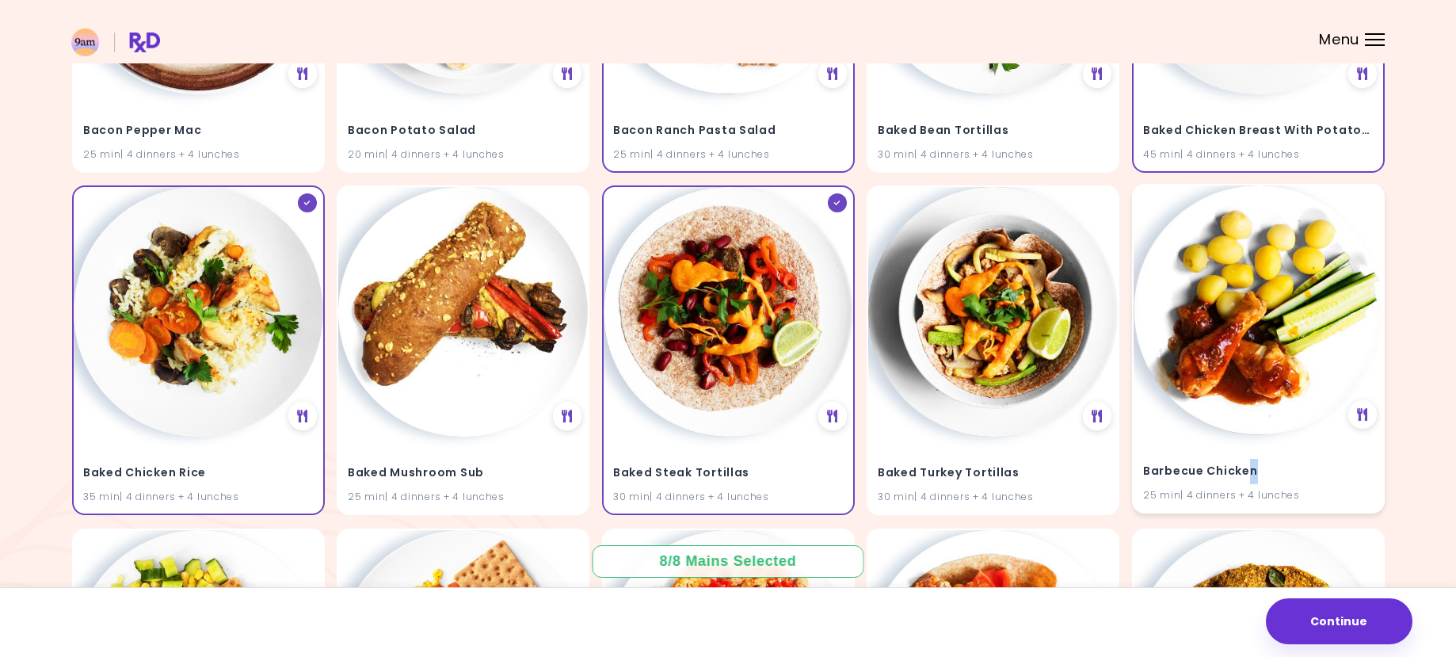
click at [1254, 469] on h4 "Barbecue Chicken" at bounding box center [1258, 472] width 231 height 25
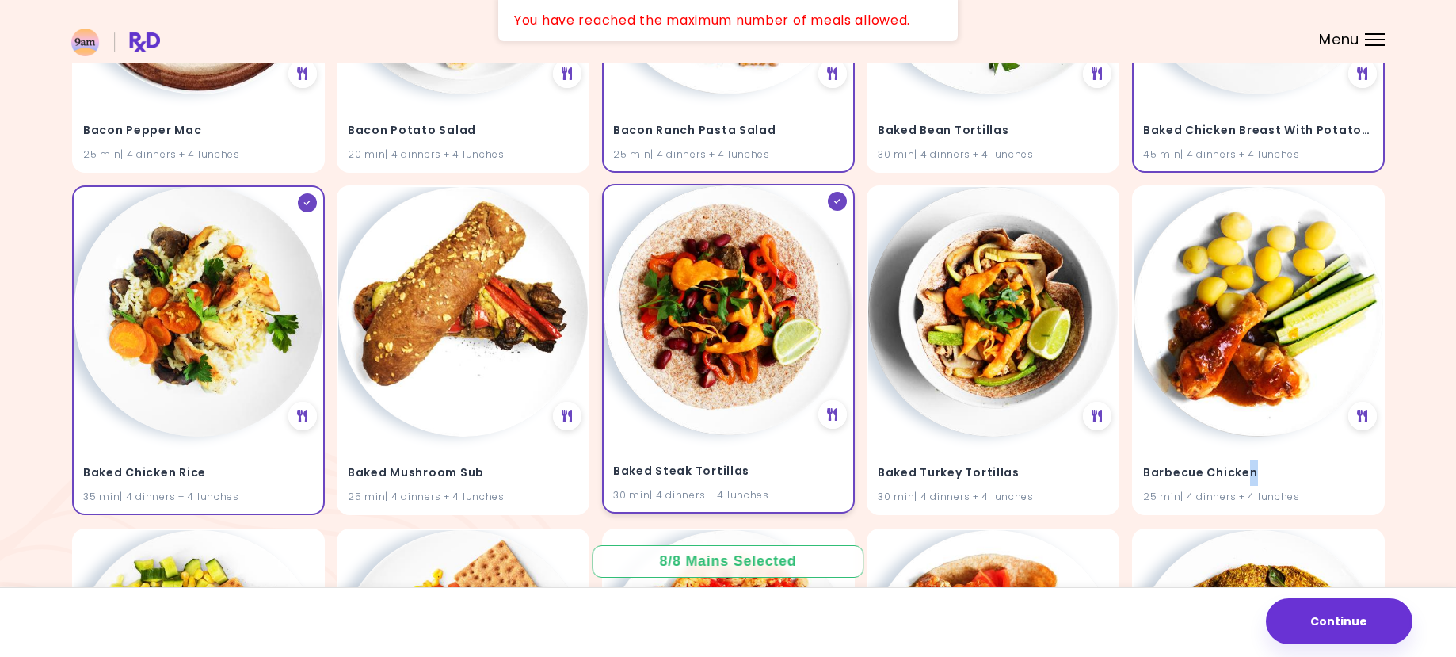
click at [839, 200] on icon at bounding box center [837, 202] width 6 height 4
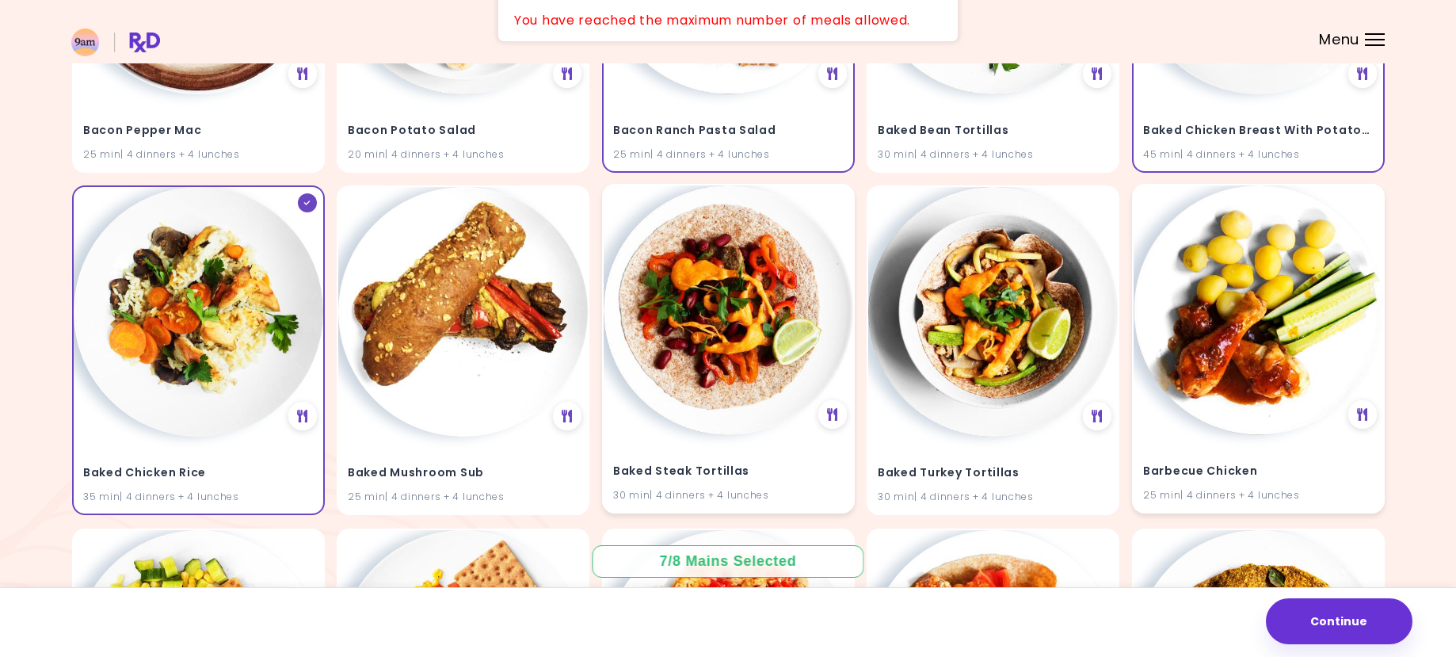
click at [1257, 481] on h4 "Barbecue Chicken" at bounding box center [1258, 472] width 231 height 25
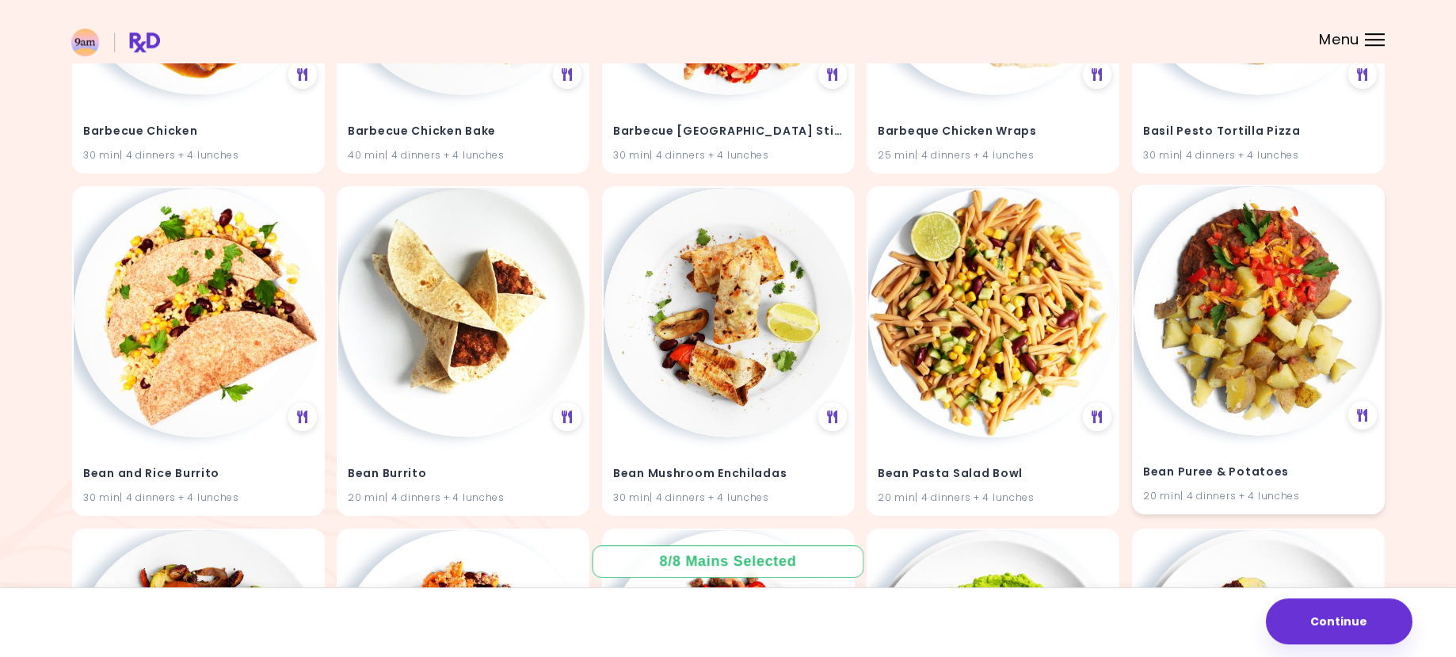
scroll to position [1455, 0]
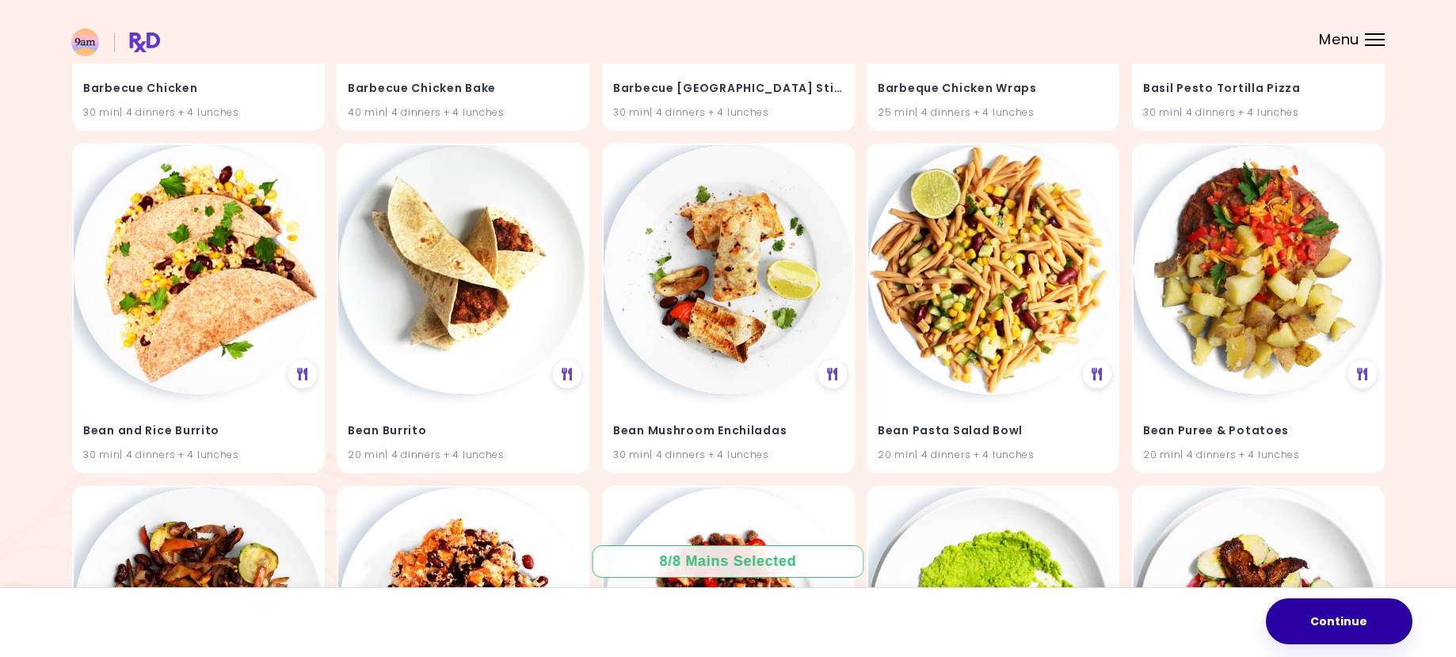
click at [1329, 628] on button "Continue" at bounding box center [1339, 621] width 147 height 46
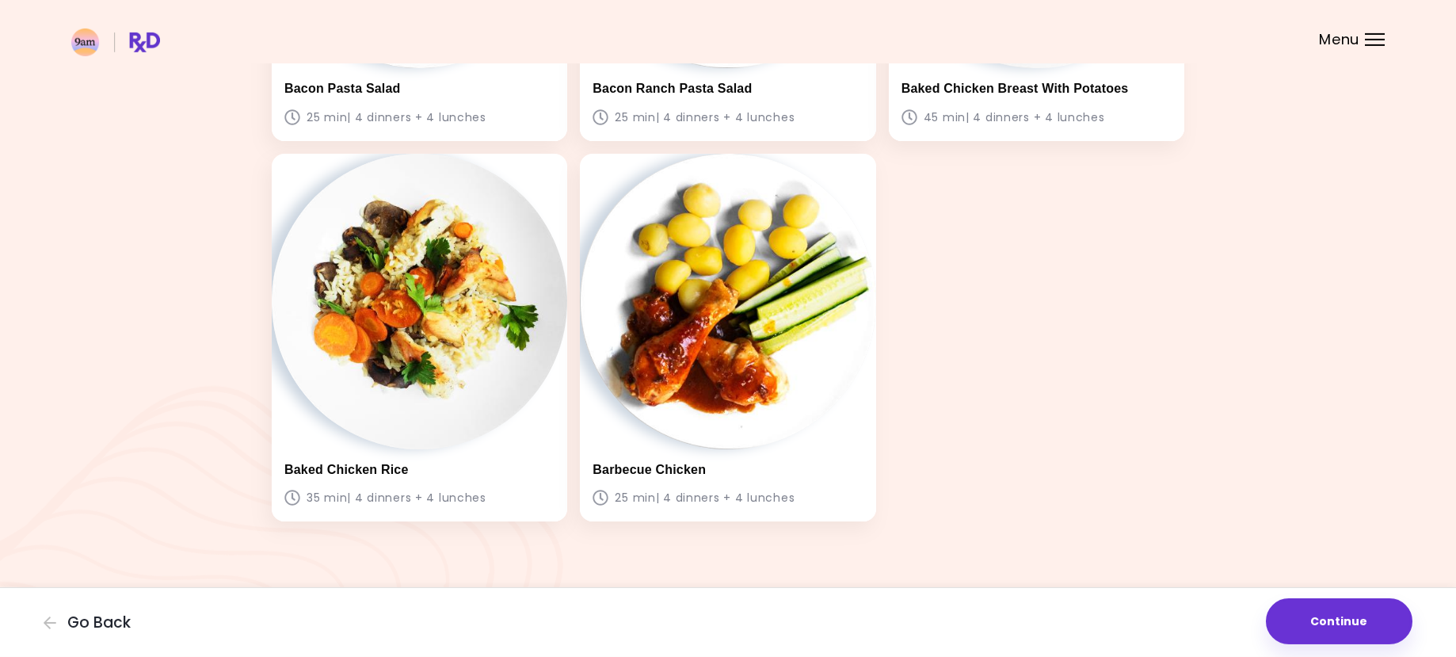
scroll to position [767, 0]
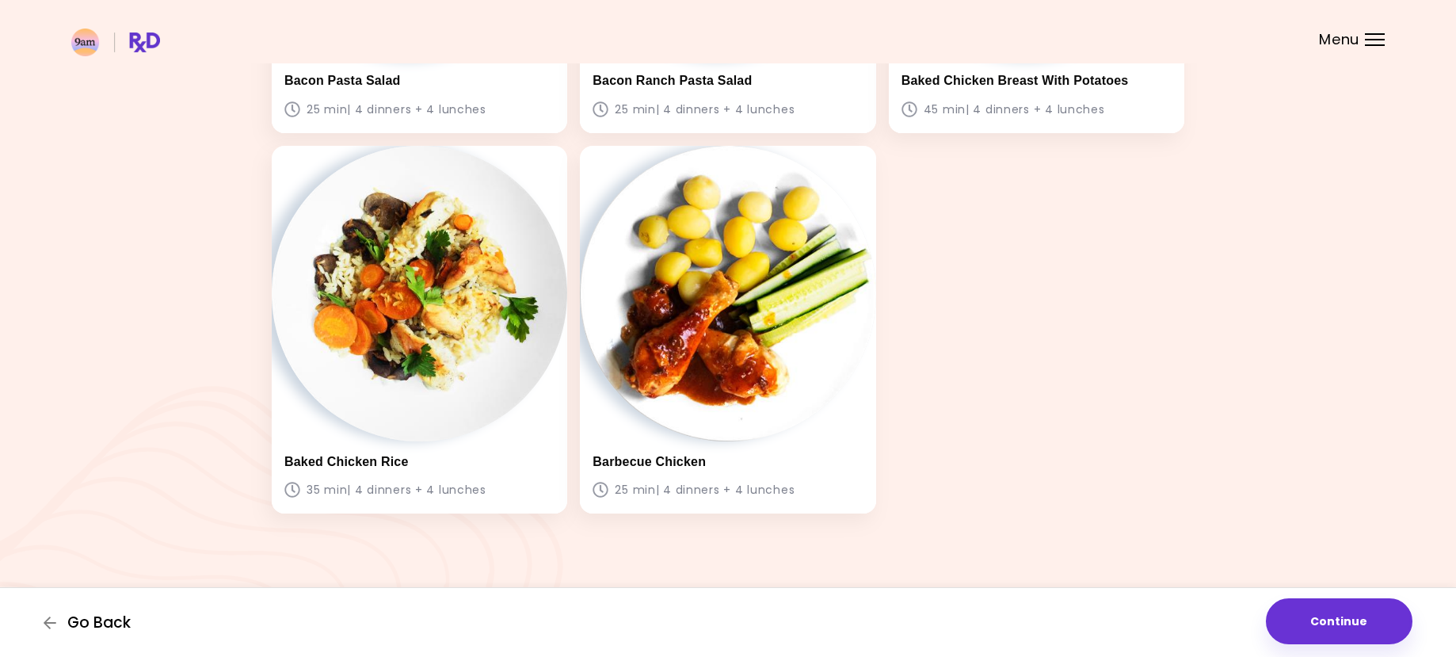
click at [59, 617] on button "Go Back" at bounding box center [91, 622] width 95 height 17
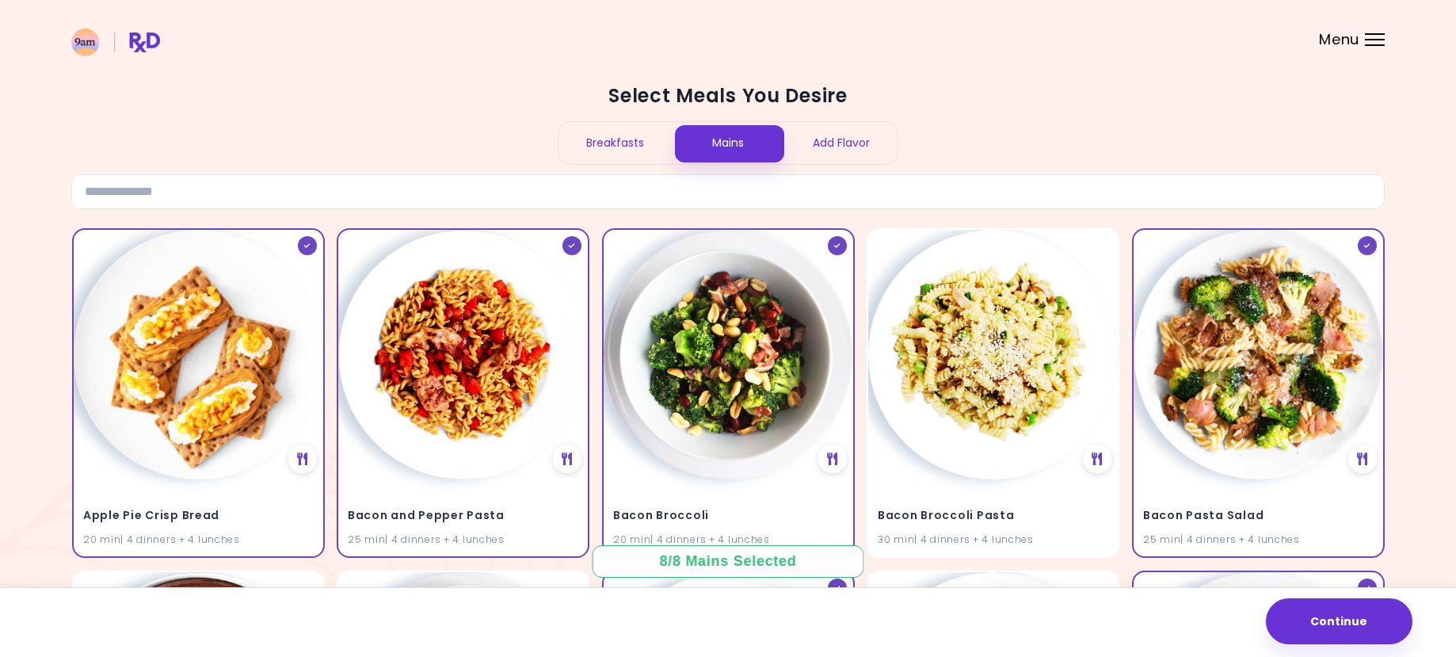
click at [623, 147] on div "Breakfasts" at bounding box center [615, 143] width 113 height 42
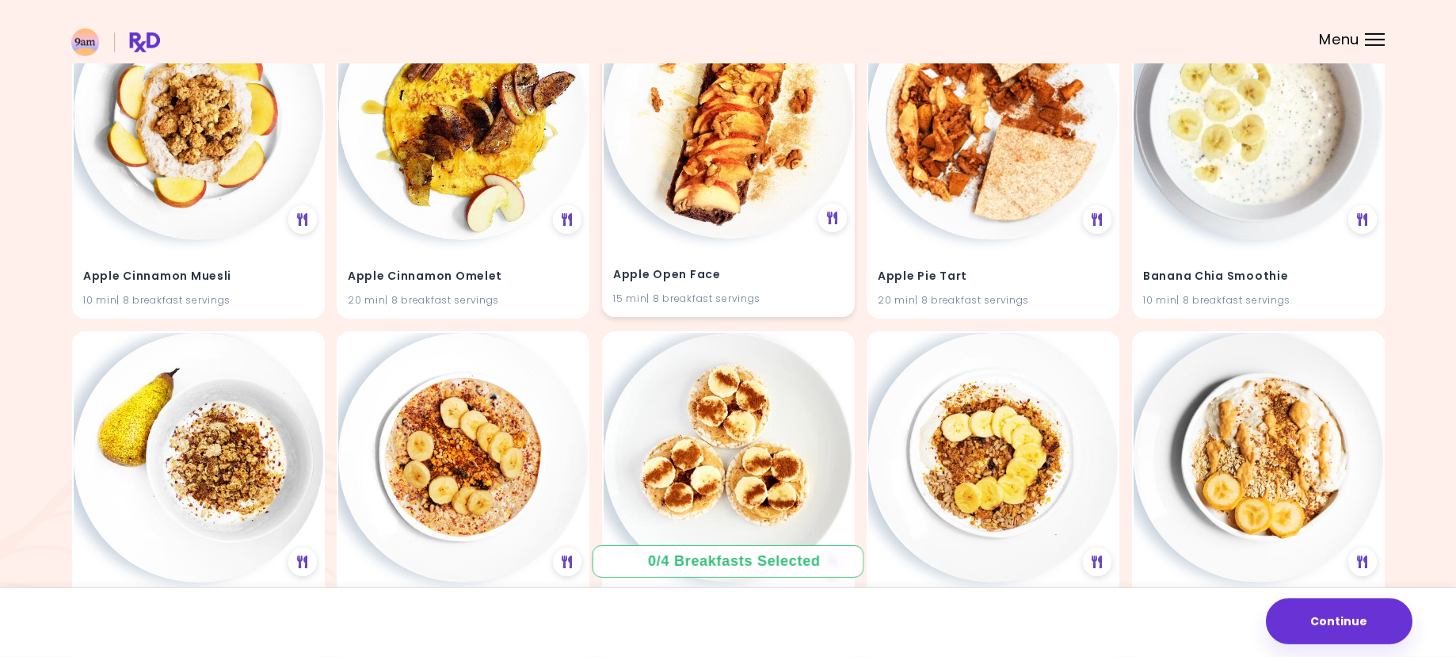
scroll to position [242, 0]
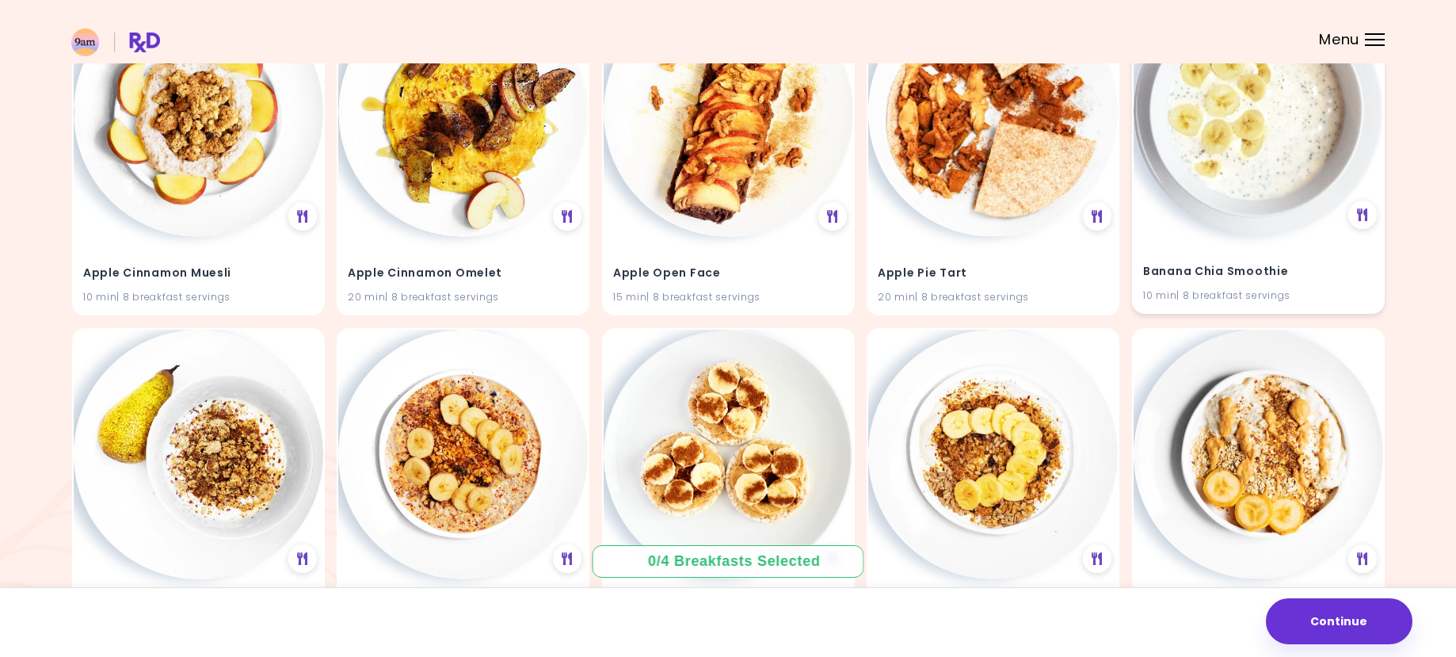
click at [1204, 277] on h4 "Banana Chia Smoothie" at bounding box center [1258, 271] width 231 height 25
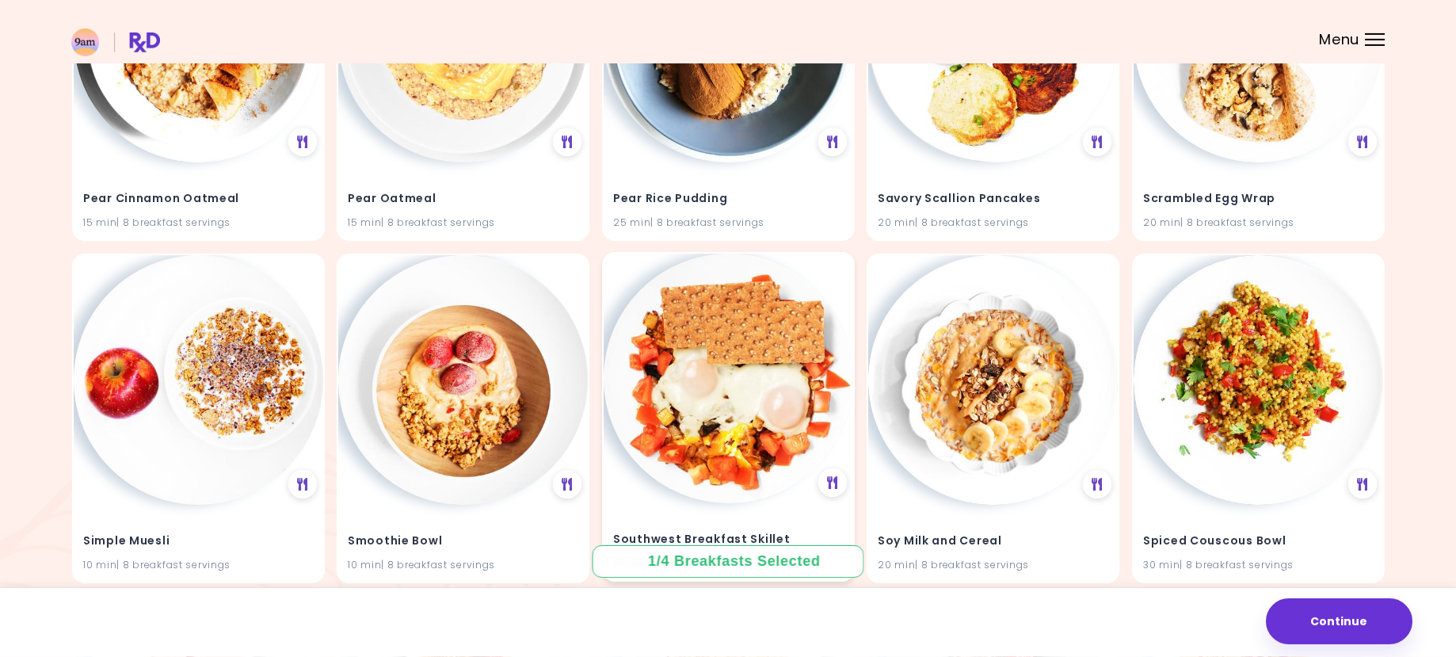
scroll to position [3071, 0]
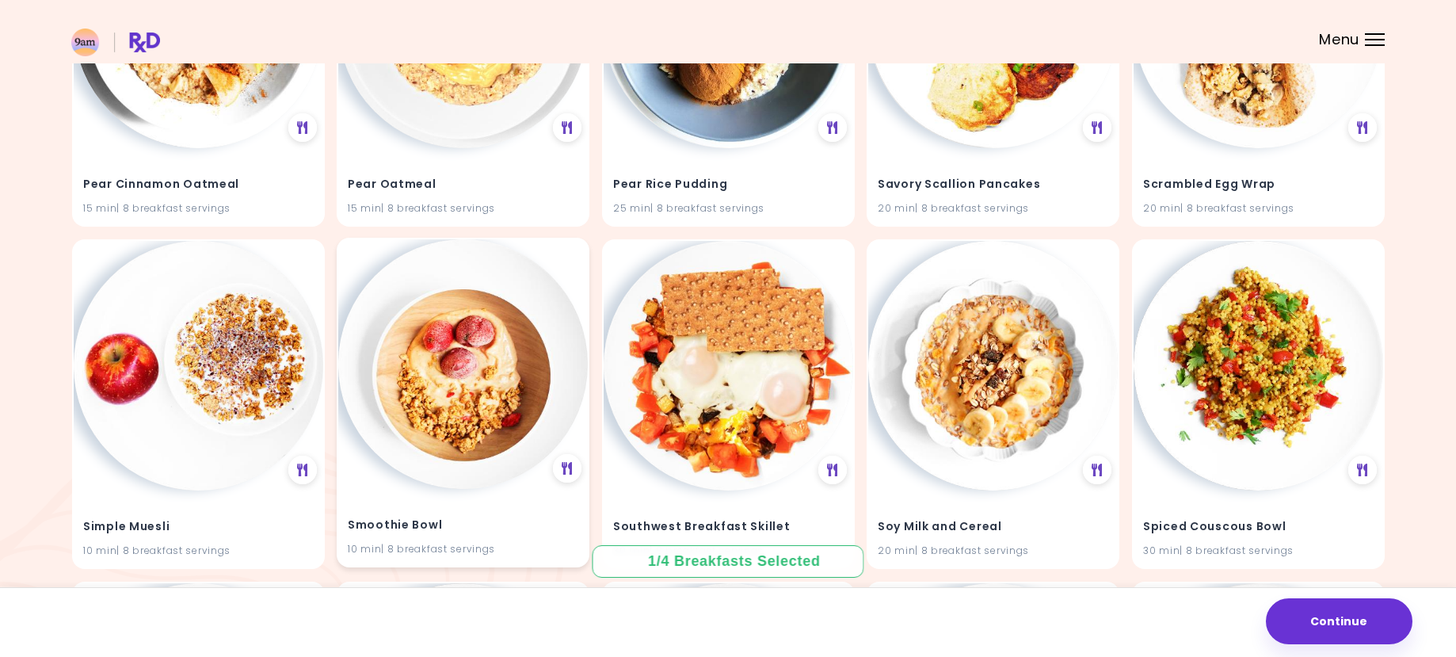
click at [503, 536] on h4 "Smoothie Bowl" at bounding box center [463, 525] width 231 height 25
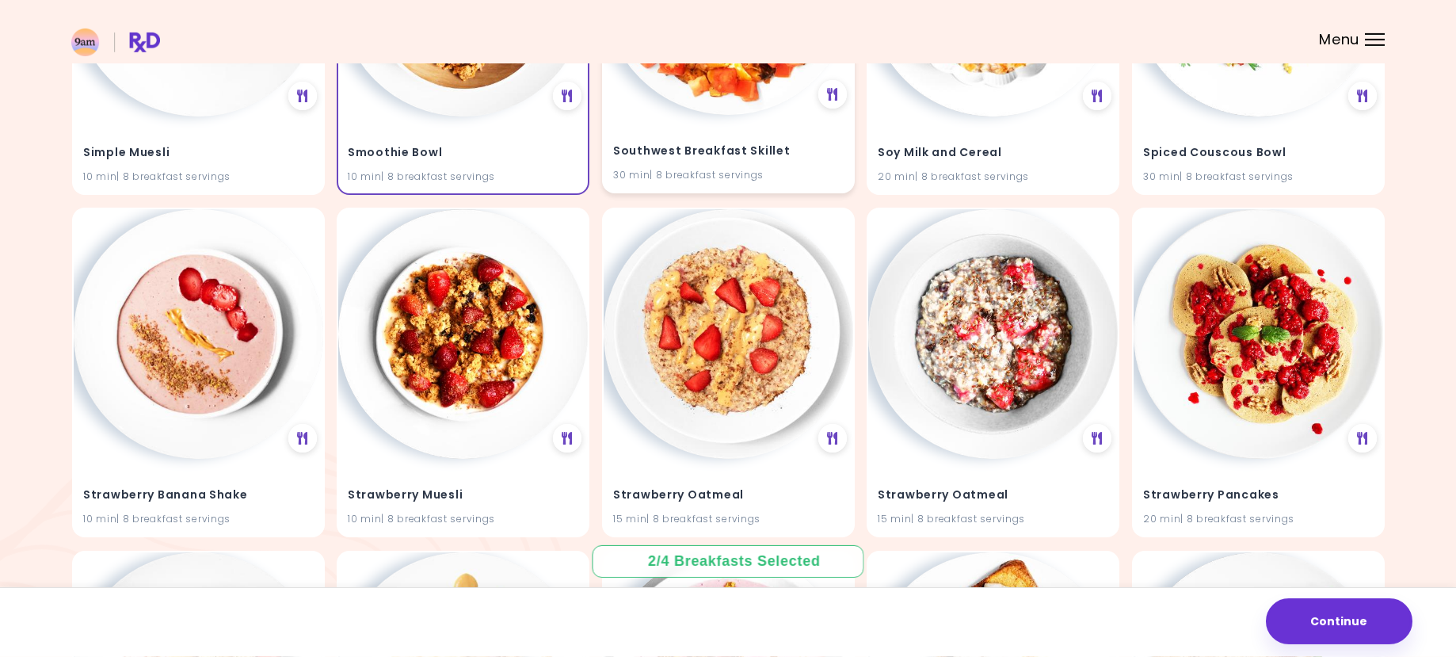
scroll to position [3475, 0]
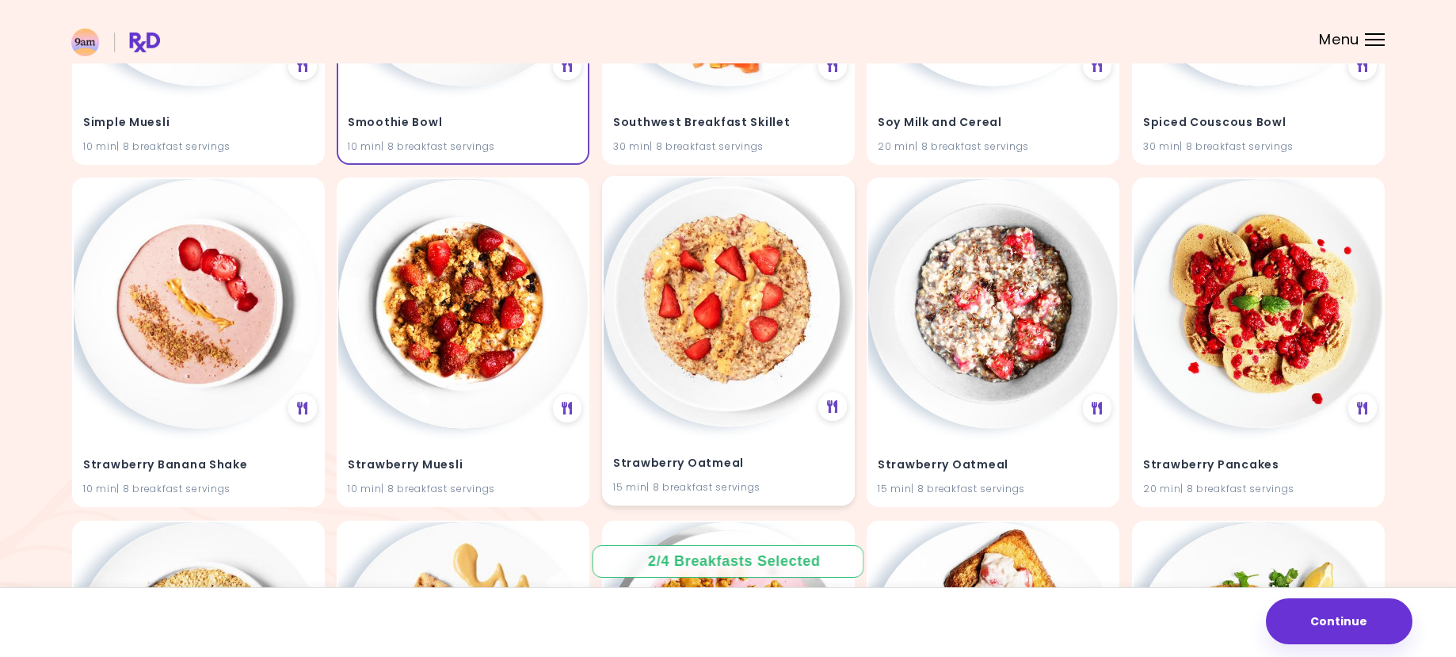
click at [761, 472] on h4 "Strawberry Oatmeal" at bounding box center [728, 464] width 231 height 25
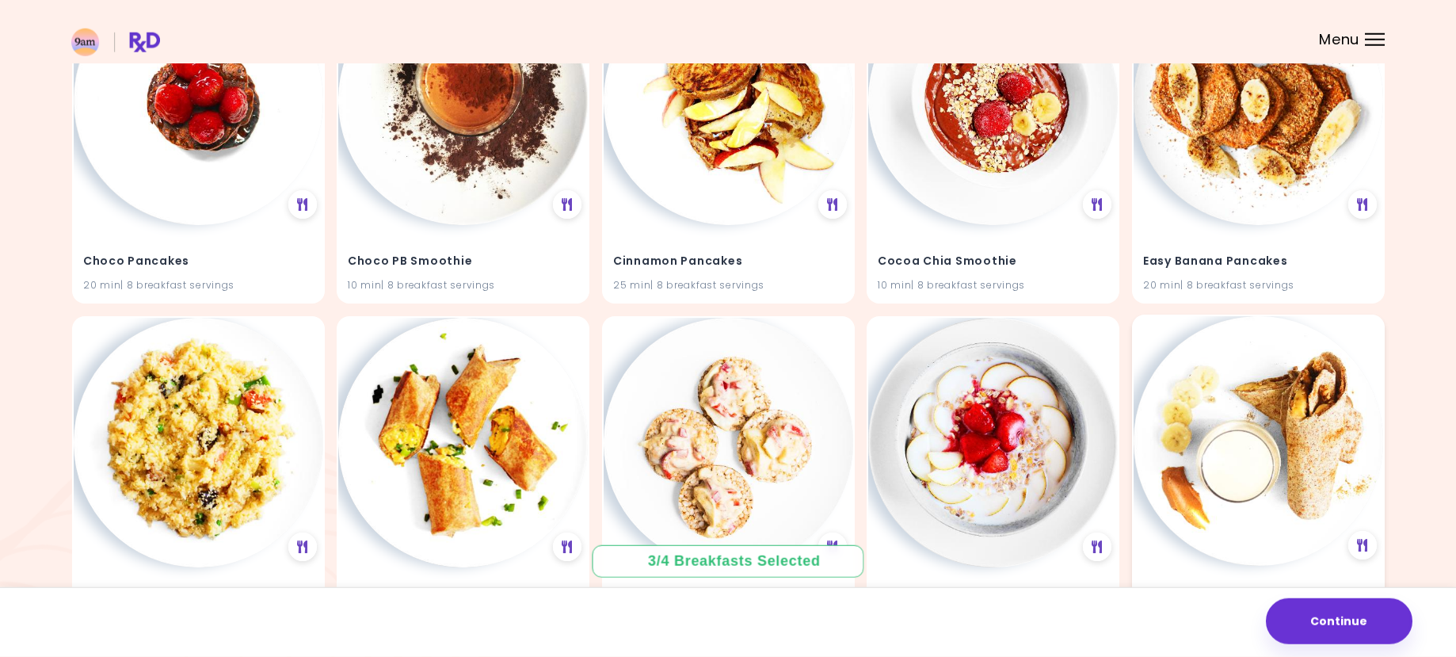
scroll to position [1293, 0]
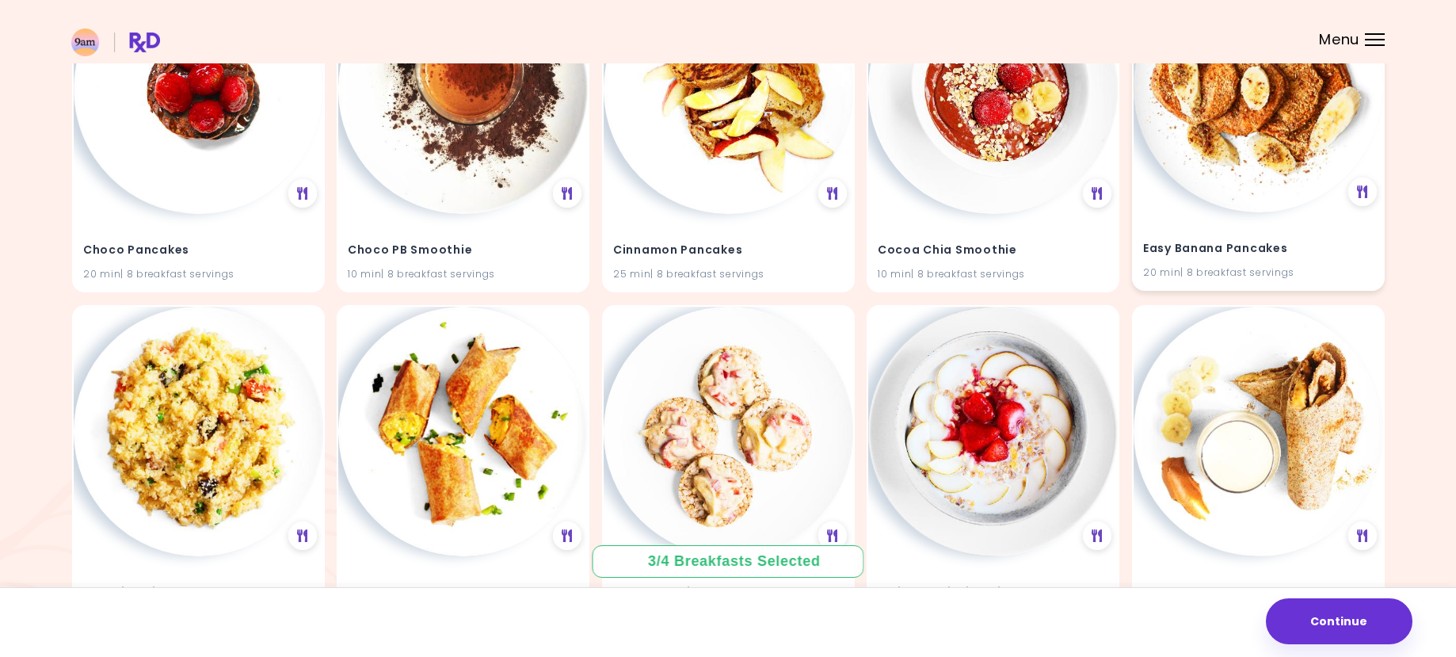
click at [1170, 269] on div "20 min | 8 breakfast servings" at bounding box center [1258, 272] width 231 height 15
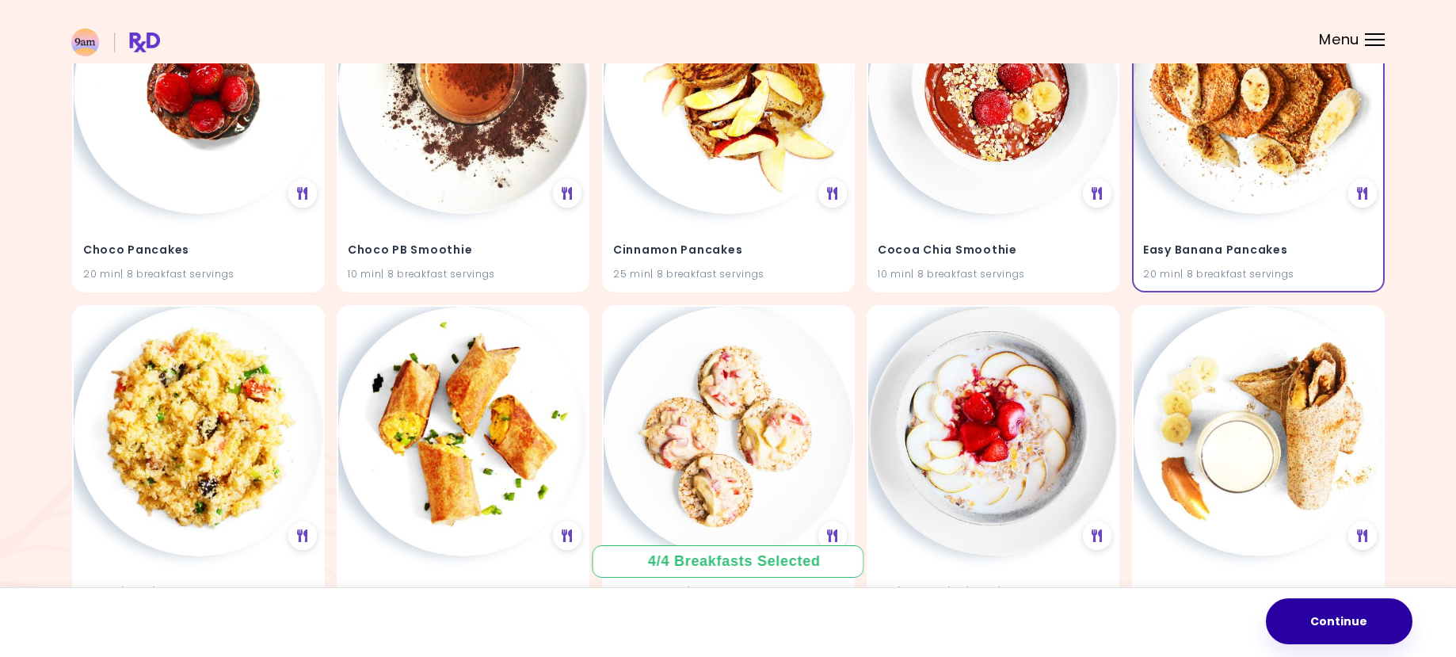
click at [1315, 622] on button "Continue" at bounding box center [1339, 621] width 147 height 46
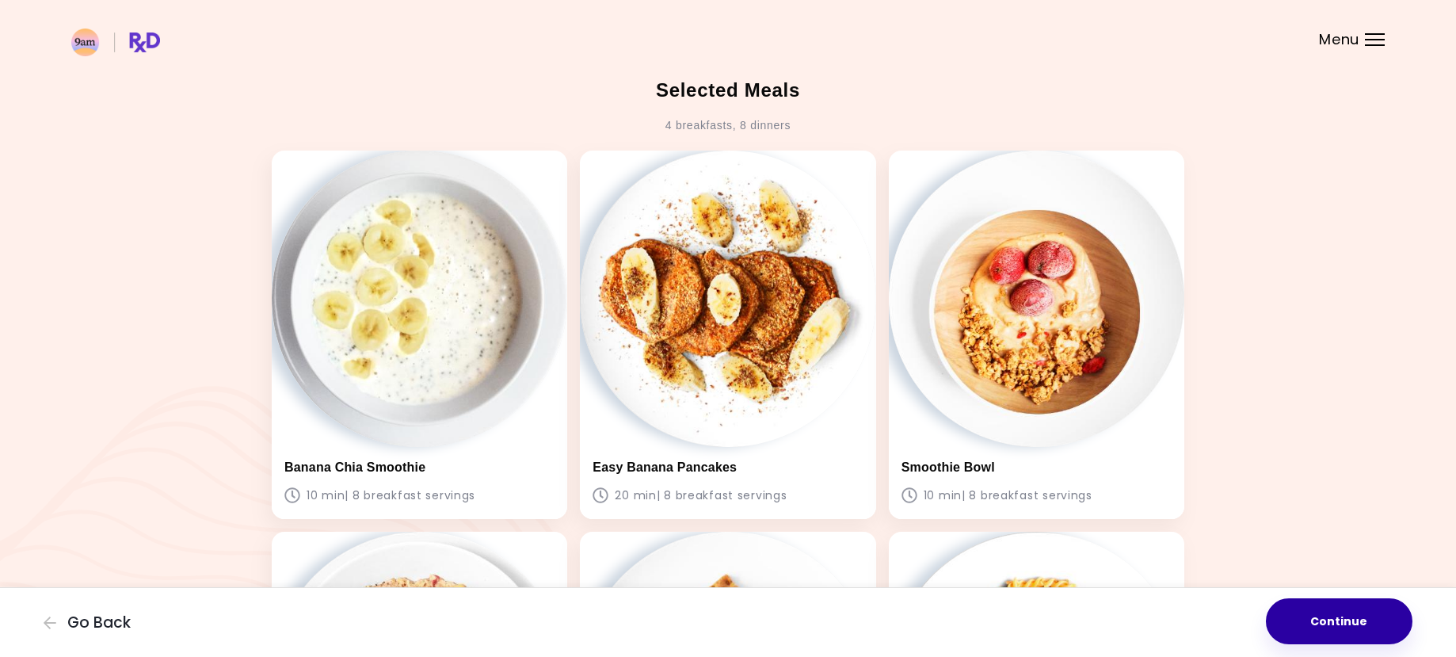
click at [1311, 608] on button "Continue" at bounding box center [1339, 621] width 147 height 46
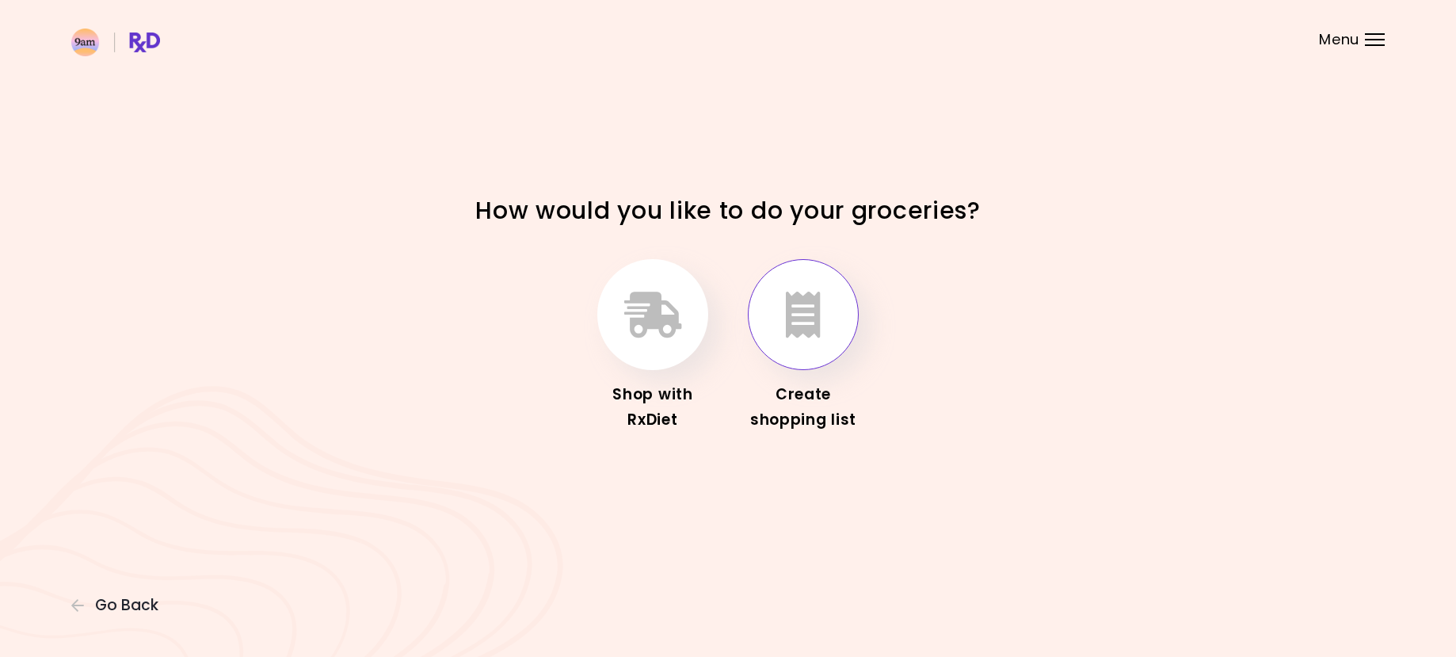
click at [825, 315] on button "button" at bounding box center [803, 314] width 111 height 111
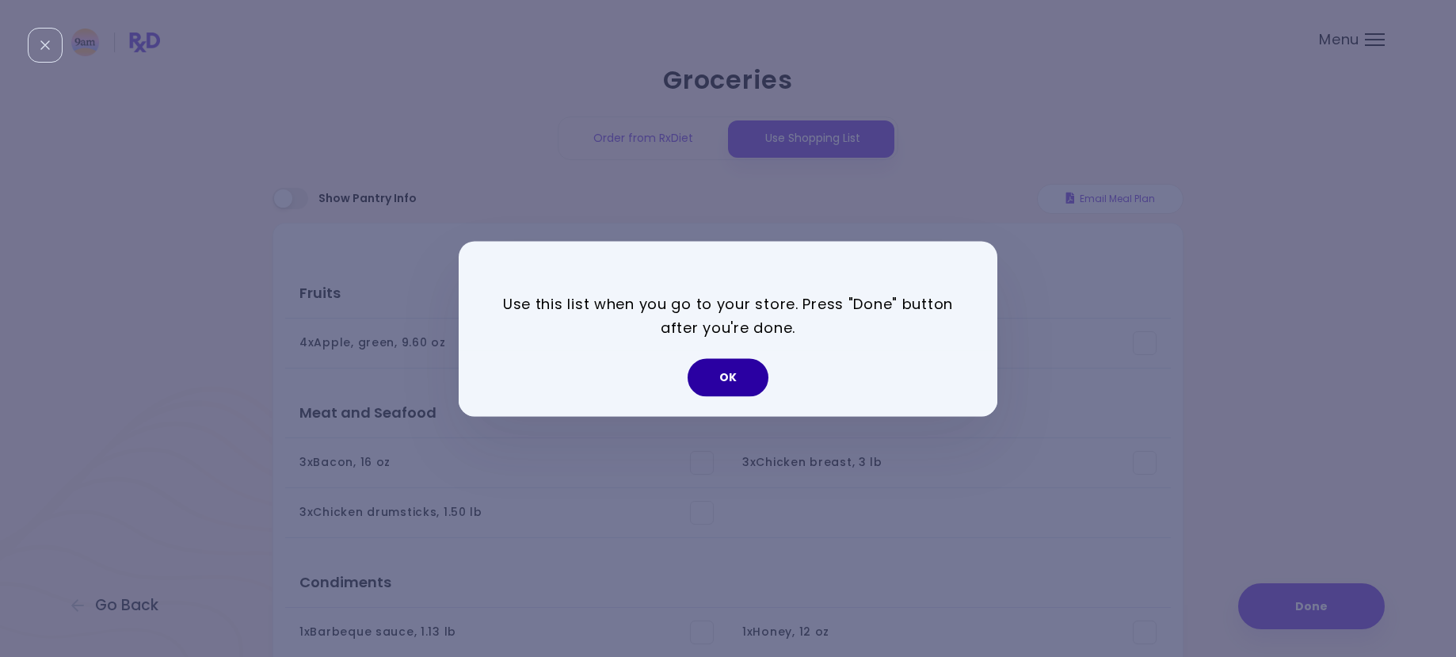
click at [709, 380] on button "OK" at bounding box center [728, 377] width 81 height 38
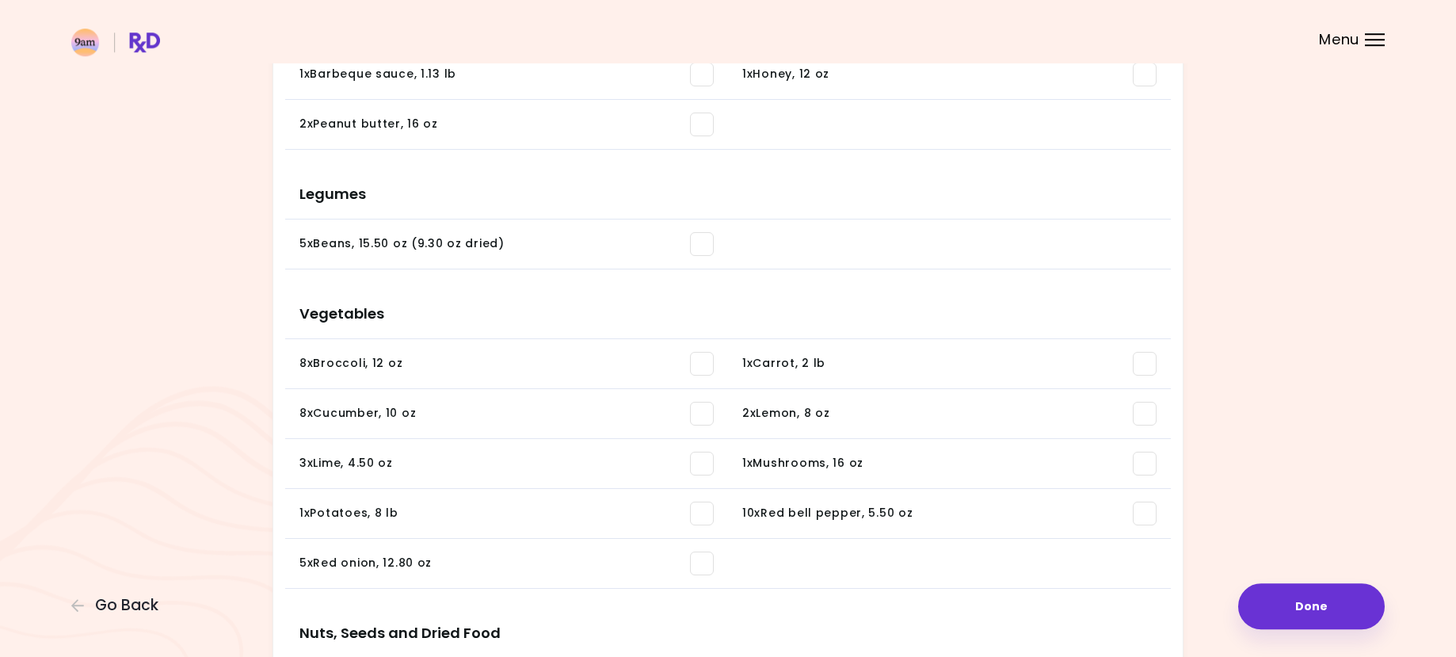
scroll to position [404, 0]
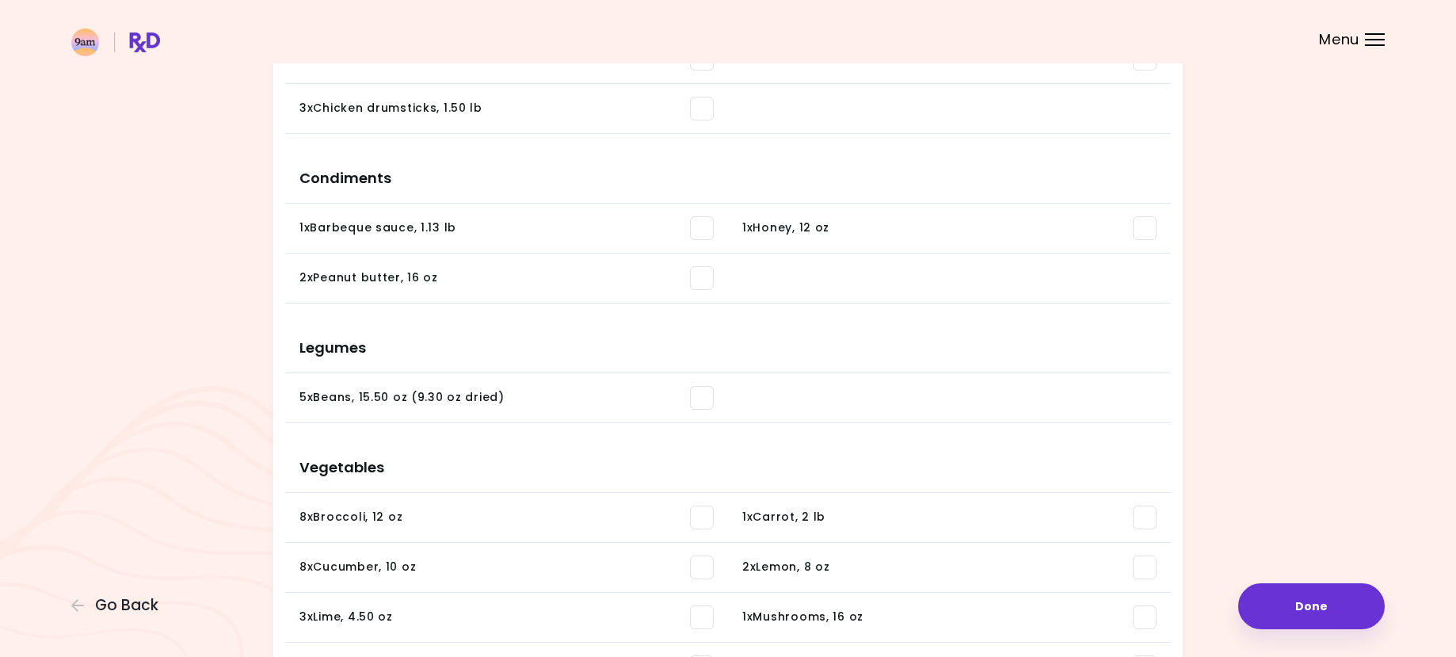
click at [1338, 40] on span "Menu" at bounding box center [1339, 39] width 40 height 14
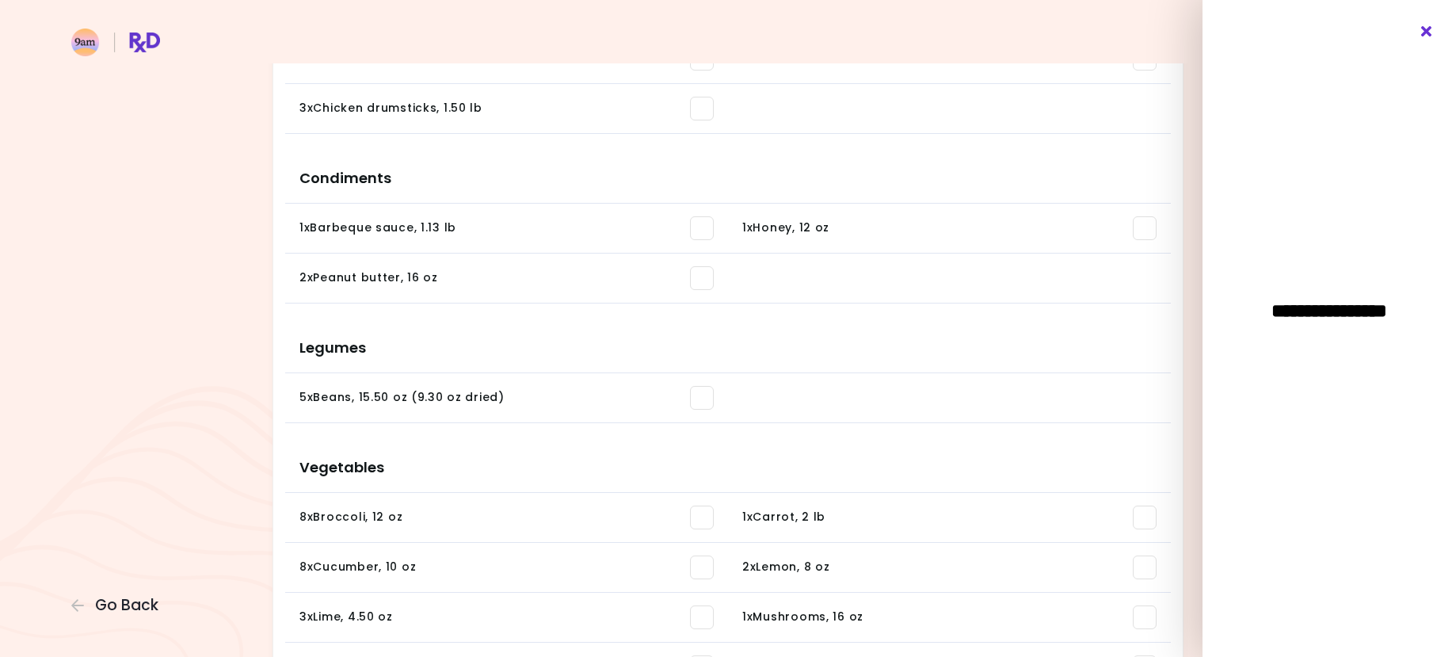
click at [1423, 29] on icon "Close" at bounding box center [1427, 31] width 15 height 11
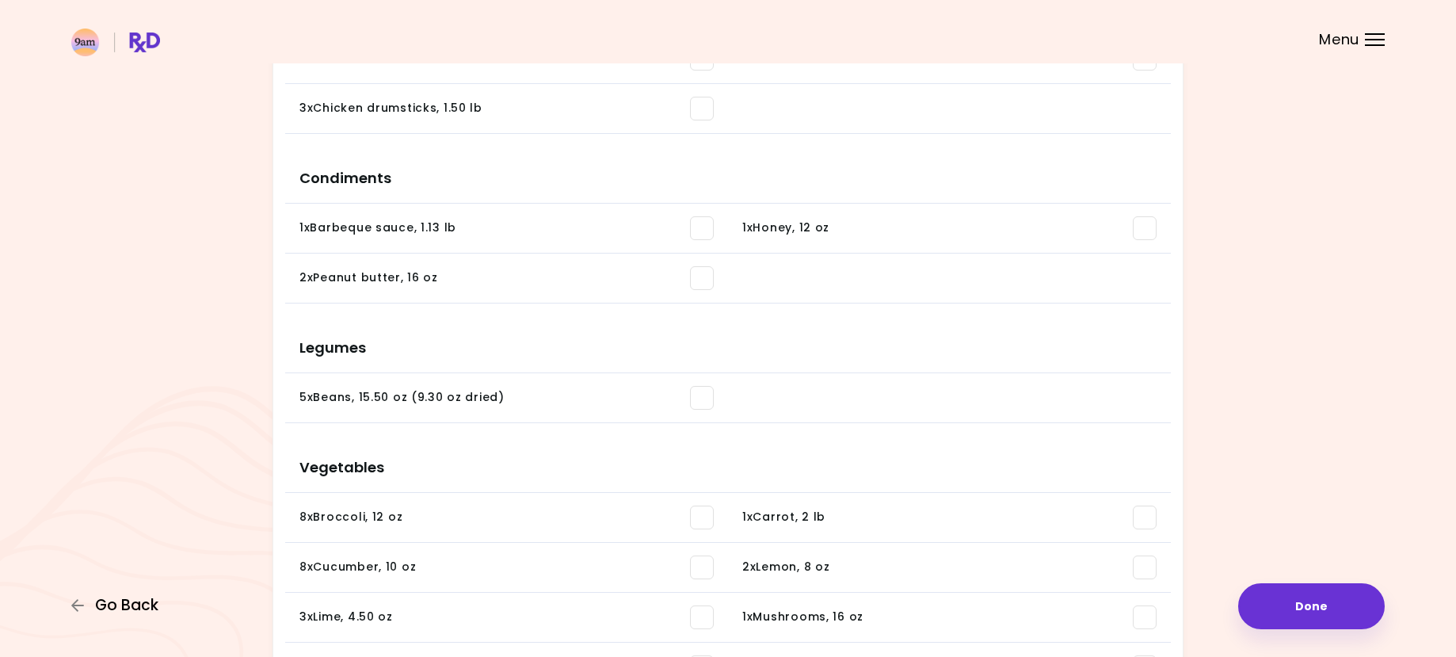
click at [101, 601] on span "Go Back" at bounding box center [126, 605] width 63 height 17
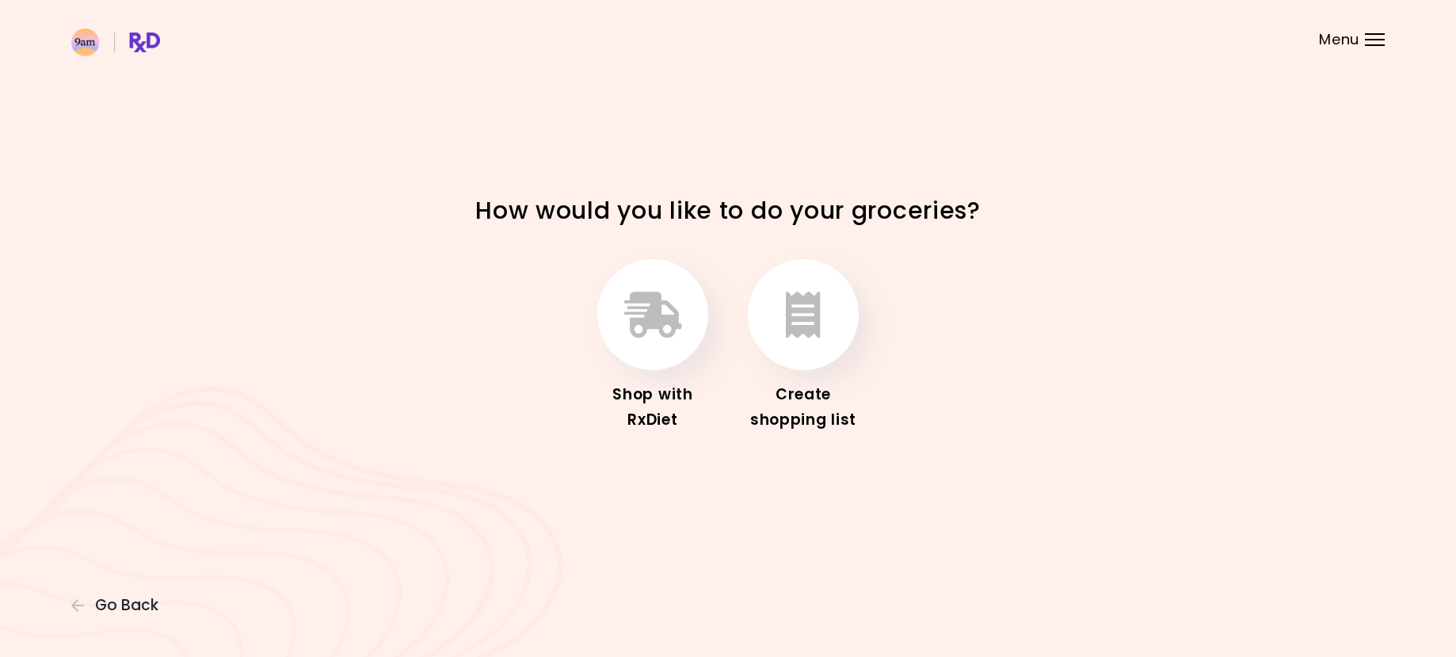
click at [101, 601] on span "Go Back" at bounding box center [126, 605] width 63 height 17
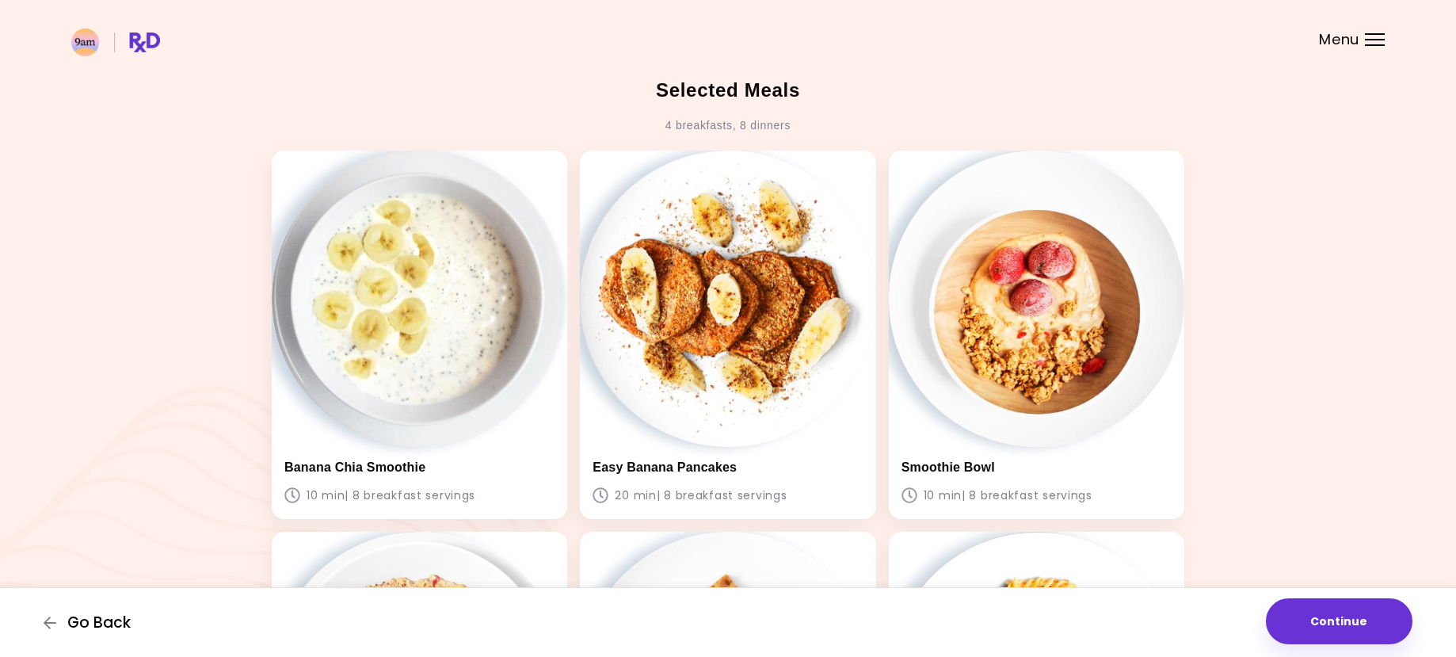
click at [58, 624] on icon "button" at bounding box center [51, 623] width 14 height 14
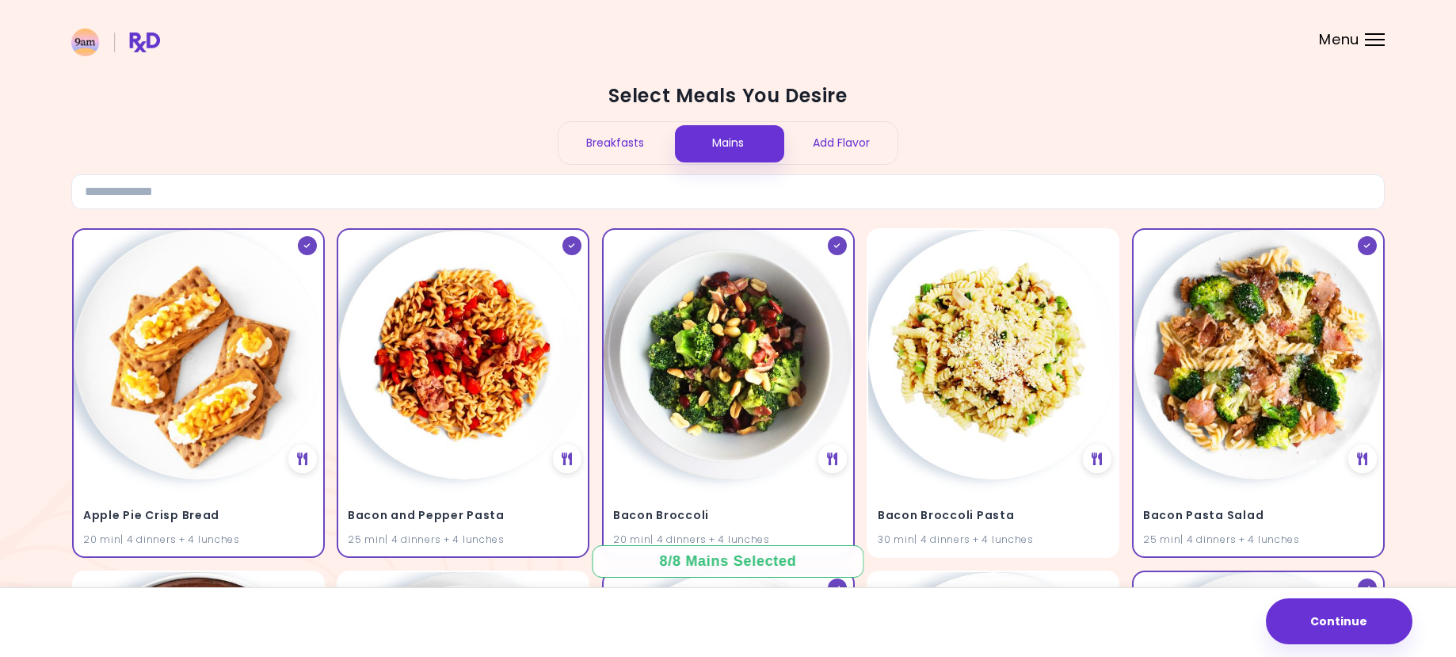
click at [833, 141] on div "Add Flavor" at bounding box center [840, 143] width 113 height 42
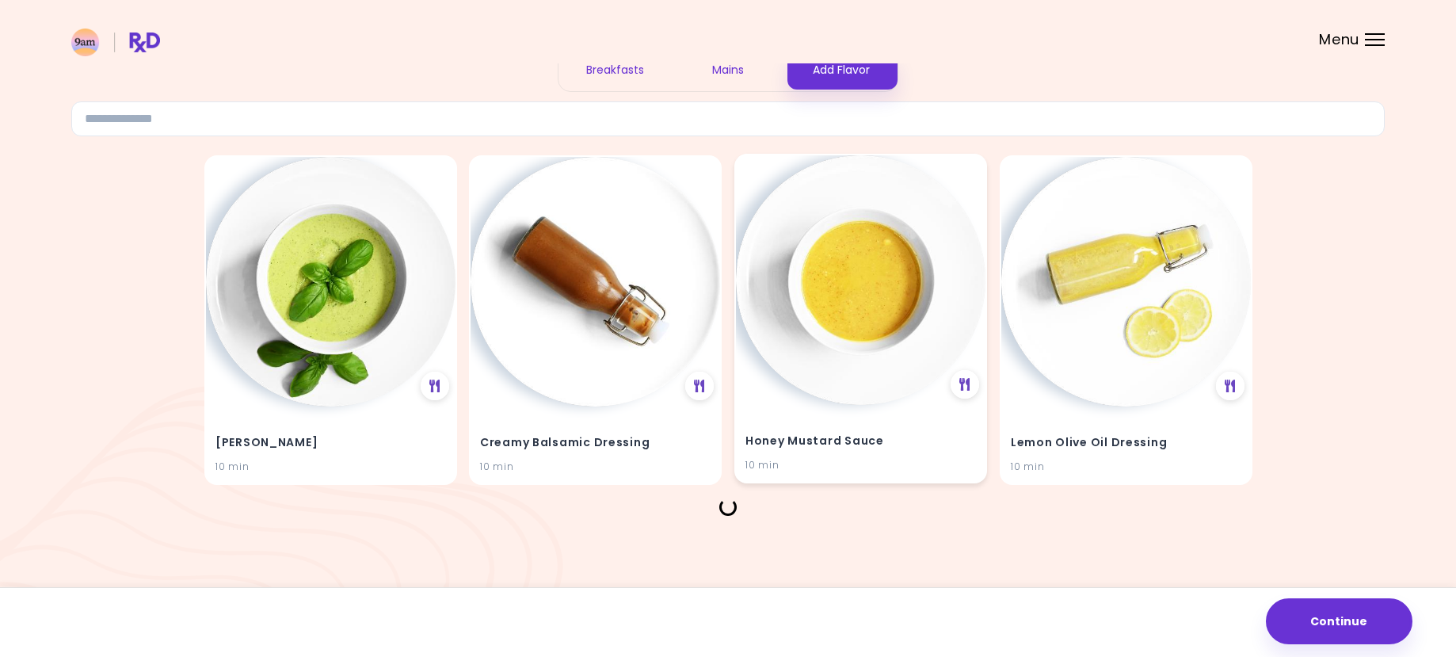
scroll to position [46, 0]
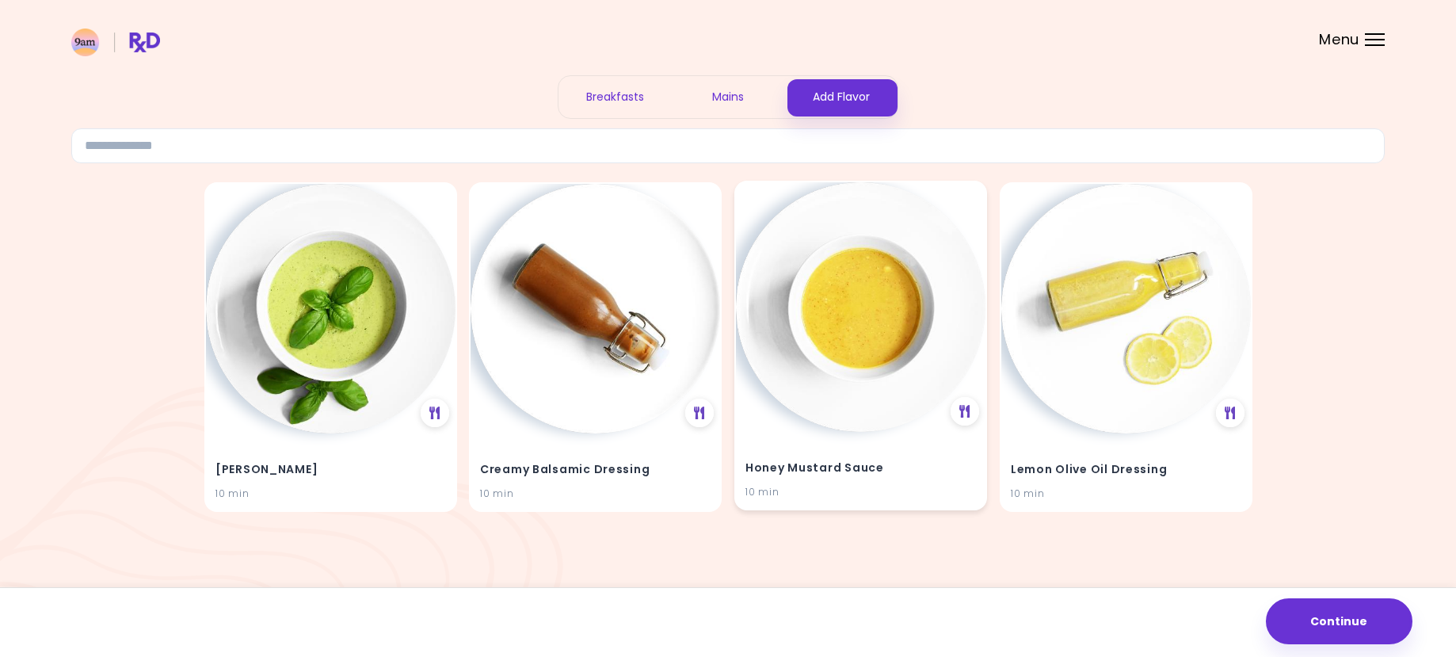
click at [777, 480] on h4 "Honey Mustard Sauce" at bounding box center [861, 468] width 231 height 25
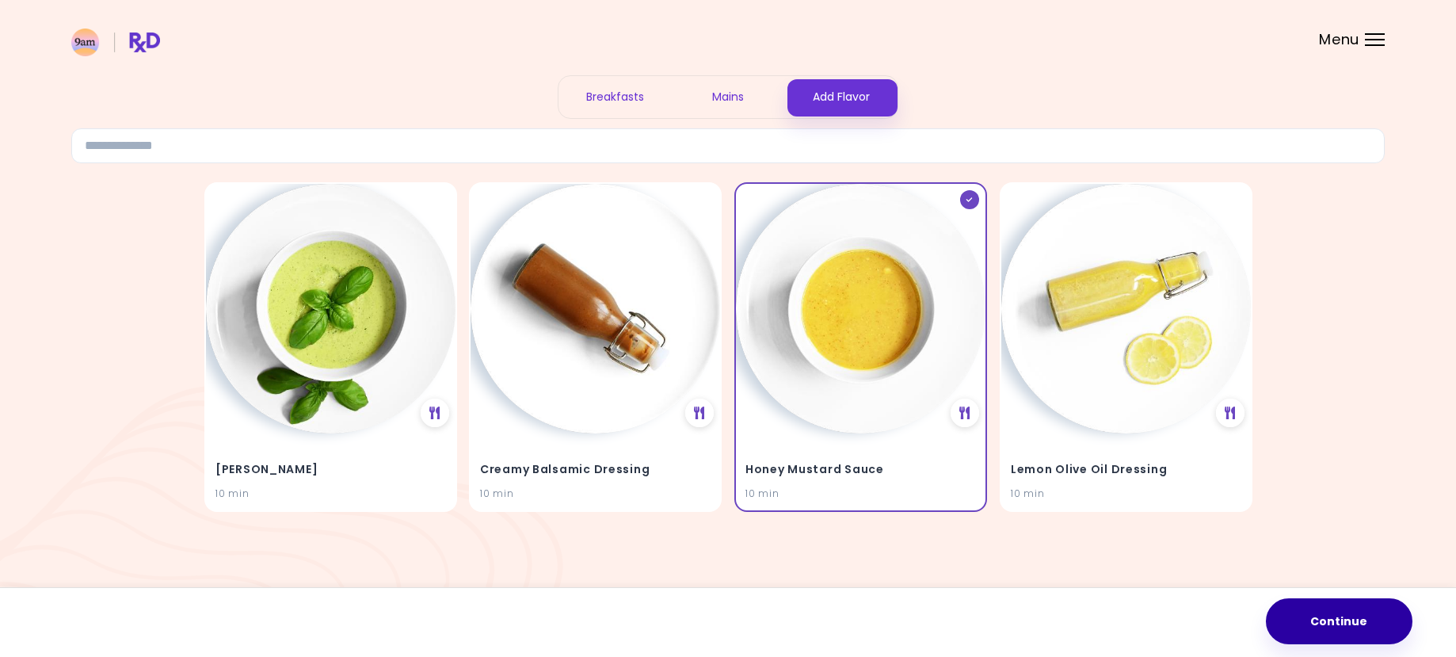
click at [1319, 636] on button "Continue" at bounding box center [1339, 621] width 147 height 46
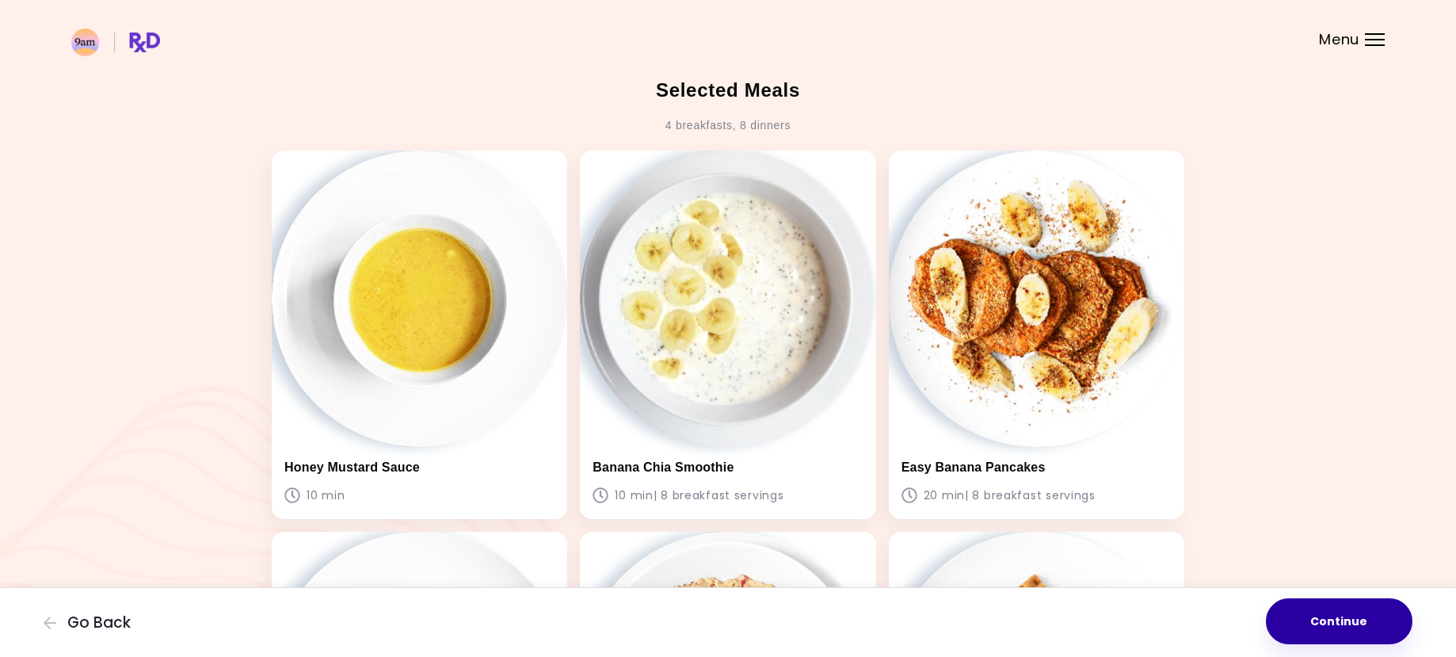
click at [1359, 611] on button "Continue" at bounding box center [1339, 621] width 147 height 46
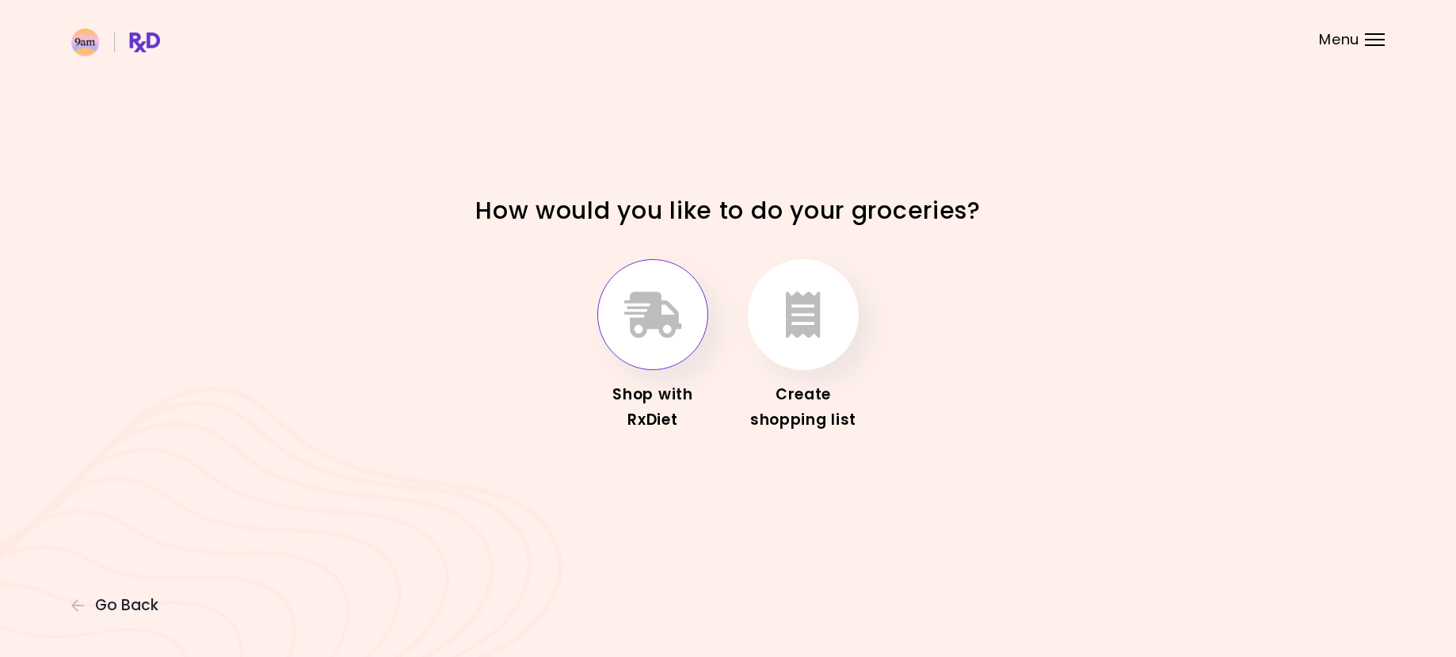
click at [656, 319] on icon "button" at bounding box center [653, 315] width 58 height 46
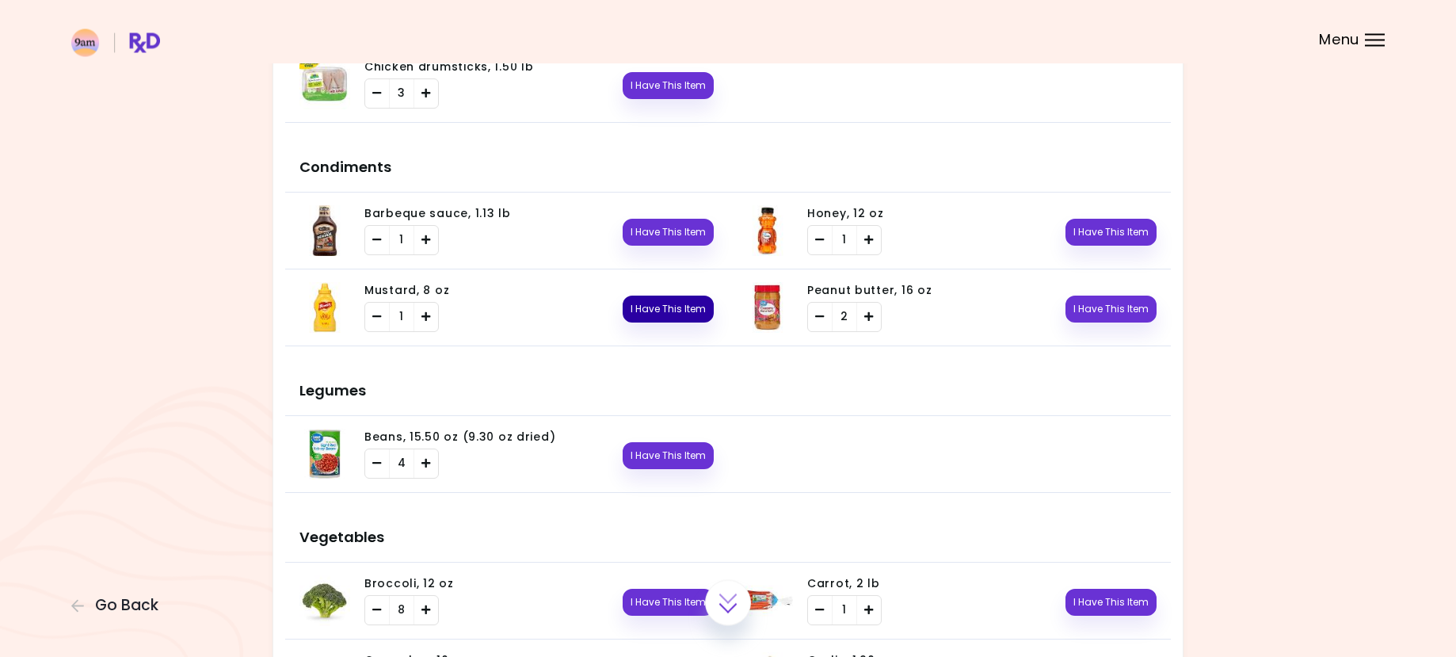
scroll to position [727, 0]
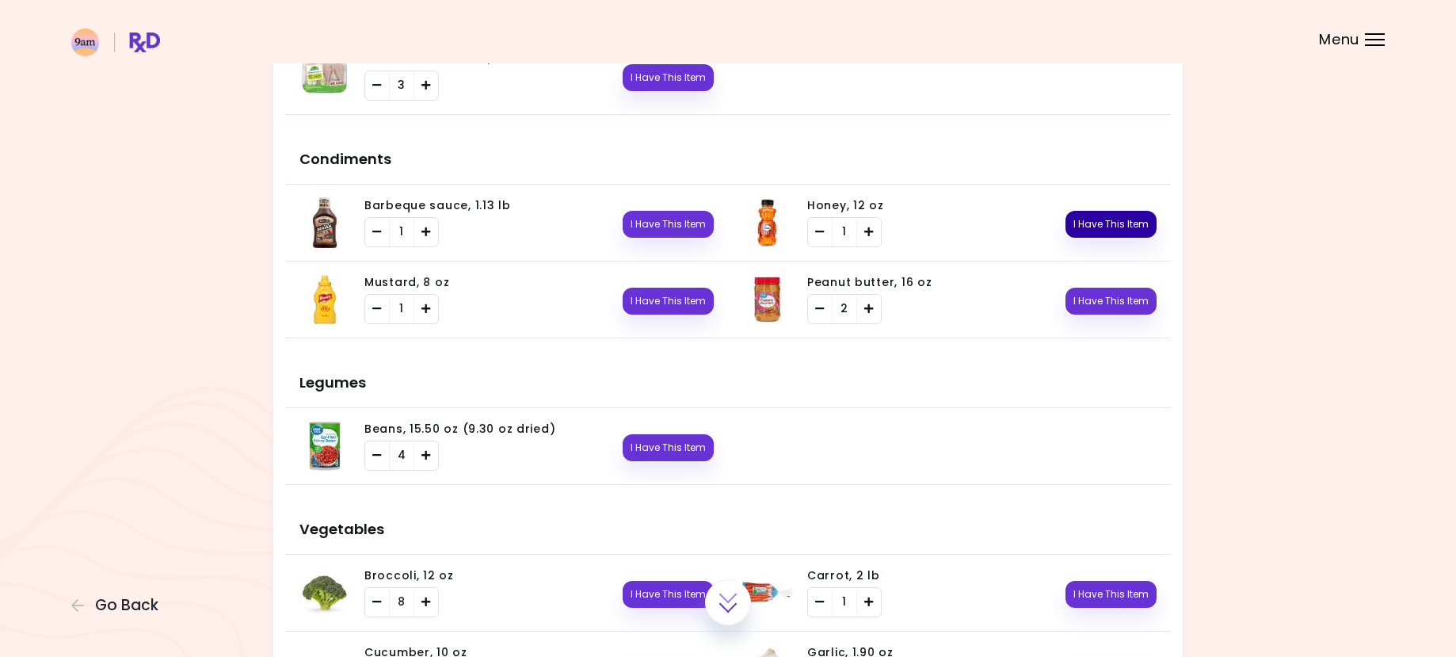
click at [1091, 223] on button "I Have This Item" at bounding box center [1111, 224] width 91 height 27
